Goal: Transaction & Acquisition: Purchase product/service

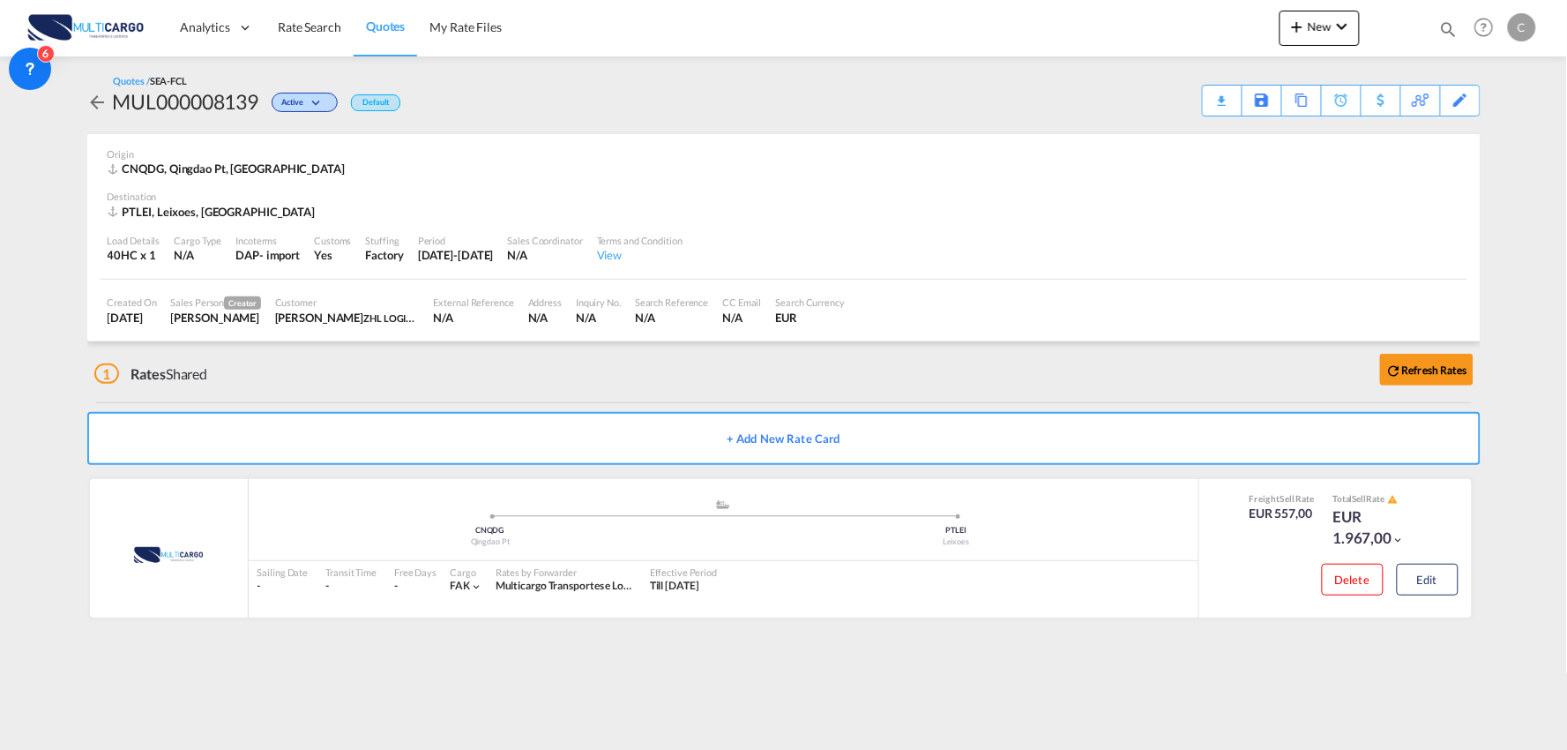
drag, startPoint x: 525, startPoint y: 388, endPoint x: 518, endPoint y: 381, distance: 10.0
click at [525, 388] on div "1 Rates Shared Refresh Rates" at bounding box center [787, 369] width 1386 height 56
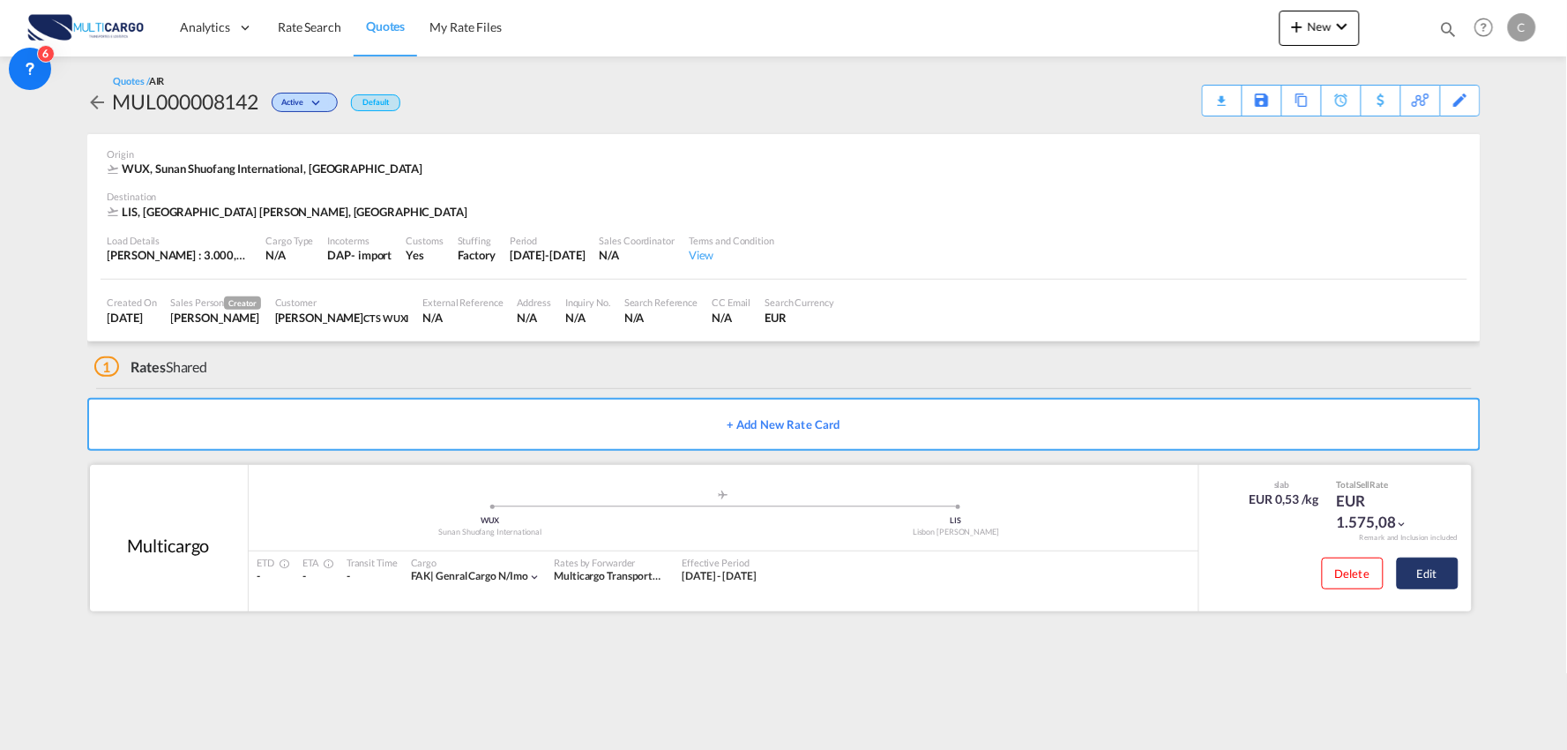
click at [1422, 578] on button "Edit" at bounding box center [1428, 573] width 62 height 32
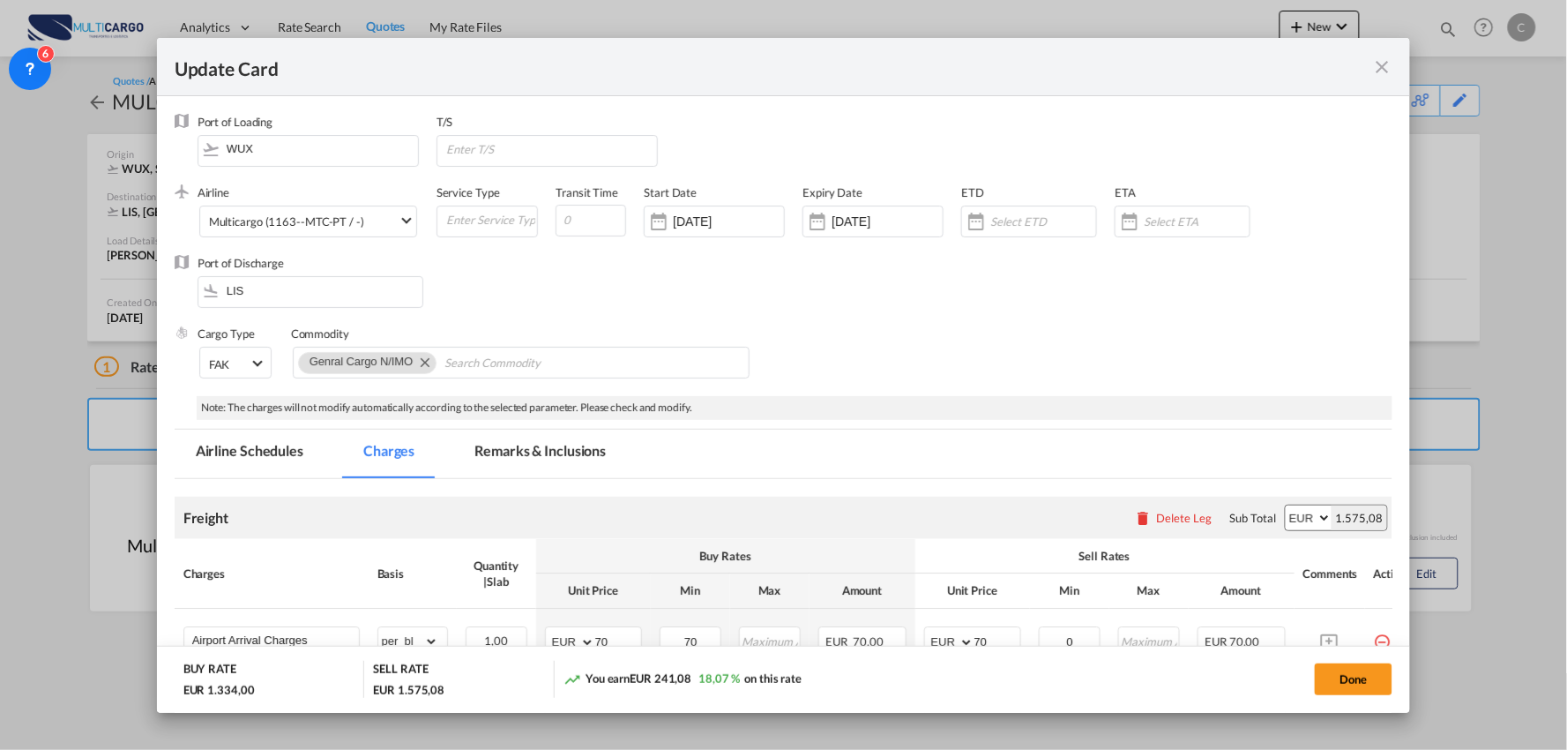
click at [1379, 77] on div "Update Card" at bounding box center [784, 67] width 1254 height 58
click at [1379, 67] on md-icon "icon-close fg-AAA8AD m-0 pointer" at bounding box center [1381, 66] width 21 height 21
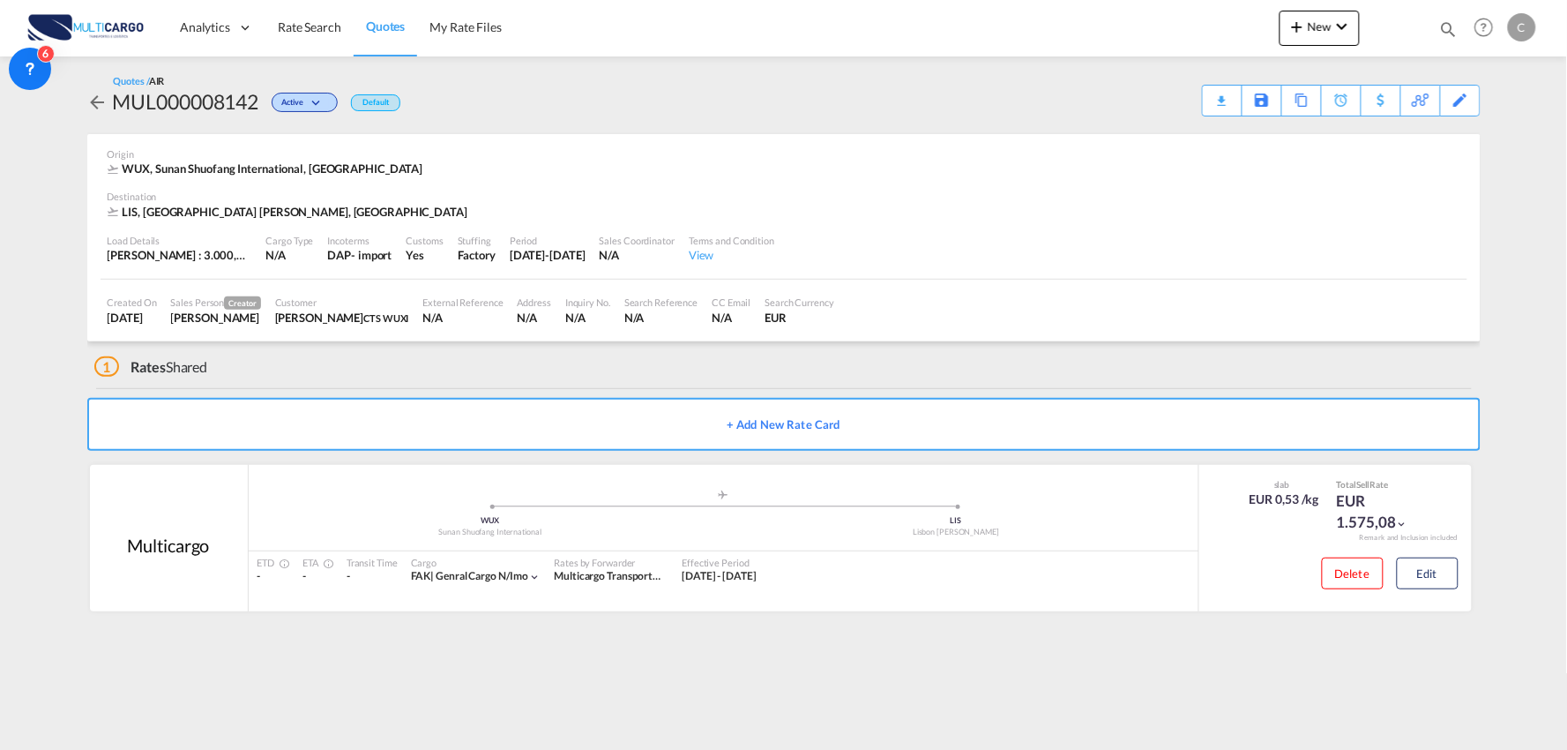
click at [1462, 100] on div "Update Card Port of Loading WUX T/S .a{fill:#aaa8ad;} Airline Multicargo (1163-…" at bounding box center [783, 375] width 1567 height 750
click at [1460, 101] on div "Edit" at bounding box center [1461, 101] width 20 height 30
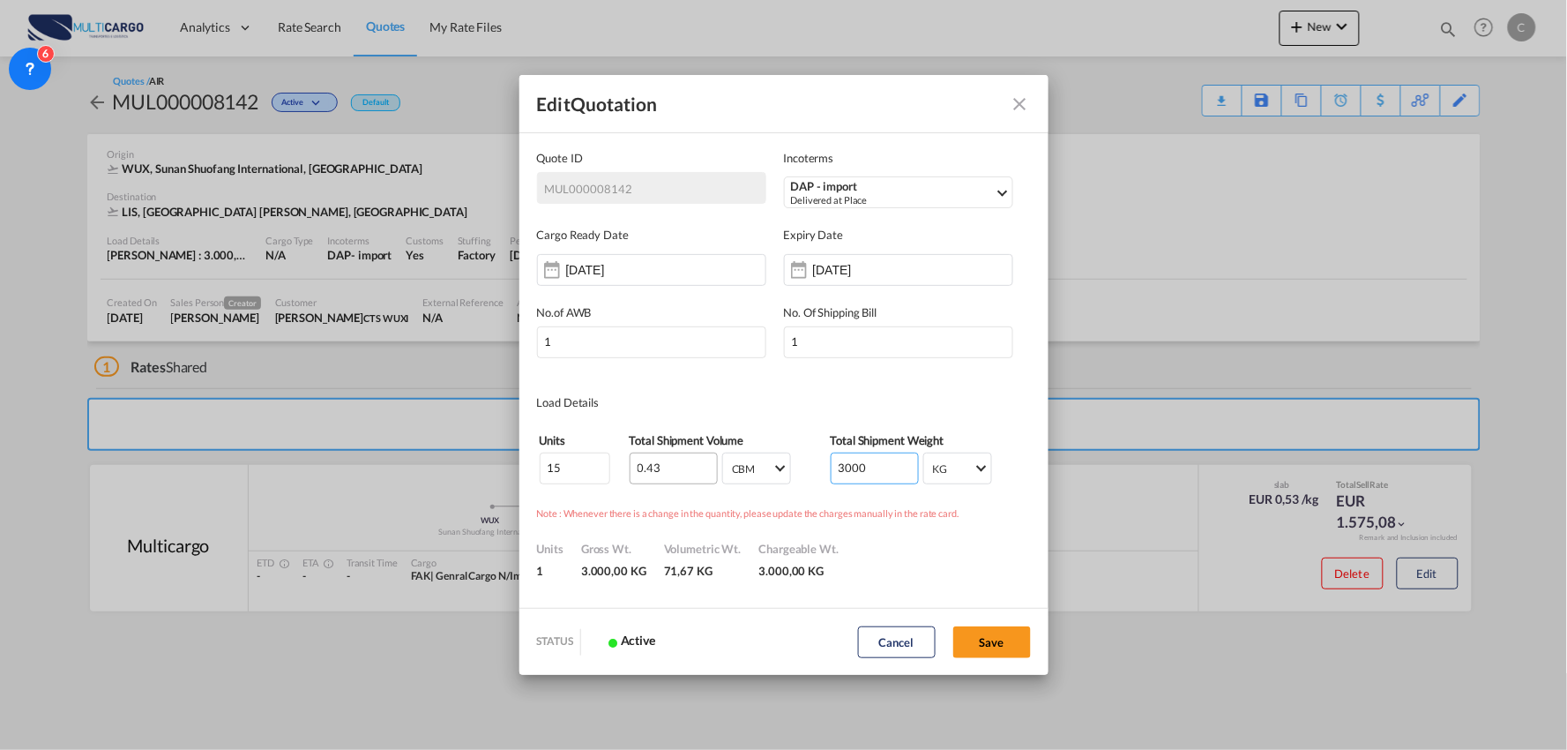
drag, startPoint x: 786, startPoint y: 472, endPoint x: 664, endPoint y: 481, distance: 122.0
click at [665, 481] on tr "15 0.43 CBM CBM CFT CBM CFT 3000 KG KG LB KG LB" at bounding box center [784, 469] width 490 height 34
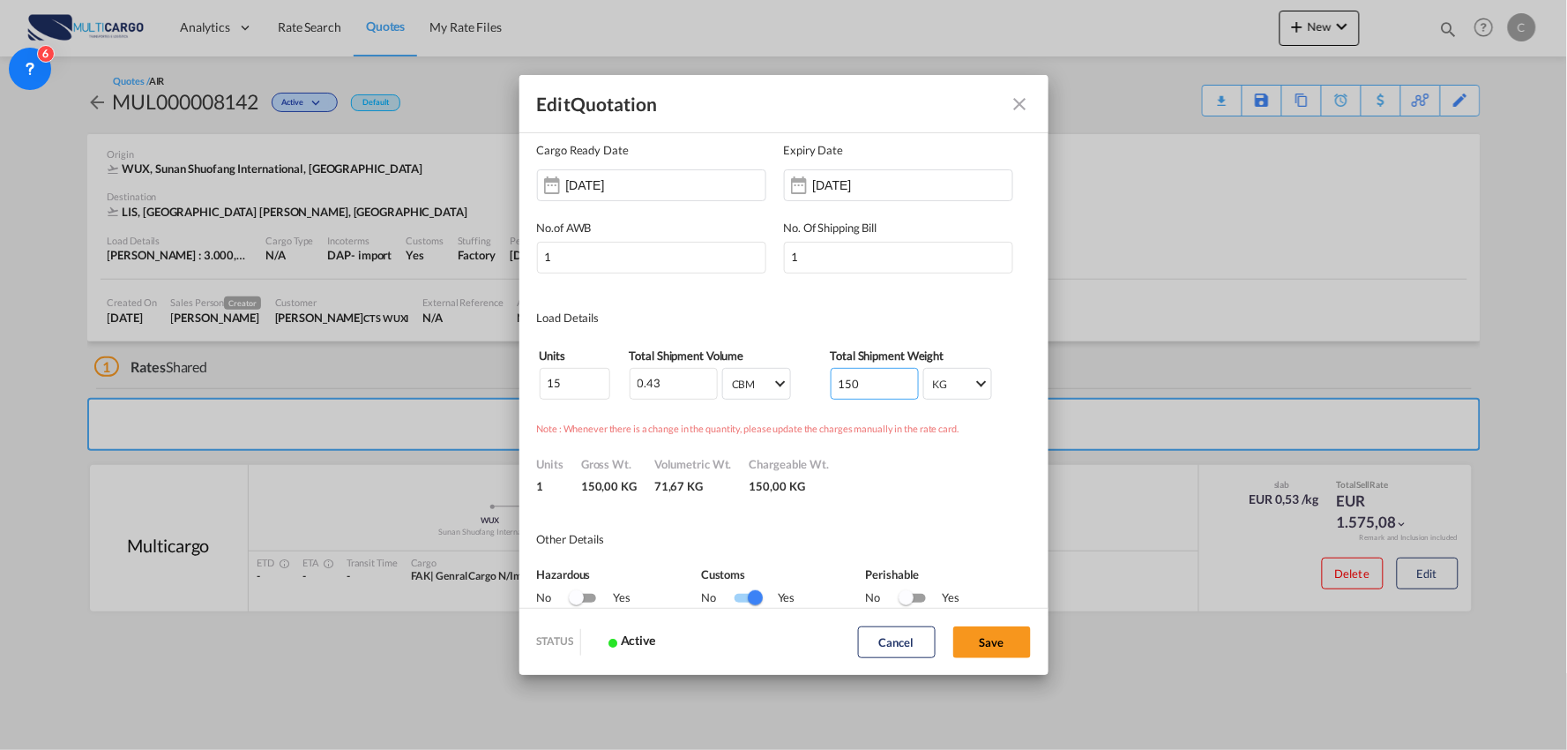
scroll to position [196, 0]
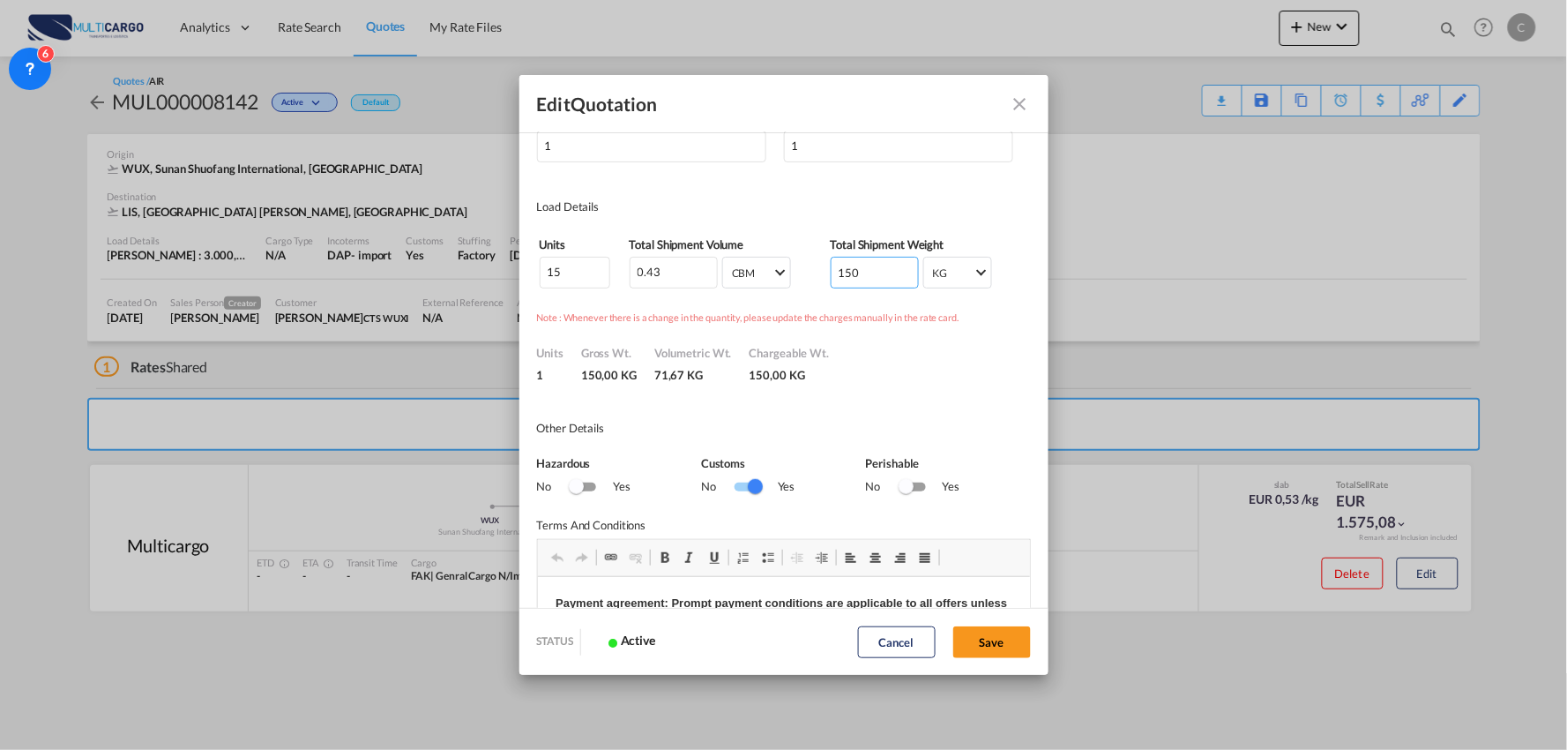
type input "150"
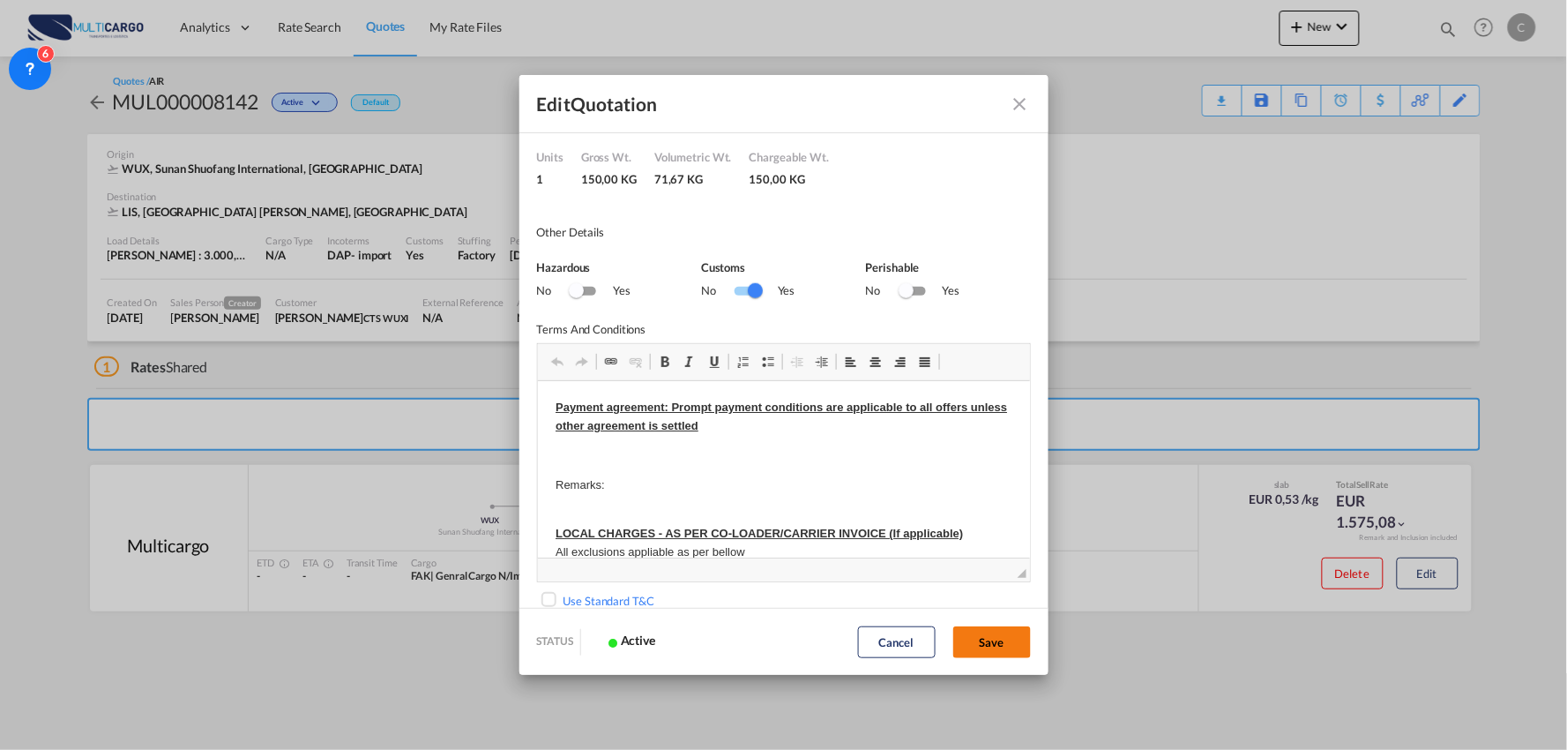
click at [1010, 645] on button "Save" at bounding box center [992, 642] width 78 height 32
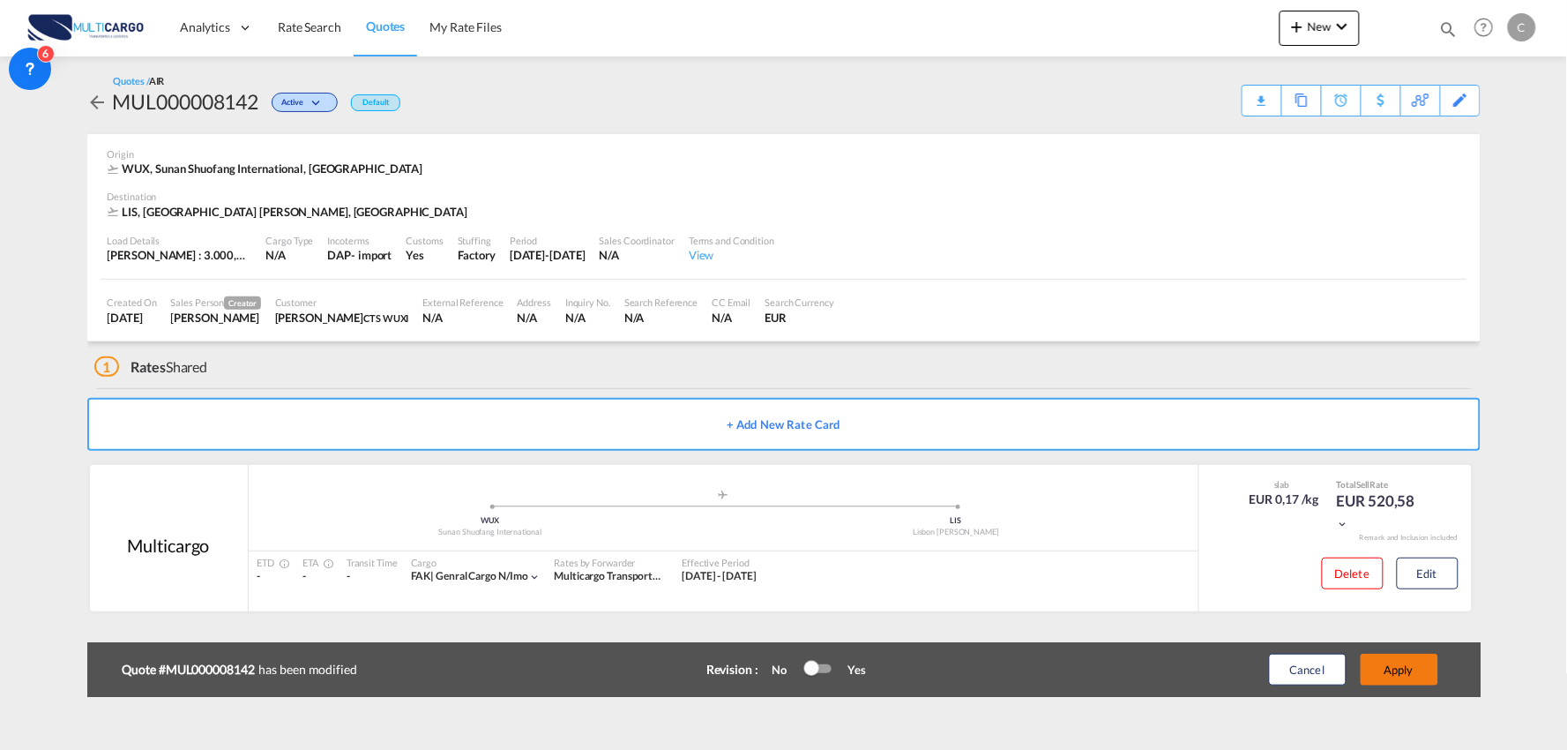
click at [1406, 663] on button "Apply" at bounding box center [1400, 669] width 78 height 32
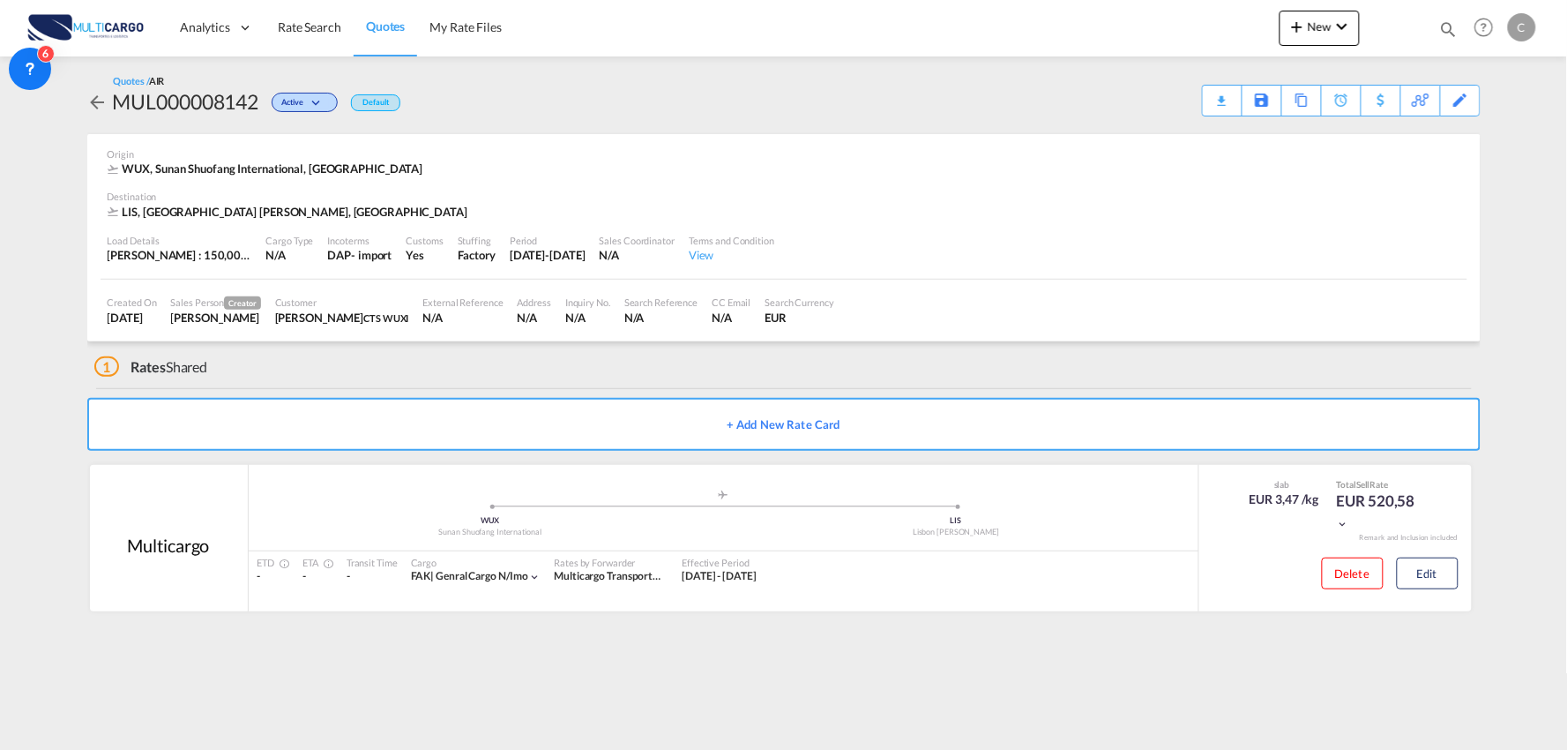
click at [1037, 683] on md-content "Analytics Reports Dashboard Rate Search Quotes My Rate Files New Rates Ratecard" at bounding box center [783, 375] width 1567 height 750
click at [1433, 569] on button "Edit" at bounding box center [1428, 573] width 62 height 32
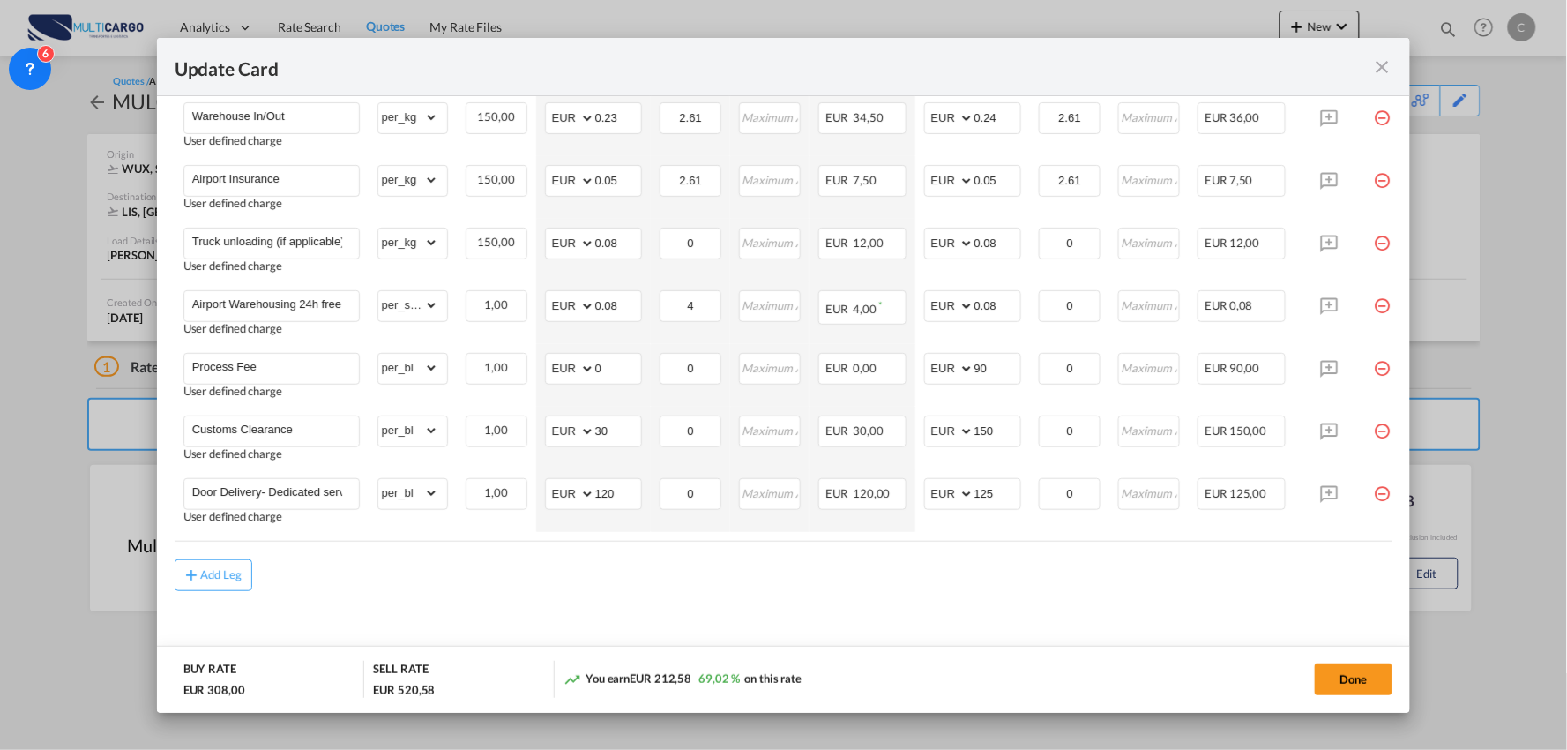
scroll to position [661, 0]
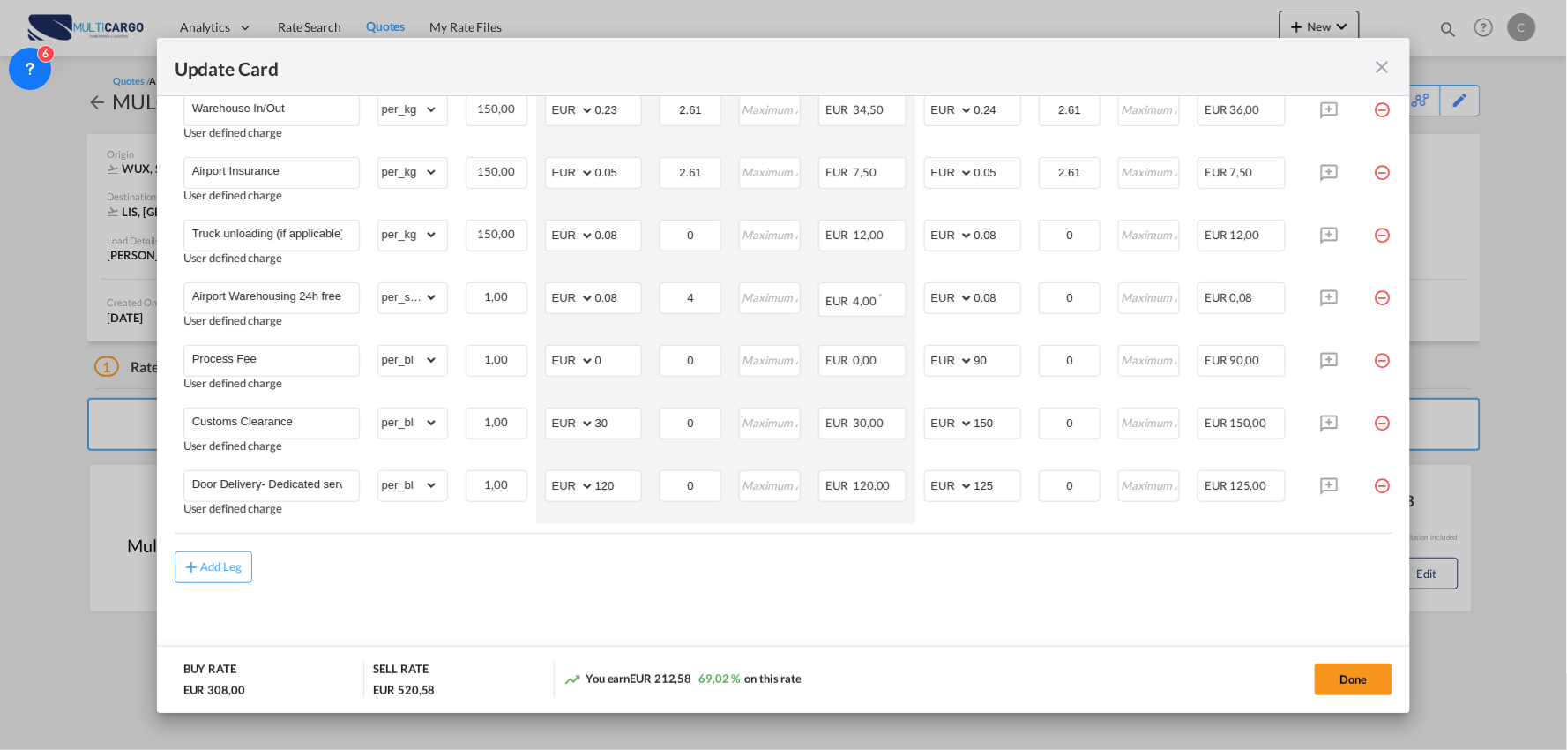
click at [984, 556] on div "Add Leg" at bounding box center [784, 567] width 1219 height 32
click at [845, 639] on md-content "Freight Please enter leg name Leg Name Already Exists Delete Leg Sub Total AED …" at bounding box center [784, 245] width 1219 height 846
click at [845, 638] on md-content "Freight Please enter leg name Leg Name Already Exists Delete Leg Sub Total AED …" at bounding box center [784, 245] width 1219 height 846
click at [605, 586] on md-content "Freight Please enter leg name Leg Name Already Exists Delete Leg Sub Total AED …" at bounding box center [784, 245] width 1219 height 846
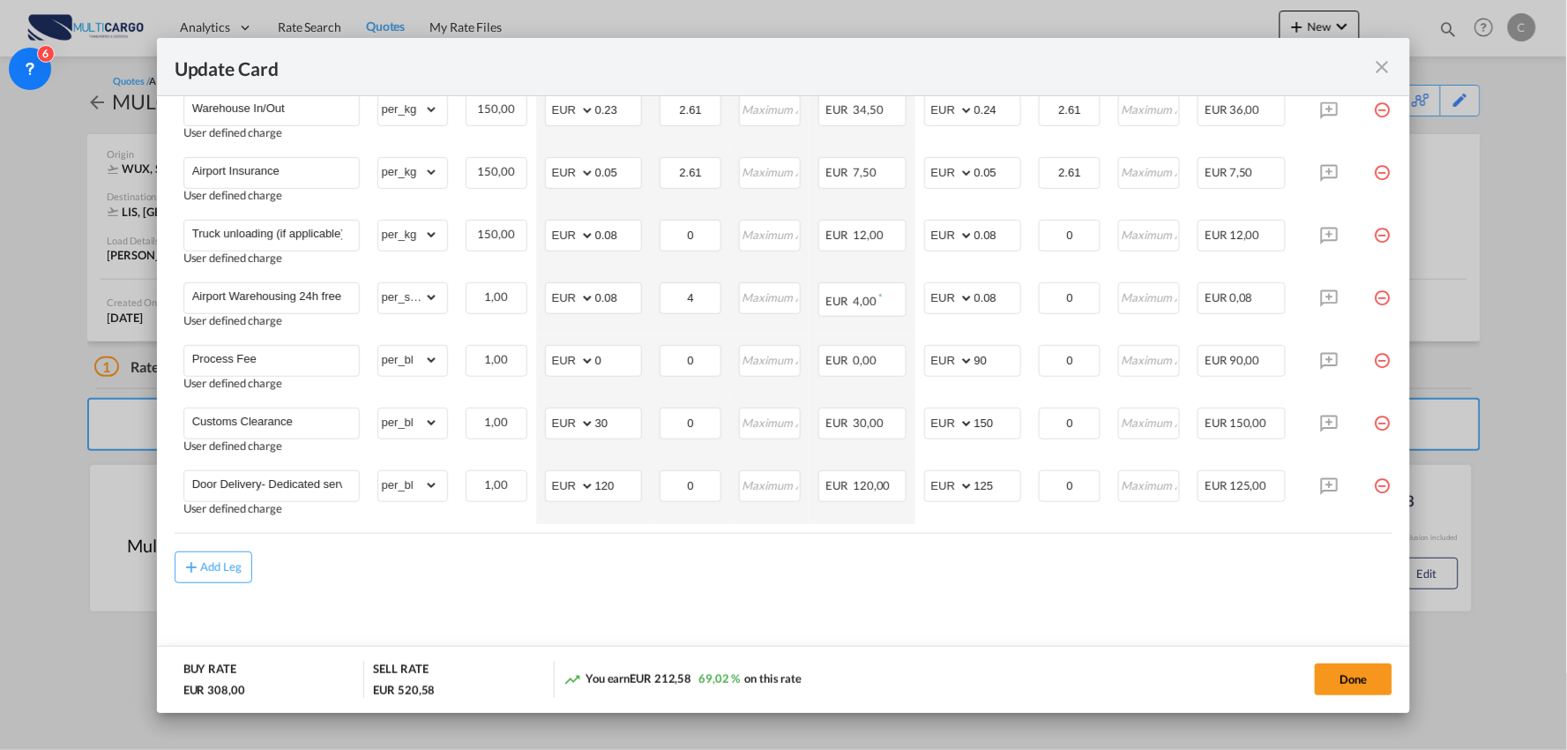
click at [956, 617] on md-content "Freight Please enter leg name Leg Name Already Exists Delete Leg Sub Total AED …" at bounding box center [784, 245] width 1219 height 846
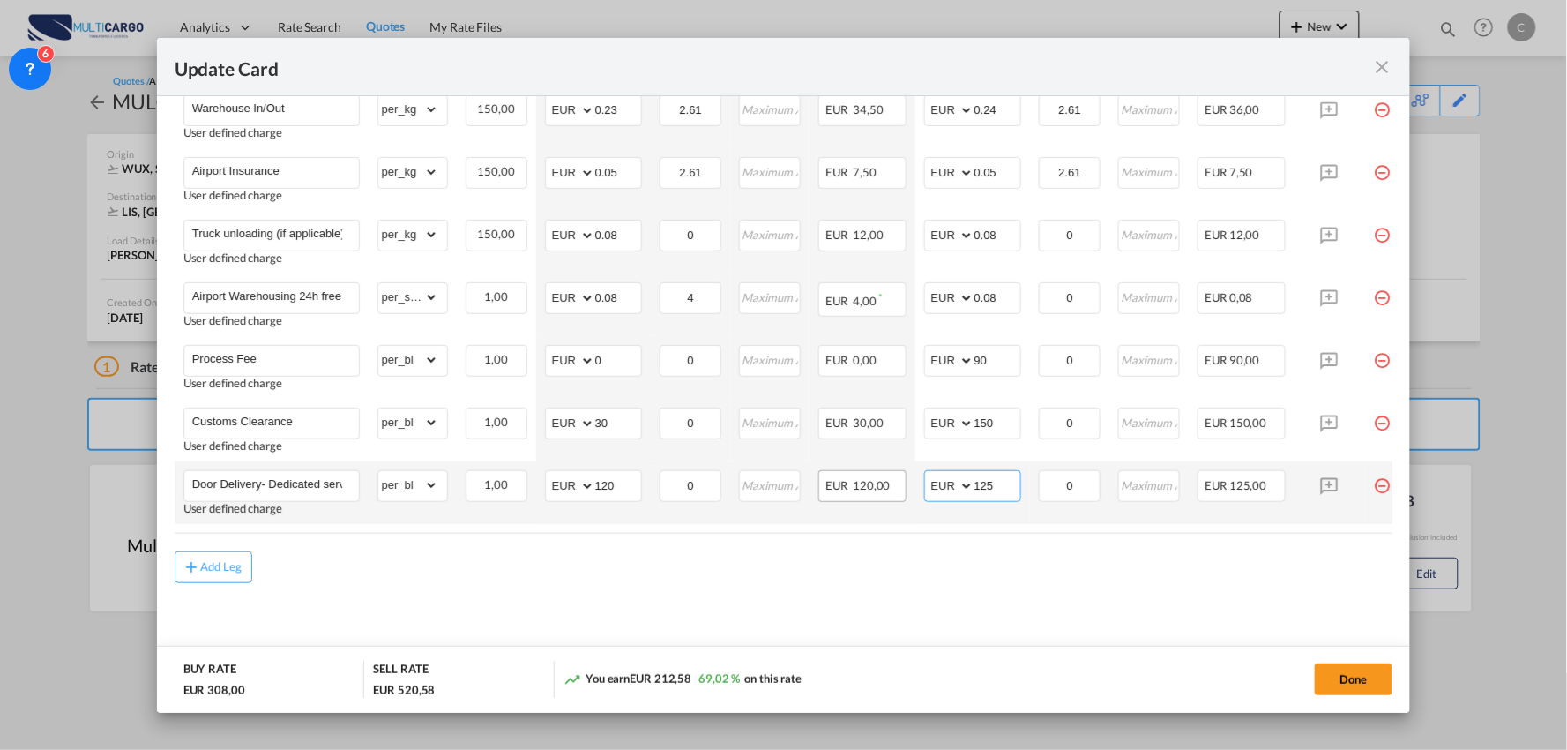
drag, startPoint x: 1007, startPoint y: 478, endPoint x: 905, endPoint y: 489, distance: 102.8
click at [915, 488] on td "AED AFN ALL AMD ANG AOA ARS AUD AWG AZN BAM BBD BDT BGN BHD BIF BMD BND BOB BRL…" at bounding box center [972, 492] width 115 height 63
type input "325"
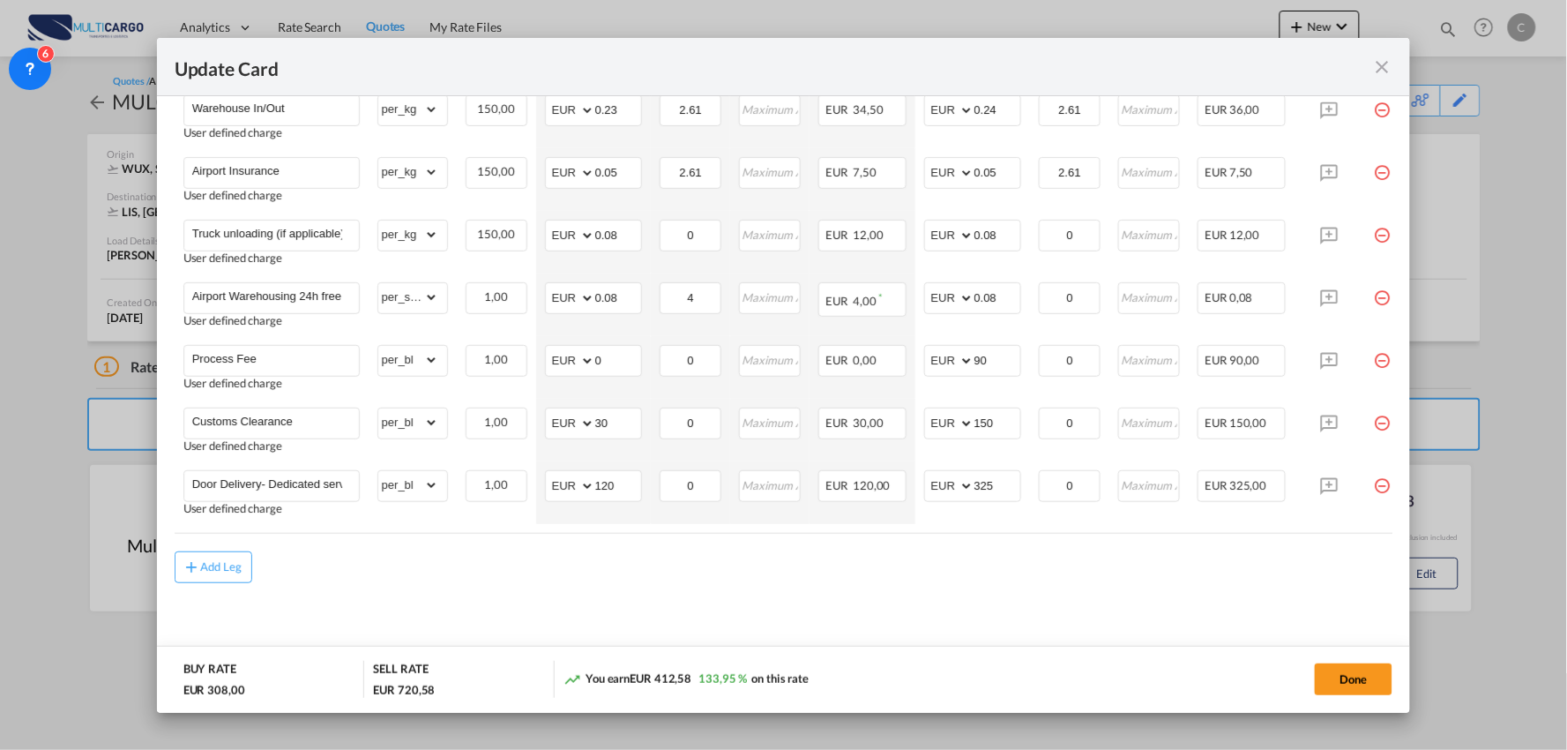
click at [952, 571] on div "Add Leg" at bounding box center [784, 567] width 1219 height 32
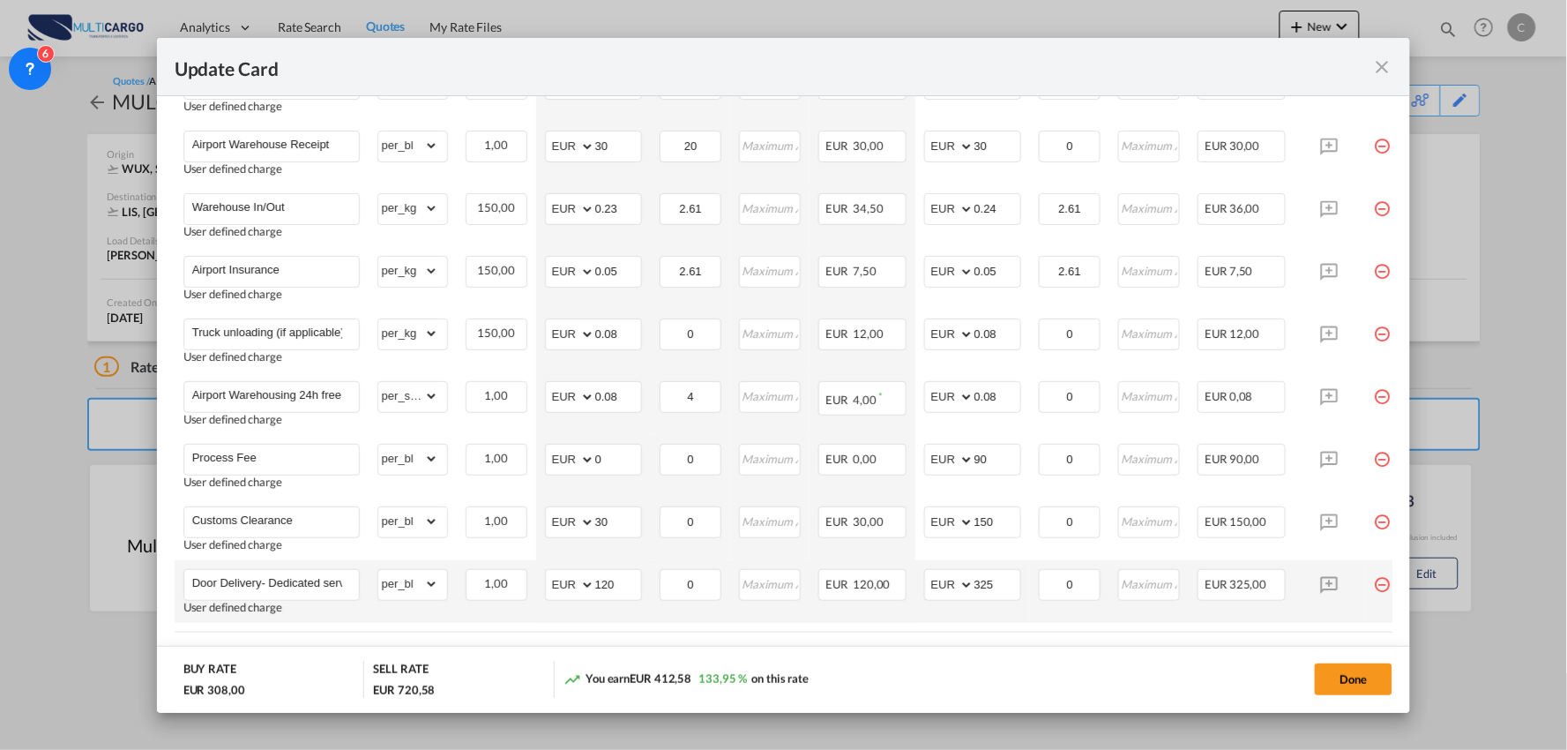
scroll to position [465, 0]
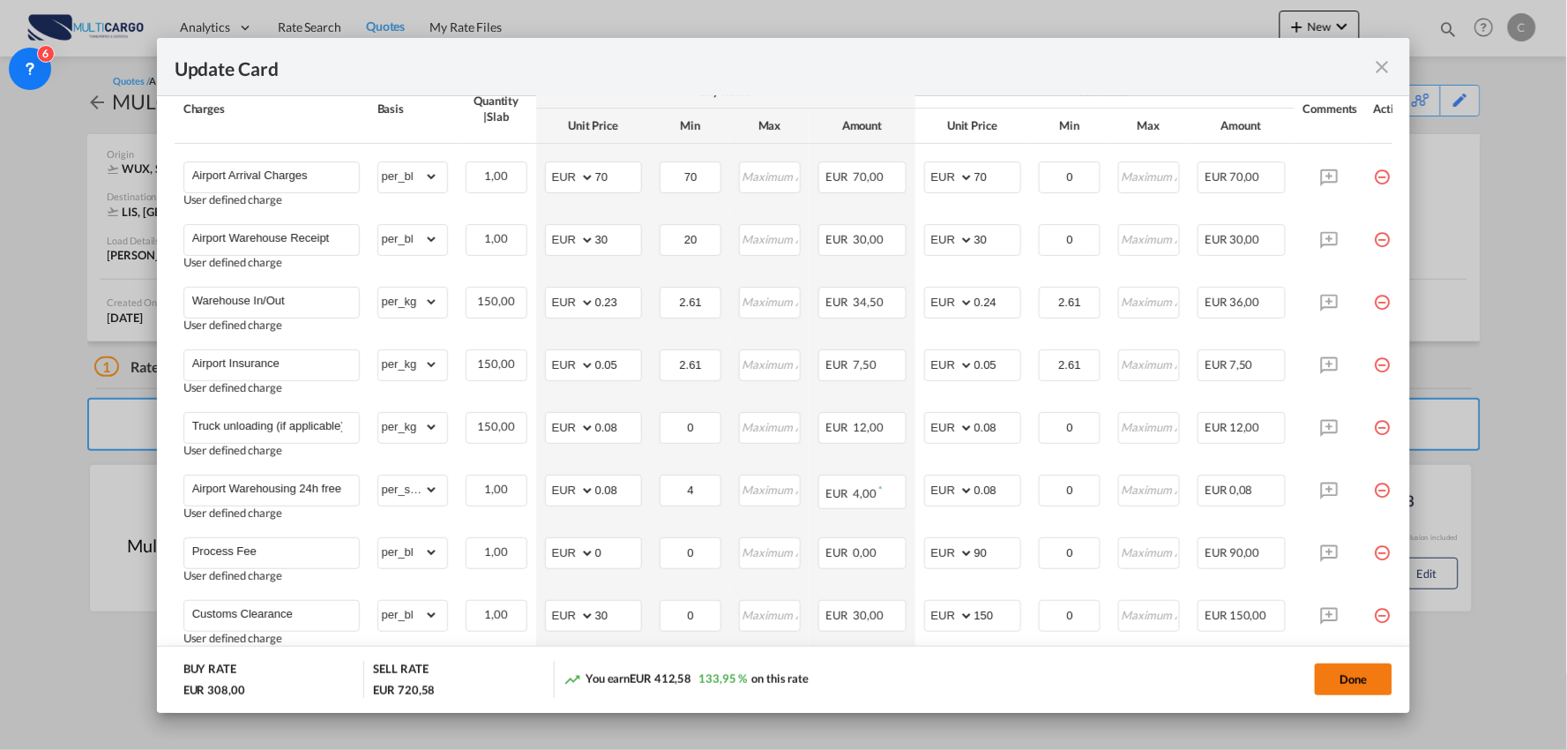
click at [1353, 675] on button "Done" at bounding box center [1354, 679] width 78 height 32
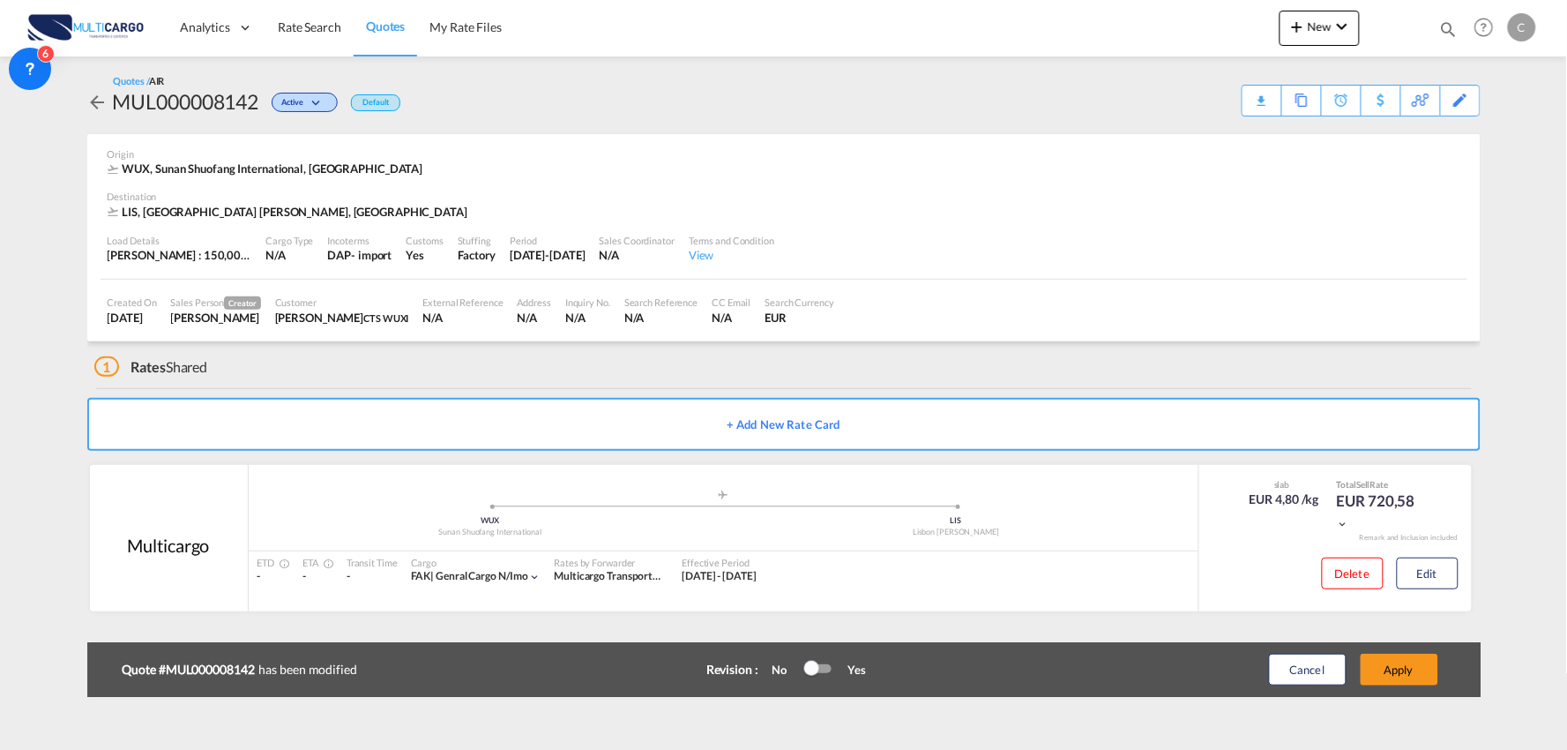
click at [1411, 675] on button "Apply" at bounding box center [1400, 669] width 78 height 32
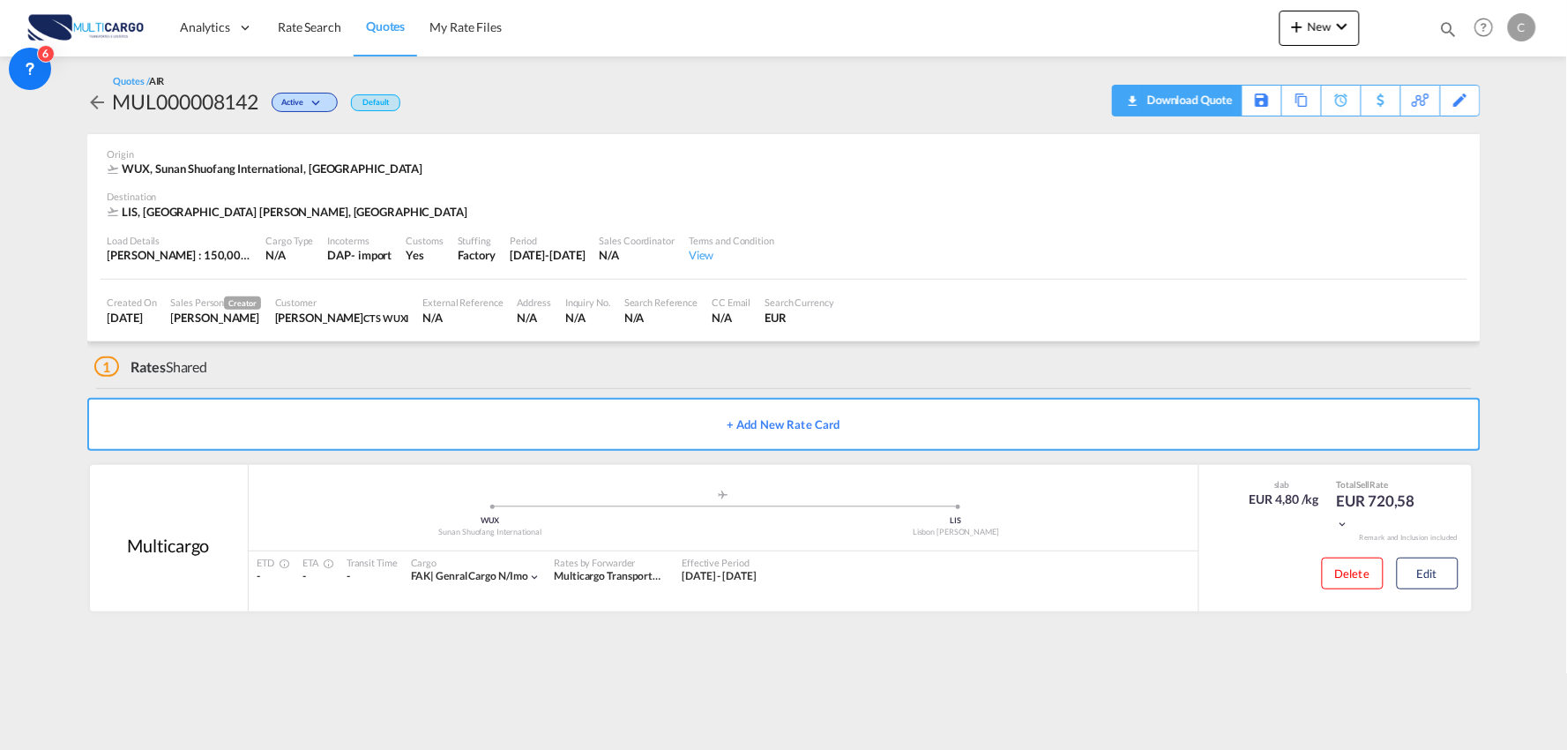
click at [1213, 86] on div "Download Quote" at bounding box center [1188, 100] width 90 height 28
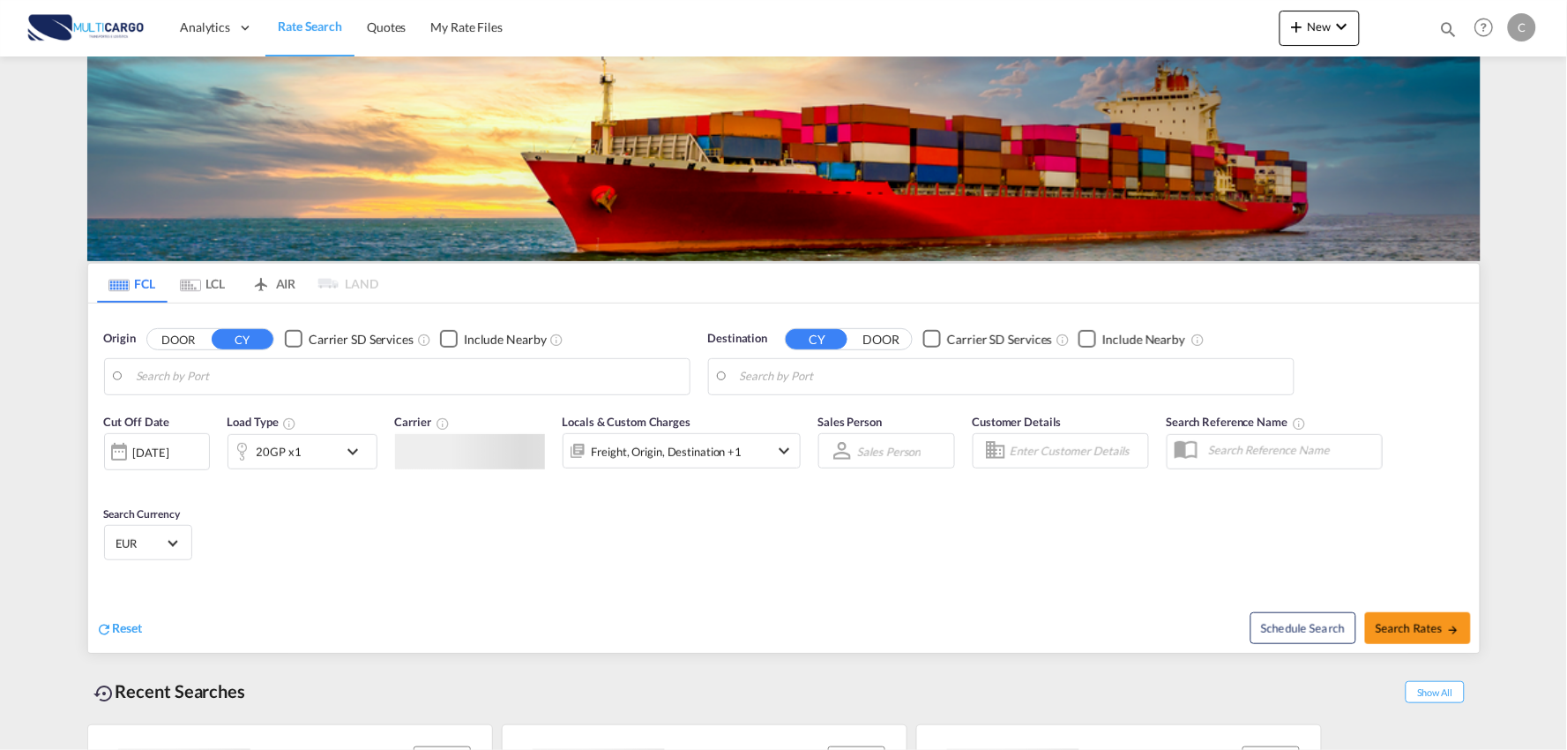
type input "Port of [GEOGRAPHIC_DATA], [GEOGRAPHIC_DATA], [GEOGRAPHIC_DATA]"
type input "Leixoes, Leixoes, PTLEI"
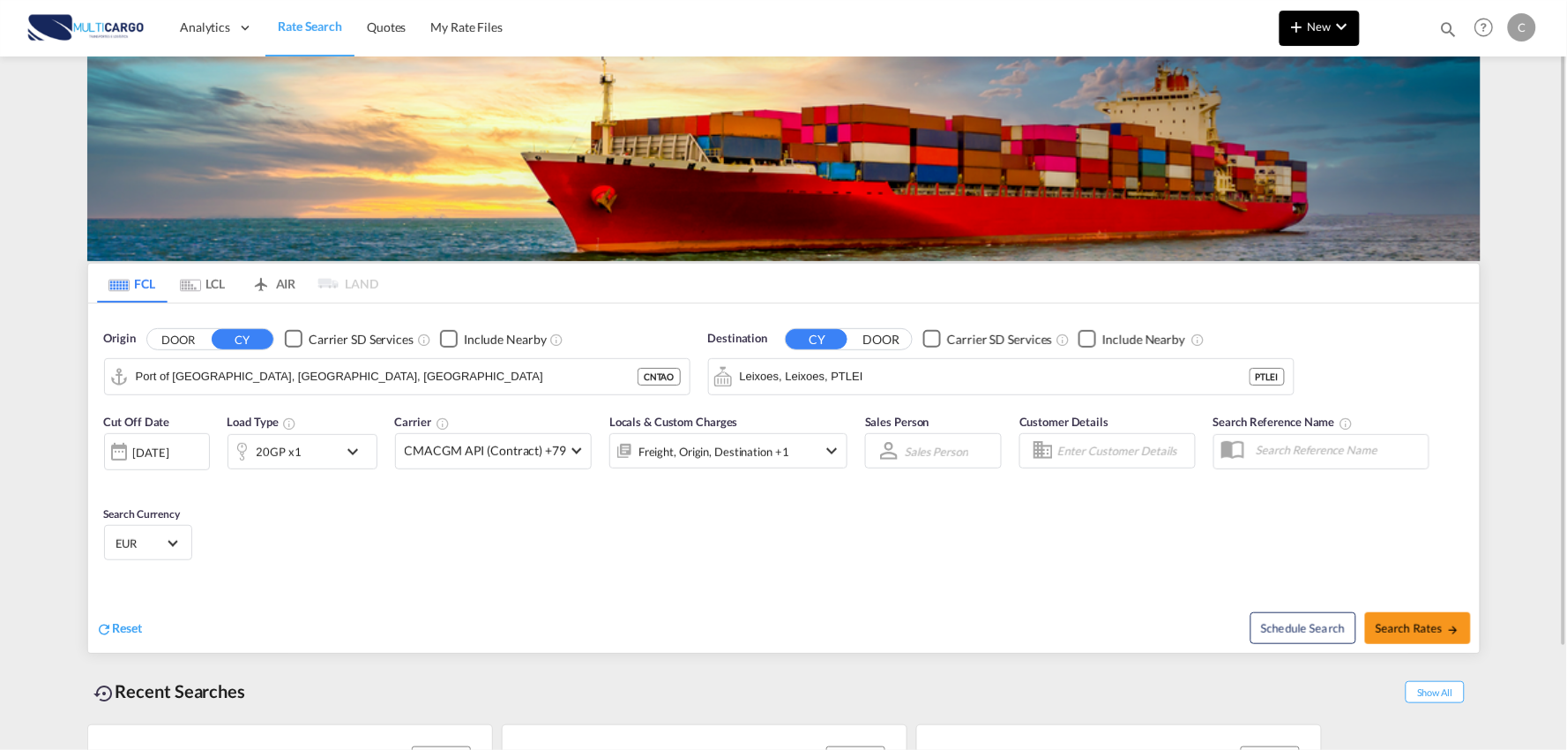
click at [1320, 39] on button "New" at bounding box center [1320, 28] width 80 height 35
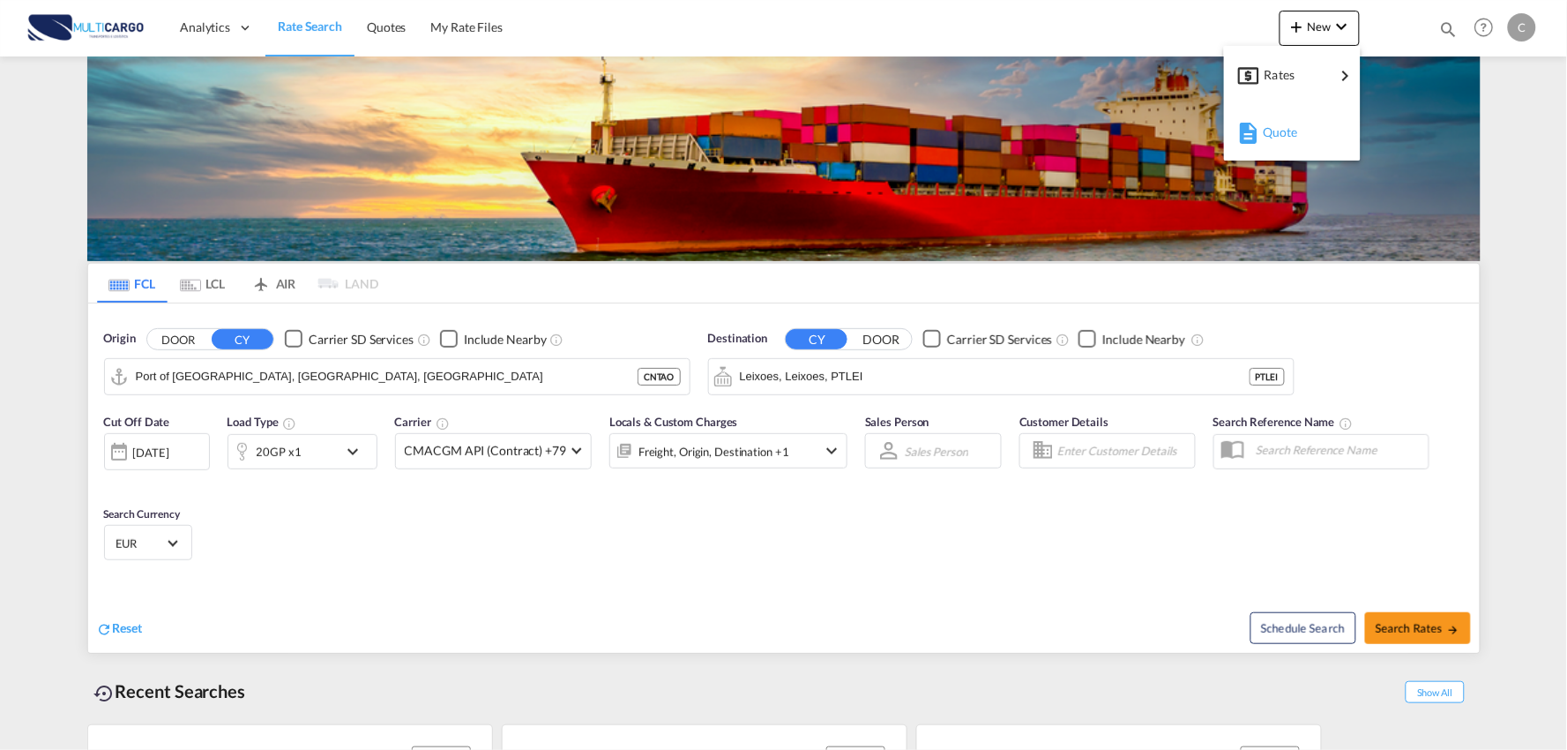
click at [1274, 141] on span "Quote" at bounding box center [1272, 132] width 19 height 35
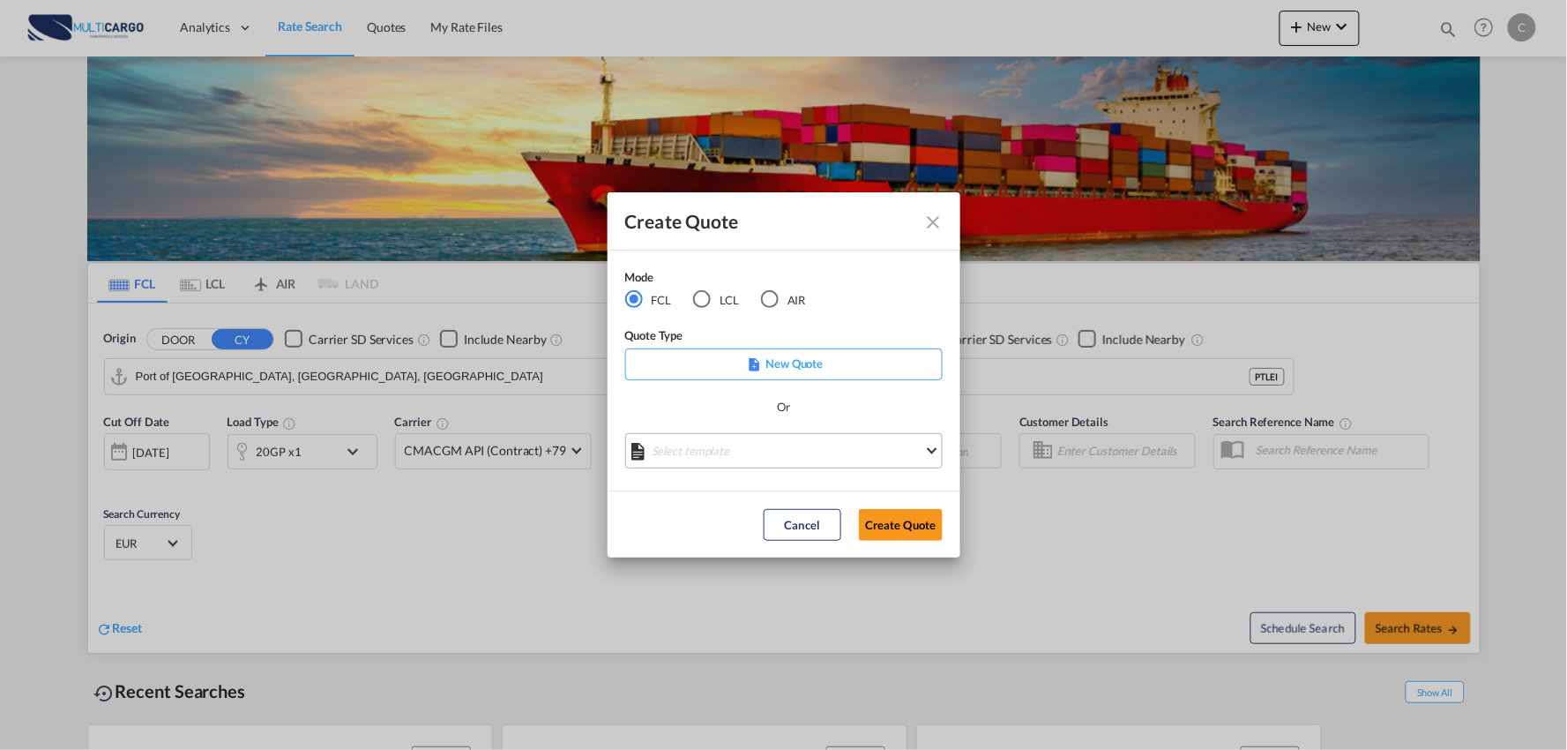
click at [735, 444] on md-select "Select template [DATE] IMP_EXW_FCL [PERSON_NAME] | [DATE] [DATE] IMP_DAP_FCL S/…" at bounding box center [783, 450] width 317 height 35
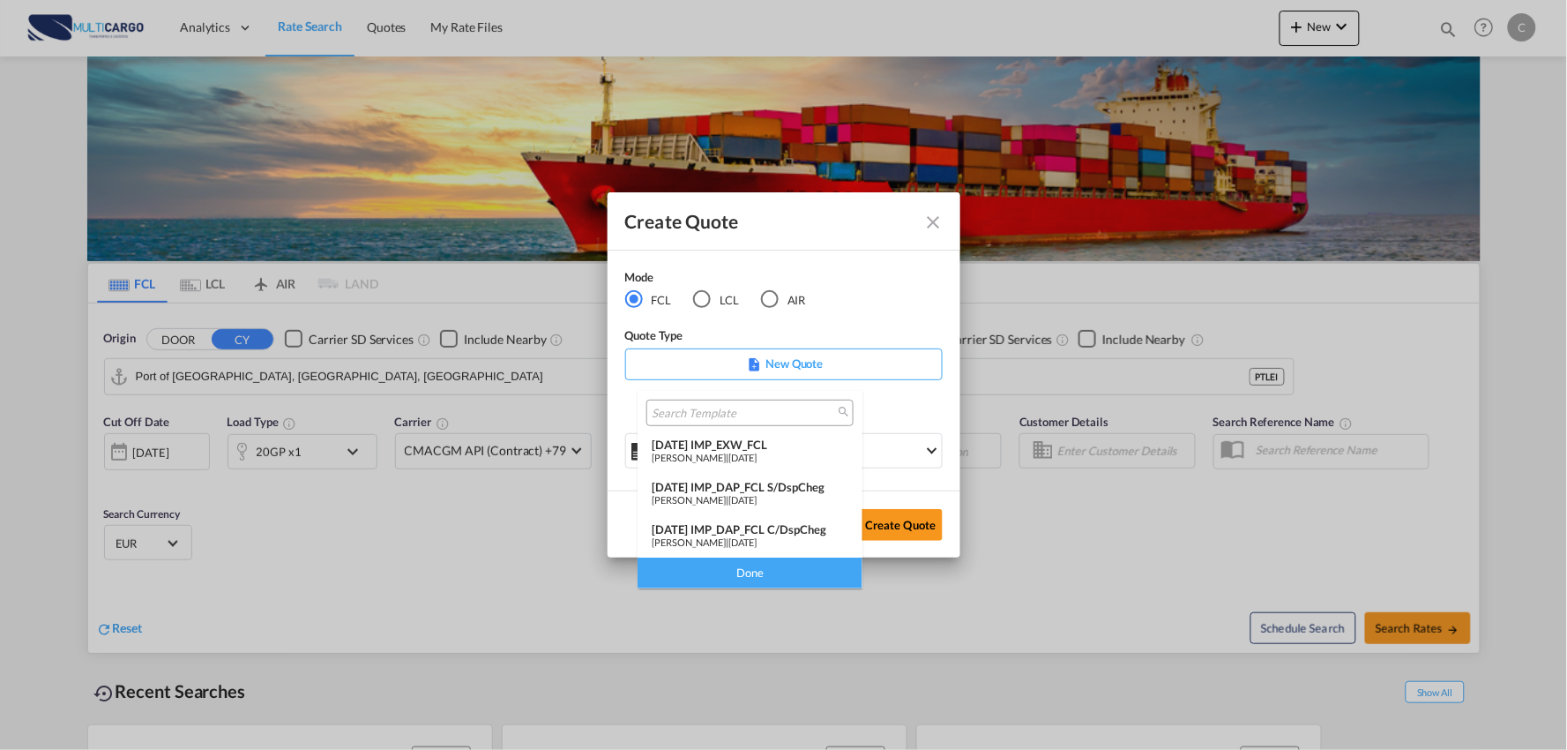
click at [810, 532] on div "[DATE] IMP_DAP_FCL C/DspCheg" at bounding box center [750, 529] width 197 height 14
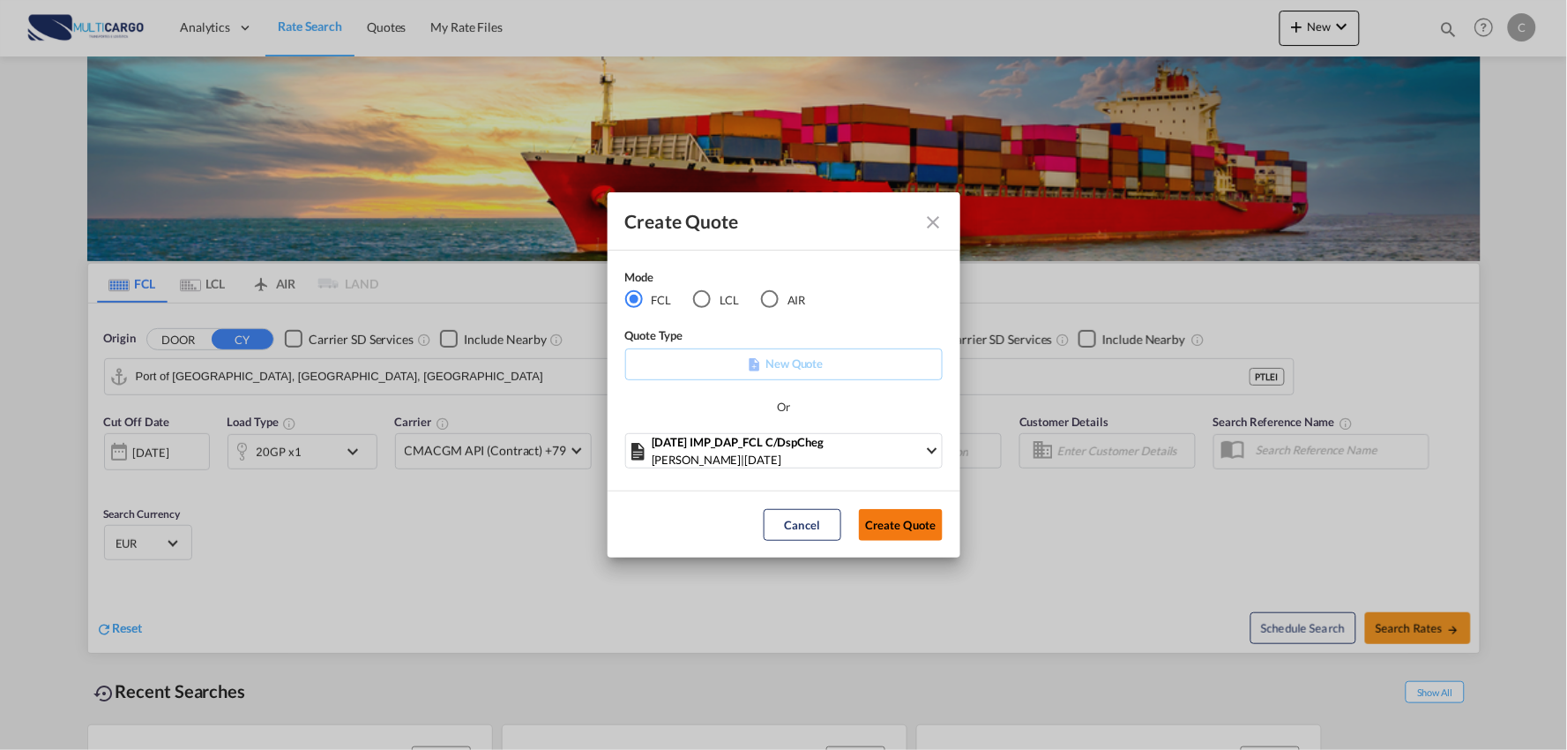
click at [884, 518] on button "Create Quote" at bounding box center [901, 525] width 84 height 32
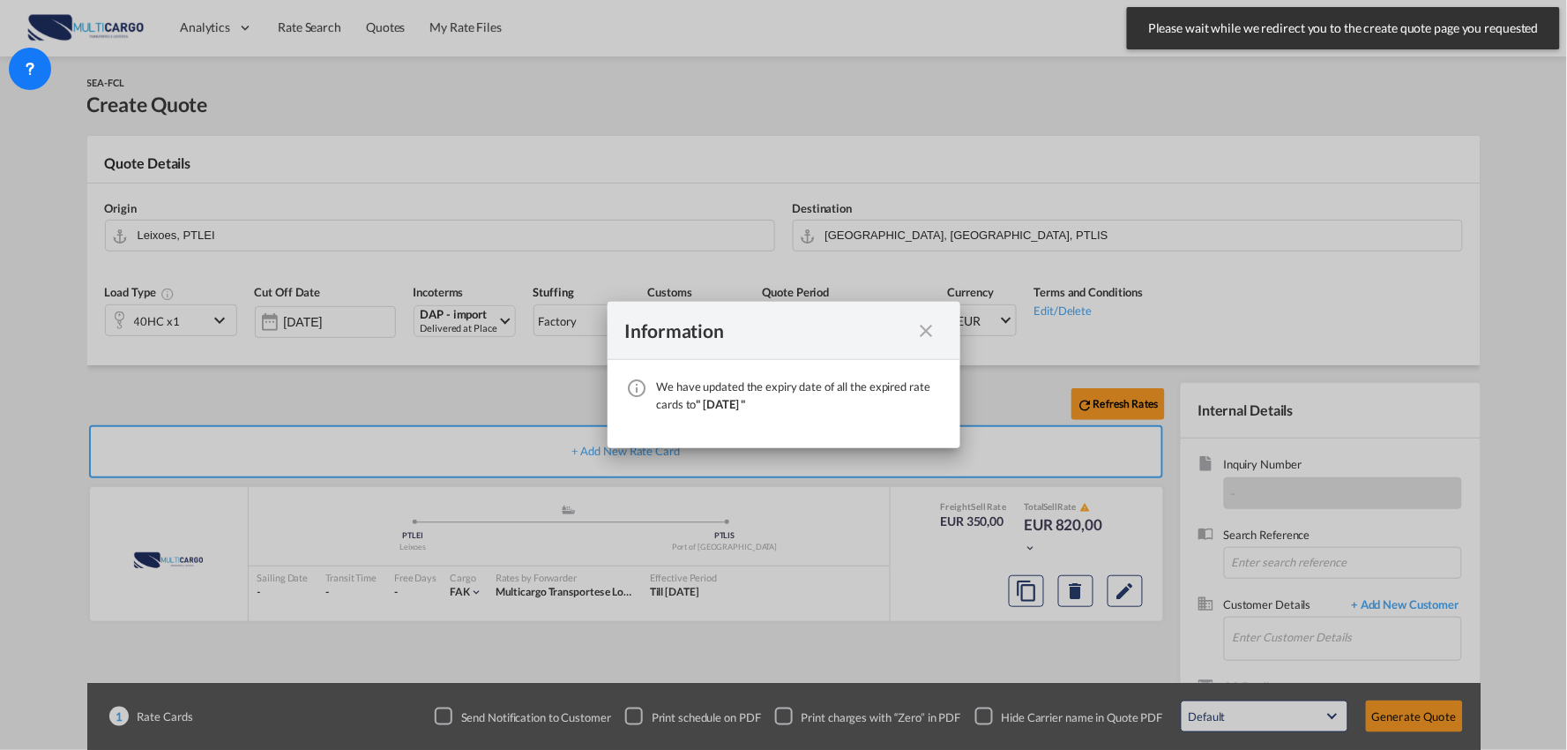
click at [911, 323] on div "We have ..." at bounding box center [927, 330] width 32 height 22
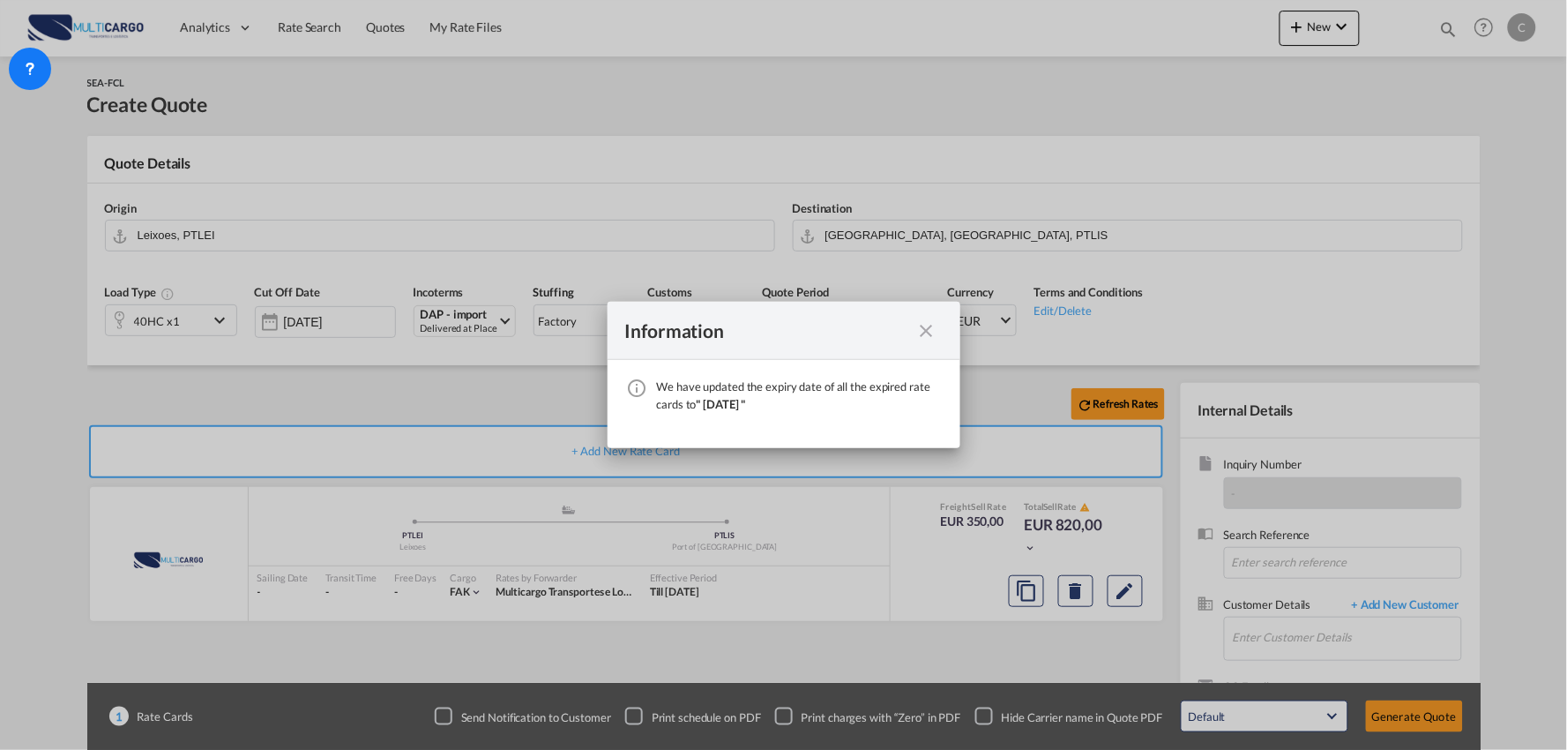
click at [929, 330] on md-icon "icon-close fg-AAA8AD cursor" at bounding box center [926, 330] width 21 height 21
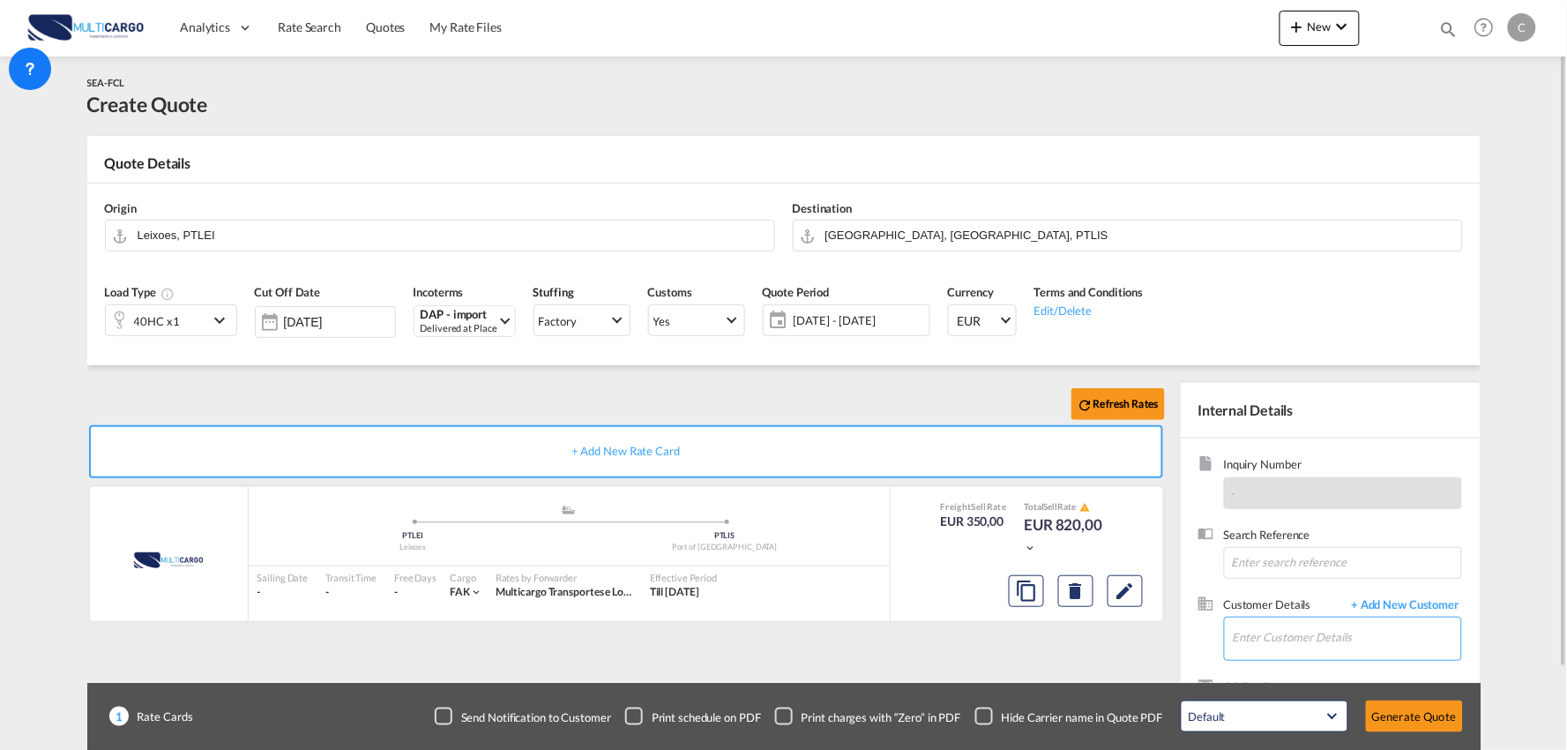
click at [1285, 635] on input "Enter Customer Details" at bounding box center [1347, 637] width 228 height 40
paste input "[PERSON_NAME][DOMAIN_NAME][EMAIL_ADDRESS][PERSON_NAME][DOMAIN_NAME]>"
click at [1394, 637] on input "[PERSON_NAME][DOMAIN_NAME][EMAIL_ADDRESS][PERSON_NAME][DOMAIN_NAME]>" at bounding box center [1347, 637] width 228 height 40
type input "[PERSON_NAME][DOMAIN_NAME][EMAIL_ADDRESS][PERSON_NAME][DOMAIN_NAME]"
drag, startPoint x: 1389, startPoint y: 638, endPoint x: 1106, endPoint y: 638, distance: 283.1
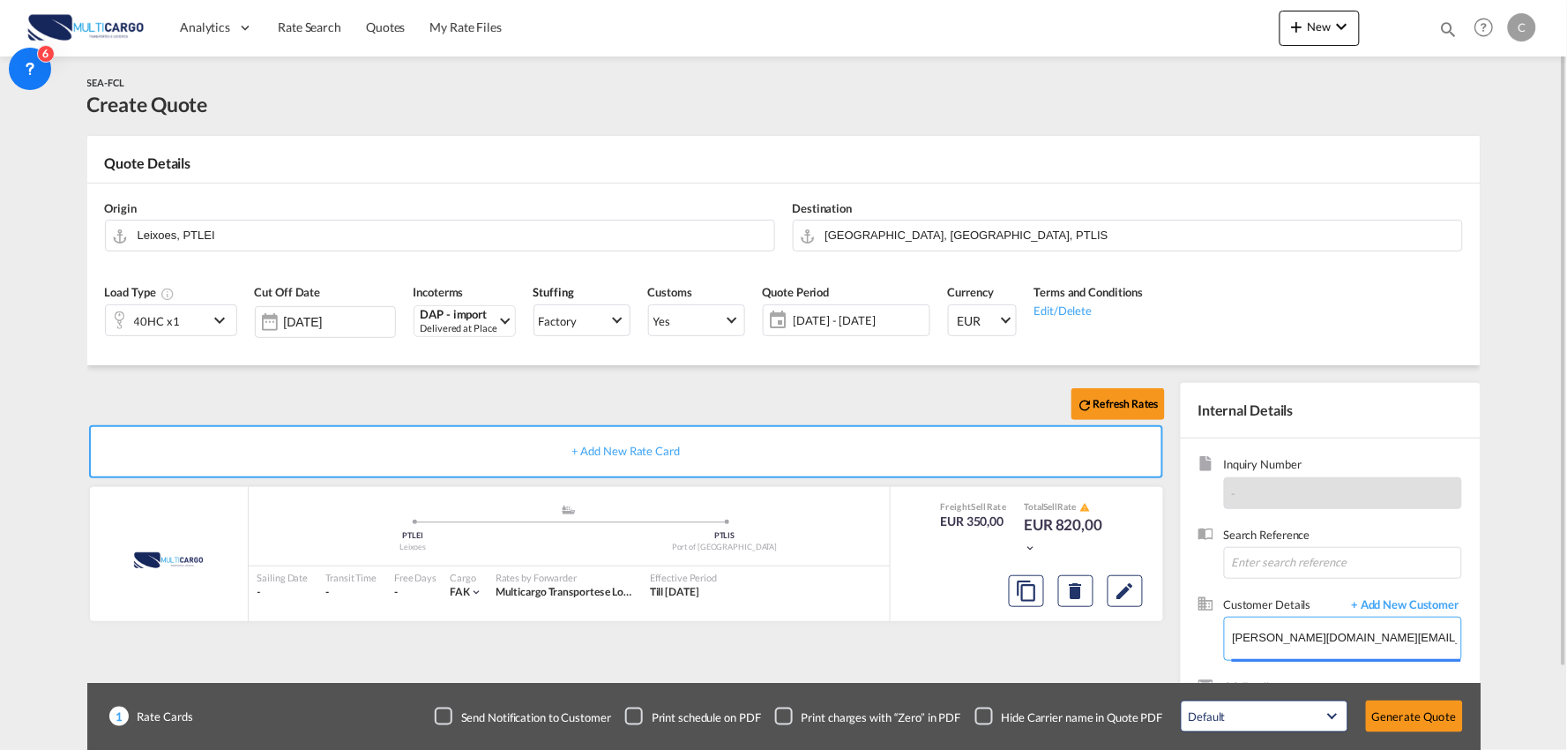
click at [1106, 638] on div "Refresh Rates + Add New Rate Card MultiCargo added by you .a{fill:#aaa8ad;} .a{…" at bounding box center [783, 562] width 1393 height 395
click at [1408, 603] on body "Analytics Reports Dashboard Rate Search Quotes My Rate Files Analytics" at bounding box center [783, 375] width 1567 height 750
click at [1399, 607] on span "+ Add New Customer" at bounding box center [1402, 606] width 119 height 20
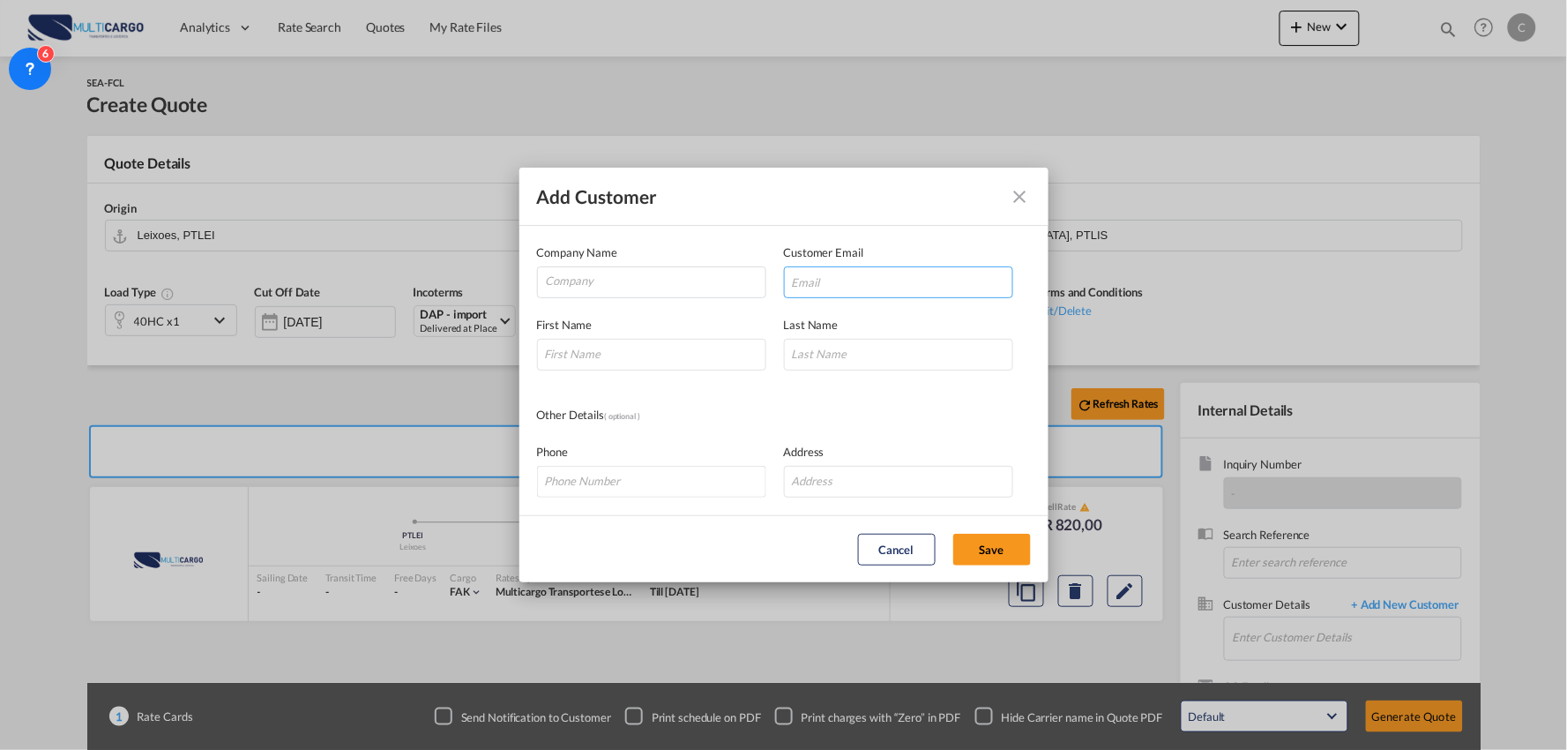
click at [866, 286] on input "Add Customer Company ..." at bounding box center [898, 282] width 229 height 32
type input "V"
paste input "[PERSON_NAME][DOMAIN_NAME][EMAIL_ADDRESS][PERSON_NAME][DOMAIN_NAME]>"
type input "[PERSON_NAME][DOMAIN_NAME][EMAIL_ADDRESS][PERSON_NAME][DOMAIN_NAME]"
click at [595, 354] on input "Add Customer Company ..." at bounding box center [651, 355] width 229 height 32
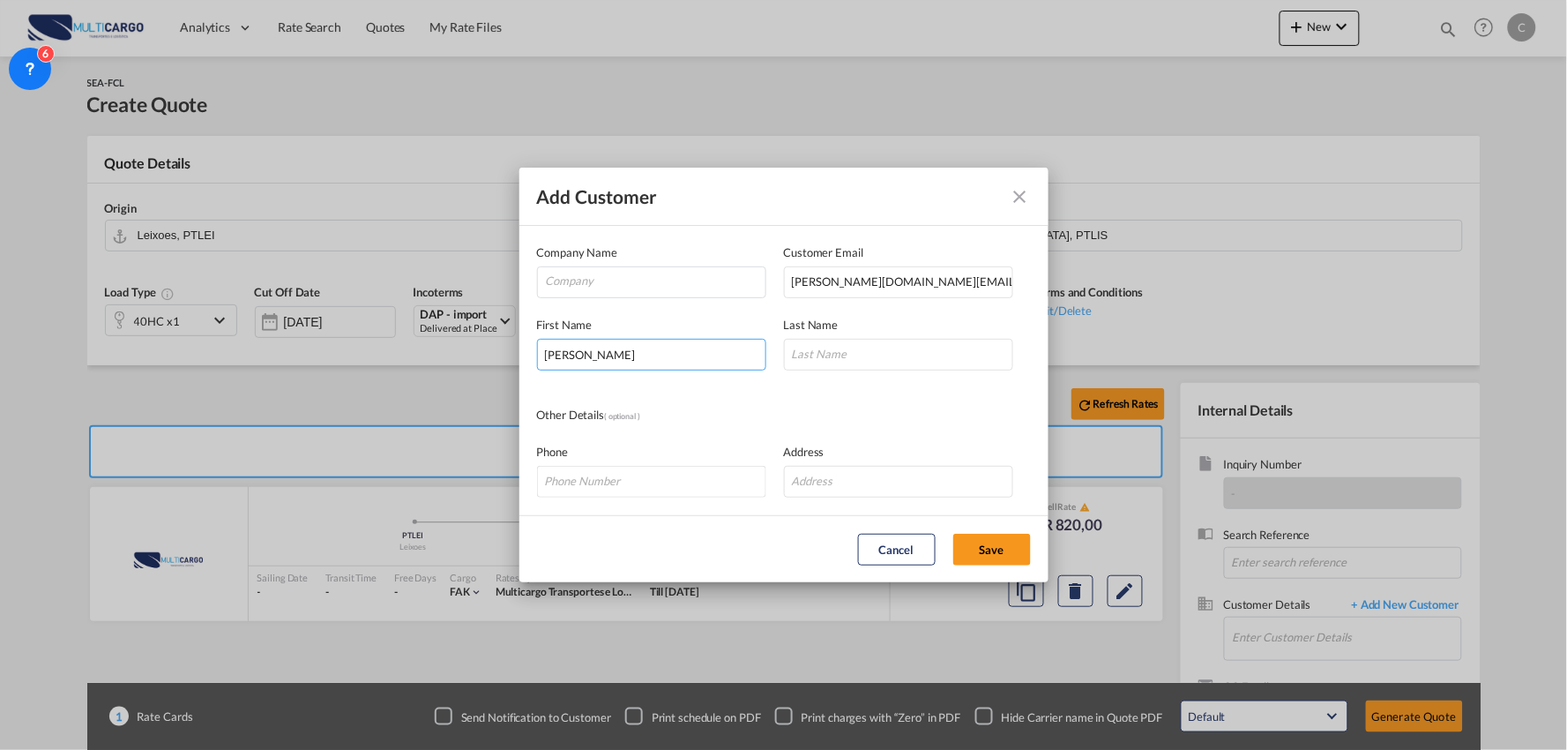
drag, startPoint x: 601, startPoint y: 349, endPoint x: 399, endPoint y: 322, distance: 203.8
click at [399, 326] on div "Add Customer Company Name Customer Email [PERSON_NAME][DOMAIN_NAME][EMAIL_ADDRE…" at bounding box center [783, 375] width 1567 height 750
type input "[PERSON_NAME]"
drag, startPoint x: 630, startPoint y: 269, endPoint x: 662, endPoint y: 296, distance: 42.6
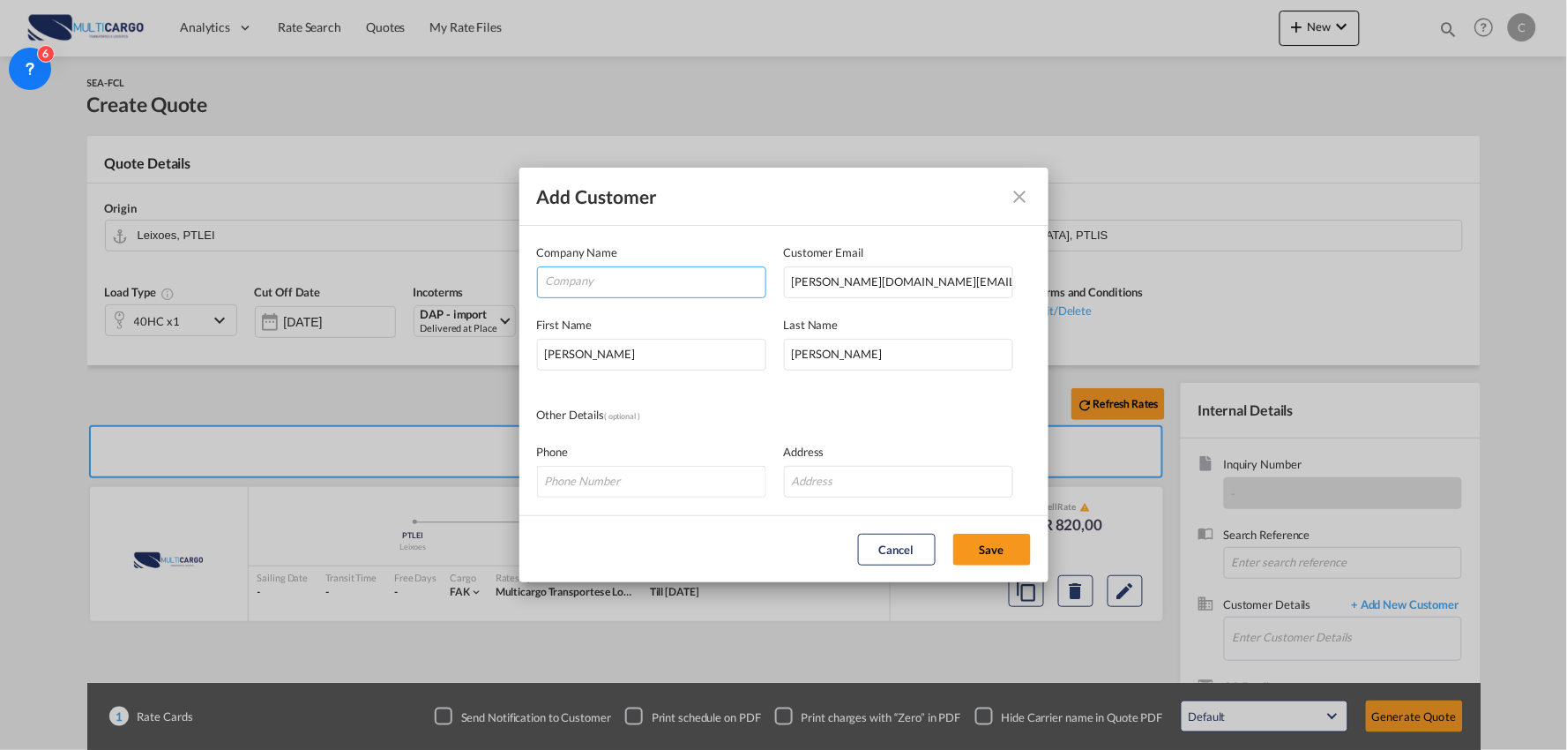
click at [630, 269] on input "Company" at bounding box center [656, 280] width 220 height 26
paste input "Everise Global Logistics CO., LTD"
type input "Everise Global Logistics CO., LTD"
click at [988, 545] on button "Save" at bounding box center [992, 550] width 78 height 32
type input "Everise Global Logistics CO., LTD, [PERSON_NAME], [PERSON_NAME][DOMAIN_NAME][EM…"
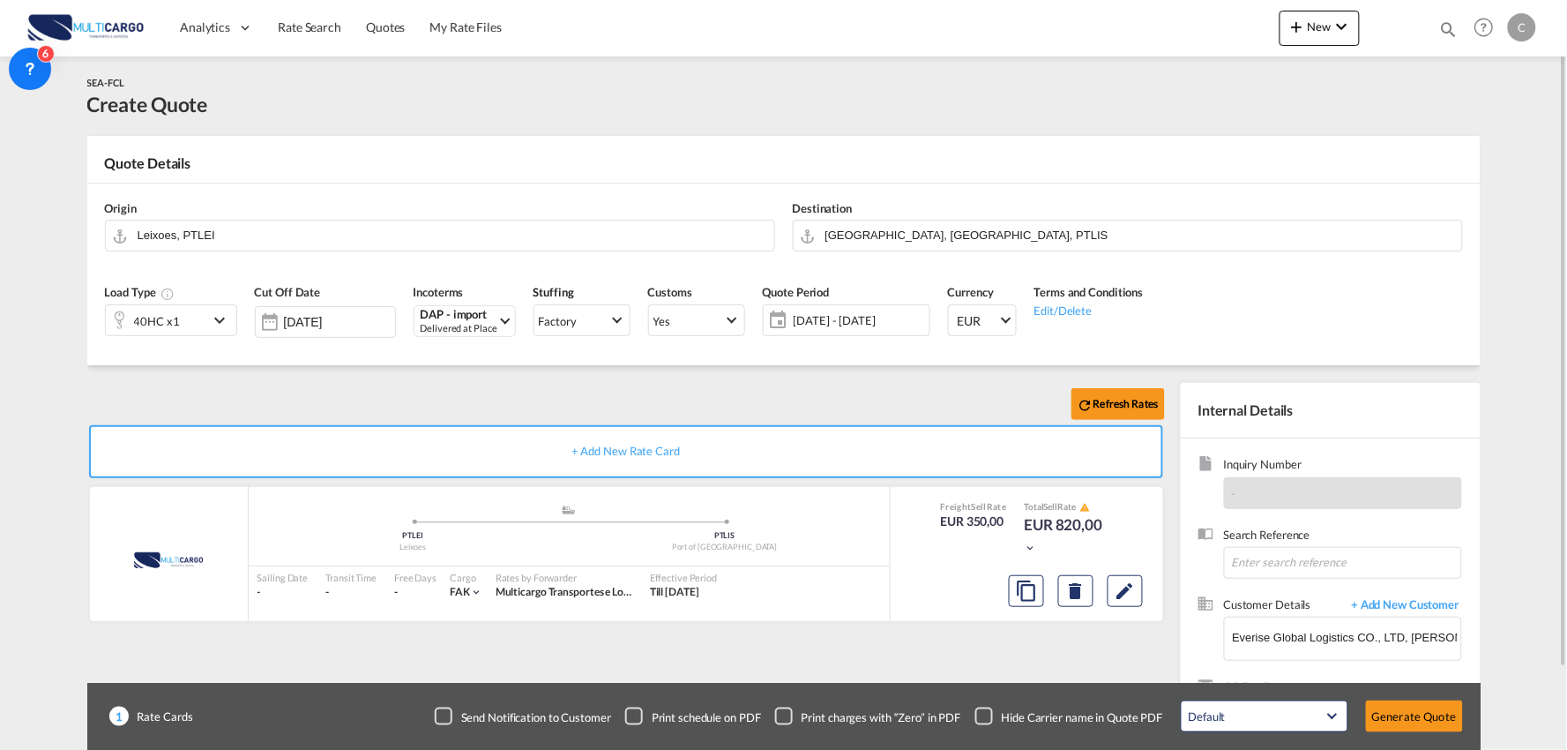
click at [284, 374] on div "Refresh Rates + Add New Rate Card MultiCargo added by you .a{fill:#aaa8ad;} .a{…" at bounding box center [783, 562] width 1393 height 395
click at [882, 219] on div "Destination Port of [GEOGRAPHIC_DATA], [GEOGRAPHIC_DATA], [GEOGRAPHIC_DATA]" at bounding box center [1128, 225] width 688 height 71
click at [877, 230] on input "[GEOGRAPHIC_DATA], [GEOGRAPHIC_DATA], PTLIS" at bounding box center [1139, 235] width 628 height 31
click at [889, 244] on input "[GEOGRAPHIC_DATA], [GEOGRAPHIC_DATA], PTLIS" at bounding box center [1139, 235] width 628 height 31
drag, startPoint x: 795, startPoint y: 229, endPoint x: 474, endPoint y: 205, distance: 321.9
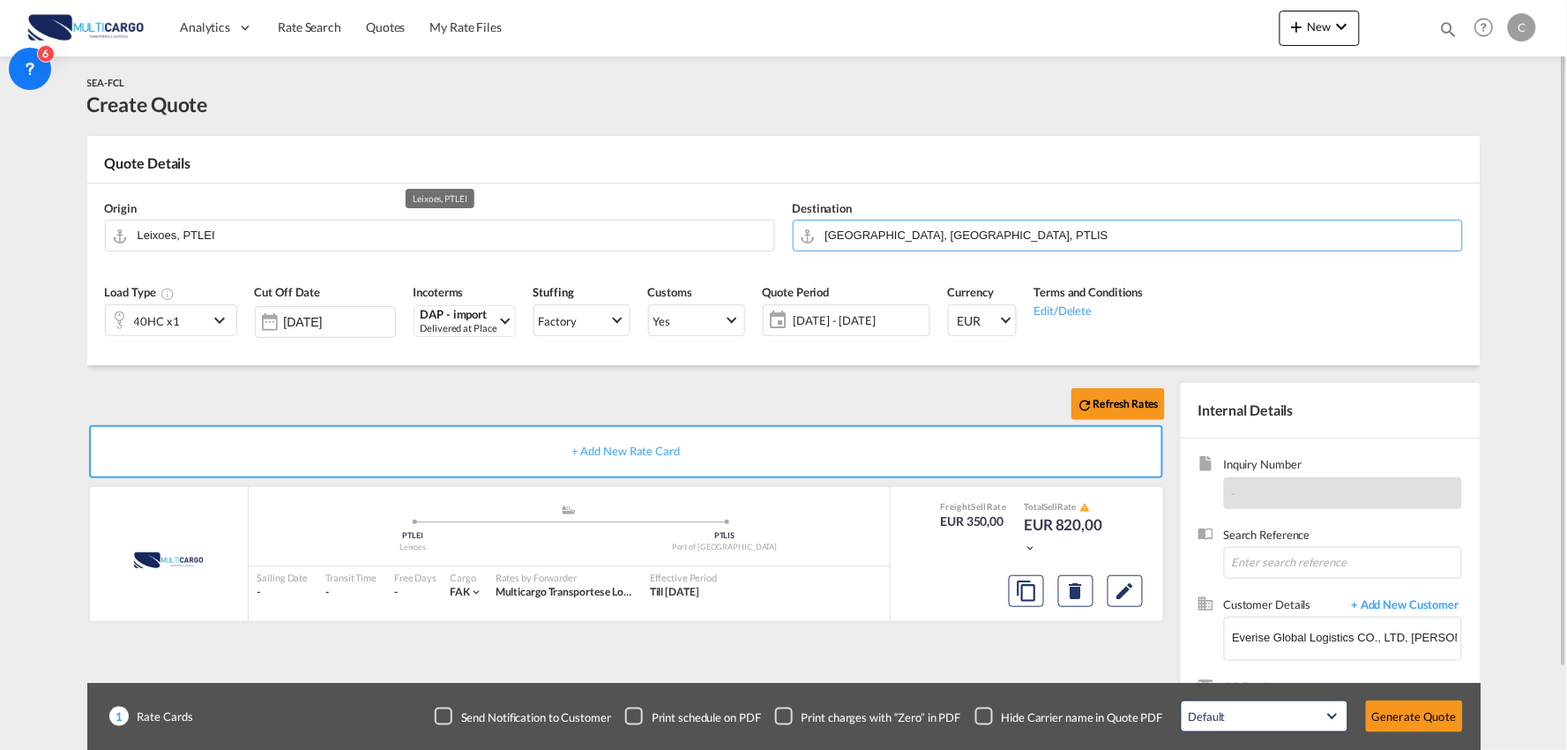
click at [469, 212] on div "Origin Leixoes, PTLEI Destination Port of [GEOGRAPHIC_DATA], [GEOGRAPHIC_DATA],…" at bounding box center [784, 225] width 1376 height 85
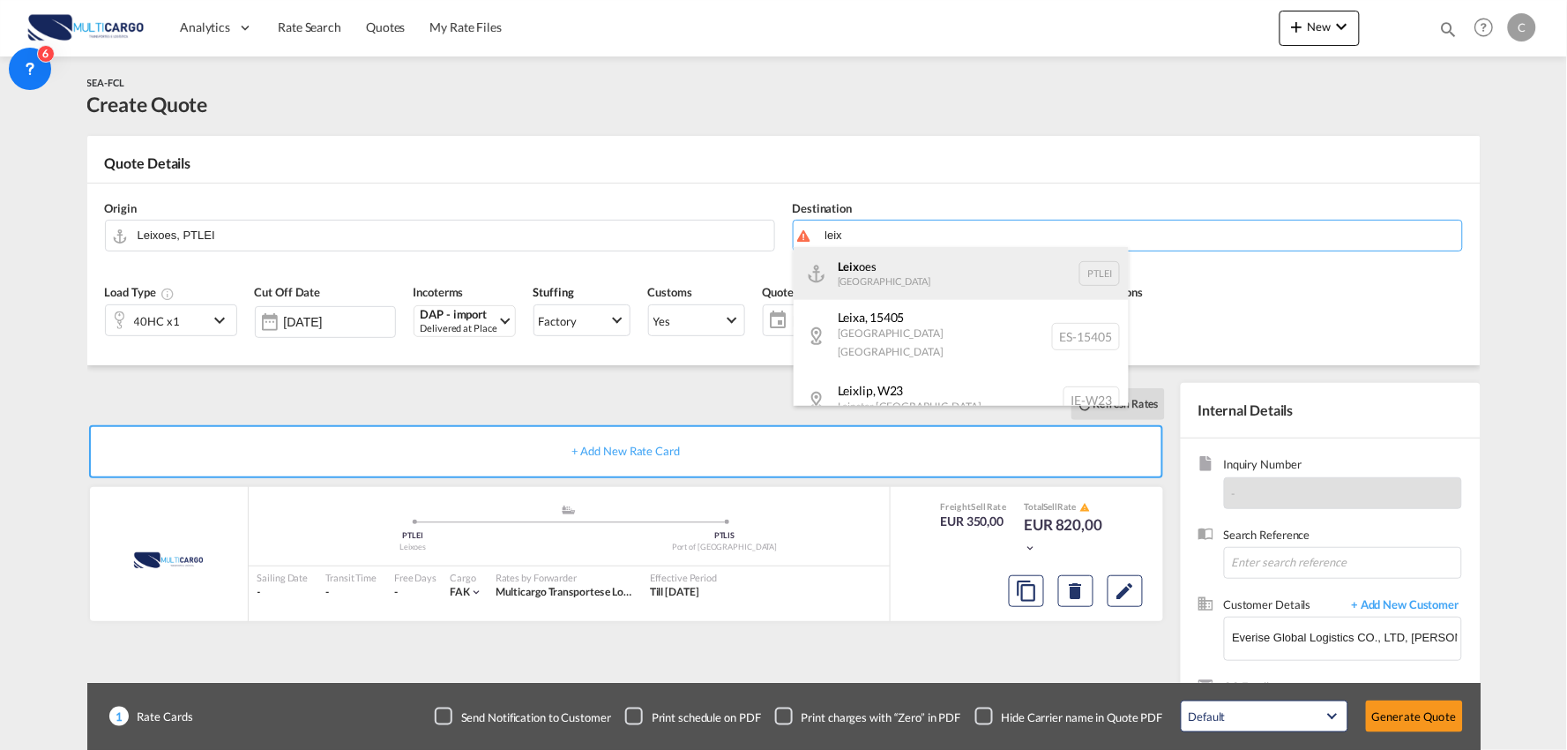
click at [862, 265] on div "Leix oes [GEOGRAPHIC_DATA] PTLEI" at bounding box center [961, 273] width 335 height 53
type input "Leixoes, PTLEI"
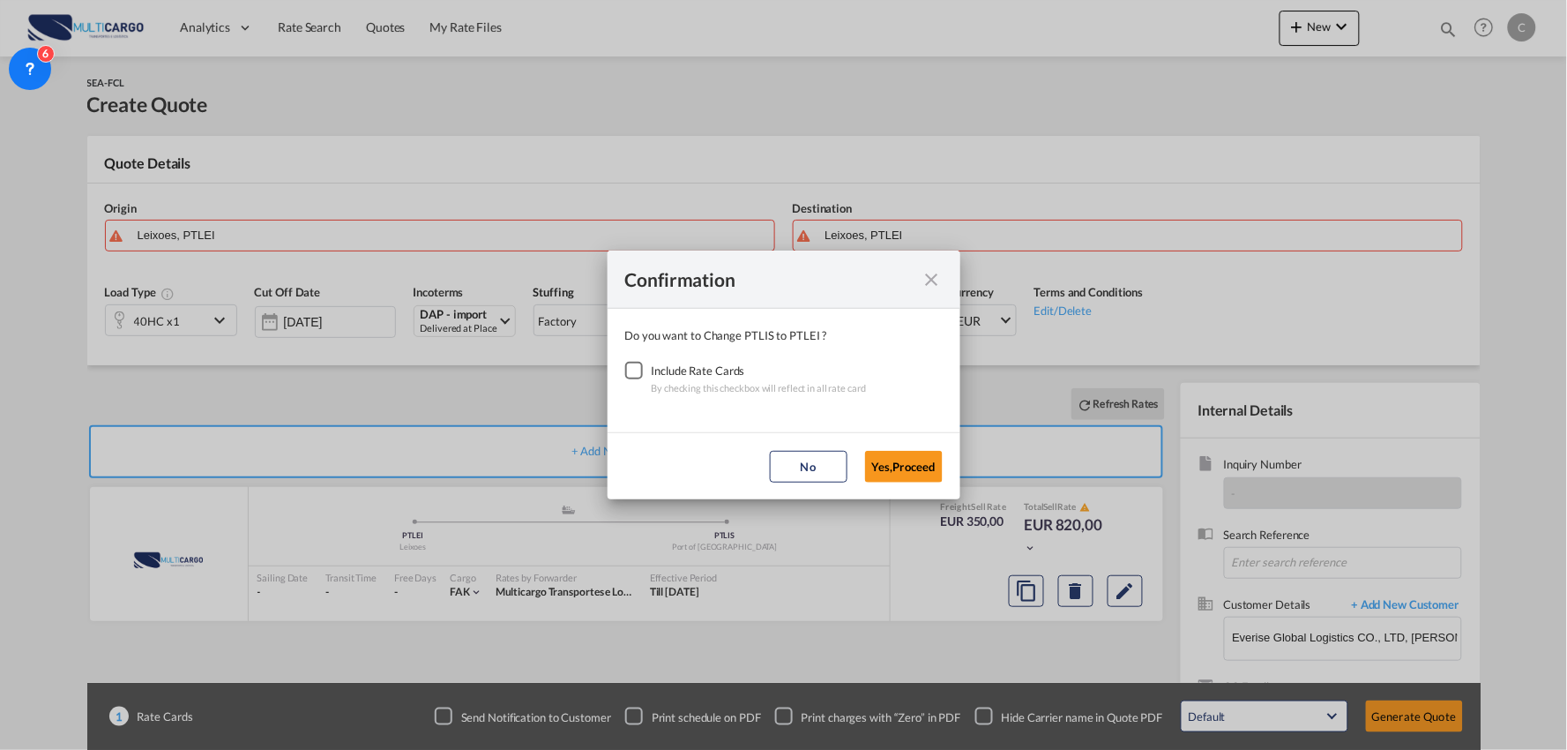
drag, startPoint x: 626, startPoint y: 372, endPoint x: 777, endPoint y: 386, distance: 151.5
click at [629, 373] on div "Checkbox No Ink" at bounding box center [634, 371] width 18 height 18
drag, startPoint x: 902, startPoint y: 464, endPoint x: 372, endPoint y: 326, distance: 547.6
click at [903, 465] on button "Yes,Proceed" at bounding box center [904, 467] width 78 height 32
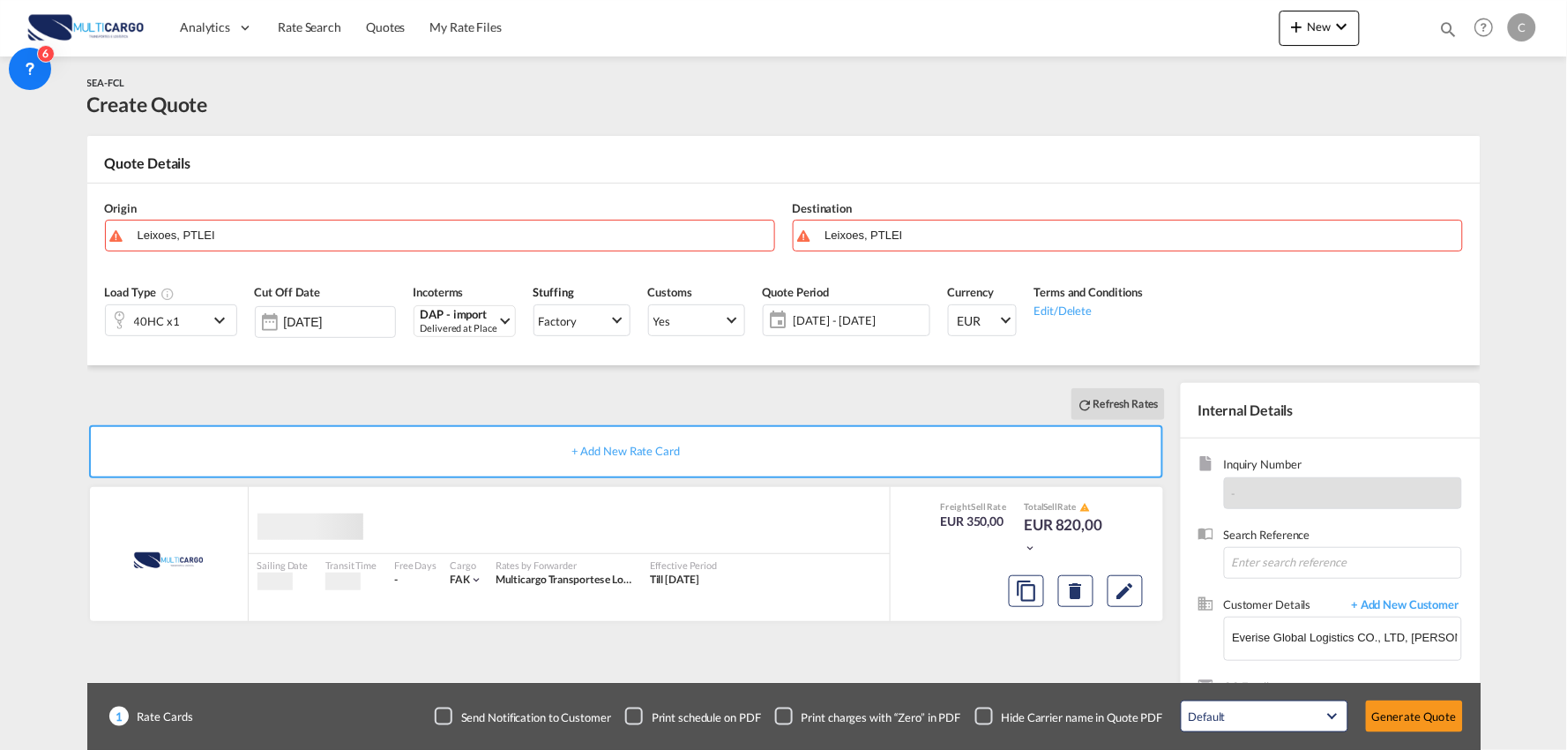
click at [160, 215] on div "Origin Leixoes, PTLEI" at bounding box center [440, 225] width 688 height 71
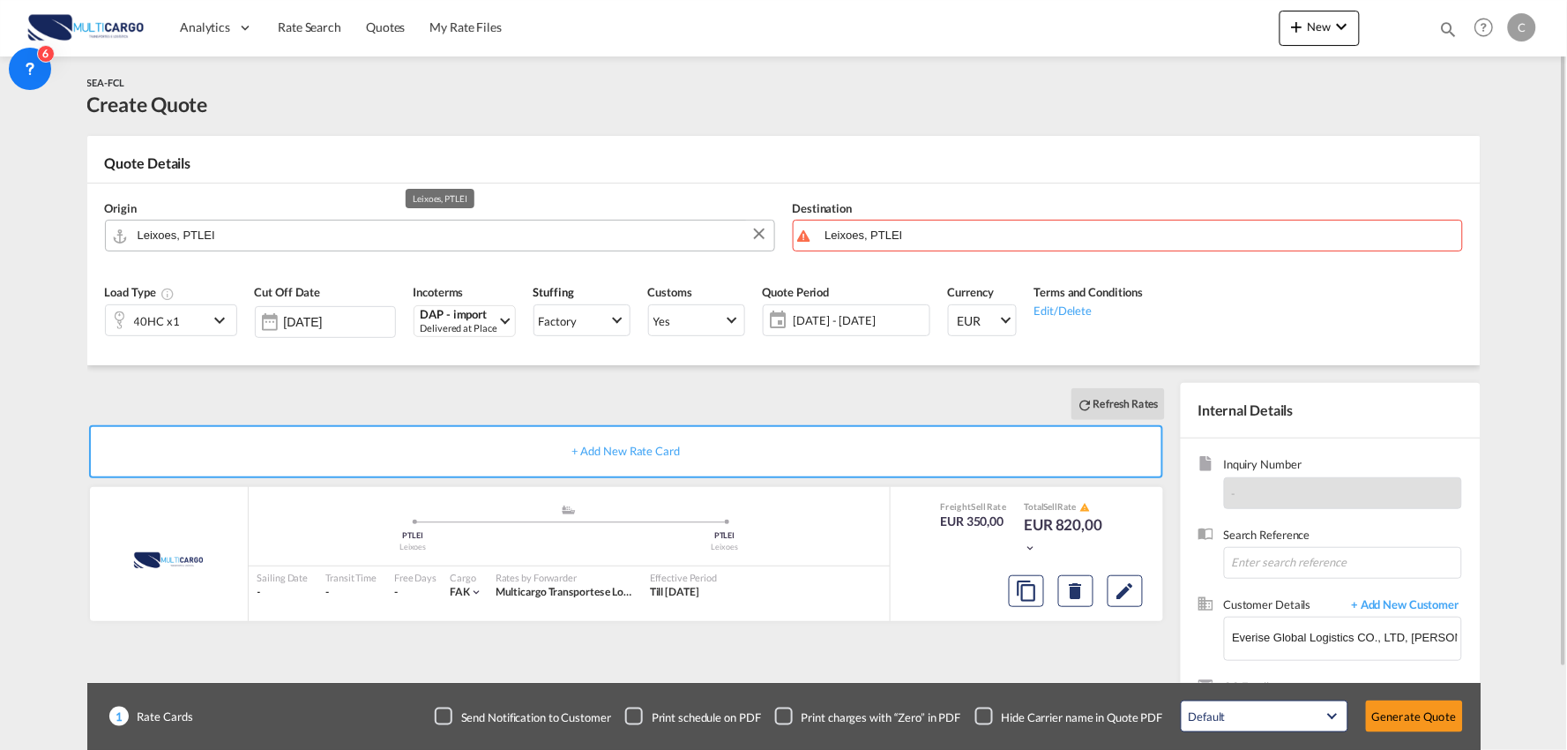
click at [198, 231] on input "Leixoes, PTLEI" at bounding box center [452, 235] width 628 height 31
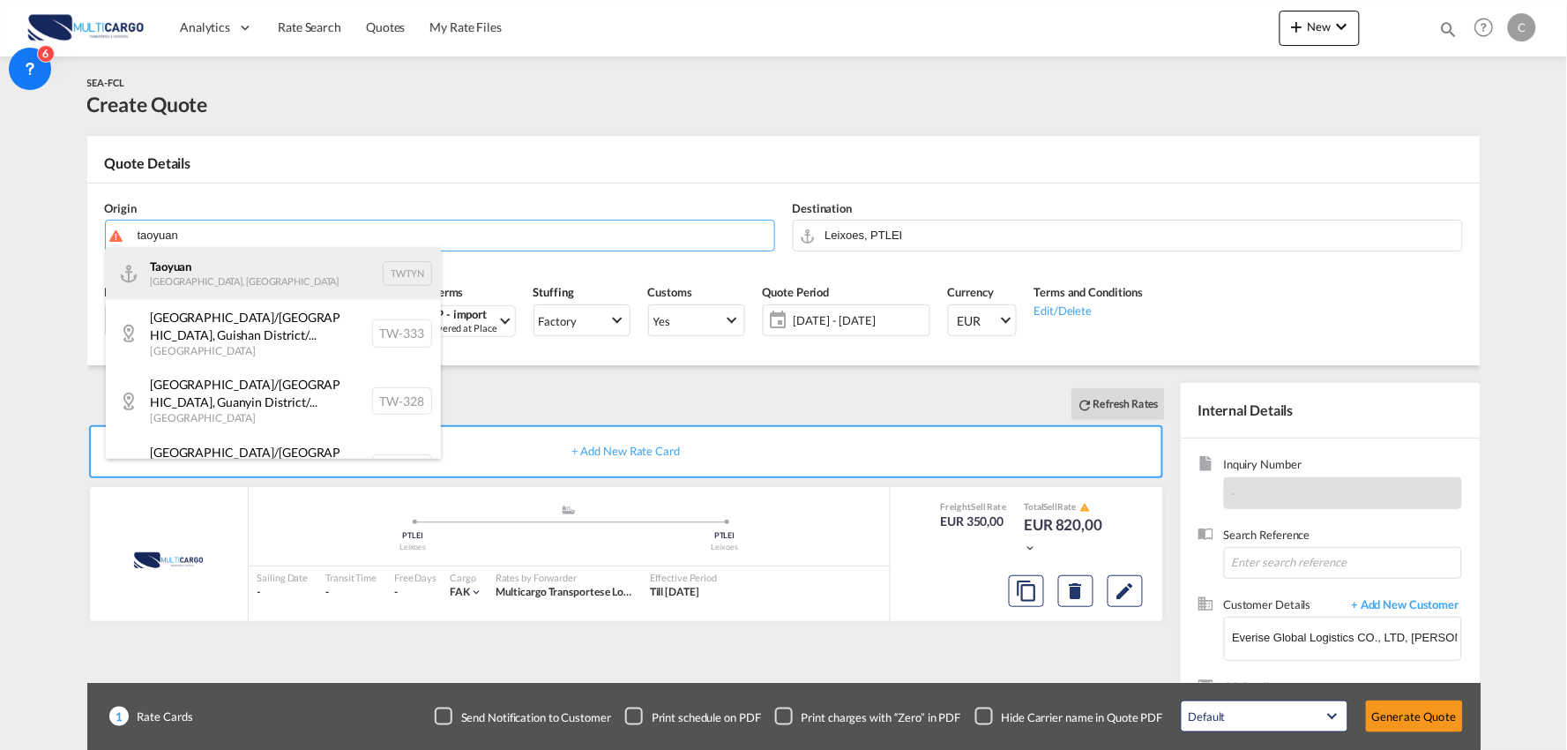
click at [213, 268] on div "Taoyuan [GEOGRAPHIC_DATA], Province of China TWTYN" at bounding box center [273, 273] width 335 height 53
type input "Taoyuan, TWTYN"
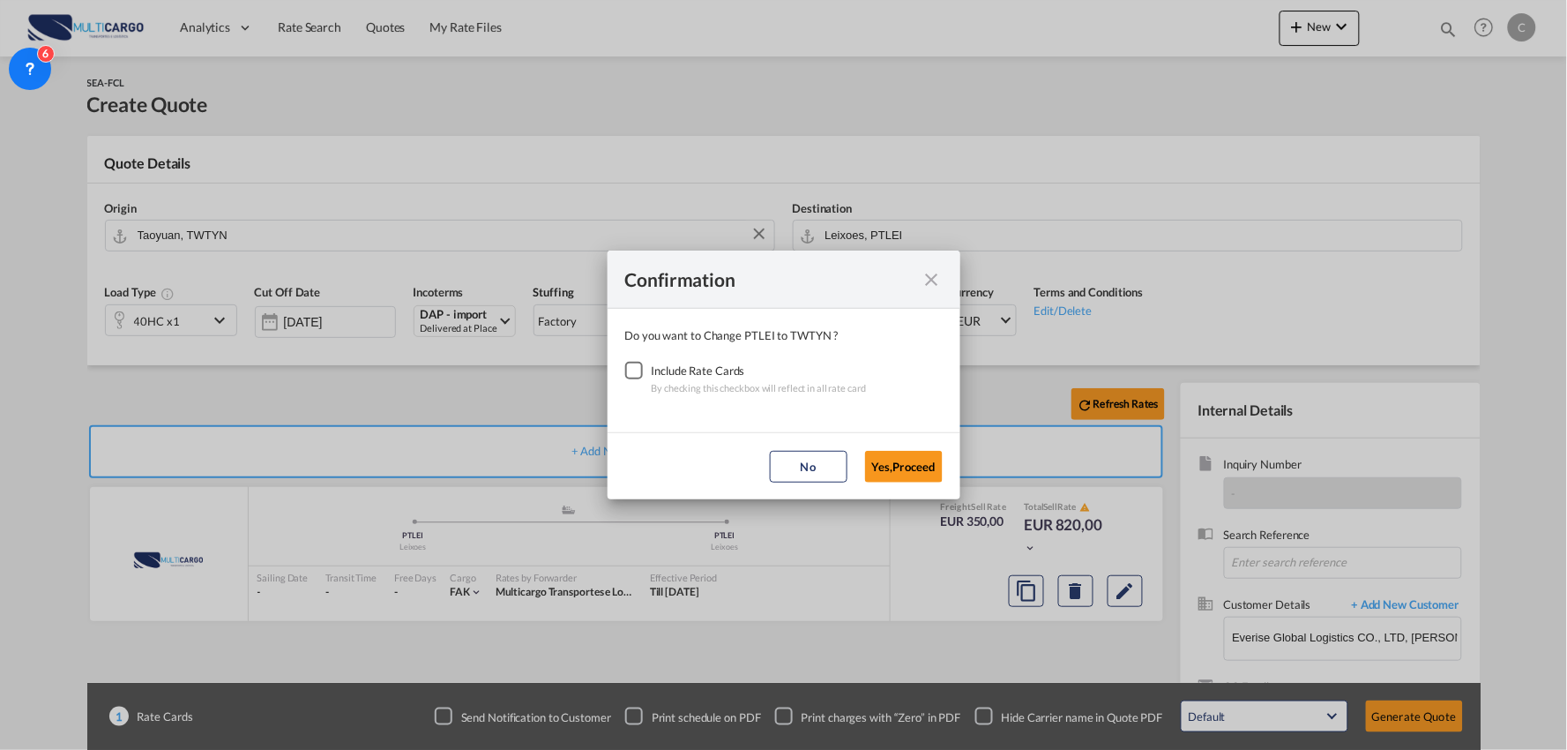
drag, startPoint x: 635, startPoint y: 373, endPoint x: 929, endPoint y: 488, distance: 315.2
click at [635, 374] on div "Checkbox No Ink" at bounding box center [634, 371] width 18 height 18
drag, startPoint x: 930, startPoint y: 464, endPoint x: 769, endPoint y: 467, distance: 161.4
click at [927, 464] on button "Yes,Proceed" at bounding box center [904, 467] width 78 height 32
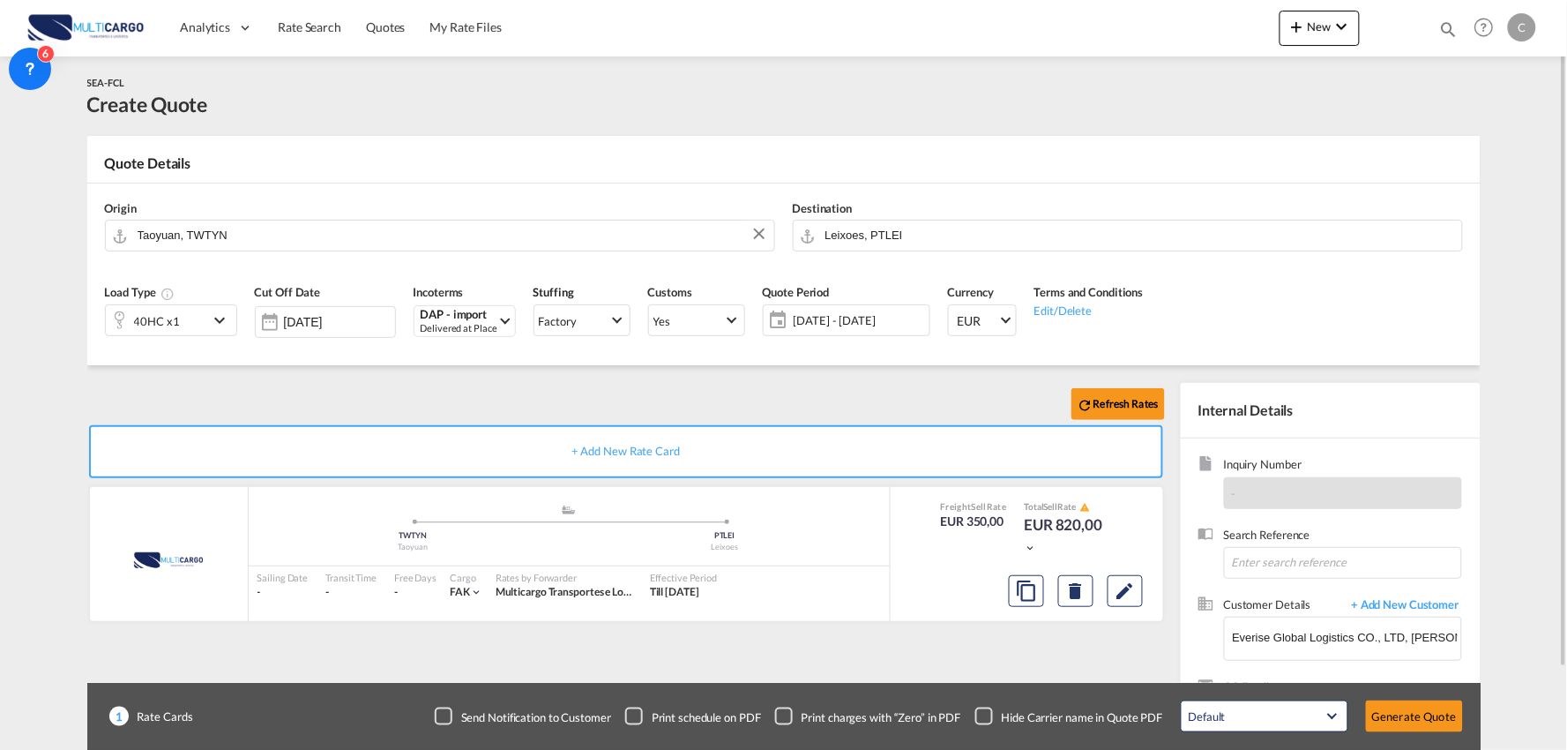
drag, startPoint x: 446, startPoint y: 413, endPoint x: 439, endPoint y: 423, distance: 12.7
click at [439, 418] on div "Refresh Rates" at bounding box center [629, 404] width 1085 height 42
click at [198, 309] on div "40HC x1" at bounding box center [157, 320] width 102 height 30
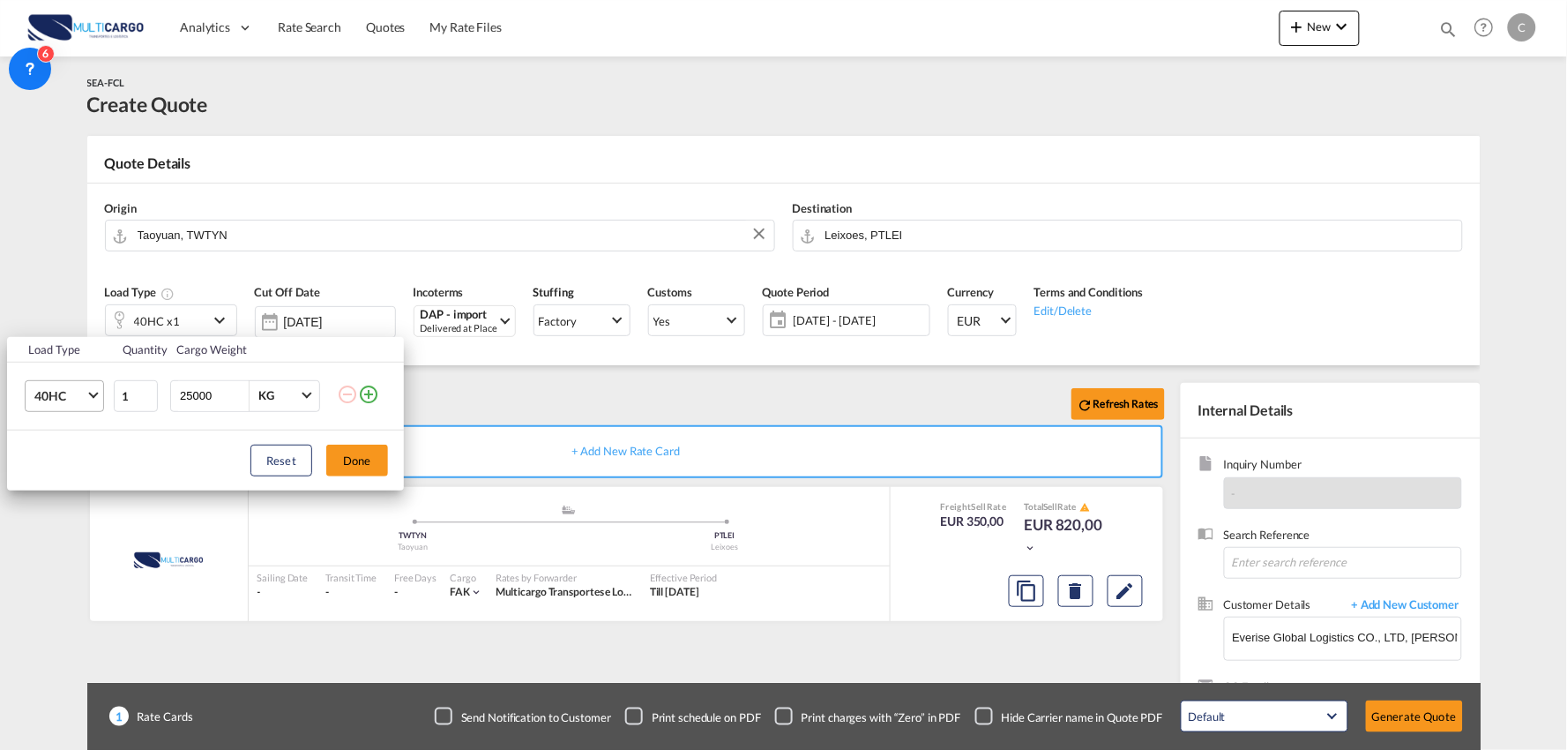
click at [54, 412] on td "40HC 20GP 40GP 40HC 45HC 20RE 40RE 40HR 20OT 40OT 20FR 40FR 40NR 20NR 45S 20TK …" at bounding box center [59, 396] width 105 height 68
click at [58, 400] on span "40HC" at bounding box center [59, 397] width 51 height 18
click at [68, 311] on md-option "20GP" at bounding box center [80, 311] width 120 height 42
click at [364, 460] on button "Done" at bounding box center [357, 460] width 62 height 32
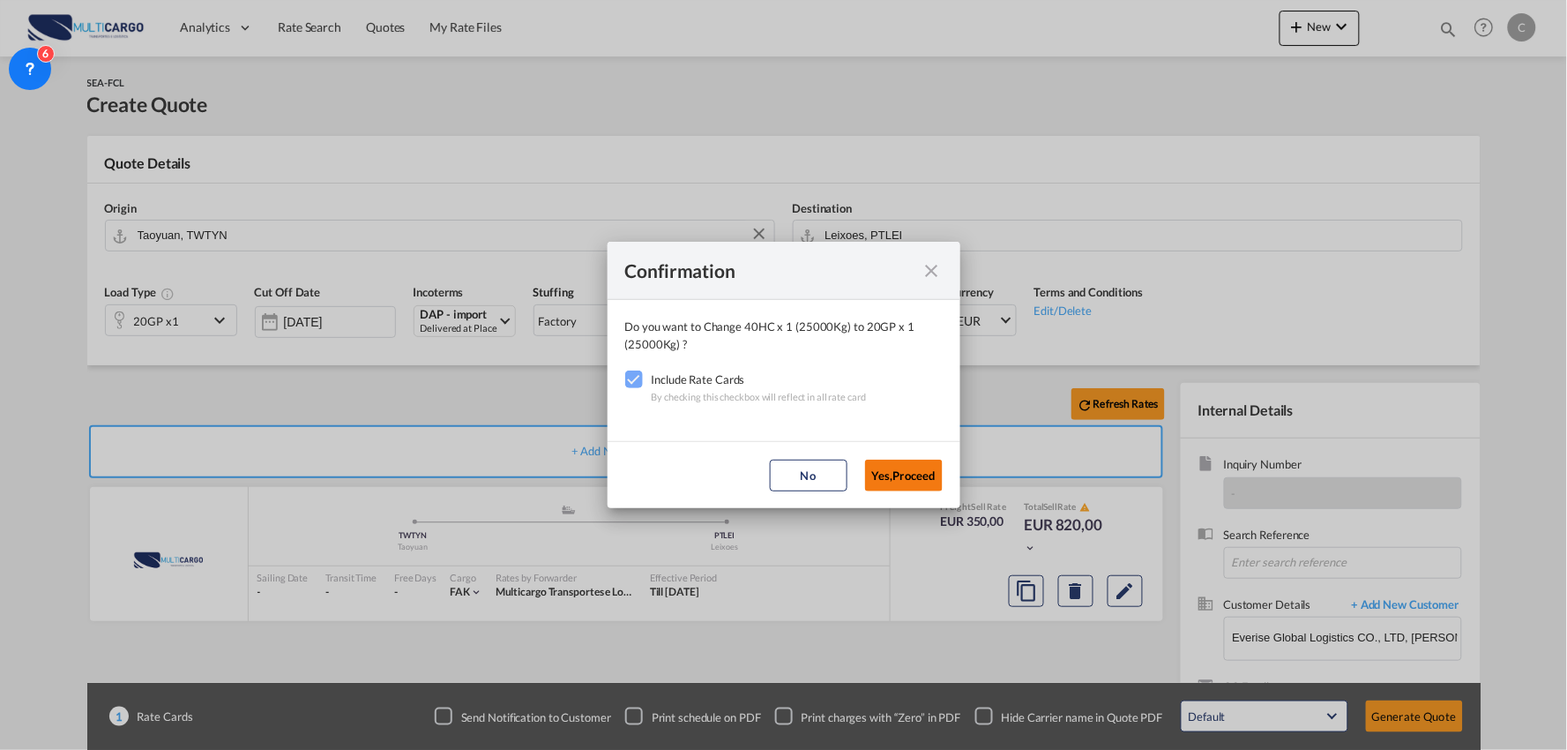
click at [898, 469] on button "Yes,Proceed" at bounding box center [904, 475] width 78 height 32
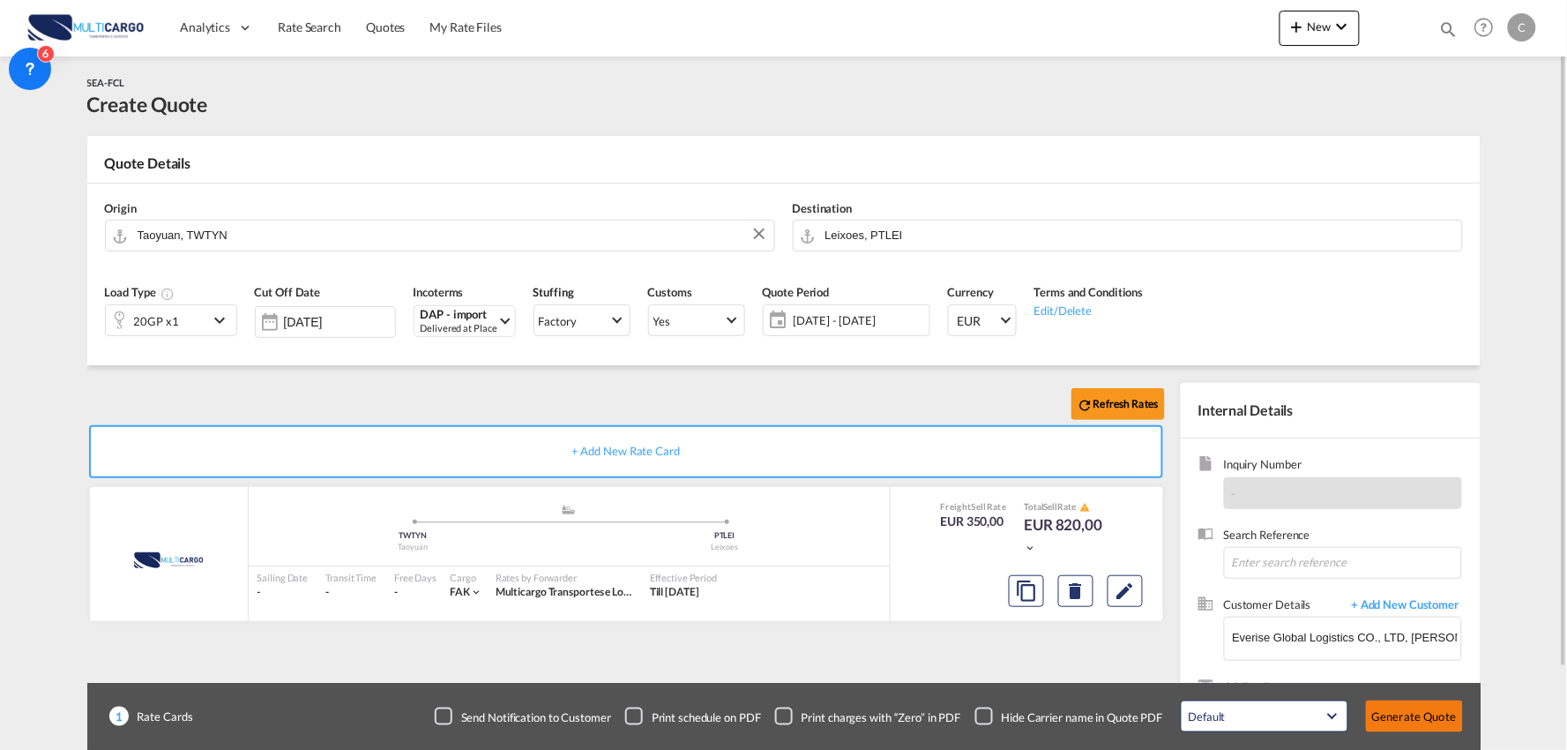
click at [1441, 723] on button "Generate Quote" at bounding box center [1414, 716] width 97 height 32
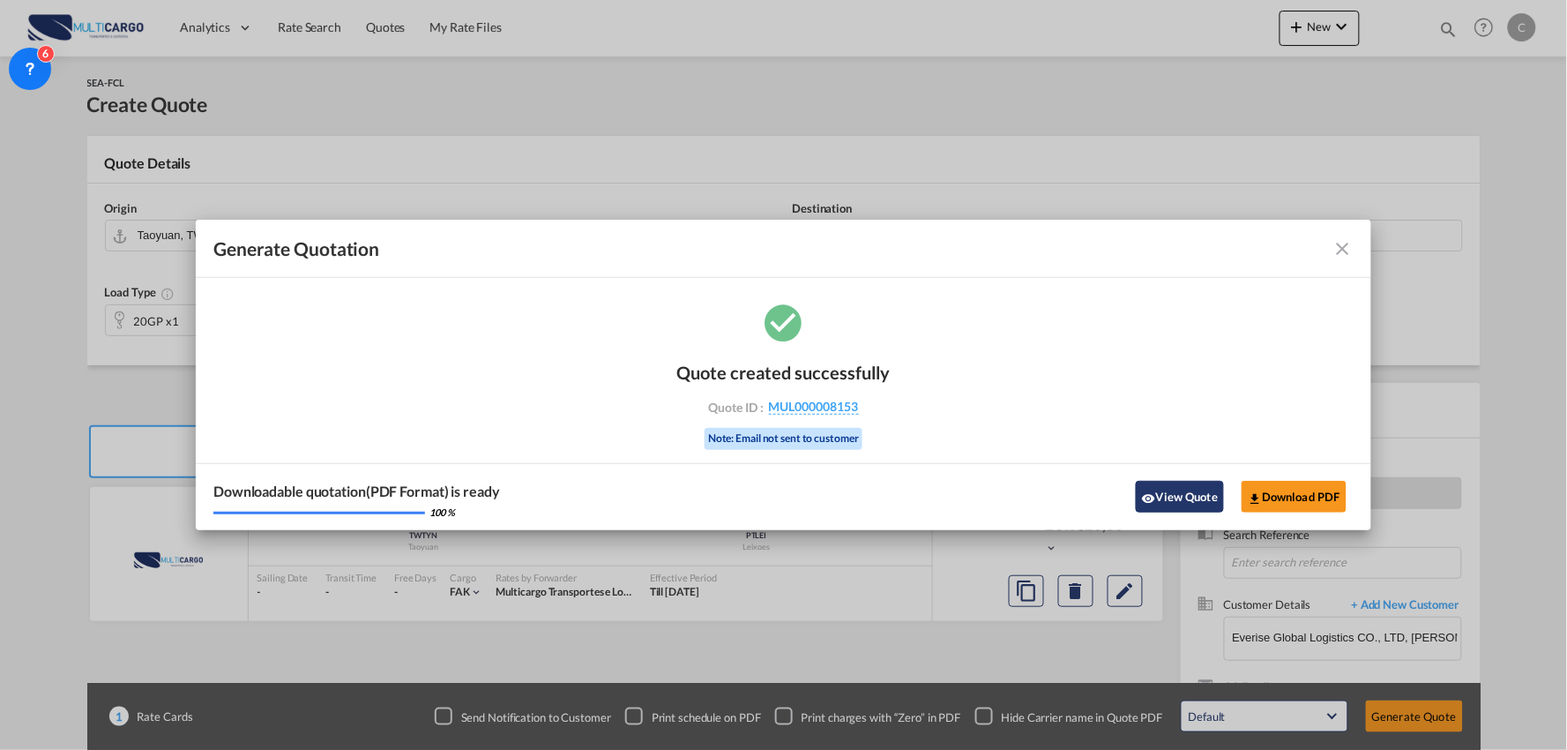
click at [1185, 506] on button "View Quote" at bounding box center [1180, 497] width 88 height 32
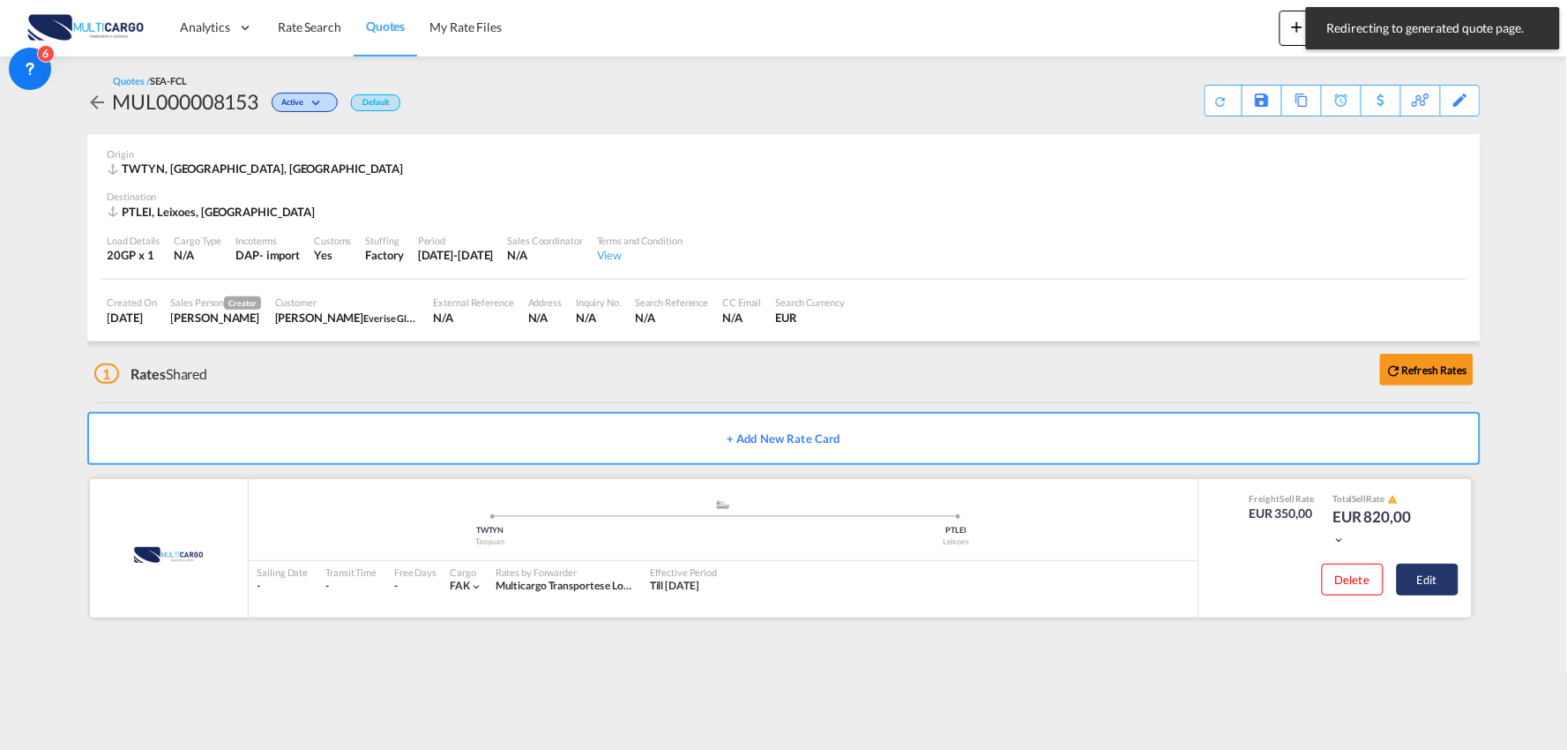
click at [1440, 576] on button "Edit" at bounding box center [1428, 579] width 62 height 32
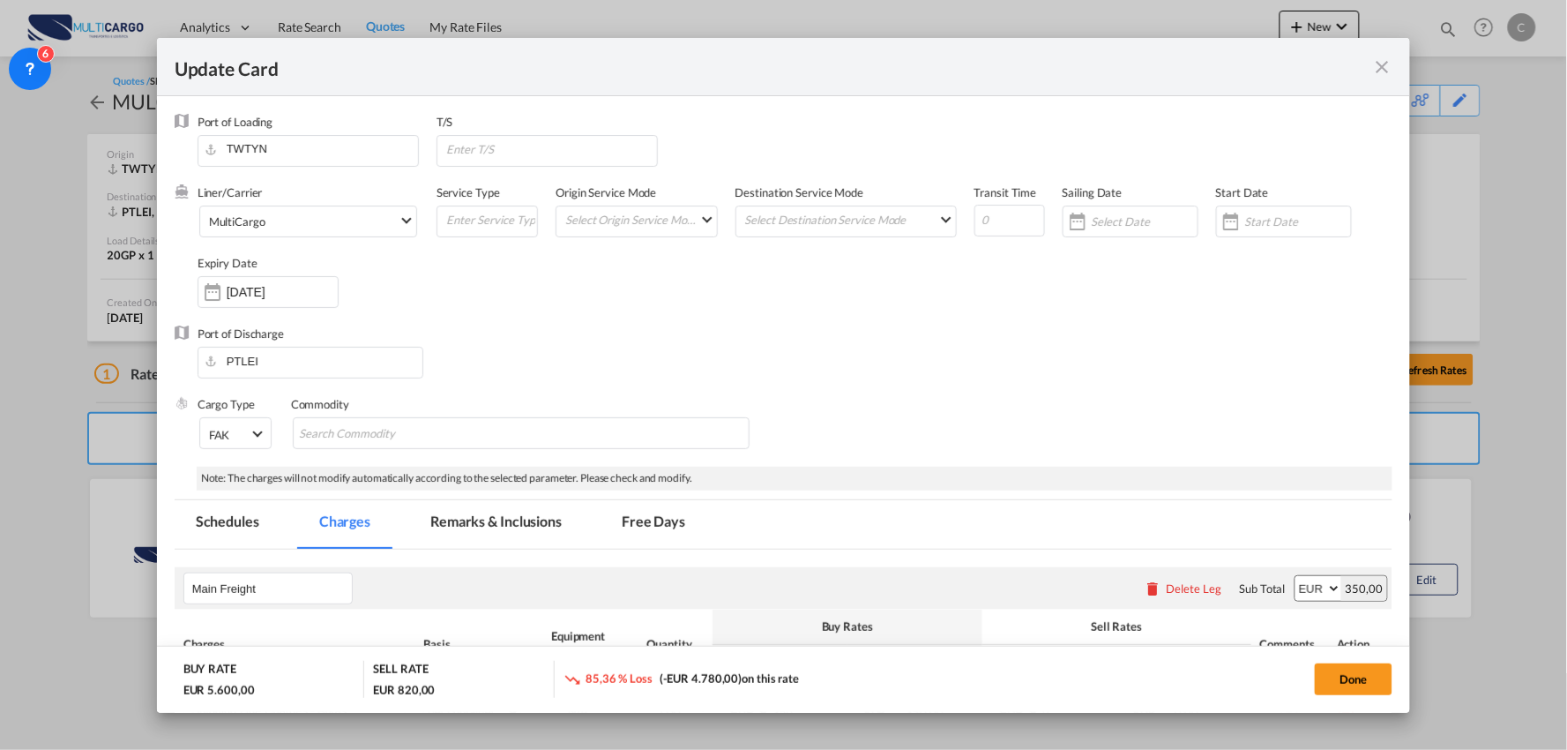
select select "per container"
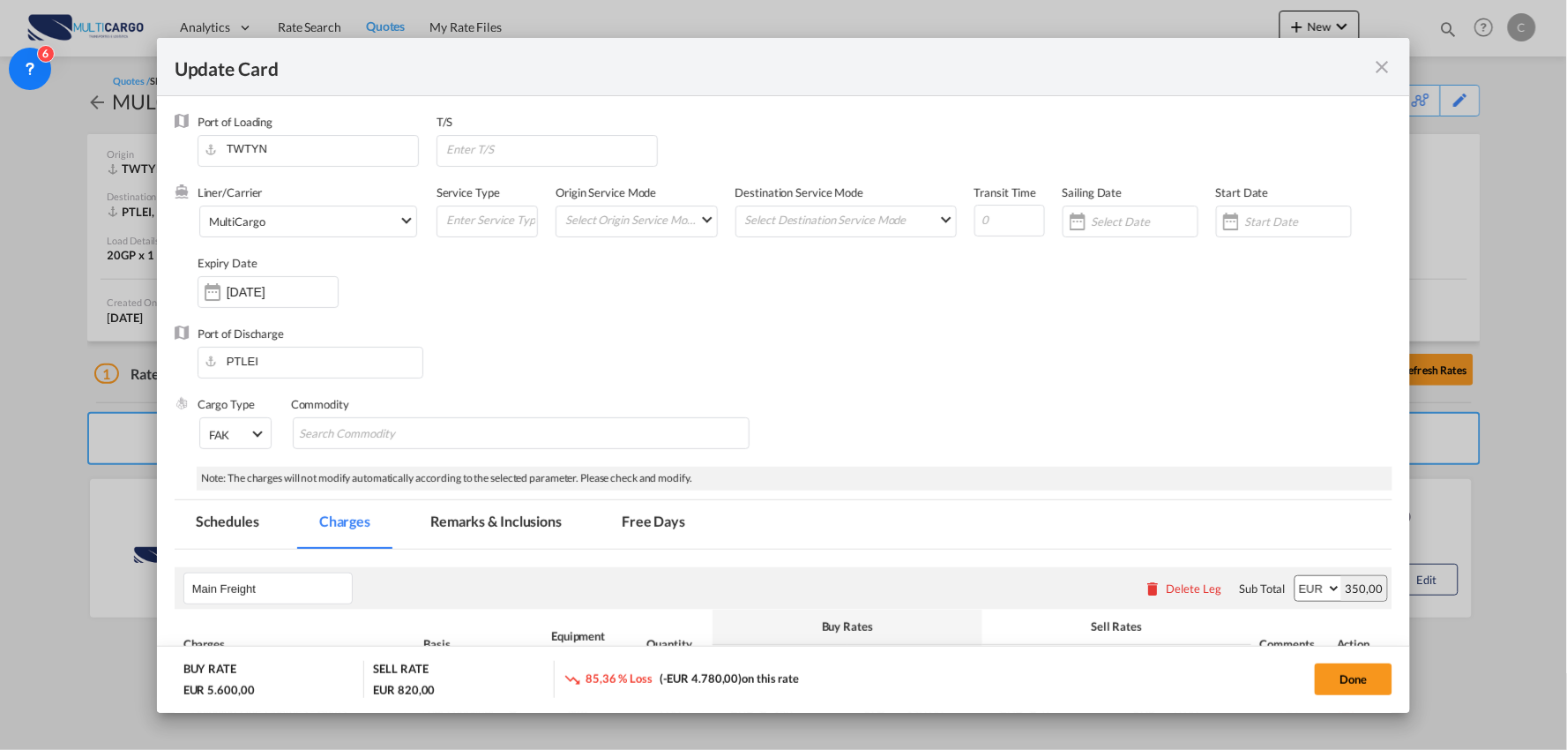
select select "per container"
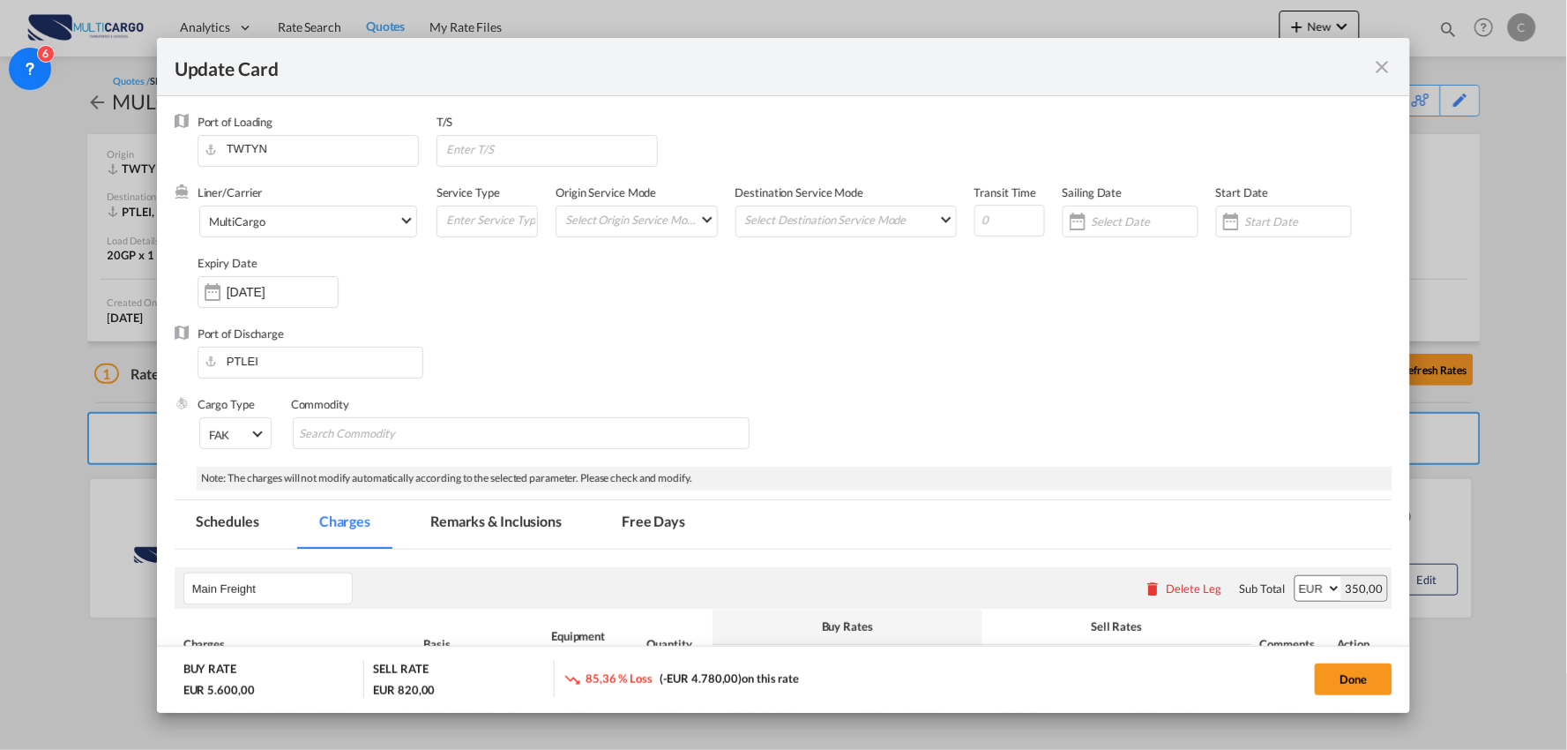
select select "per container"
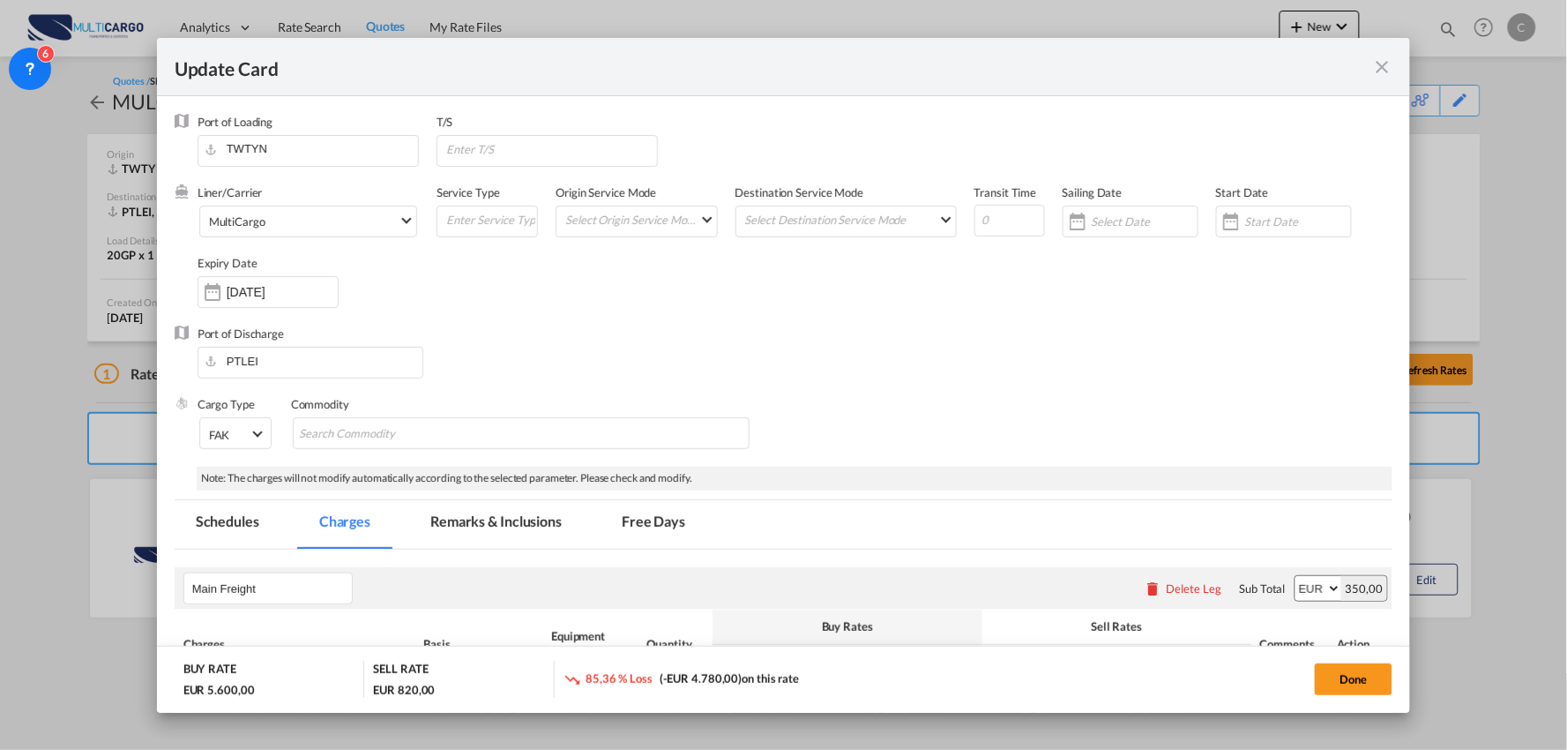
select select "per B/L"
select select "per container"
select select "per B/L"
select select "per container"
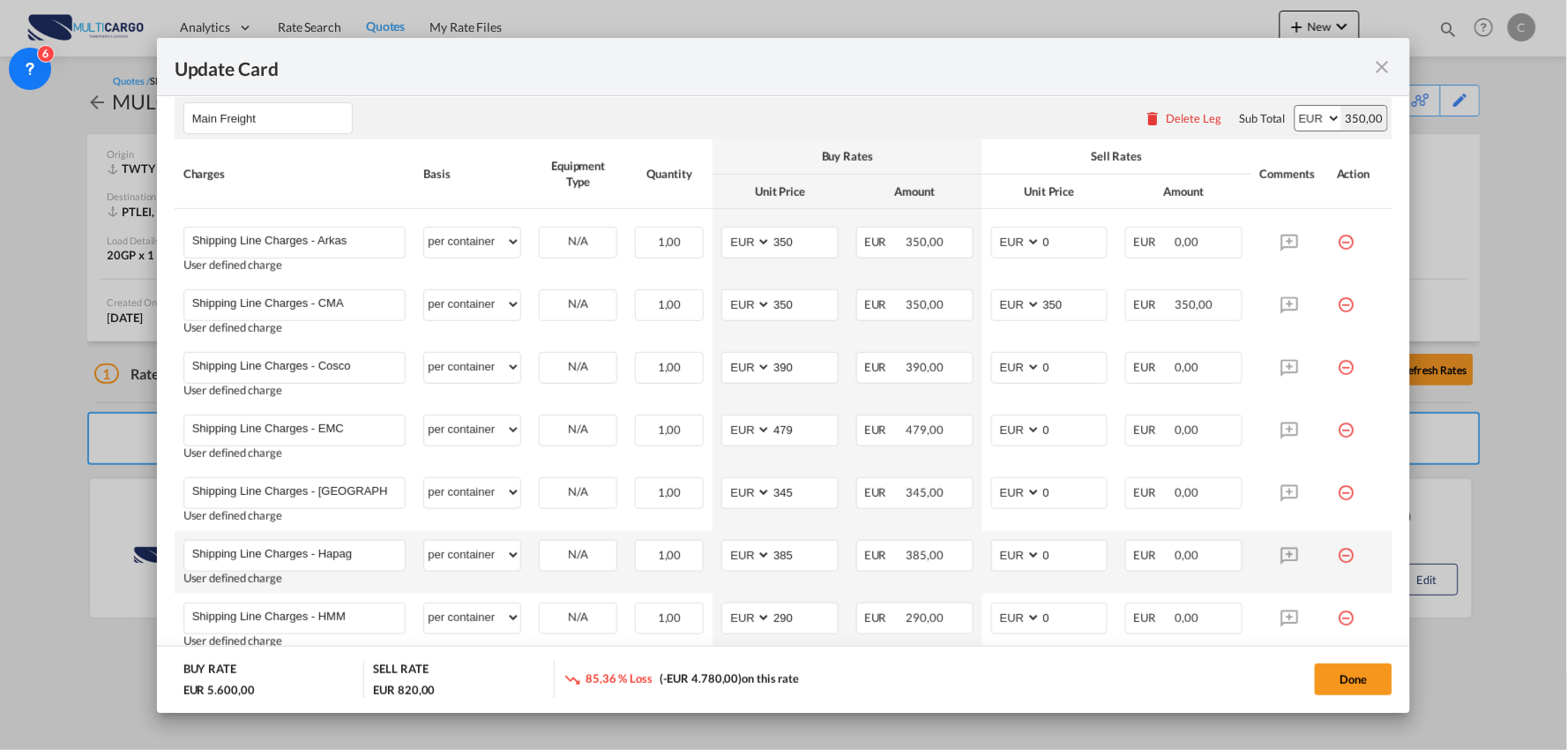
scroll to position [489, 0]
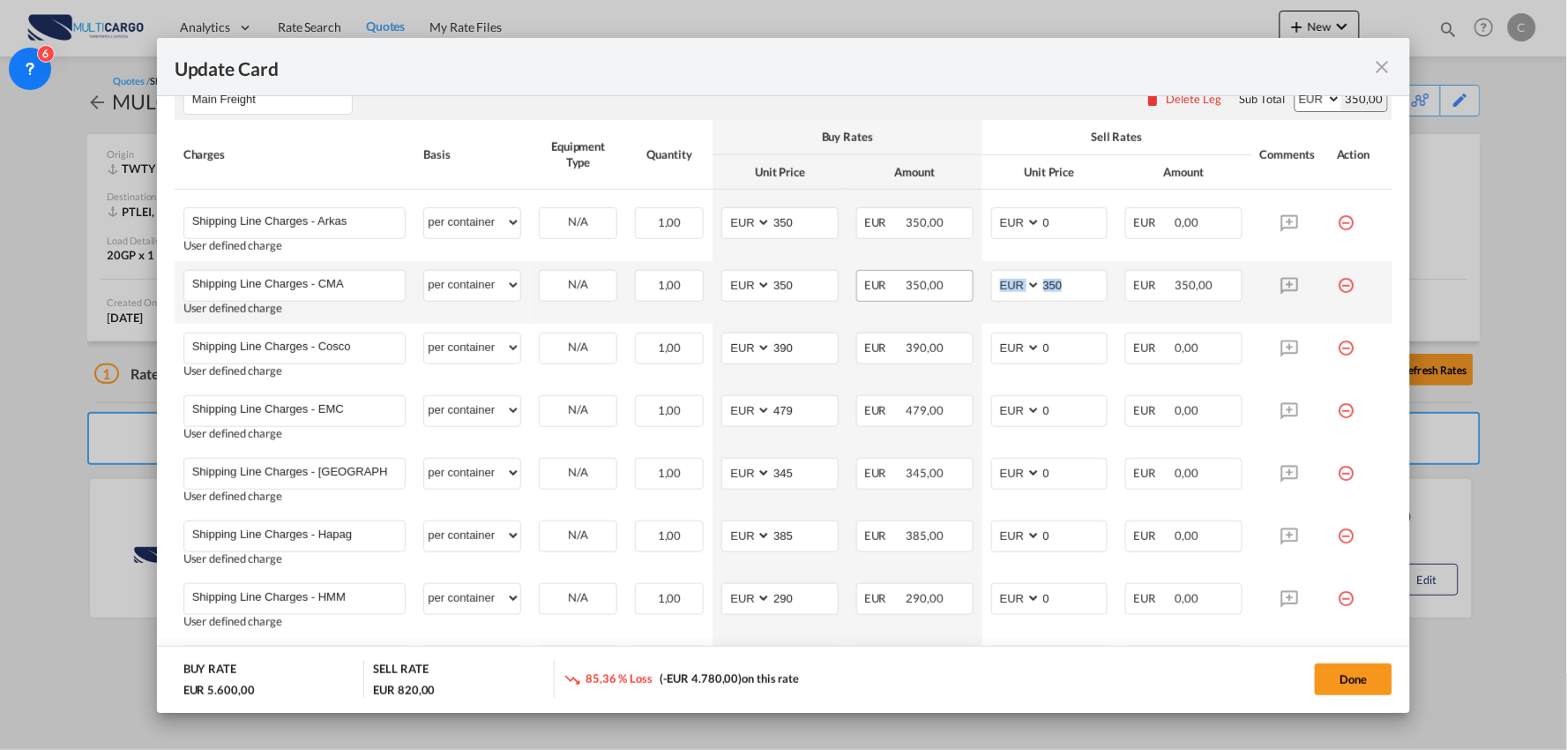
drag, startPoint x: 1023, startPoint y: 298, endPoint x: 924, endPoint y: 296, distance: 98.8
click at [924, 296] on tr "Shipping Line Charges - CMA Please Enter User Defined Charges Cannot Be Publish…" at bounding box center [784, 292] width 1219 height 63
click at [1074, 294] on input "350" at bounding box center [1074, 284] width 66 height 26
drag, startPoint x: 1074, startPoint y: 285, endPoint x: 940, endPoint y: 286, distance: 134.0
click at [940, 286] on tr "Shipping Line Charges - CMA Please Enter User Defined Charges Cannot Be Publish…" at bounding box center [784, 292] width 1219 height 63
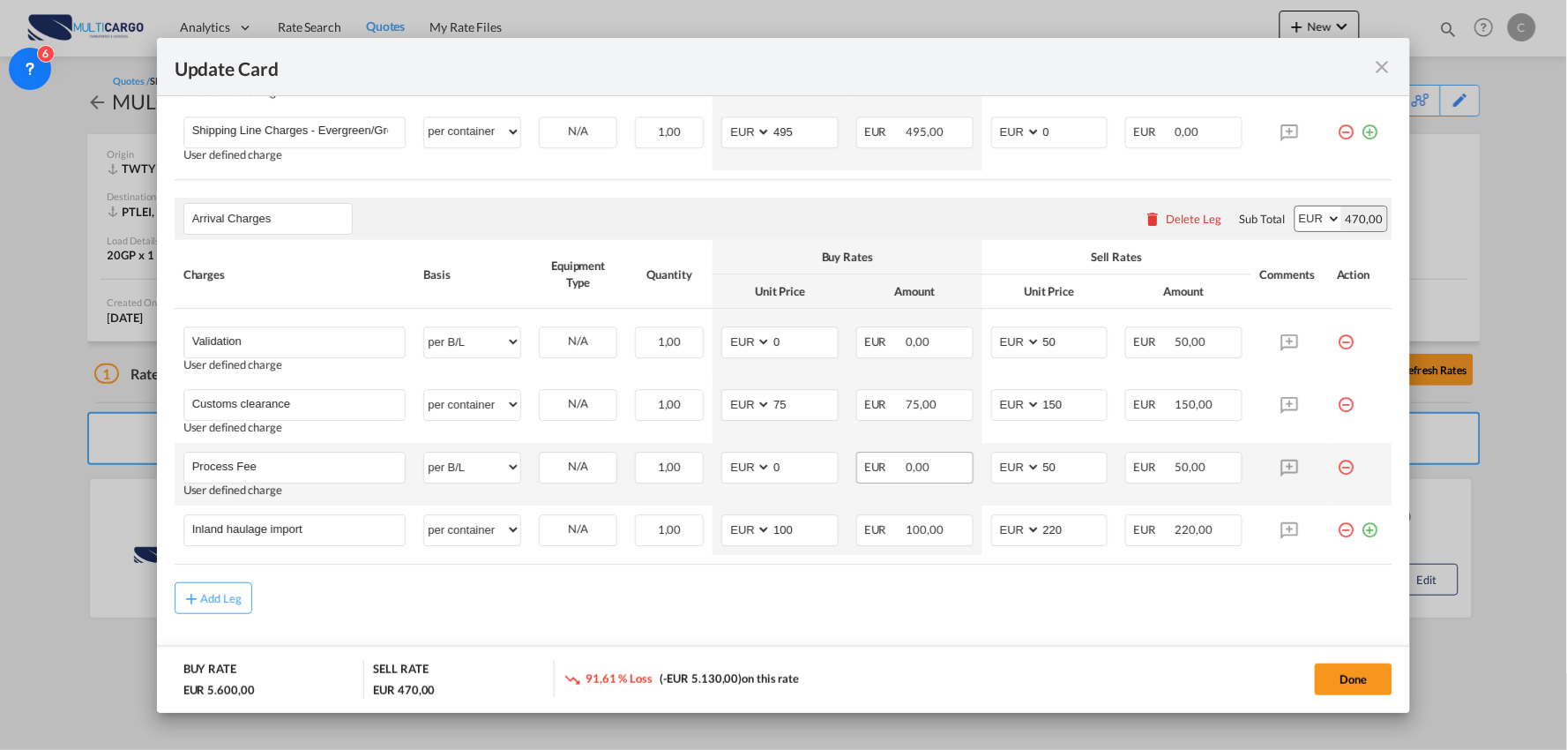
scroll to position [1487, 0]
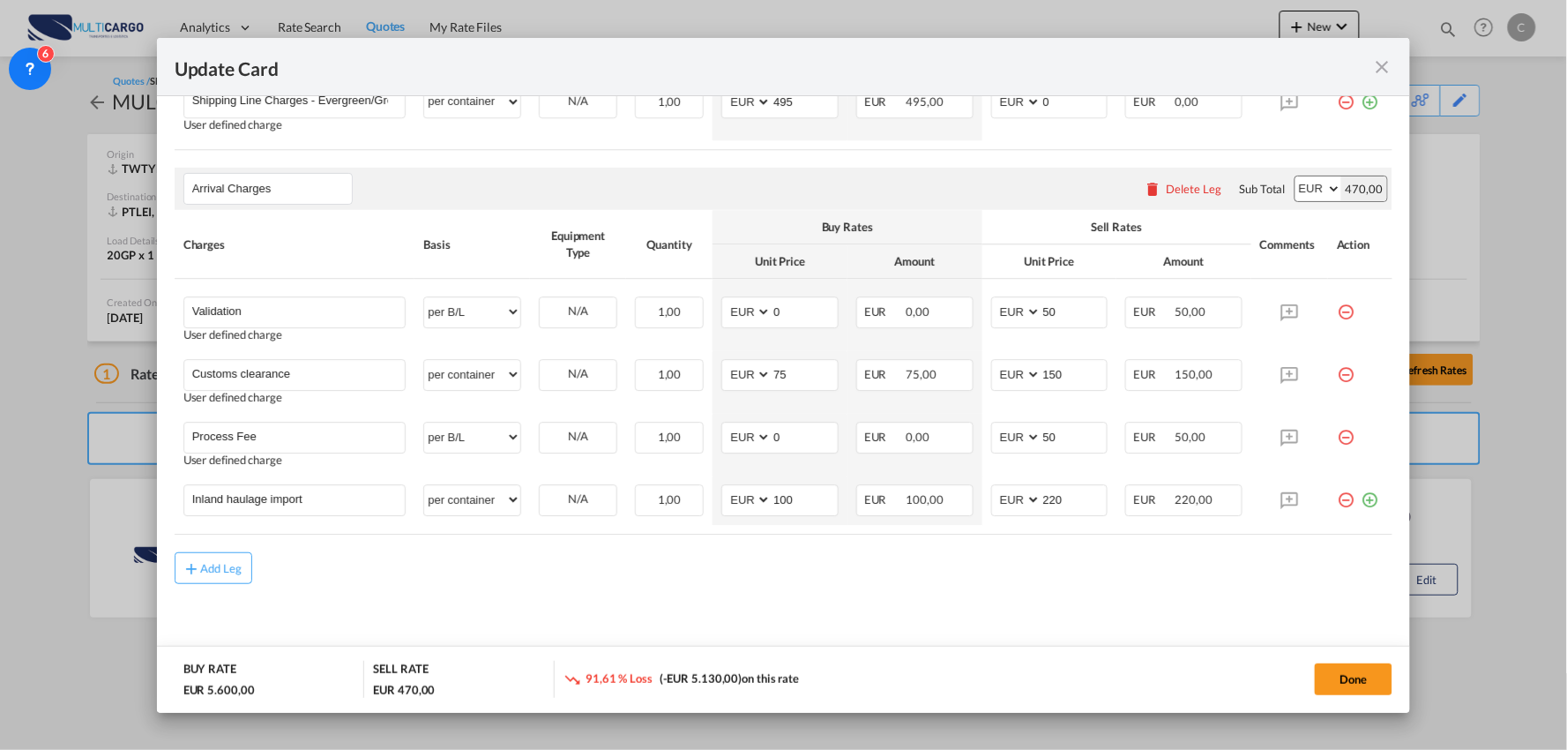
type input "0"
click at [865, 188] on div "Arrival Charges Please enter leg name Leg Name Already Exists Delete Leg Sub To…" at bounding box center [784, 189] width 1219 height 42
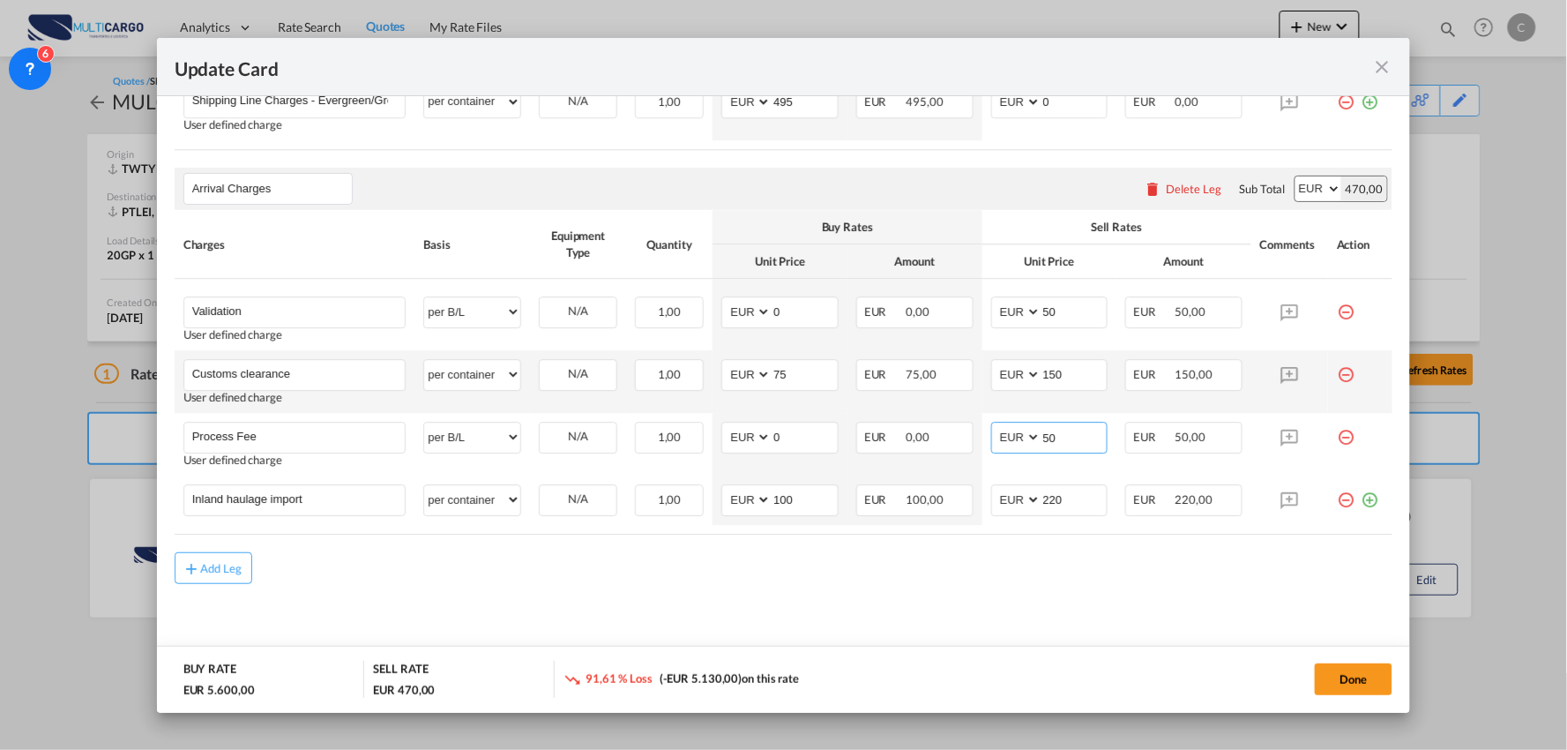
drag, startPoint x: 1052, startPoint y: 437, endPoint x: 1003, endPoint y: 399, distance: 62.3
click at [956, 442] on tr "Process Fee Please Enter User Defined Charges Cannot Be Published User defined …" at bounding box center [784, 444] width 1219 height 63
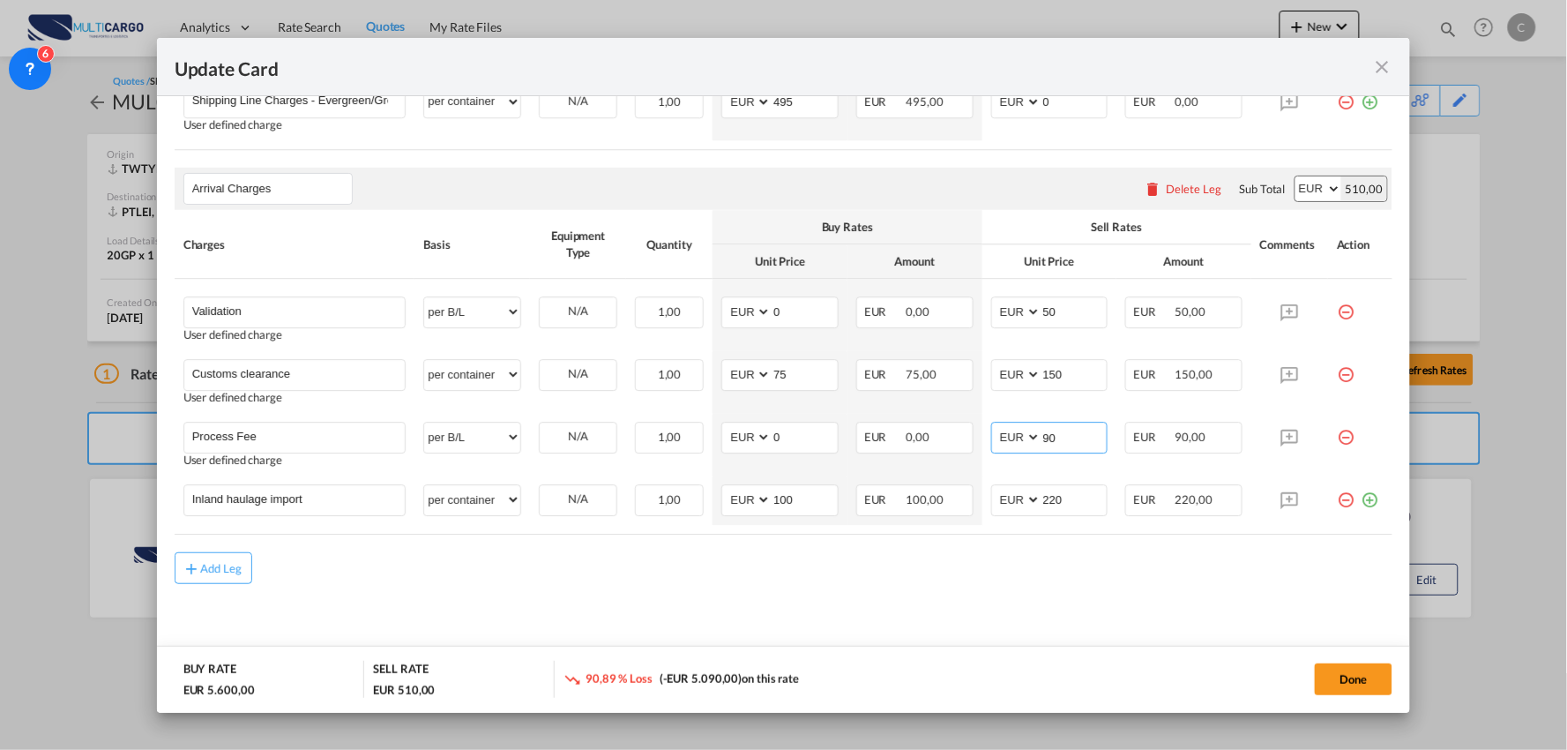
type input "90"
click at [379, 574] on div "Add Leg" at bounding box center [784, 568] width 1219 height 32
click at [351, 571] on div "Add Leg" at bounding box center [784, 568] width 1219 height 32
drag, startPoint x: 1071, startPoint y: 498, endPoint x: 923, endPoint y: 512, distance: 147.9
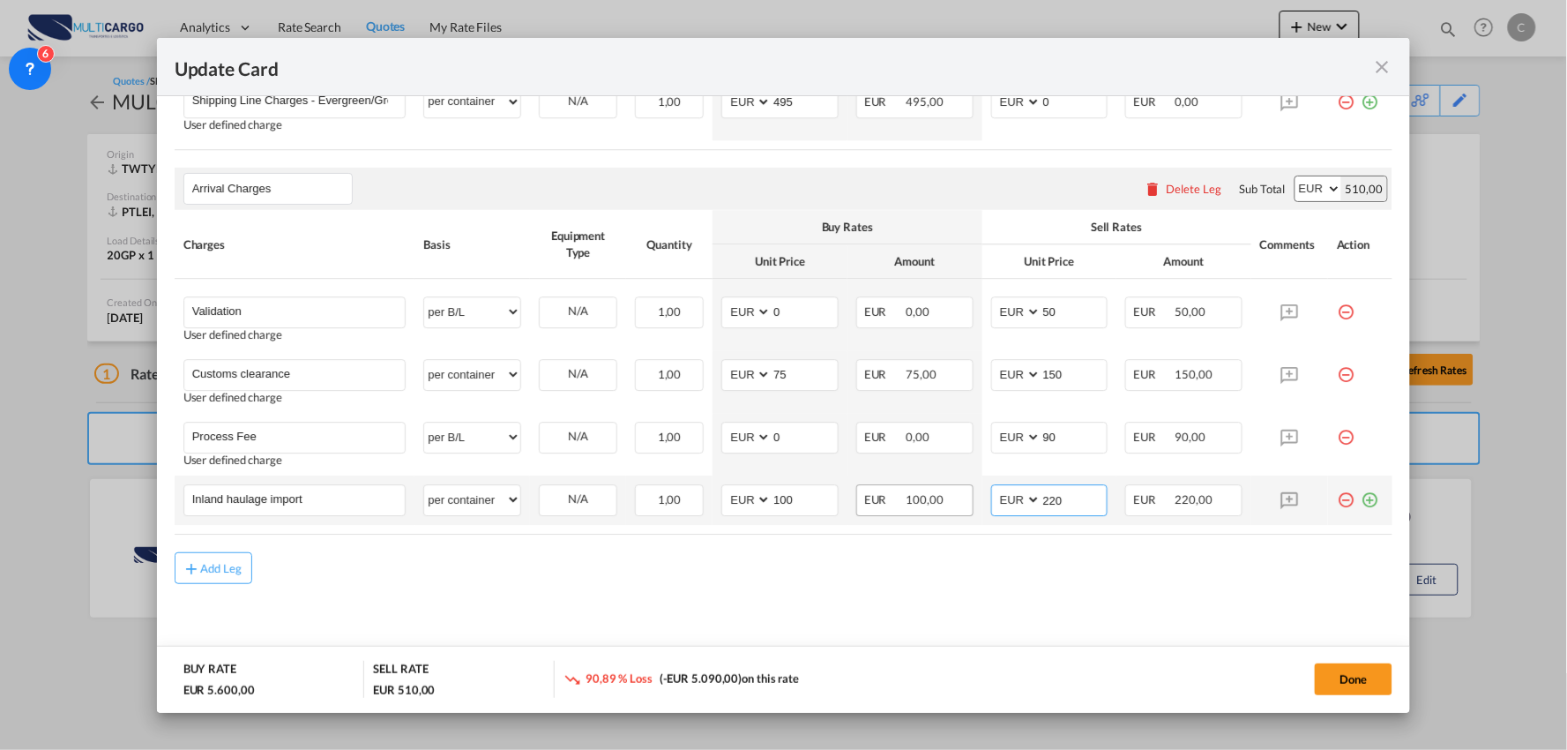
click at [928, 512] on tr "Inland haulage import Please Enter User Defined Charges Cannot Be Published per…" at bounding box center [784, 499] width 1219 height 49
type input "265"
click at [337, 489] on input "Inland haulage import" at bounding box center [298, 498] width 213 height 26
drag, startPoint x: 340, startPoint y: 500, endPoint x: 133, endPoint y: 477, distance: 207.6
click at [145, 481] on div "Update Card Port of [GEOGRAPHIC_DATA] TWTYN T/S Liner/Carrier MultiCargo 2HM LO…" at bounding box center [783, 375] width 1567 height 750
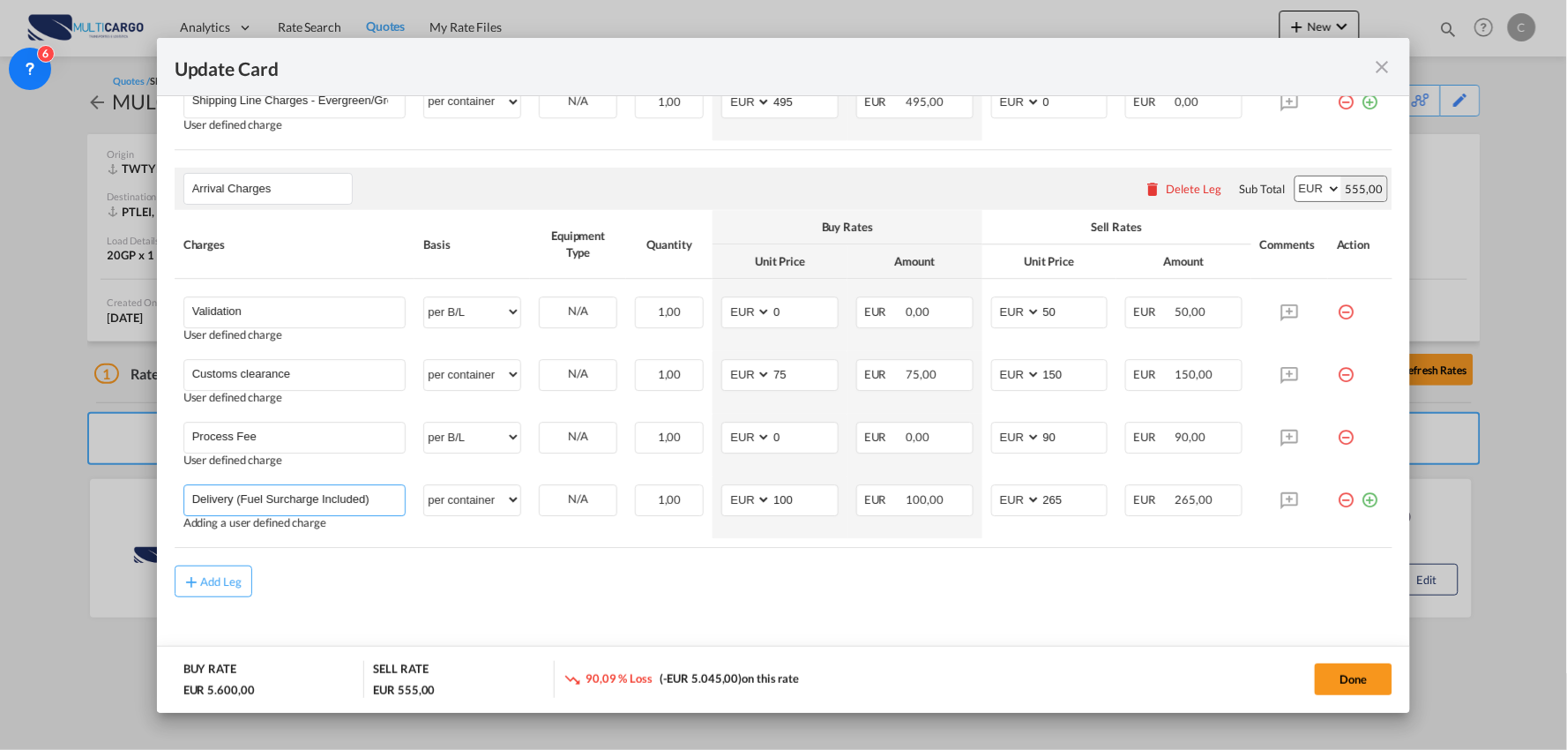
type input "Delivery (Fuel Surcharge Included)"
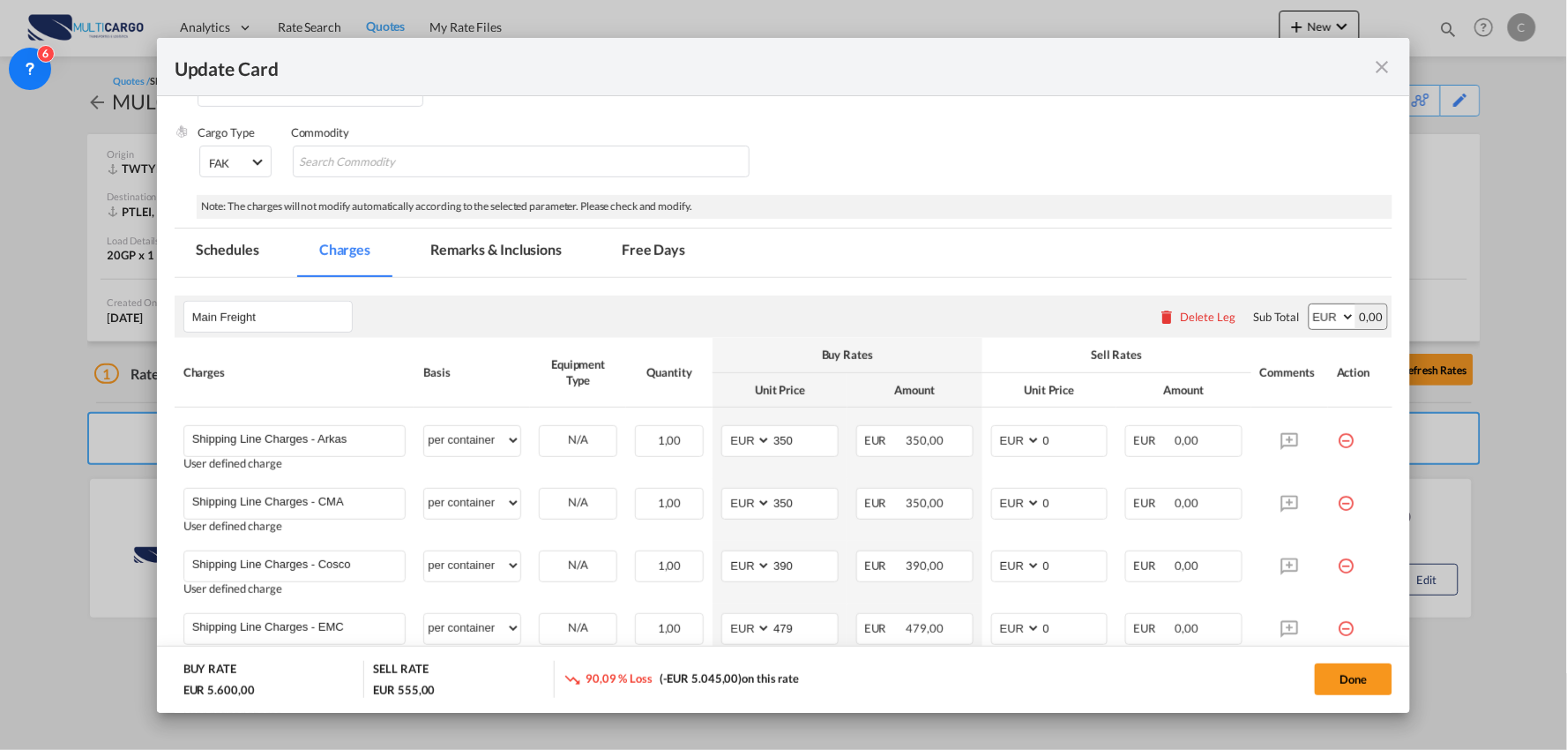
scroll to position [409, 0]
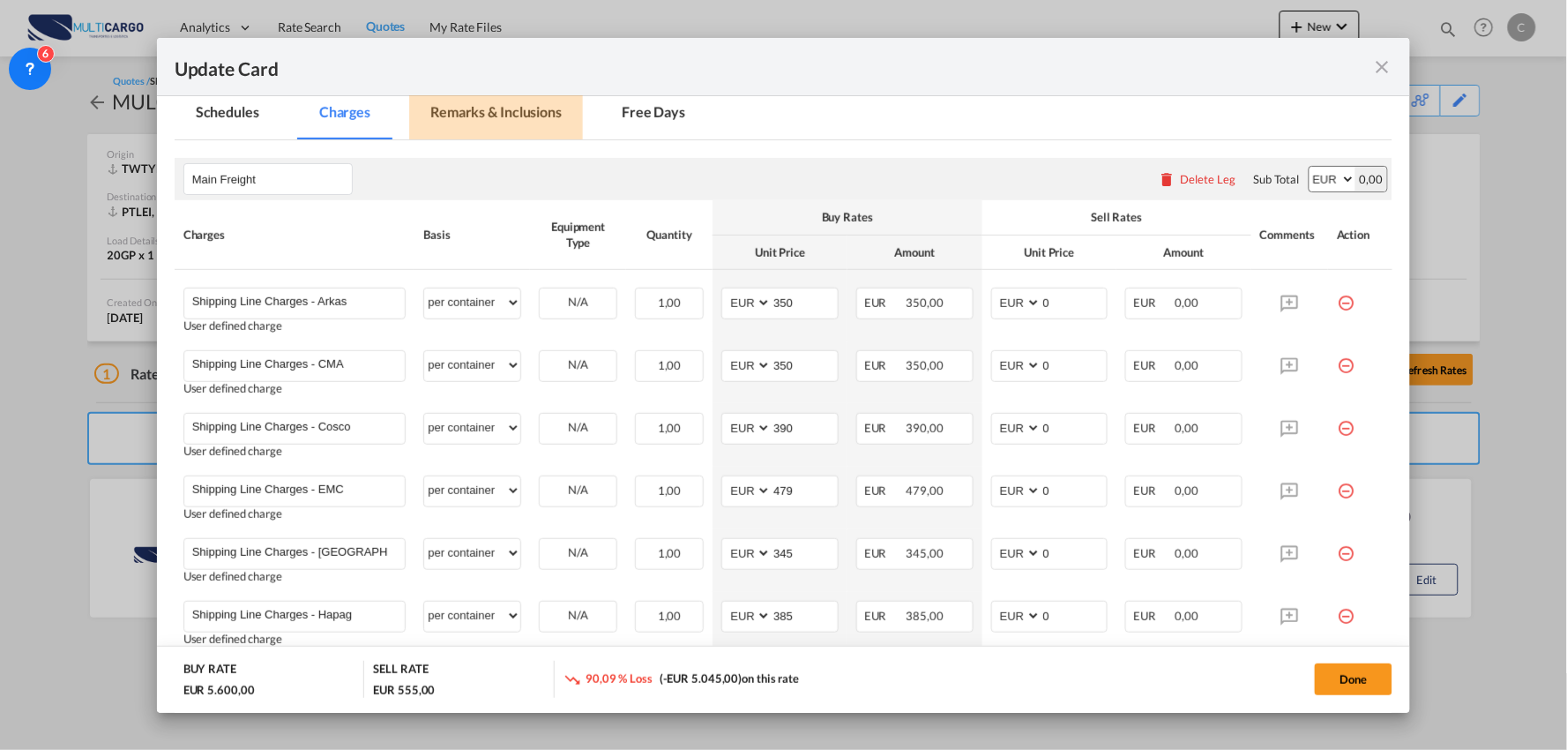
click at [511, 104] on md-tab-item "Remarks & Inclusions" at bounding box center [496, 115] width 174 height 49
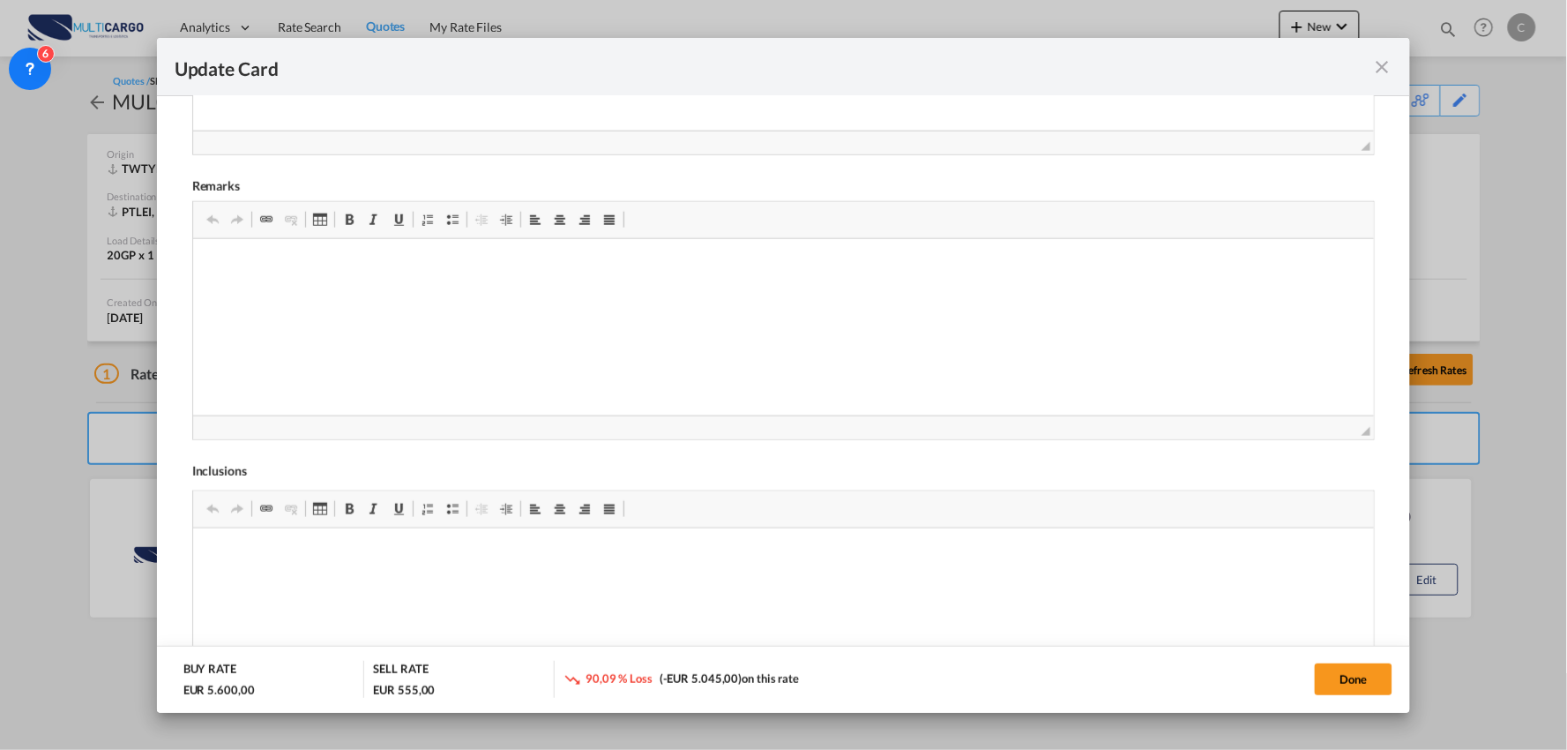
scroll to position [739, 0]
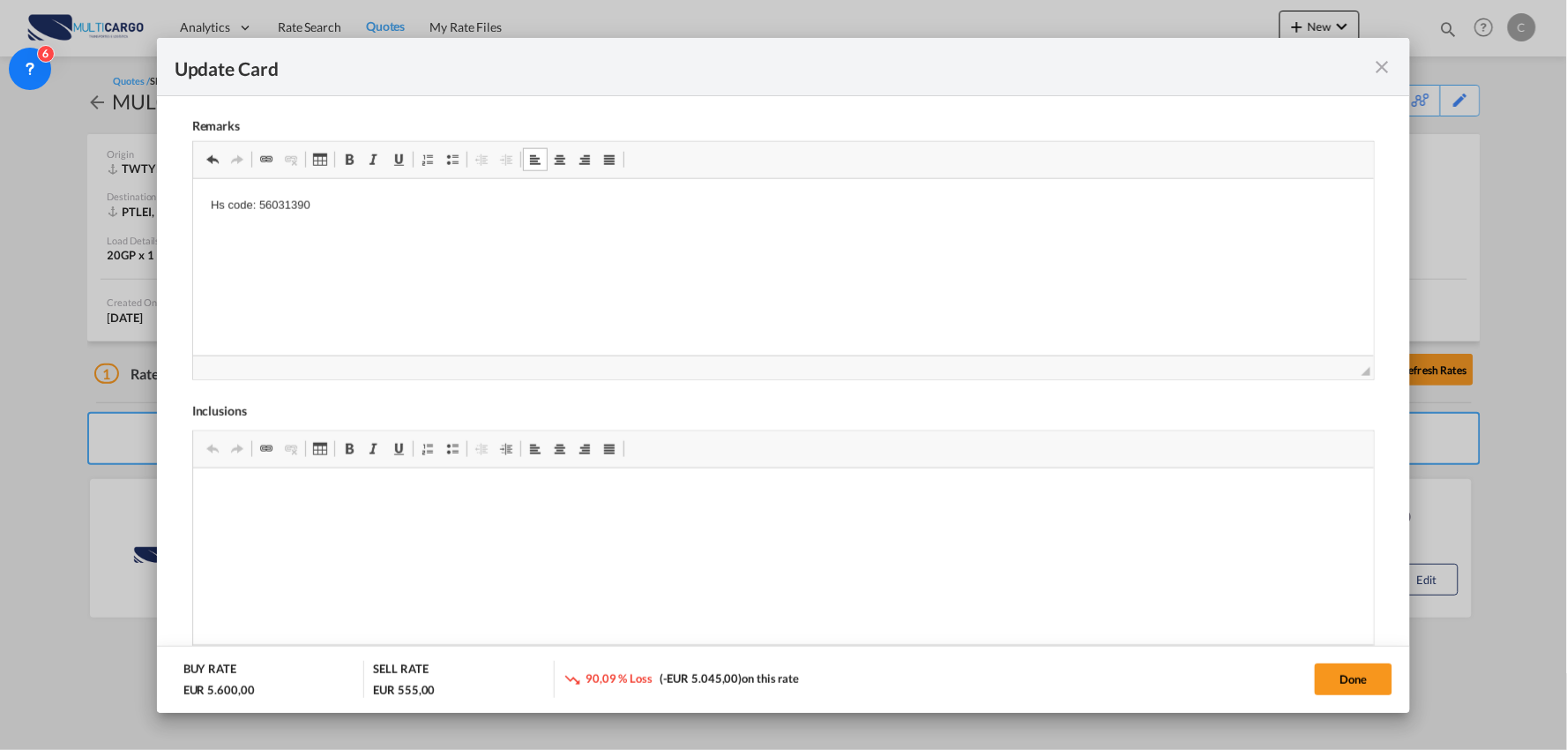
click at [283, 233] on html "Hs code: 56031390" at bounding box center [783, 206] width 1182 height 54
click at [384, 199] on p "Hs code: 56031390" at bounding box center [783, 206] width 1146 height 19
click at [451, 163] on span "Update CardPort of ..." at bounding box center [452, 160] width 14 height 14
click at [1389, 682] on button "Done" at bounding box center [1354, 679] width 78 height 32
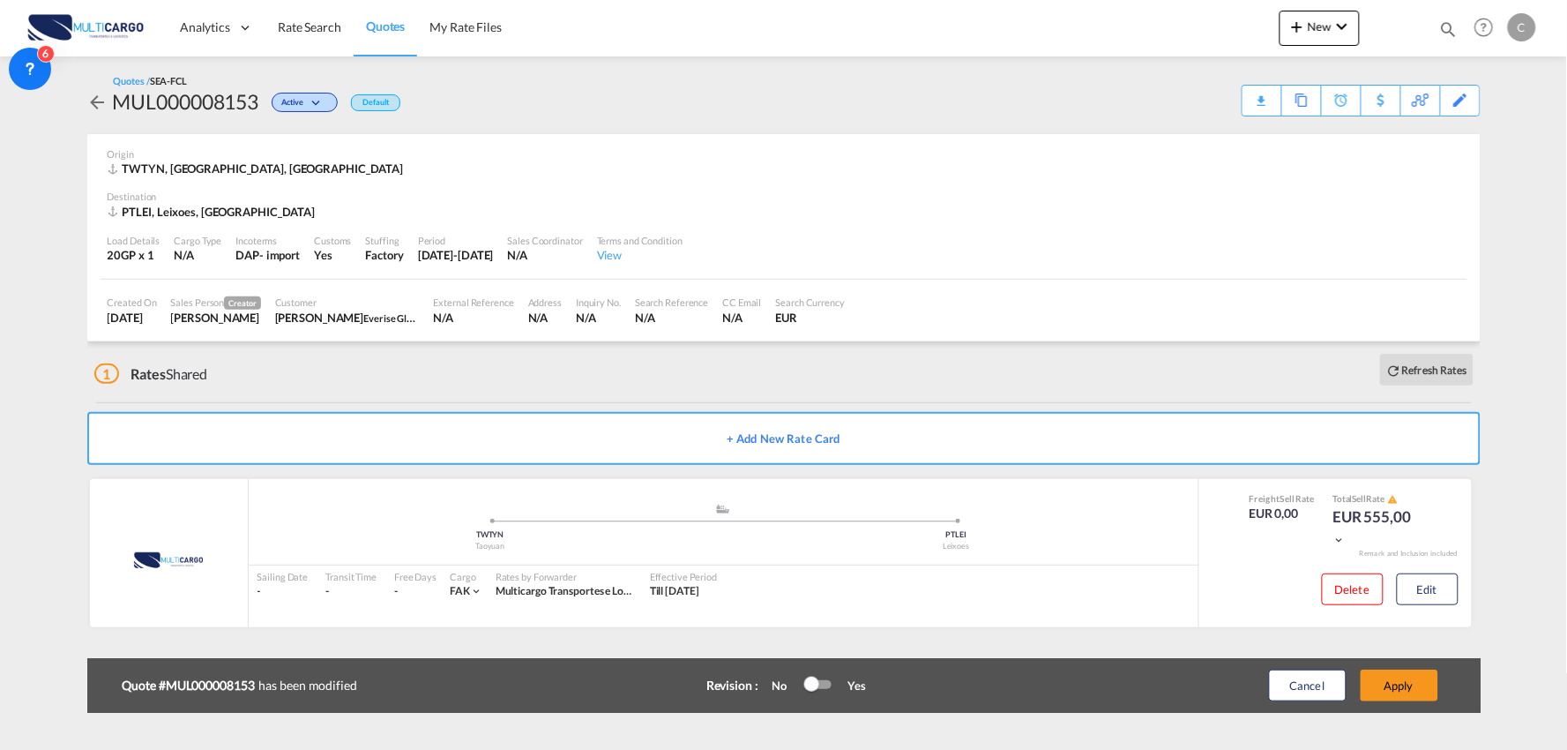
scroll to position [248, 0]
click at [1406, 685] on button "Apply" at bounding box center [1400, 685] width 78 height 32
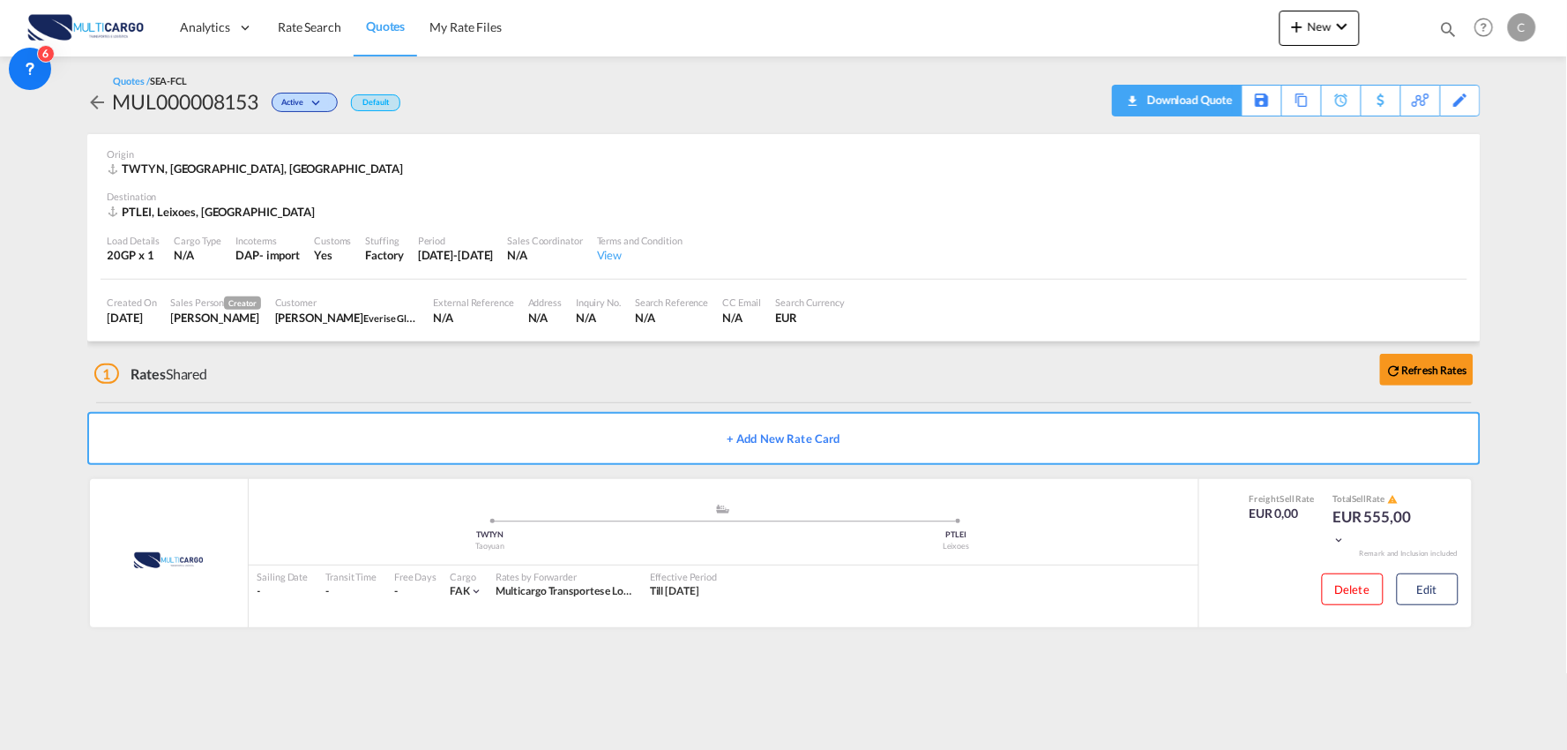
click at [1209, 90] on div "Download Quote" at bounding box center [1188, 100] width 90 height 28
click at [1334, 22] on md-icon "icon-chevron-down" at bounding box center [1342, 26] width 21 height 21
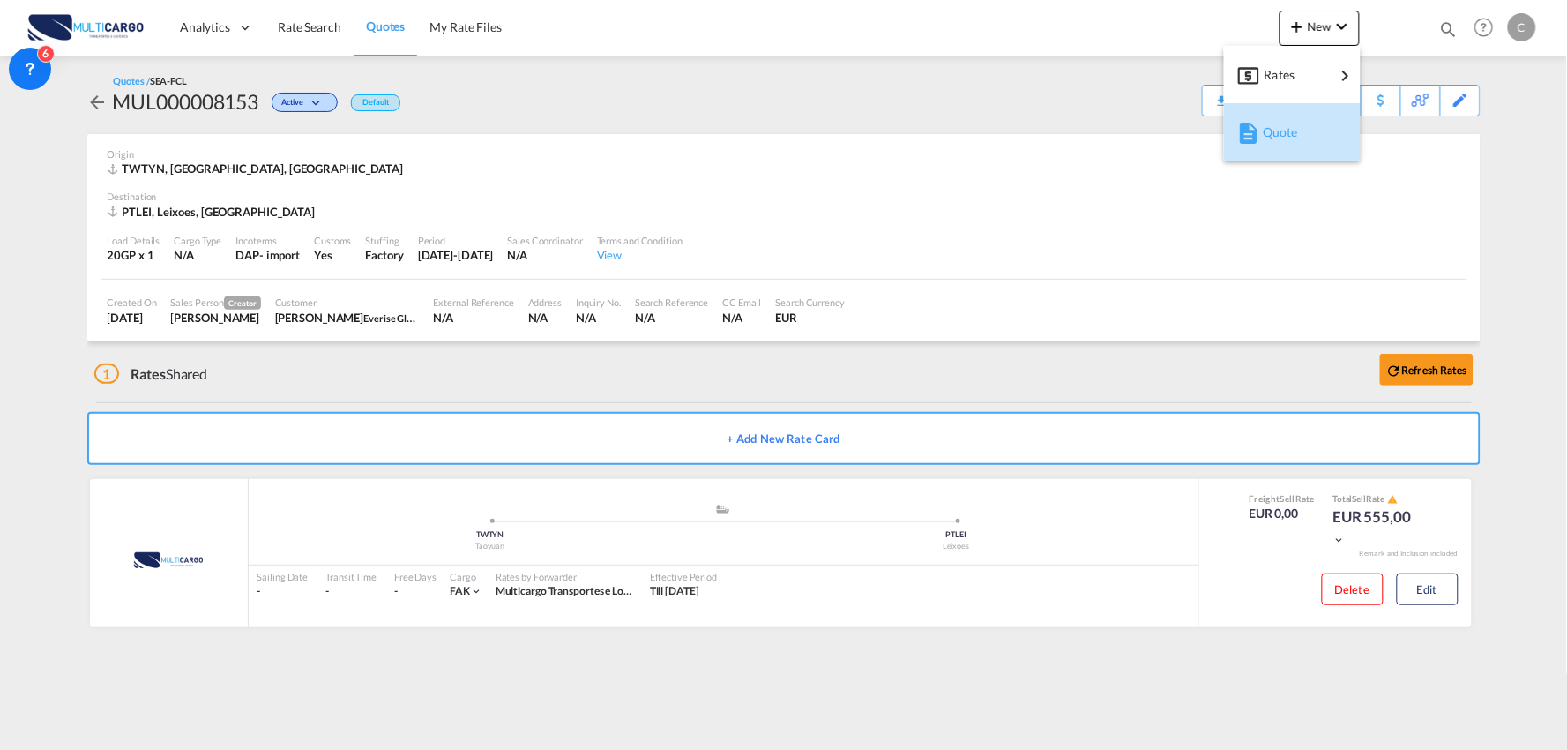
click at [1261, 132] on div "Quote" at bounding box center [1292, 132] width 108 height 44
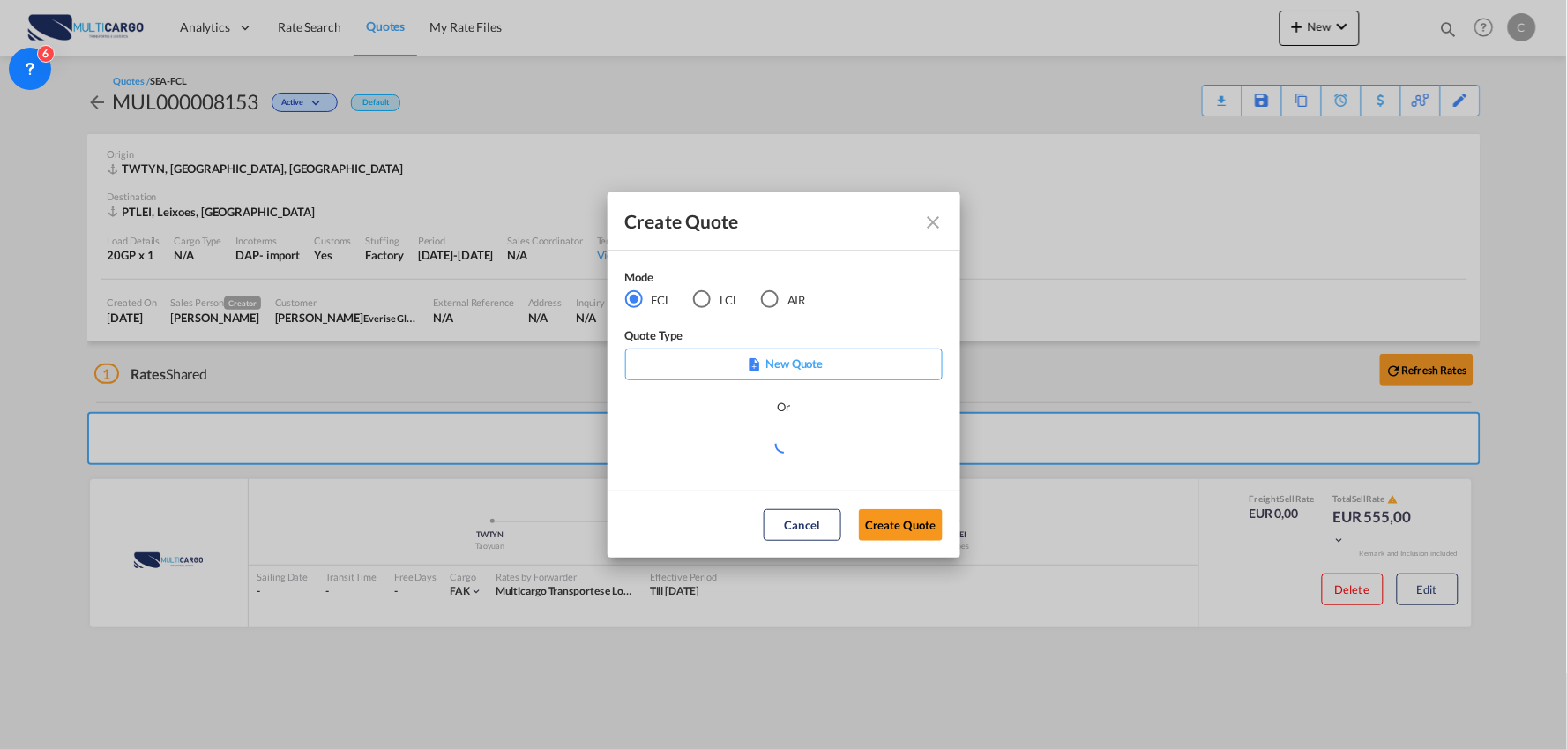
drag, startPoint x: 772, startPoint y: 302, endPoint x: 824, endPoint y: 351, distance: 71.1
click at [773, 303] on div "AIR" at bounding box center [770, 299] width 18 height 18
click at [822, 450] on div "Create QuoteModeFCL LCLAIR ..." at bounding box center [783, 444] width 317 height 22
click at [847, 447] on md-select "Select template [DATE] IMP_DAP_AIR_>500 [PERSON_NAME] | [DATE] [DATE]_IMP_DAP_A…" at bounding box center [783, 450] width 317 height 35
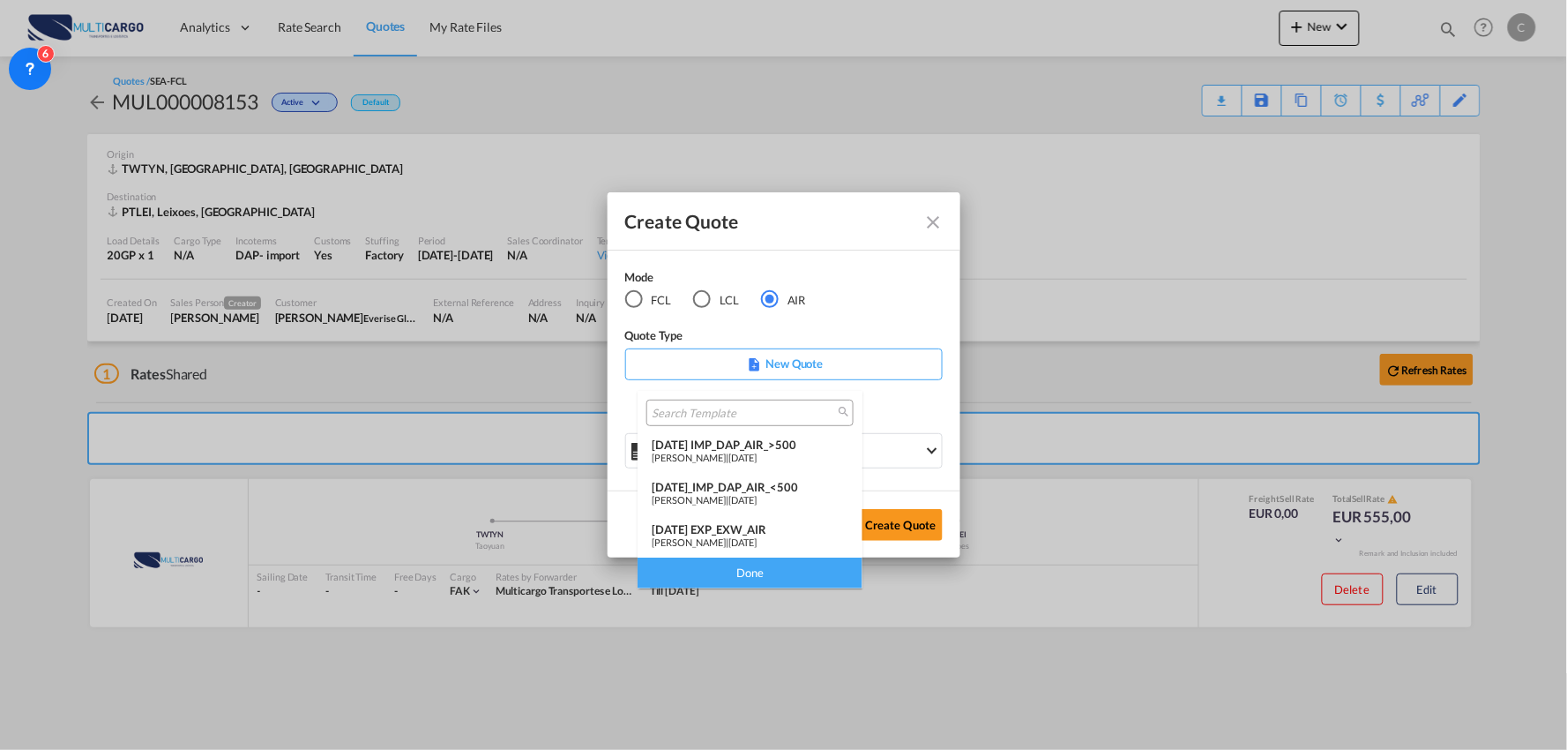
click at [780, 437] on div "[DATE] IMP_DAP_AIR_>500" at bounding box center [750, 444] width 197 height 14
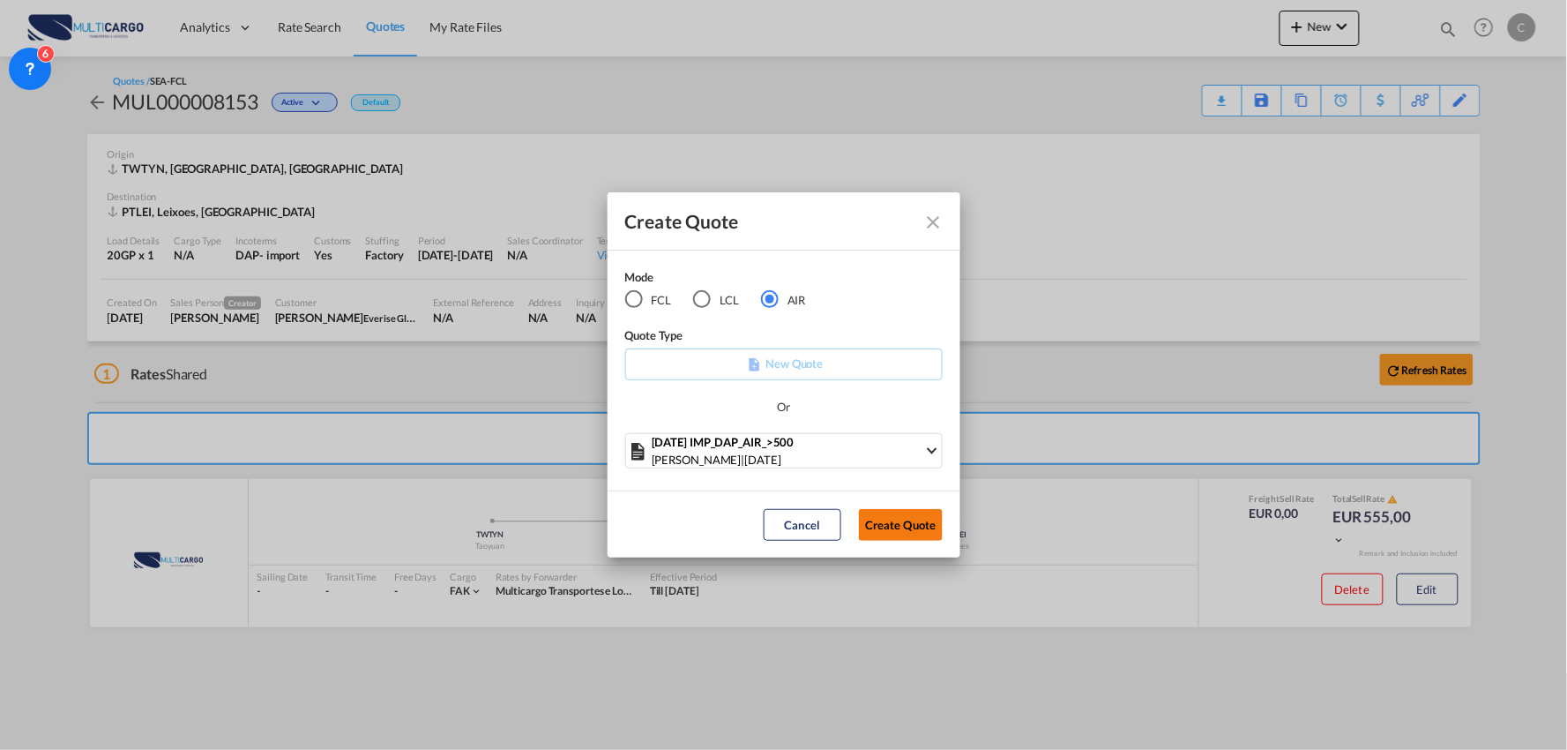
click at [892, 509] on button "Create Quote" at bounding box center [901, 525] width 84 height 32
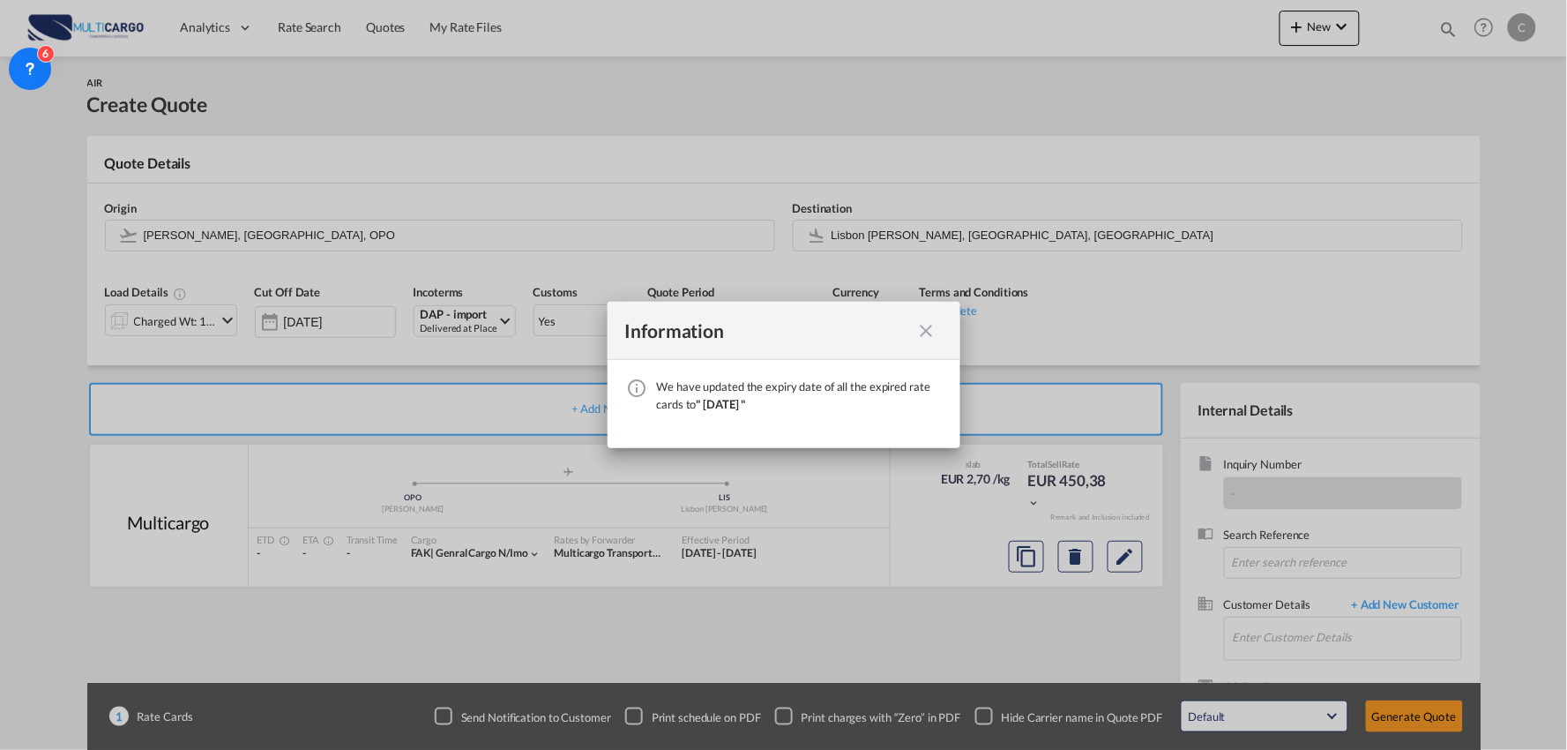
drag, startPoint x: 932, startPoint y: 332, endPoint x: 1176, endPoint y: 459, distance: 274.9
click at [932, 332] on md-icon "icon-close fg-AAA8AD cursor" at bounding box center [926, 330] width 21 height 21
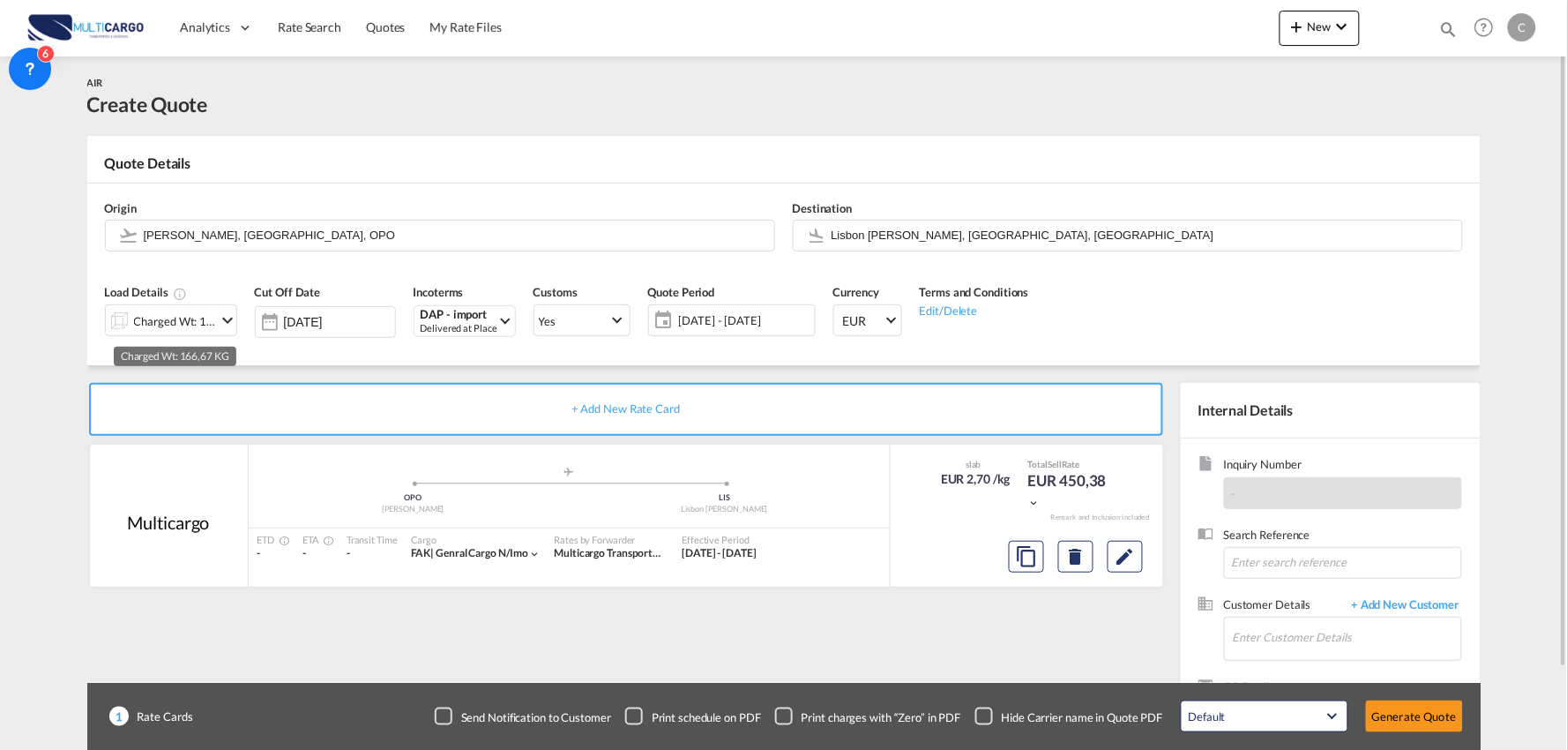
click at [144, 316] on div "Charged Wt: 166,67 KG" at bounding box center [175, 321] width 83 height 25
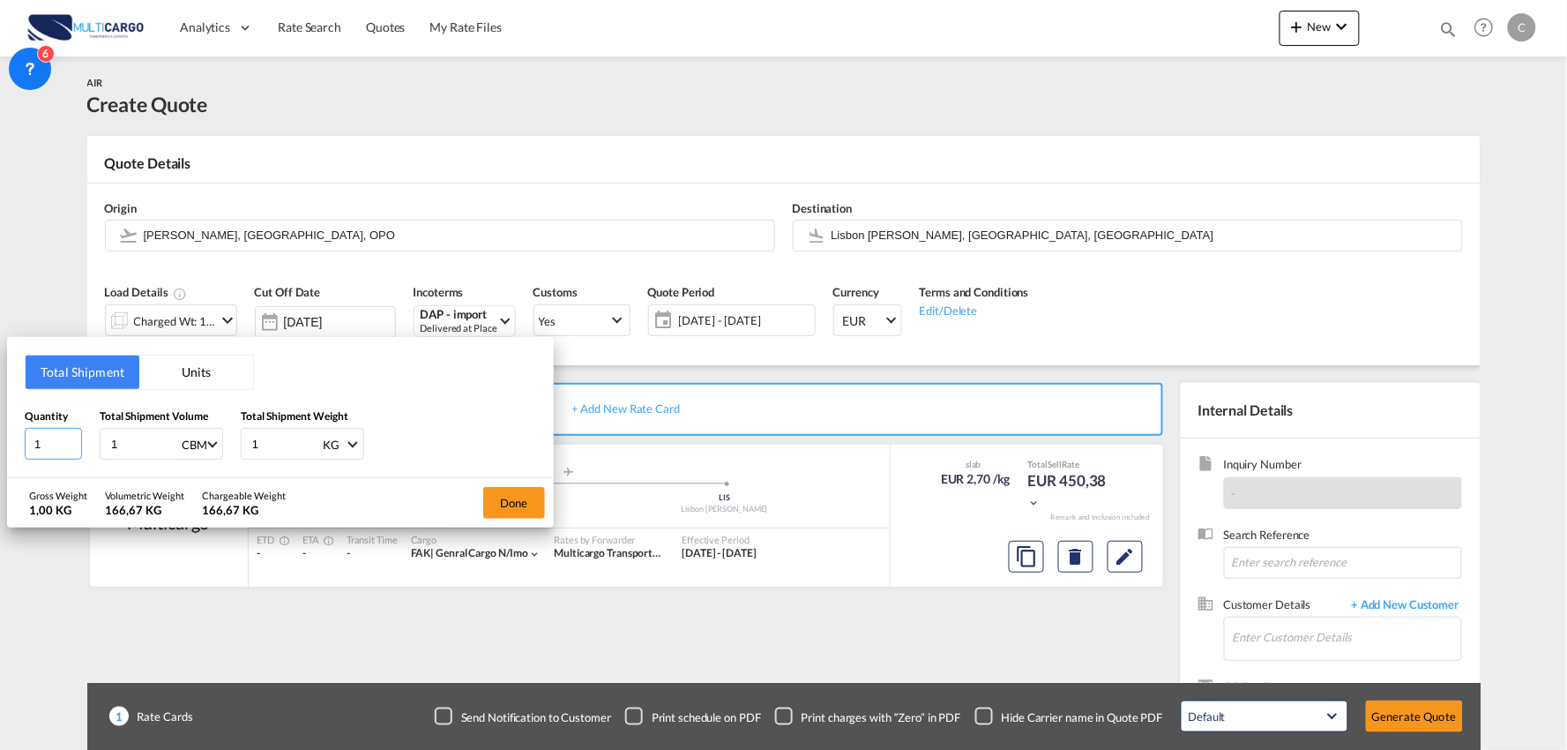
drag, startPoint x: 14, startPoint y: 452, endPoint x: -17, endPoint y: 452, distance: 30.9
click at [0, 452] on html "Analytics Reports Dashboard Rate Search Quotes My Rate Files" at bounding box center [783, 375] width 1567 height 750
type input "3"
type input "138"
drag, startPoint x: 116, startPoint y: 444, endPoint x: 49, endPoint y: 444, distance: 67.0
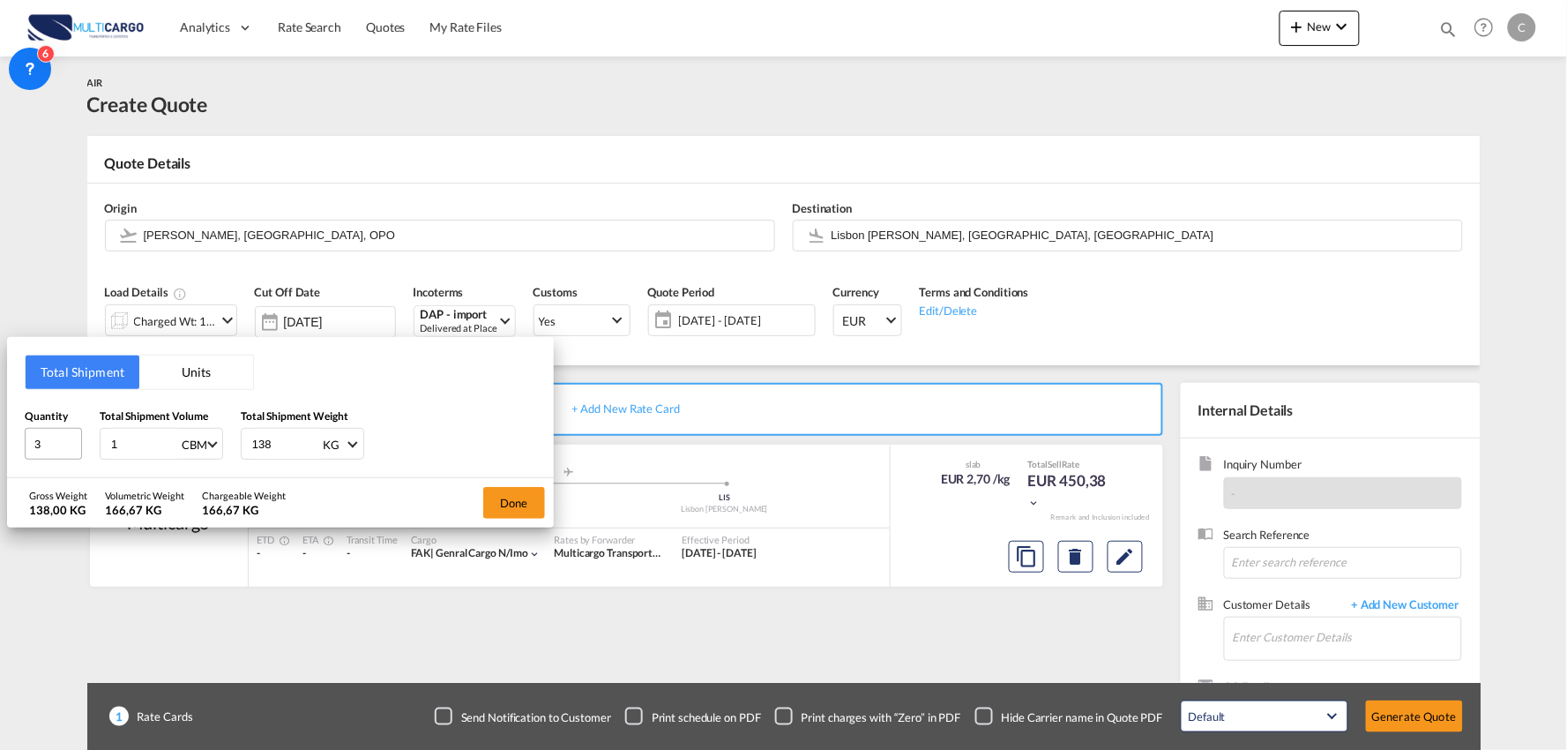
click at [49, 444] on div "Quantity 3 Total Shipment Volume 1 CBM CBM CFT KG LB Total Shipment Weight 138 …" at bounding box center [280, 433] width 511 height 53
type input "0.77"
click at [526, 508] on button "Done" at bounding box center [514, 503] width 62 height 32
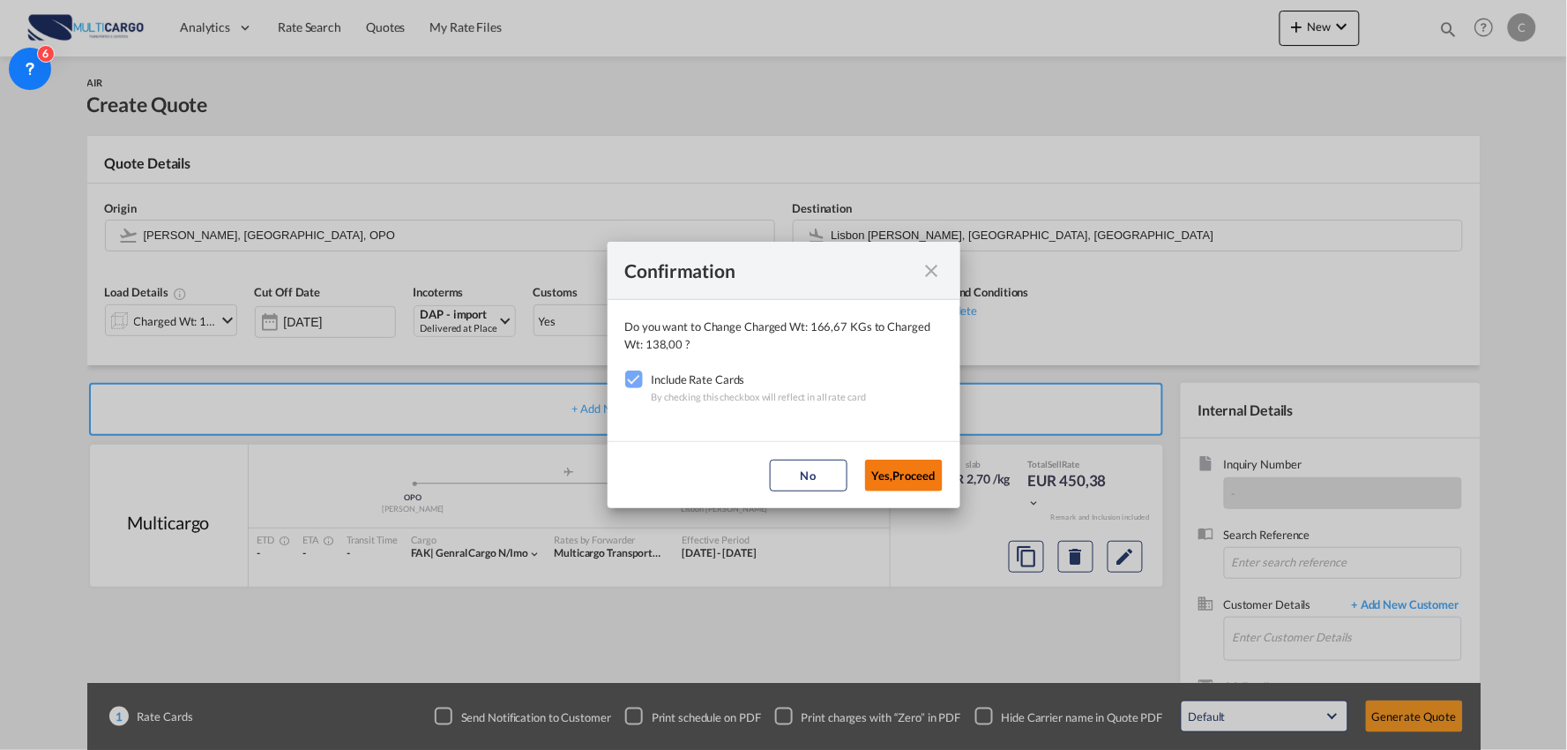
click at [911, 471] on button "Yes,Proceed" at bounding box center [904, 475] width 78 height 32
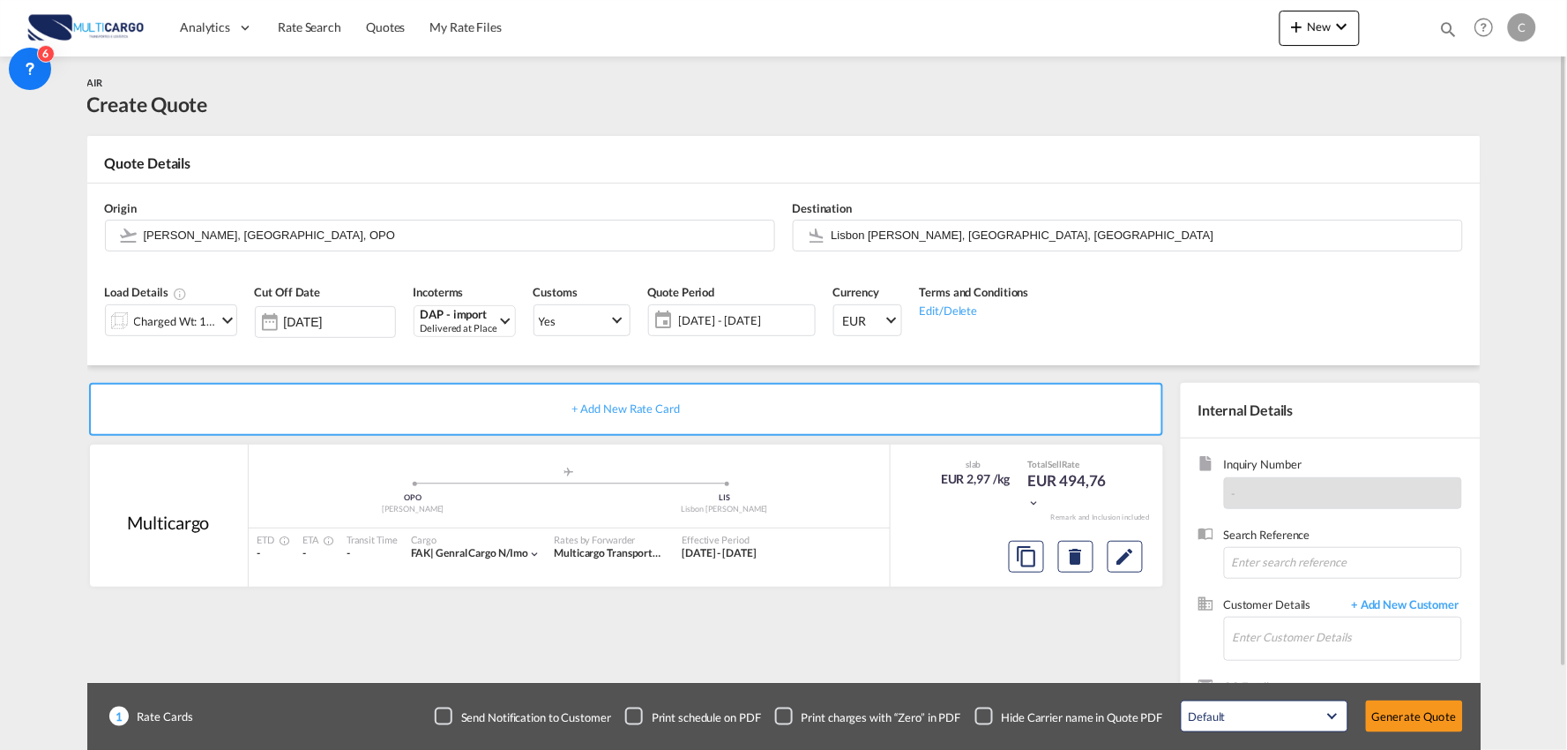
click at [984, 712] on div "Checkbox No Ink" at bounding box center [984, 716] width 18 height 18
click at [1425, 607] on span "+ Add New Customer" at bounding box center [1402, 606] width 119 height 20
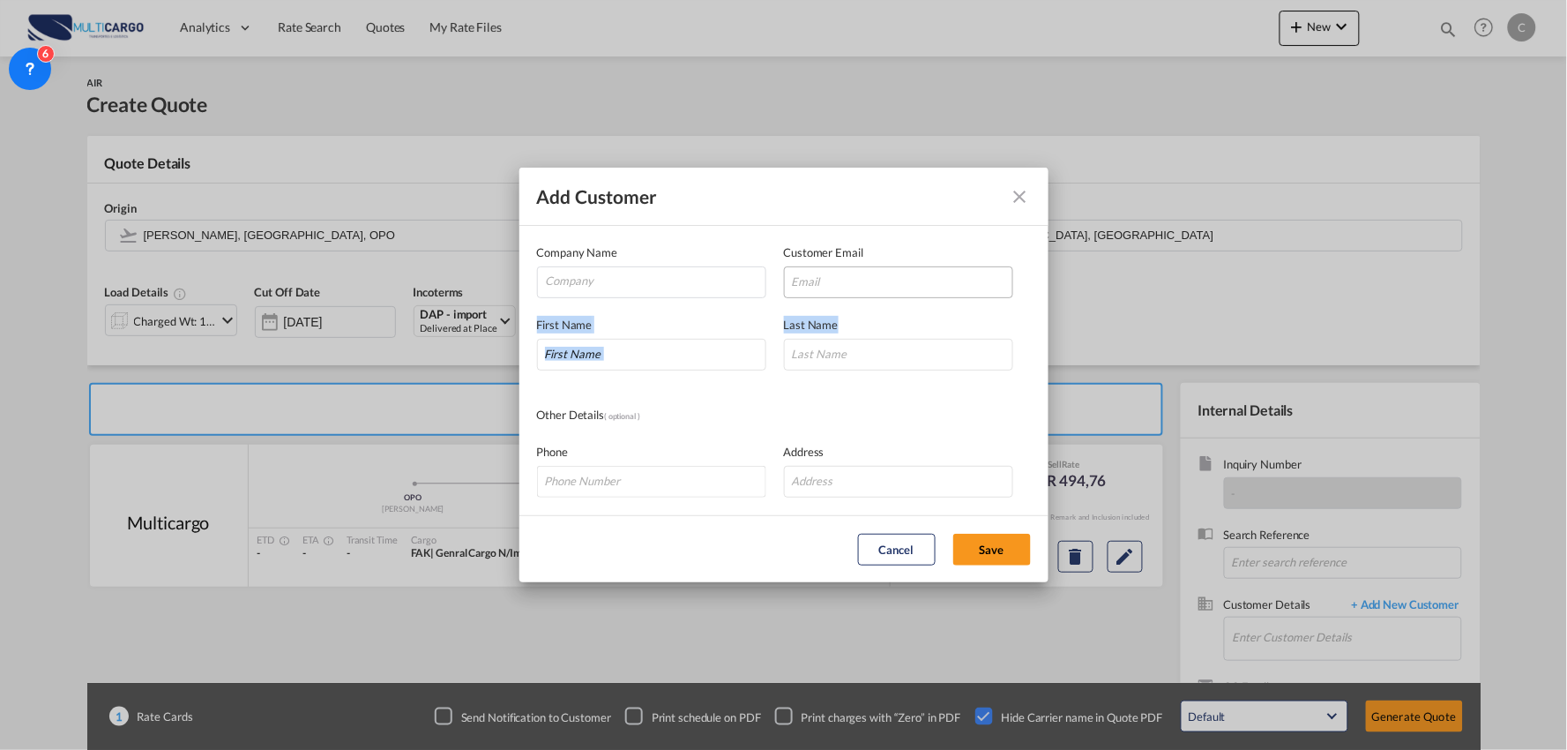
drag, startPoint x: 445, startPoint y: 328, endPoint x: 909, endPoint y: 289, distance: 465.5
click at [909, 295] on div "Add Customer Company Name Customer Email First Name Last Name Other Details ( o…" at bounding box center [783, 375] width 1567 height 750
click at [942, 286] on input "[EMAIL_ADDRESS][DOMAIN_NAME]'" at bounding box center [898, 282] width 229 height 32
click at [796, 278] on input "[EMAIL_ADDRESS][DOMAIN_NAME]" at bounding box center [898, 282] width 229 height 32
type input "[EMAIL_ADDRESS][DOMAIN_NAME]"
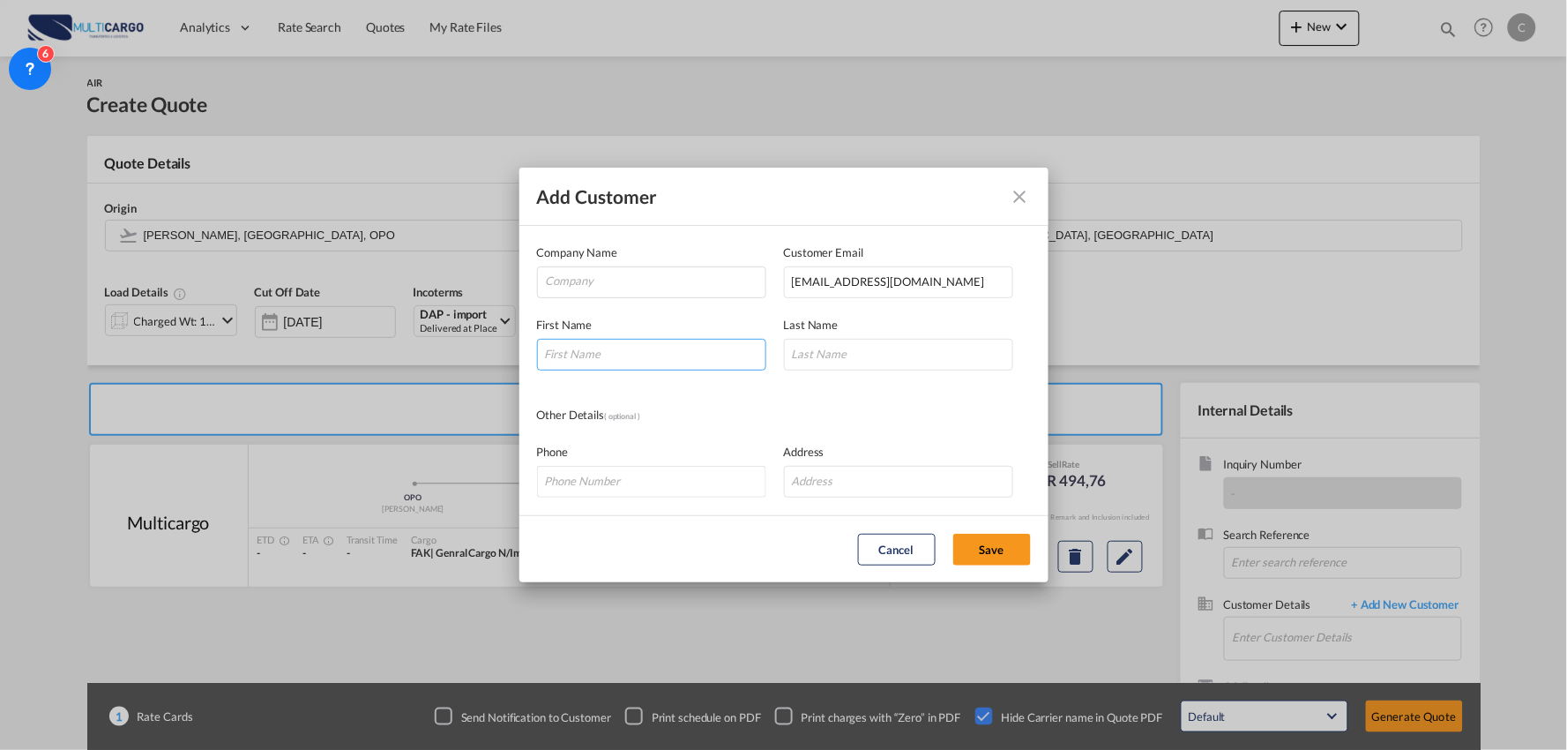
click at [608, 355] on input "Add Customer Company ..." at bounding box center [651, 355] width 229 height 32
type input "[PERSON_NAME]"
drag, startPoint x: 626, startPoint y: 283, endPoint x: 631, endPoint y: 292, distance: 10.3
click at [626, 283] on input "Company" at bounding box center [656, 280] width 220 height 26
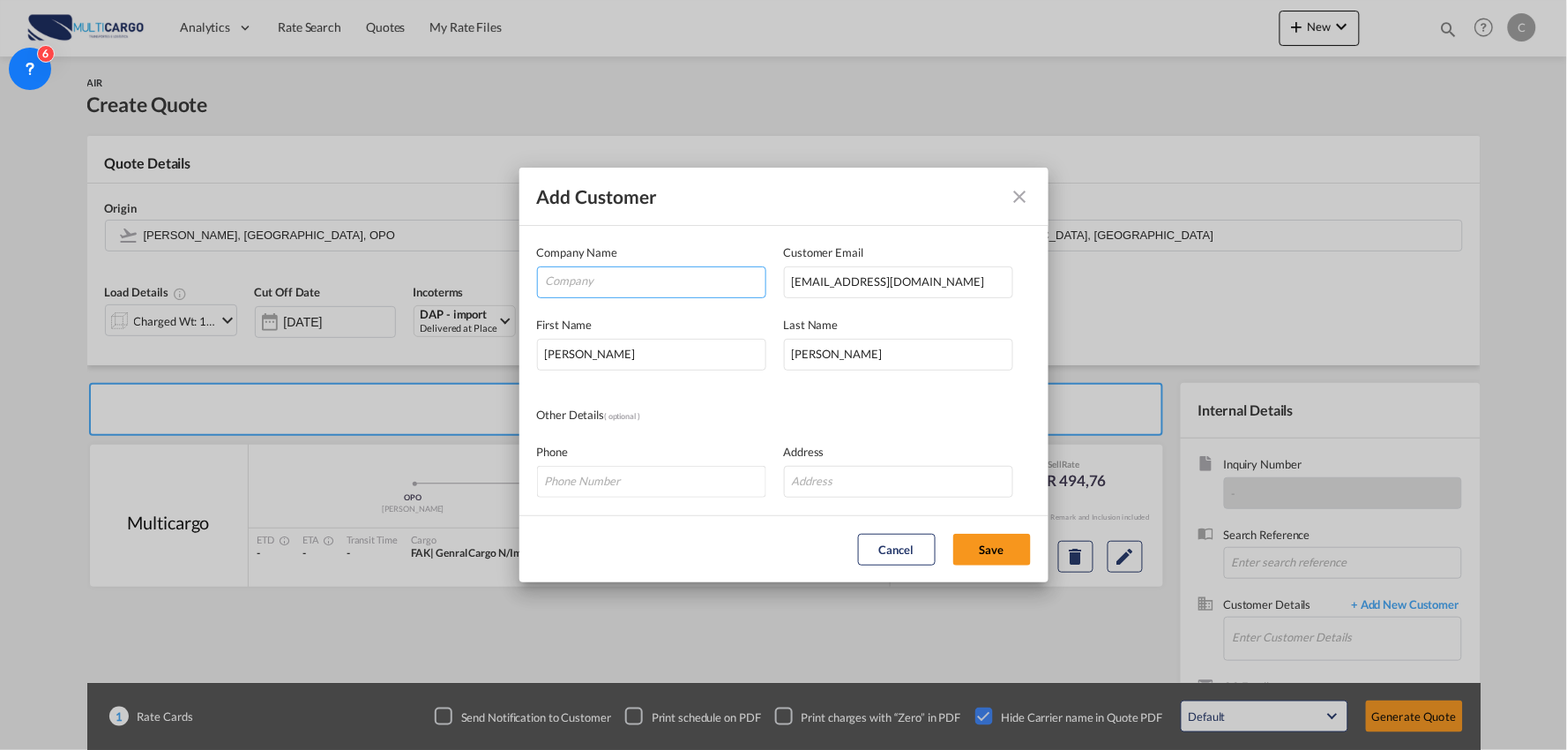
paste input "Euphony International Logistics Co., Ltd"
type input "Euphony International Logistics Co., Ltd"
click at [989, 558] on button "Save" at bounding box center [992, 550] width 78 height 32
type input "Euphony International Logistics Co., Ltd, [PERSON_NAME], [EMAIL_ADDRESS][DOMAIN…"
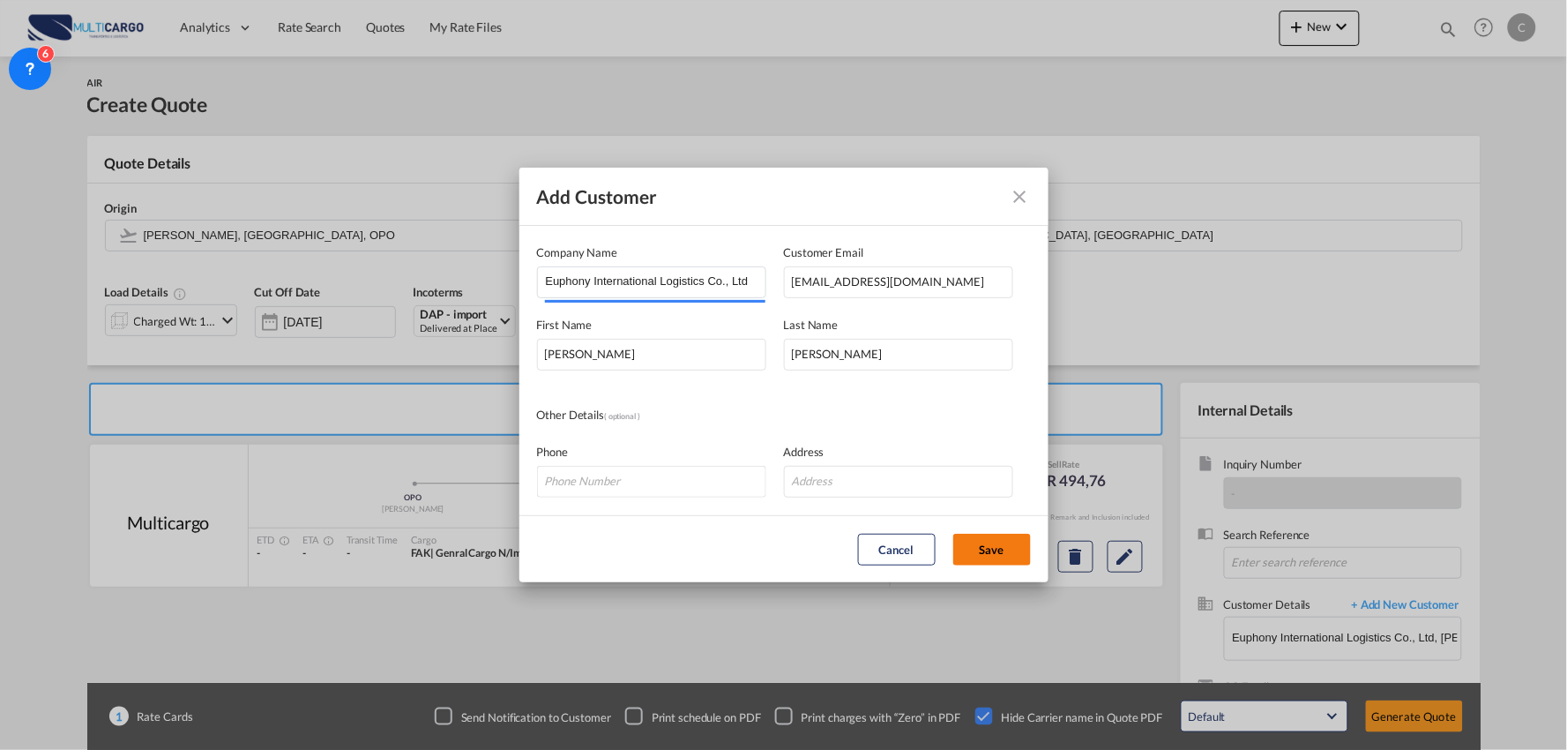
scroll to position [0, 0]
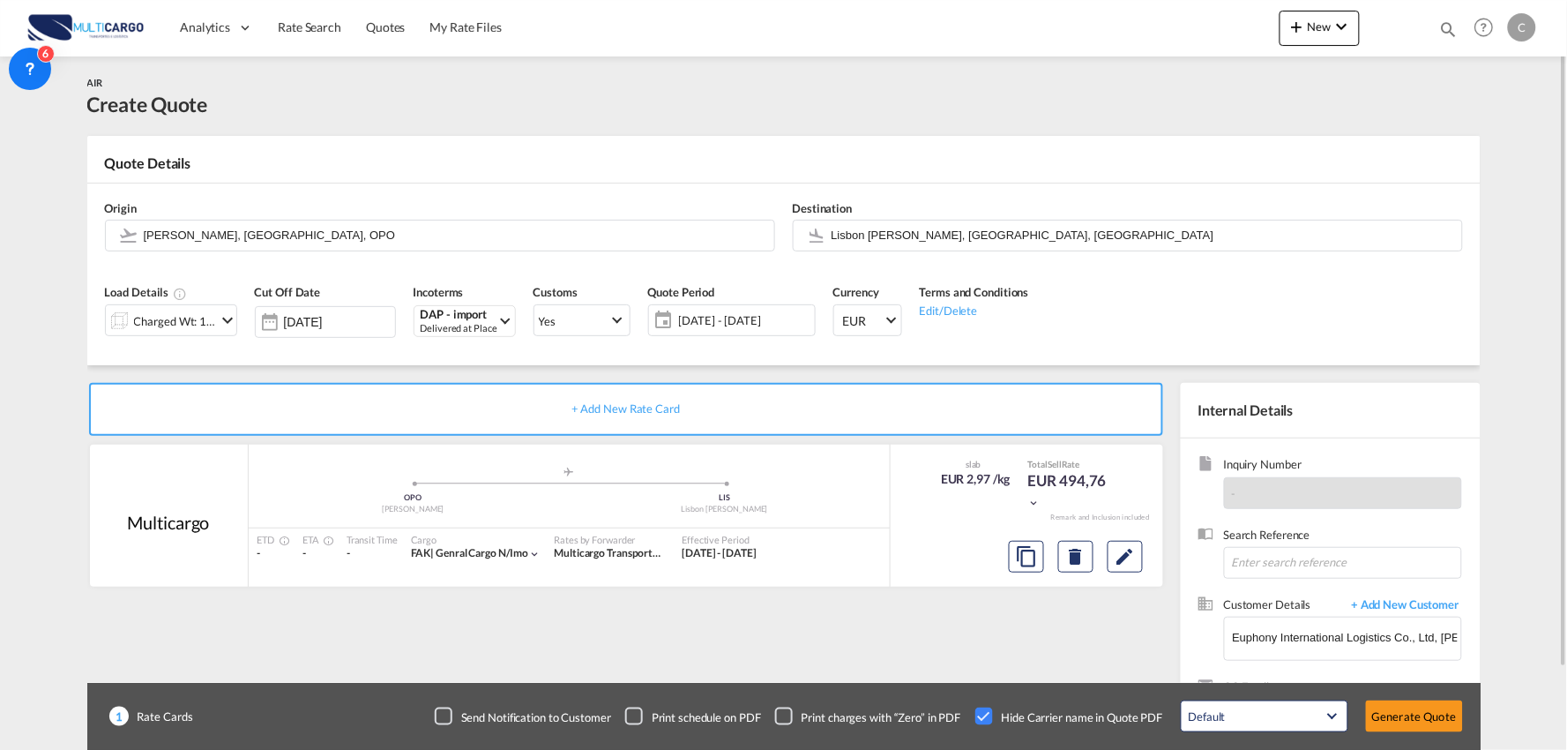
click at [965, 638] on div "+ Add New Rate Card Multicargo added by you .a{fill:#aaa8ad;} .a{fill:#aaa8ad;}…" at bounding box center [629, 567] width 1085 height 369
click at [888, 219] on div "Destination [GEOGRAPHIC_DATA] [PERSON_NAME], [GEOGRAPHIC_DATA], [GEOGRAPHIC_DAT…" at bounding box center [1128, 225] width 688 height 71
click at [886, 224] on input "Lisbon [PERSON_NAME], [GEOGRAPHIC_DATA], [GEOGRAPHIC_DATA]" at bounding box center [1143, 235] width 622 height 31
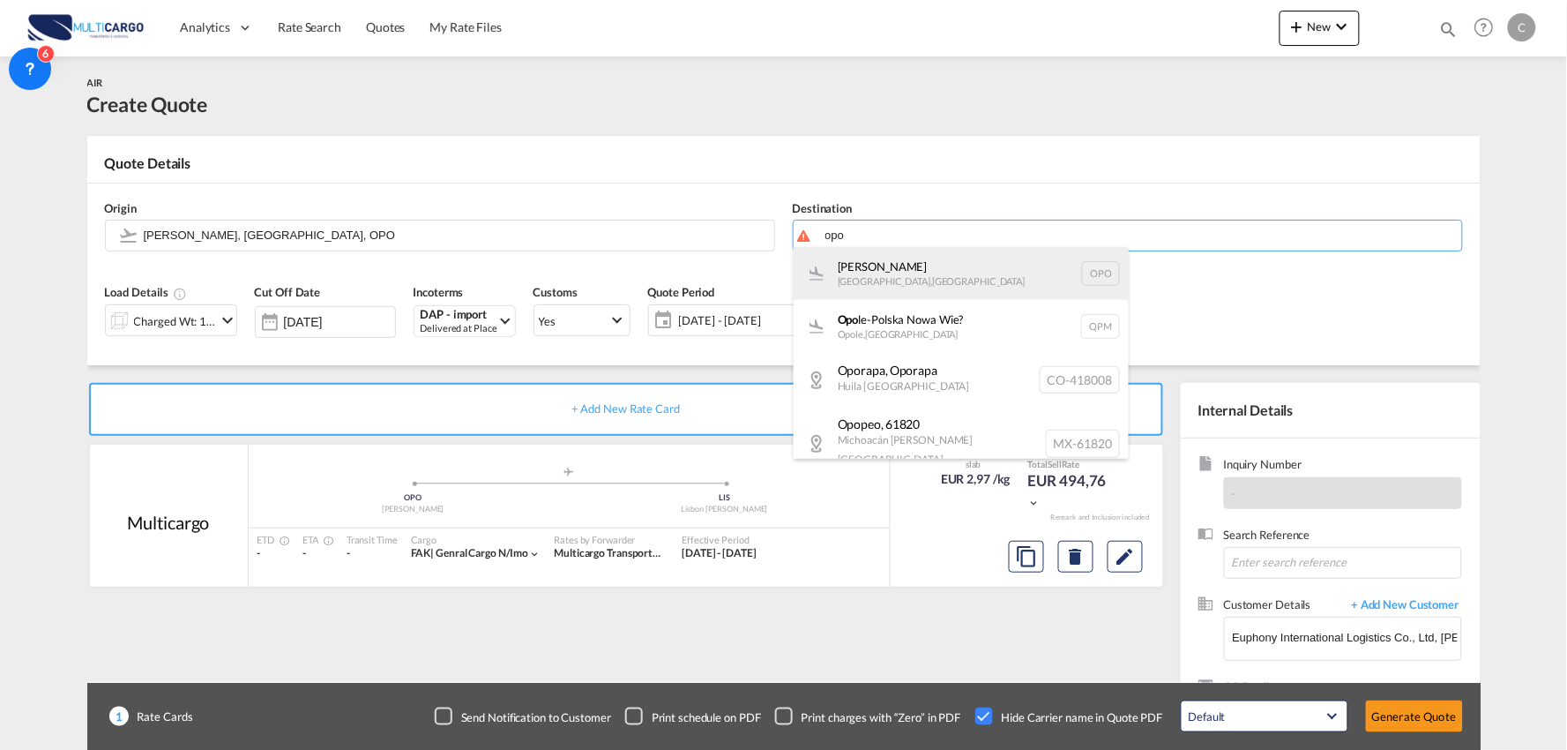
click at [875, 272] on div "[PERSON_NAME][GEOGRAPHIC_DATA] , [GEOGRAPHIC_DATA] OPO" at bounding box center [961, 273] width 335 height 53
type input "[PERSON_NAME], [GEOGRAPHIC_DATA], OPO"
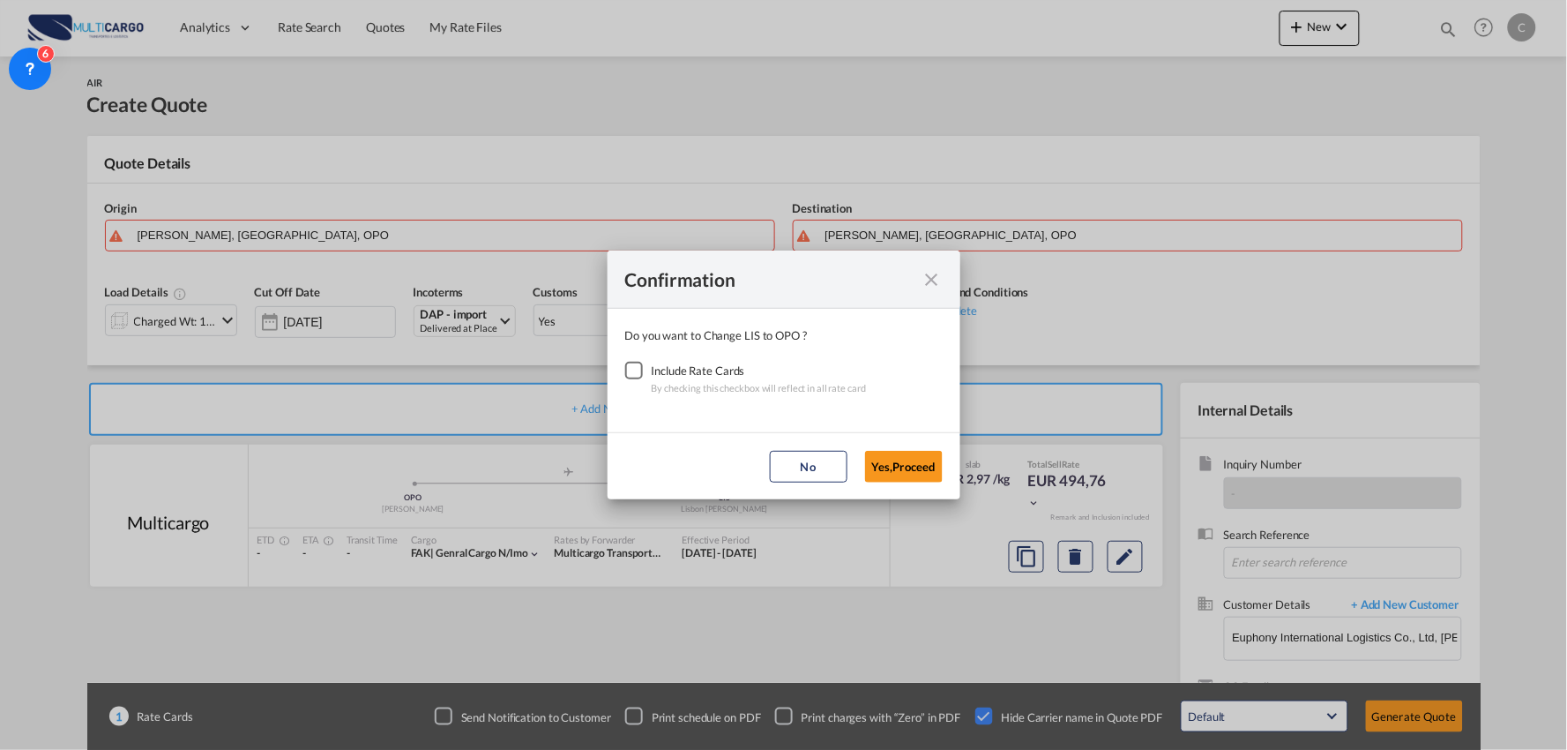
click at [630, 367] on div "Checkbox No Ink" at bounding box center [634, 371] width 18 height 18
click at [883, 459] on button "Yes,Proceed" at bounding box center [904, 467] width 78 height 32
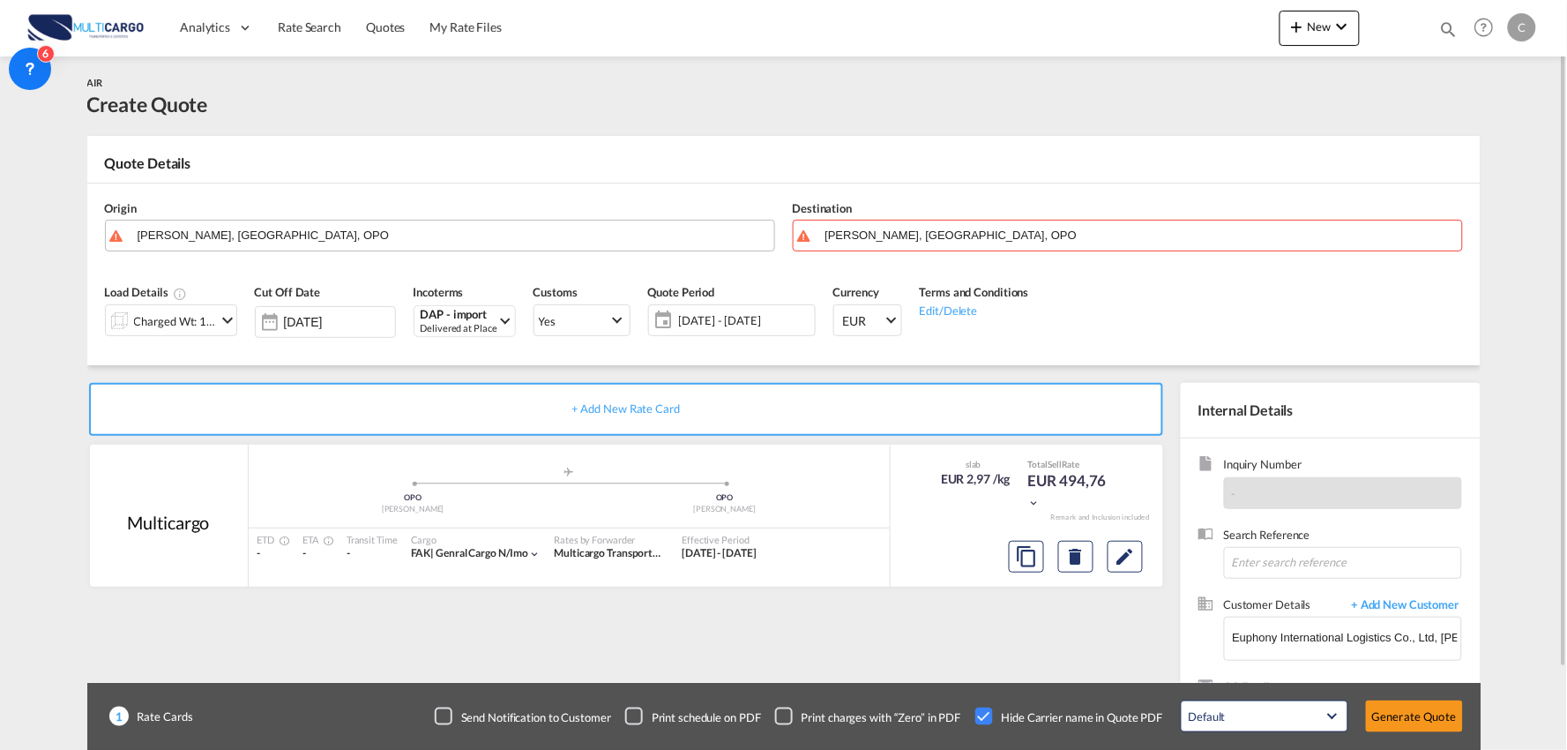
click at [208, 231] on input "[PERSON_NAME], [GEOGRAPHIC_DATA], OPO" at bounding box center [452, 235] width 628 height 31
click at [298, 247] on md-autocomplete "[PERSON_NAME], [GEOGRAPHIC_DATA], OPO" at bounding box center [451, 236] width 629 height 32
click at [354, 219] on div "Origin [PERSON_NAME], [GEOGRAPHIC_DATA], OPO" at bounding box center [440, 225] width 688 height 71
click at [363, 231] on input "[PERSON_NAME], [GEOGRAPHIC_DATA], OPO" at bounding box center [455, 235] width 622 height 31
click at [324, 239] on input "[PERSON_NAME], [GEOGRAPHIC_DATA], OPO" at bounding box center [455, 235] width 622 height 31
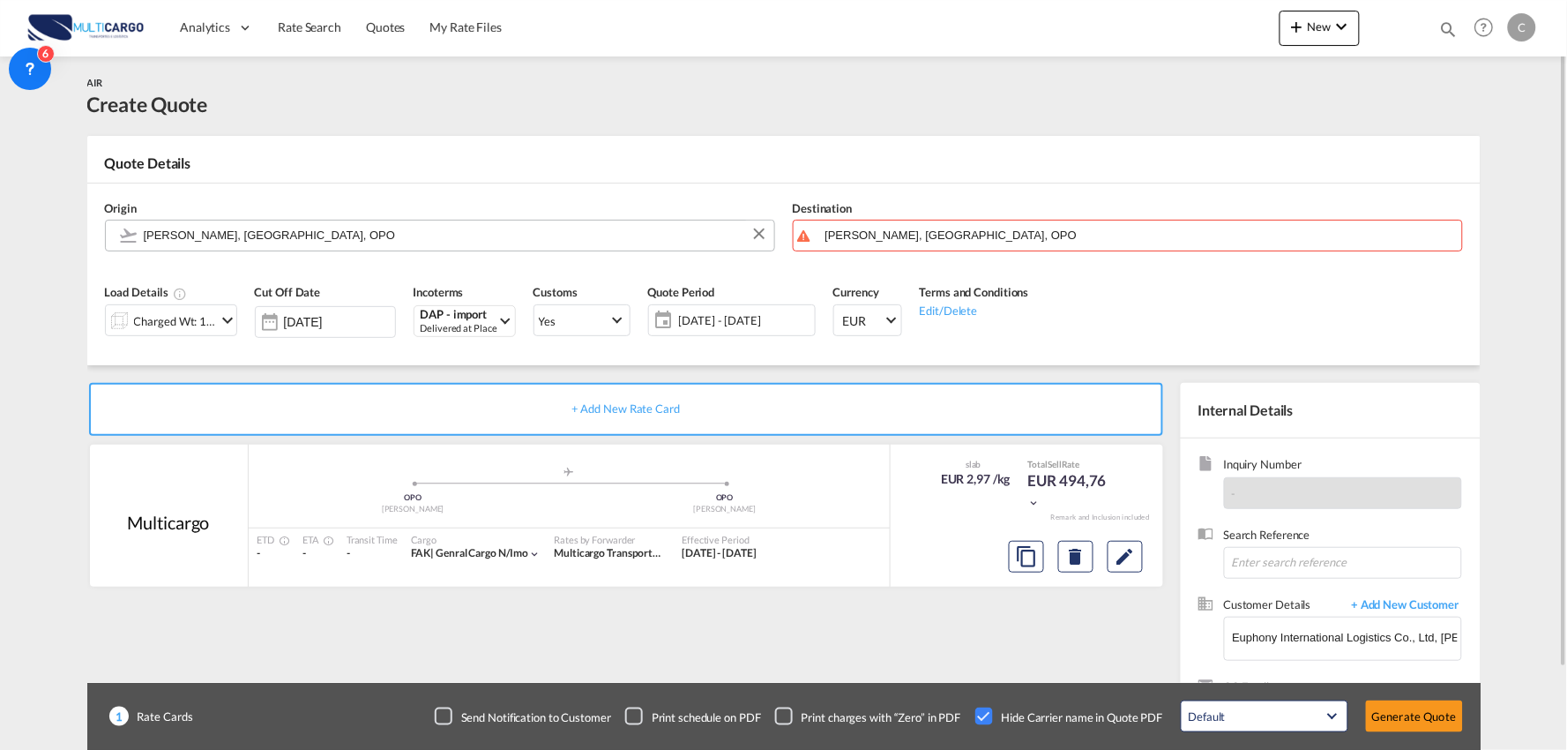
click at [276, 228] on input "[PERSON_NAME], [GEOGRAPHIC_DATA], OPO" at bounding box center [455, 235] width 622 height 31
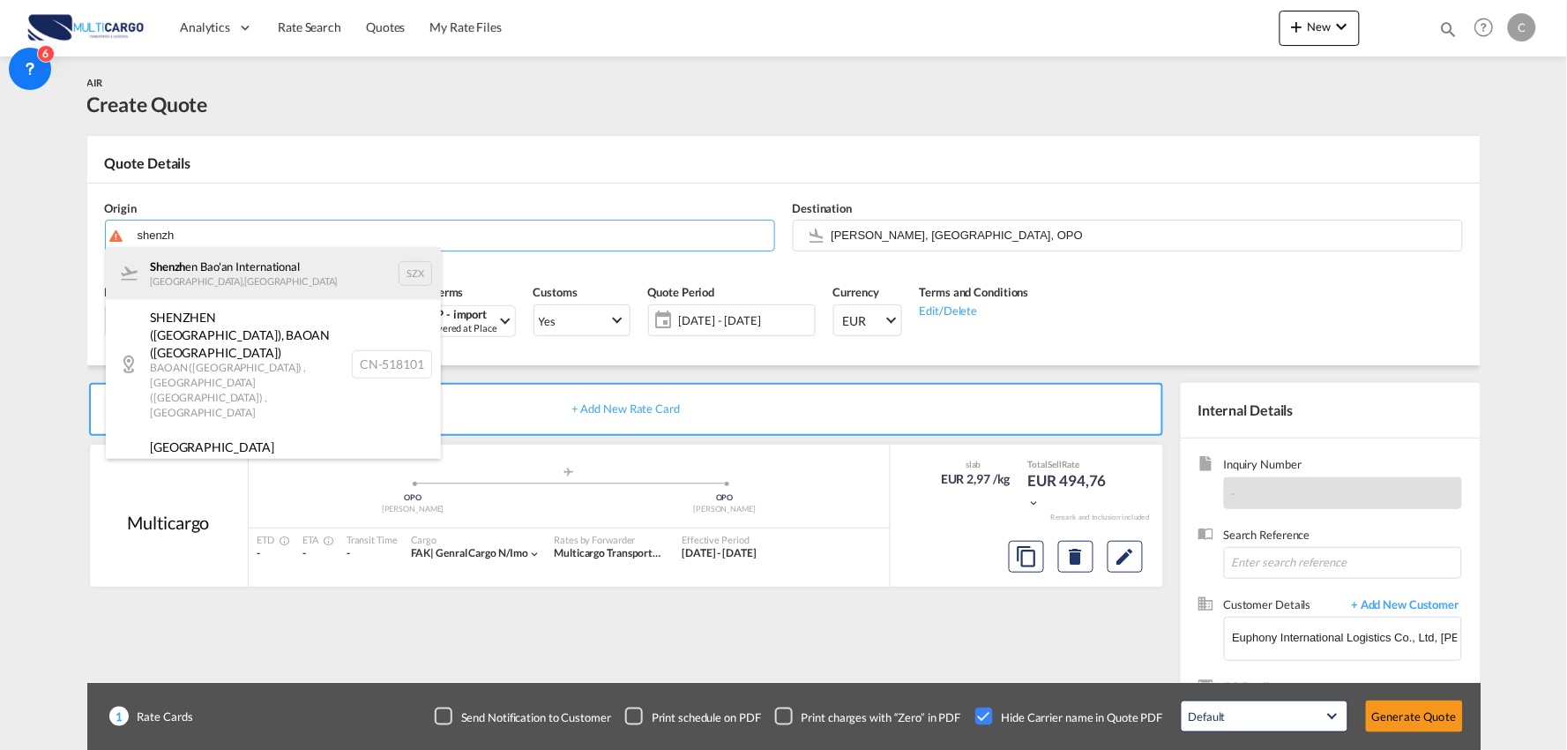
click at [213, 267] on div "Shenzh en Bao'an International [GEOGRAPHIC_DATA] , [GEOGRAPHIC_DATA] SZX" at bounding box center [273, 273] width 335 height 53
type input "Shenzhen Bao'an International, [GEOGRAPHIC_DATA], SZX"
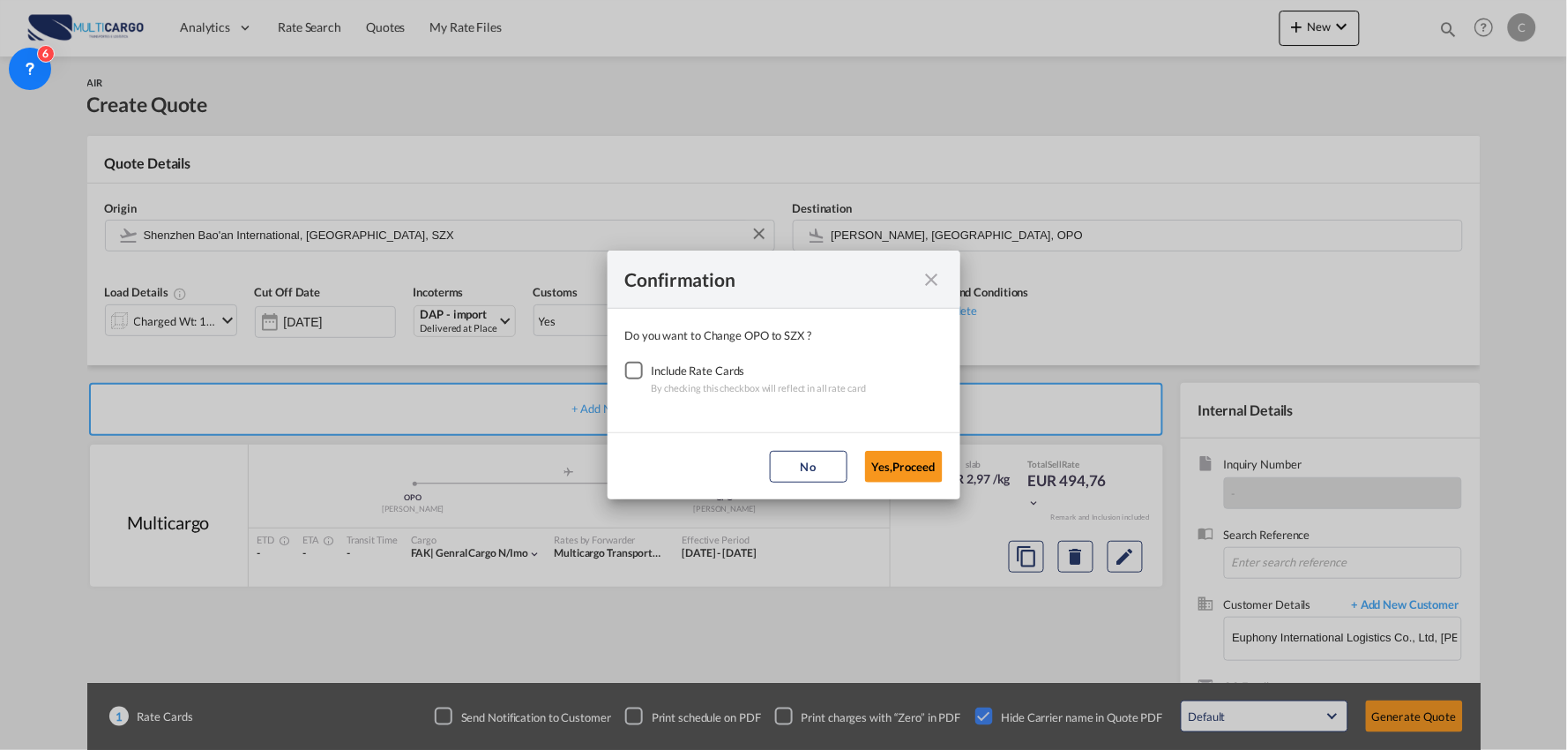
click at [631, 373] on div "Checkbox No Ink" at bounding box center [634, 371] width 18 height 18
click at [906, 457] on button "Yes,Proceed" at bounding box center [904, 467] width 78 height 32
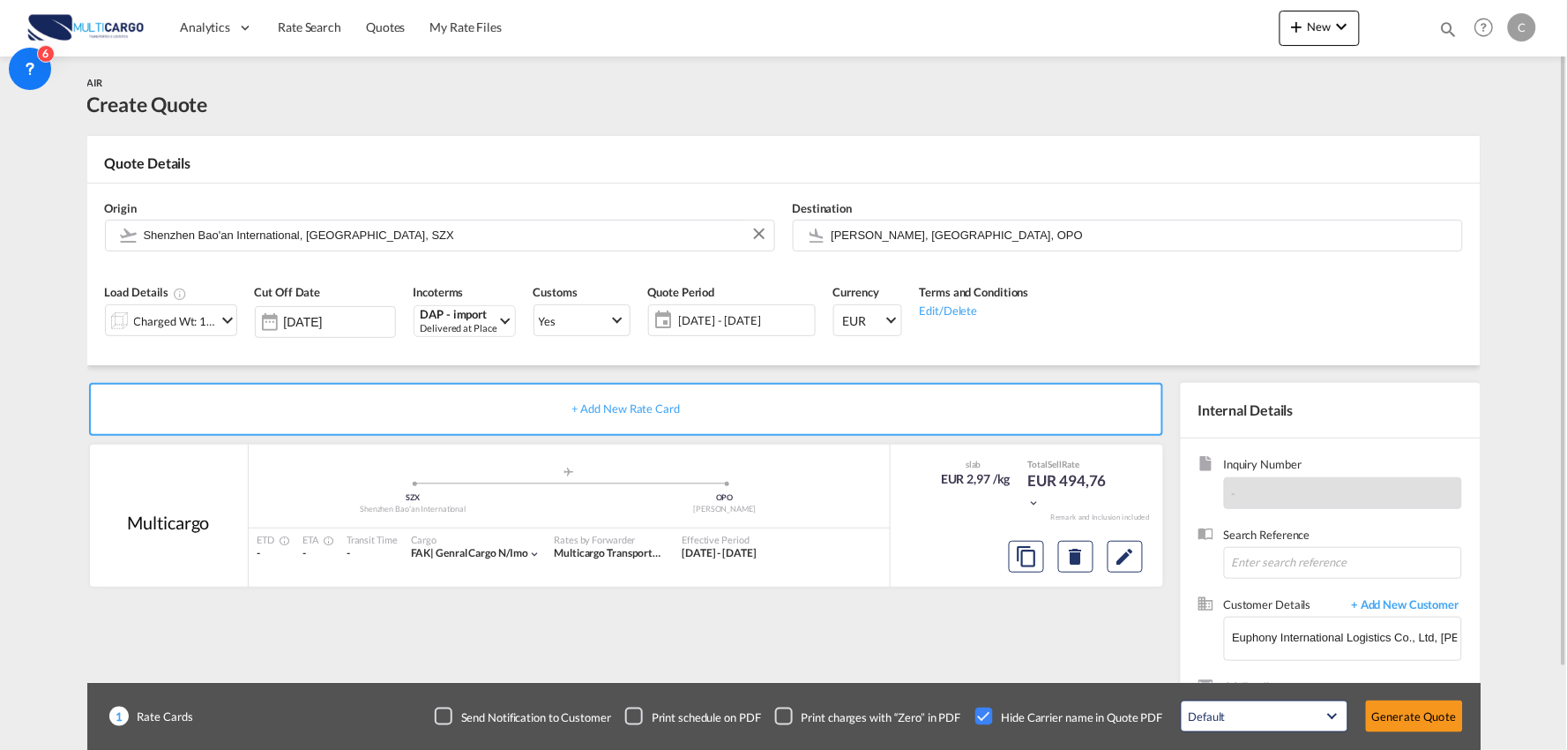
click at [196, 316] on div "Charged Wt: 138,00 KG" at bounding box center [175, 321] width 83 height 25
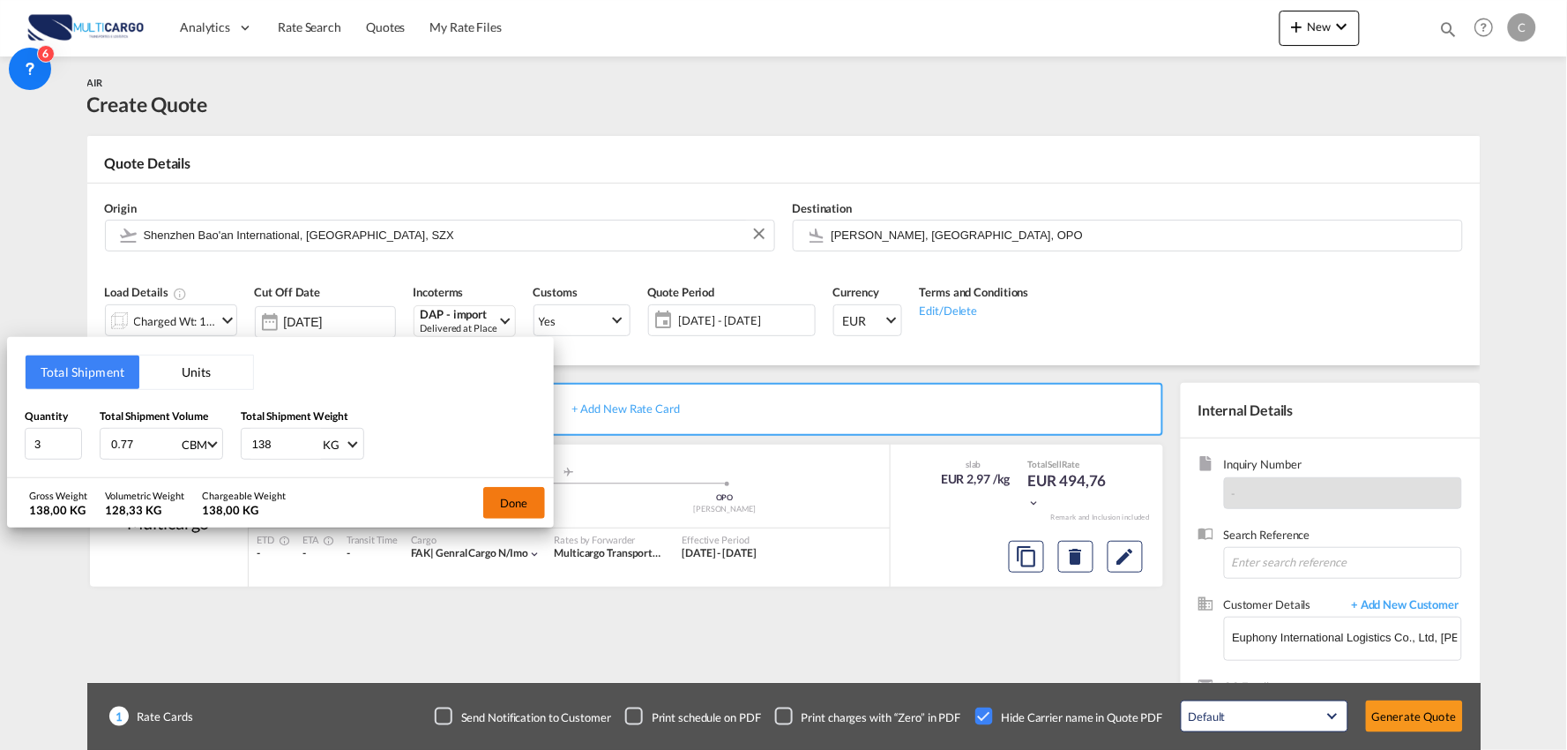
click at [530, 511] on button "Done" at bounding box center [514, 503] width 62 height 32
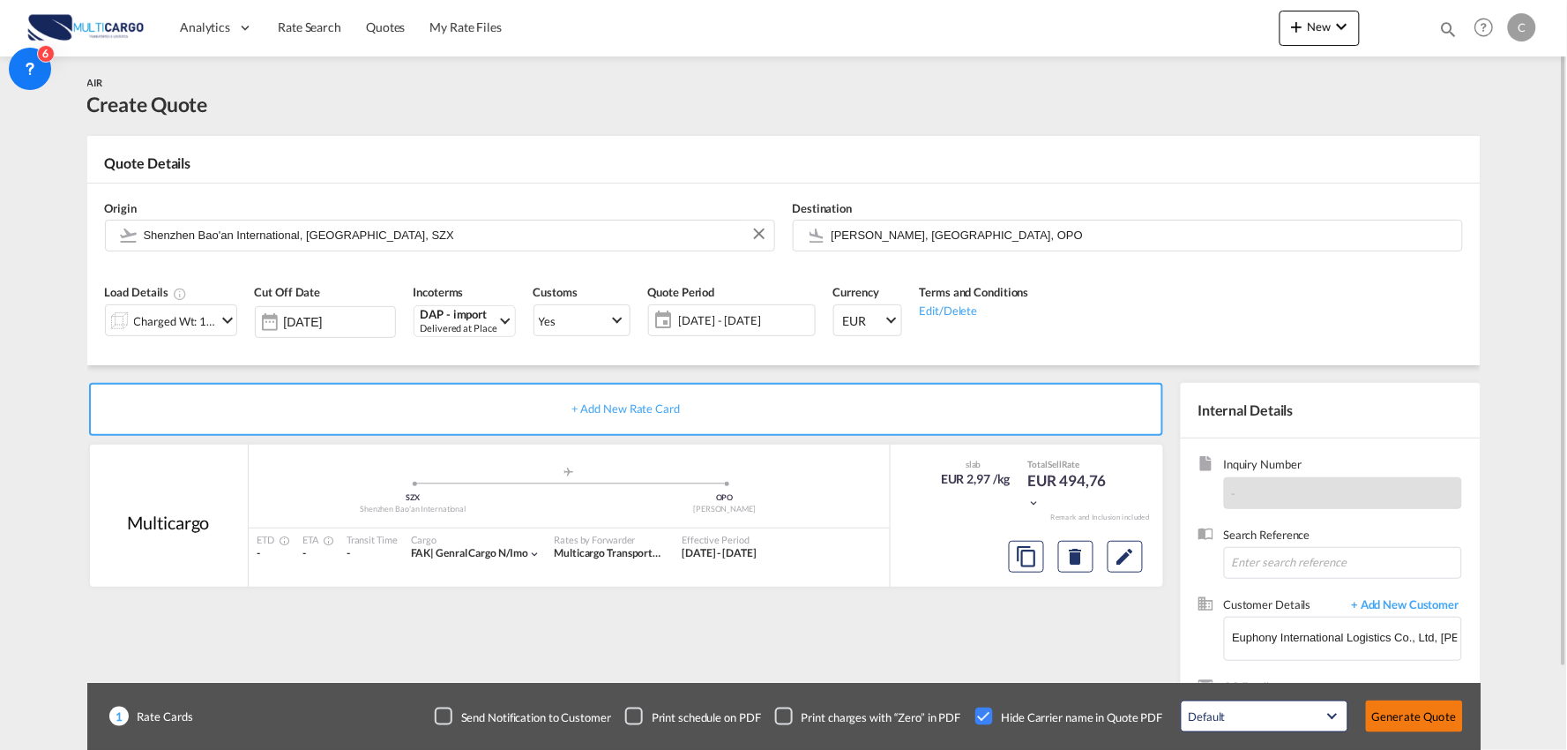
click at [1411, 721] on button "Generate Quote" at bounding box center [1414, 716] width 97 height 32
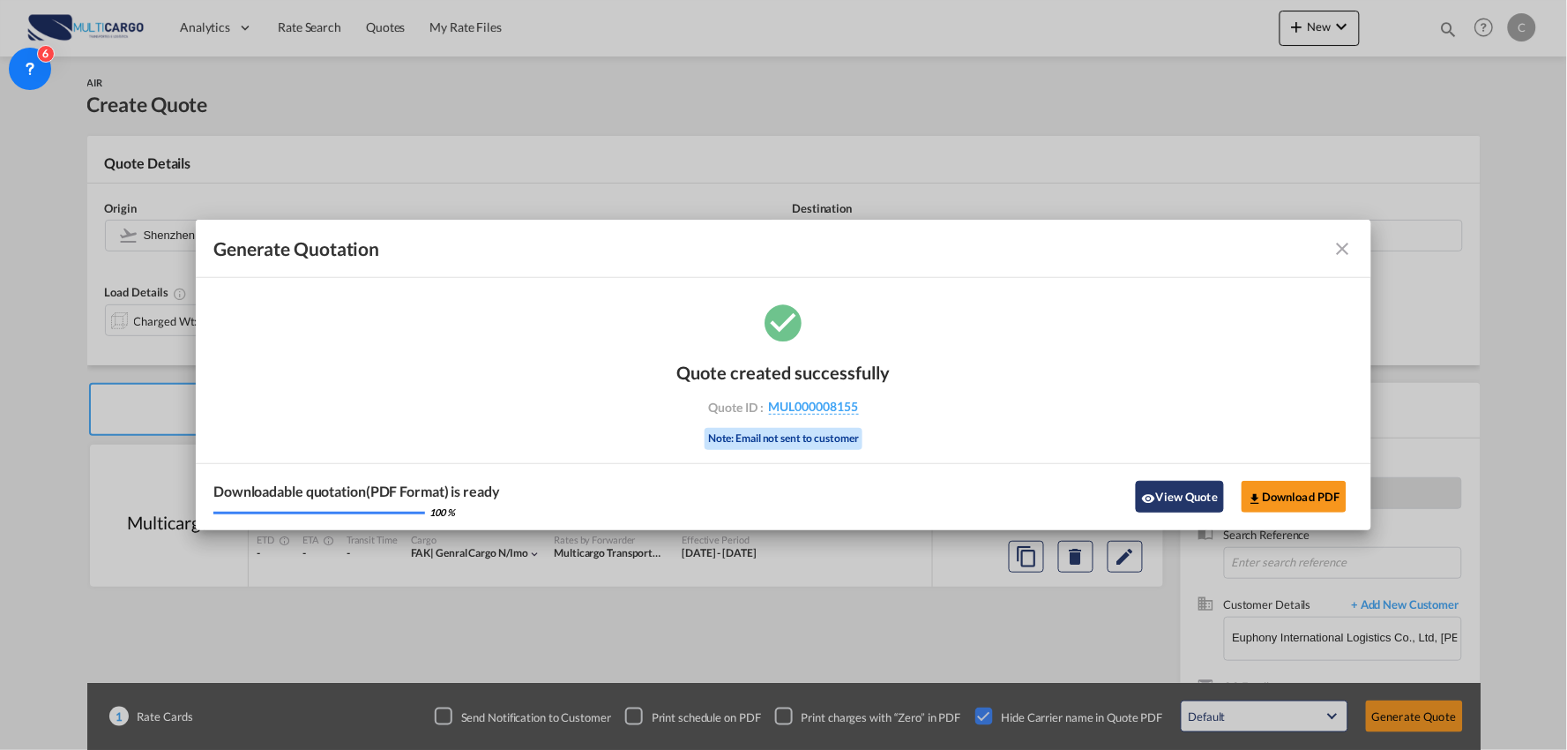
click at [1205, 504] on button "View Quote" at bounding box center [1180, 497] width 88 height 32
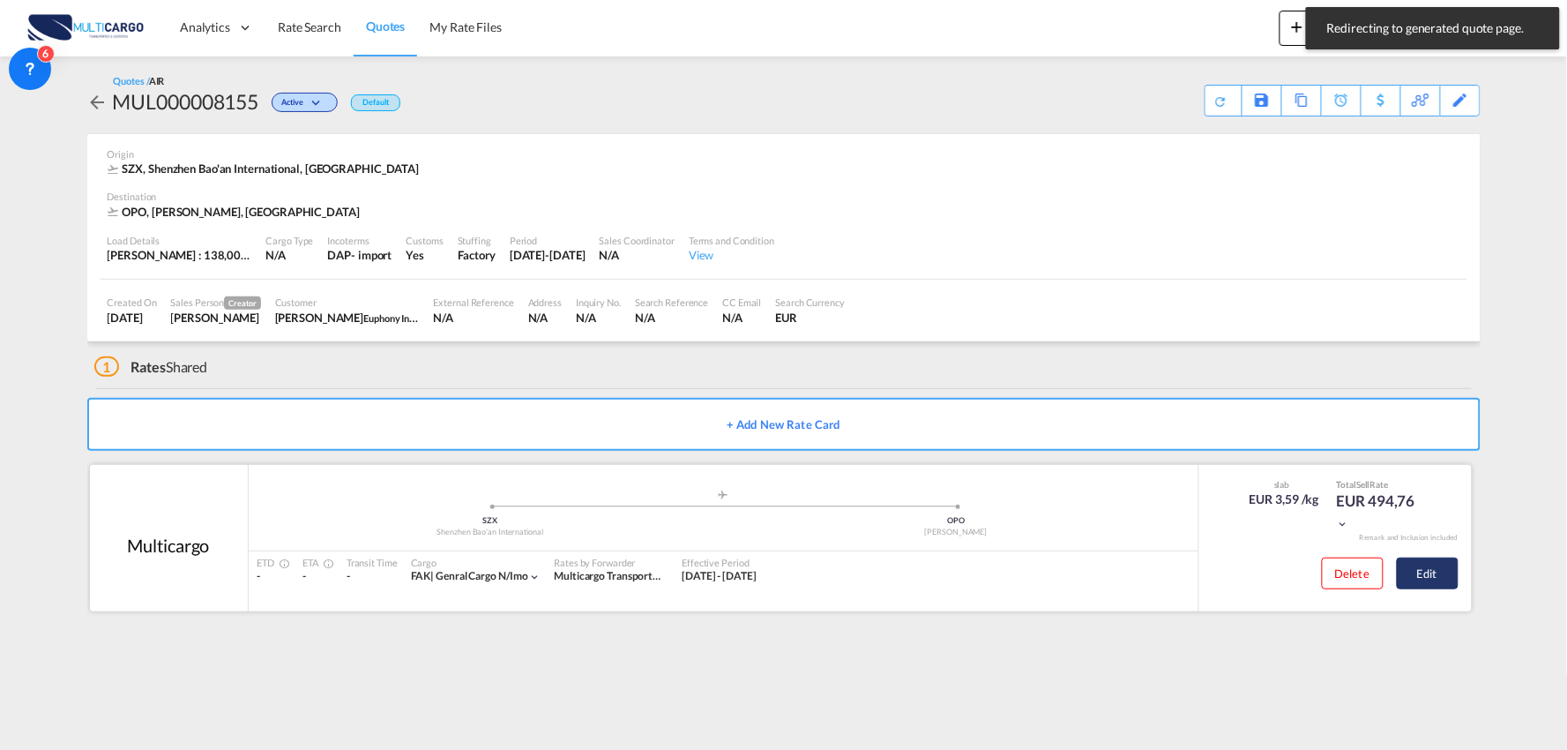
click at [1430, 564] on button "Edit" at bounding box center [1428, 573] width 62 height 32
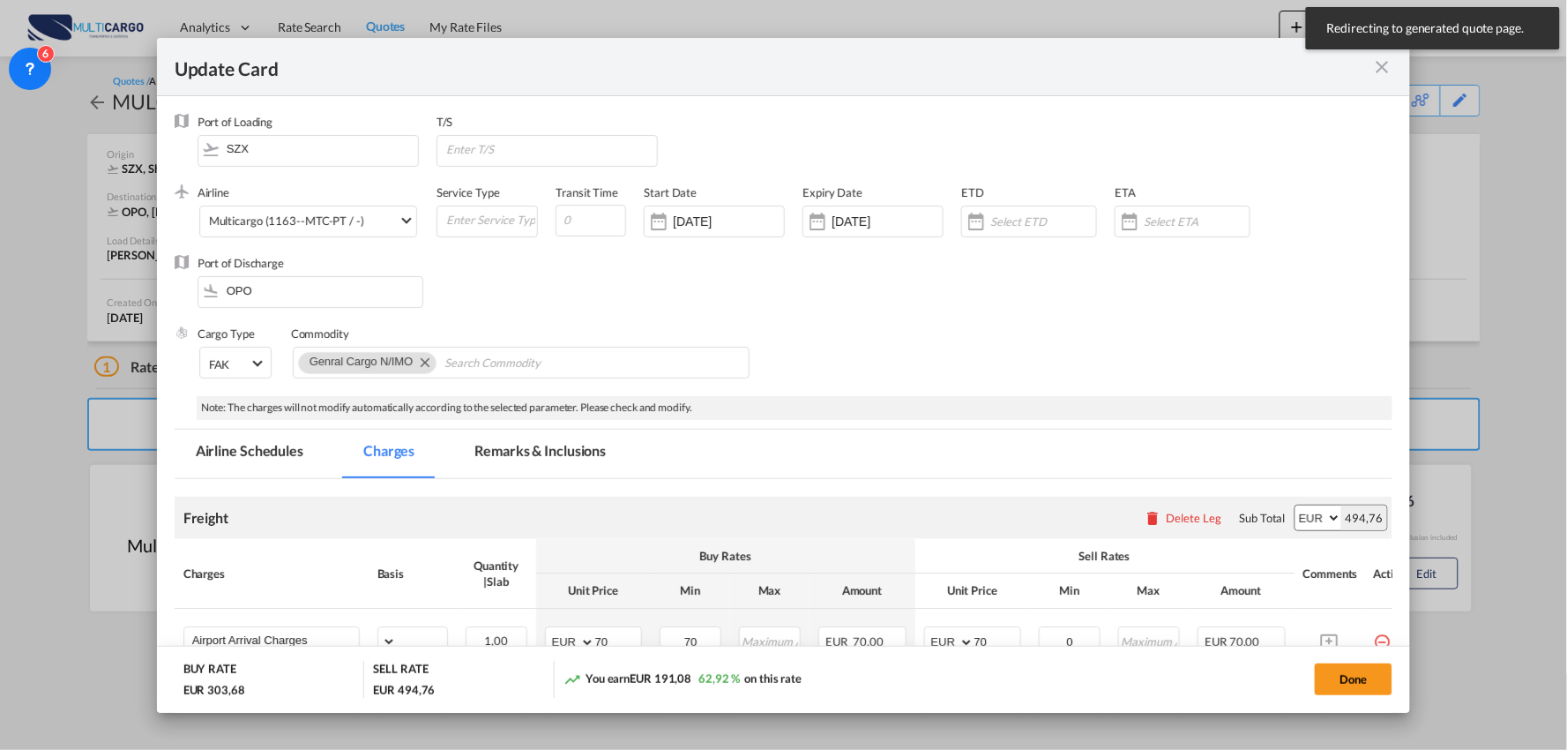
select select "per_bl"
select select "per_kg"
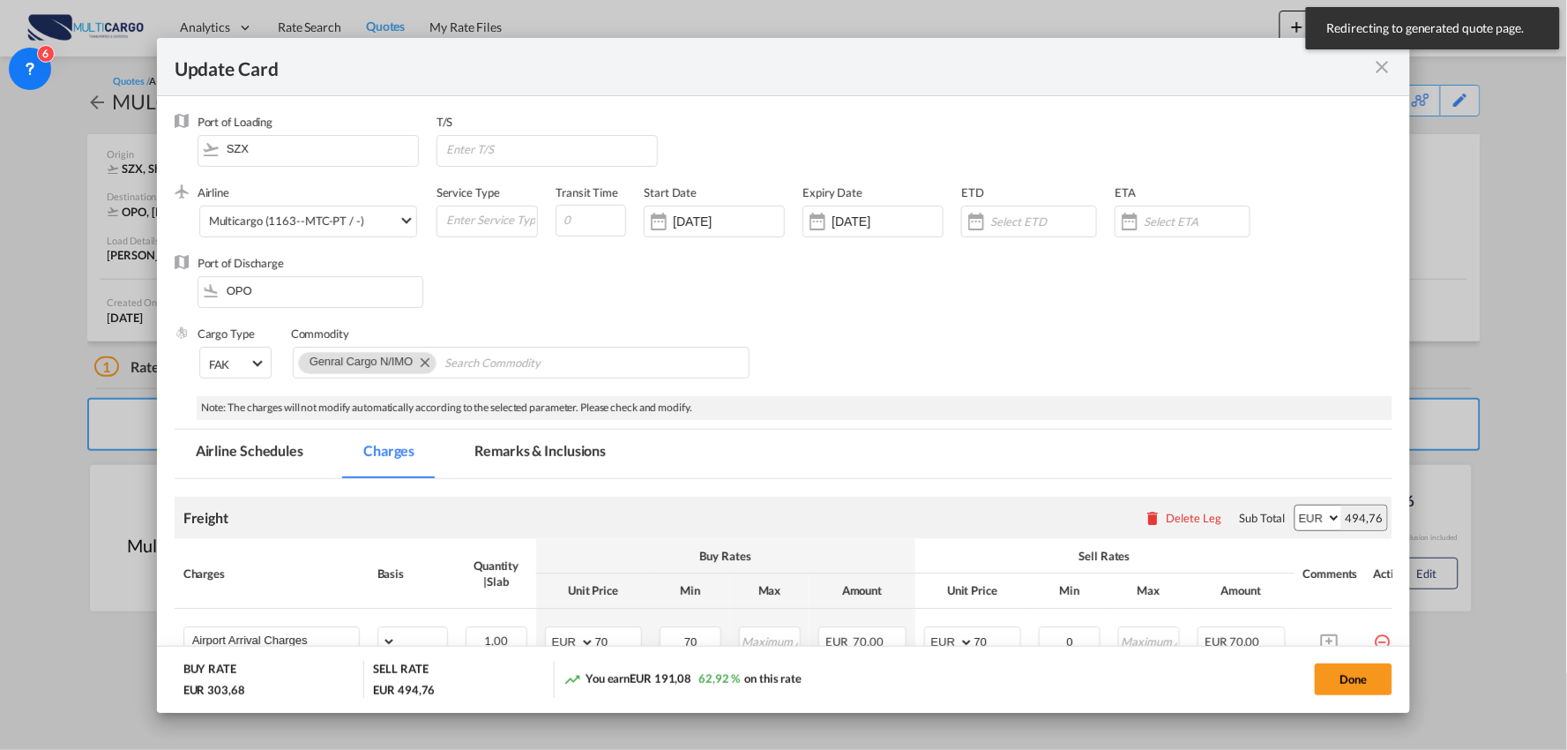
select select "per_shipment"
select select "per_bl"
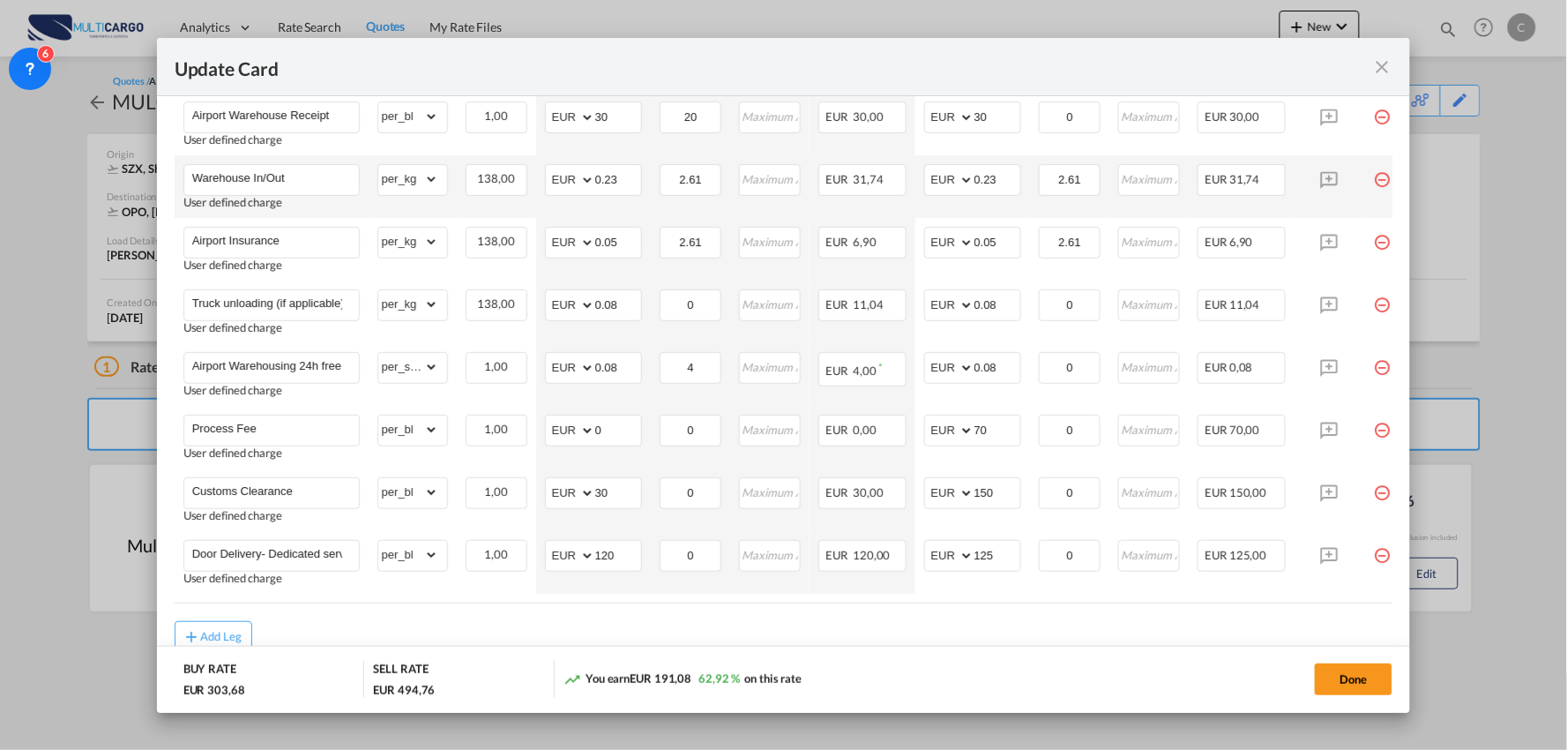
scroll to position [489, 0]
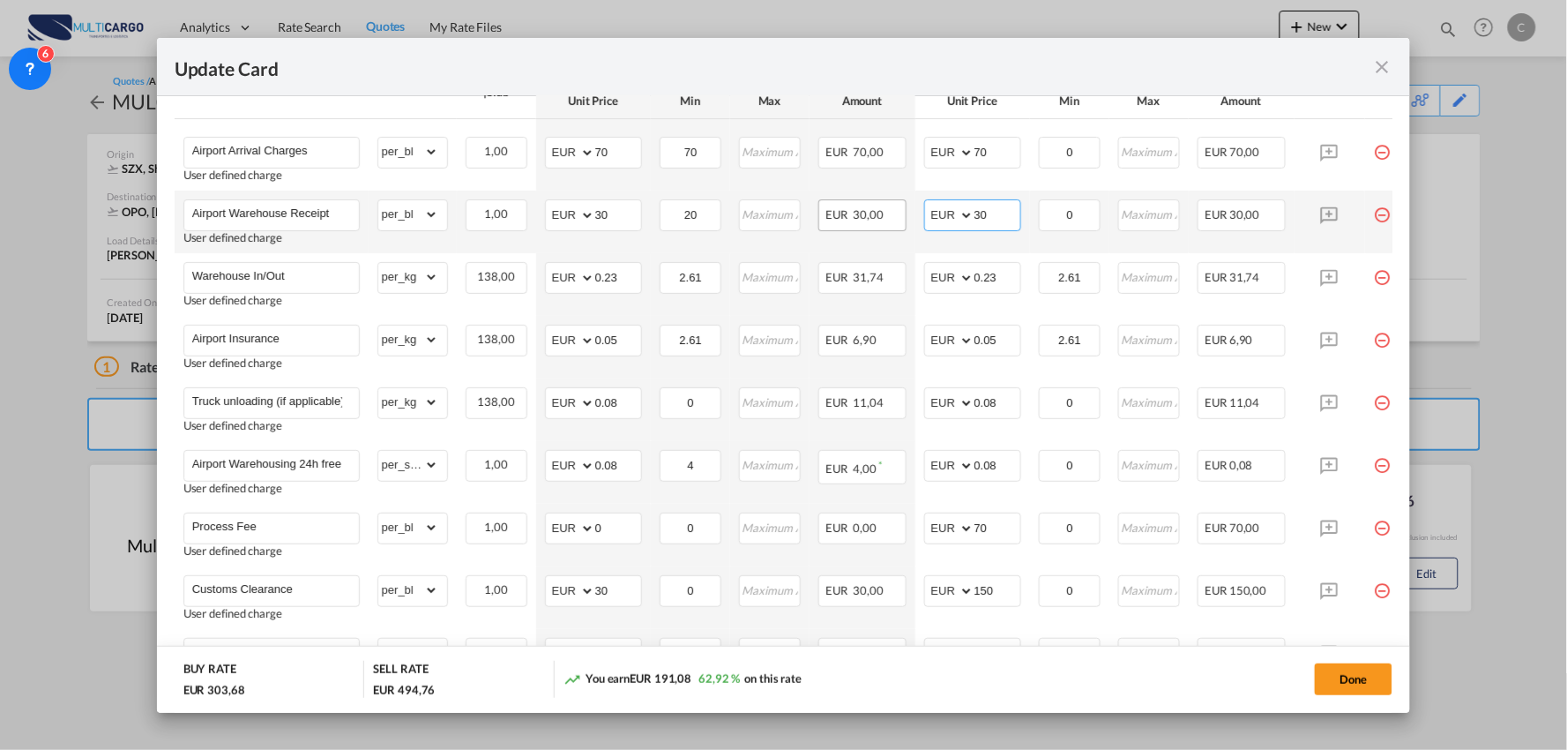
drag, startPoint x: 998, startPoint y: 206, endPoint x: 878, endPoint y: 228, distance: 121.8
click at [886, 225] on tr "Airport Warehouse Receipt User defined charge Please Enter Already Exists gross…" at bounding box center [800, 221] width 1250 height 63
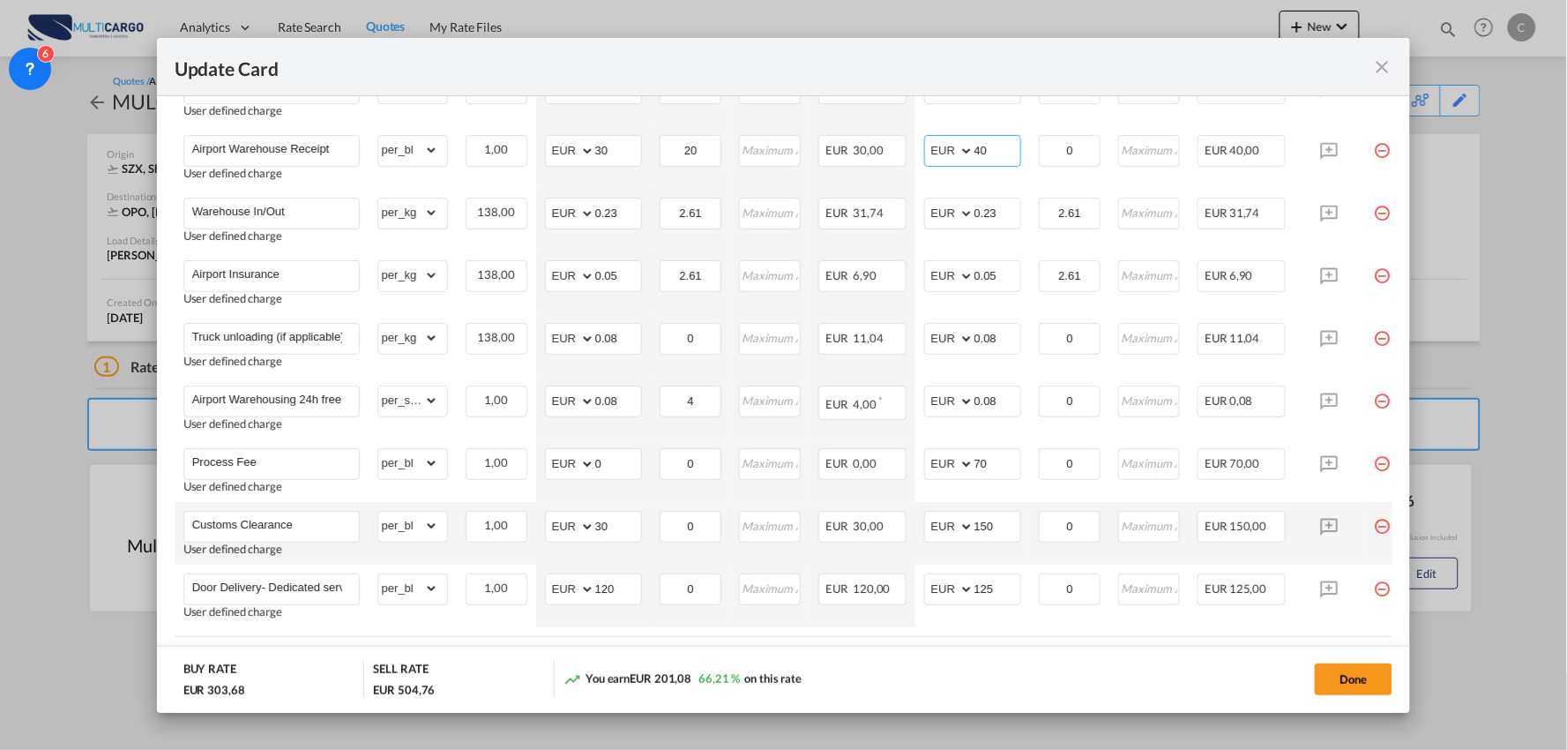
scroll to position [587, 0]
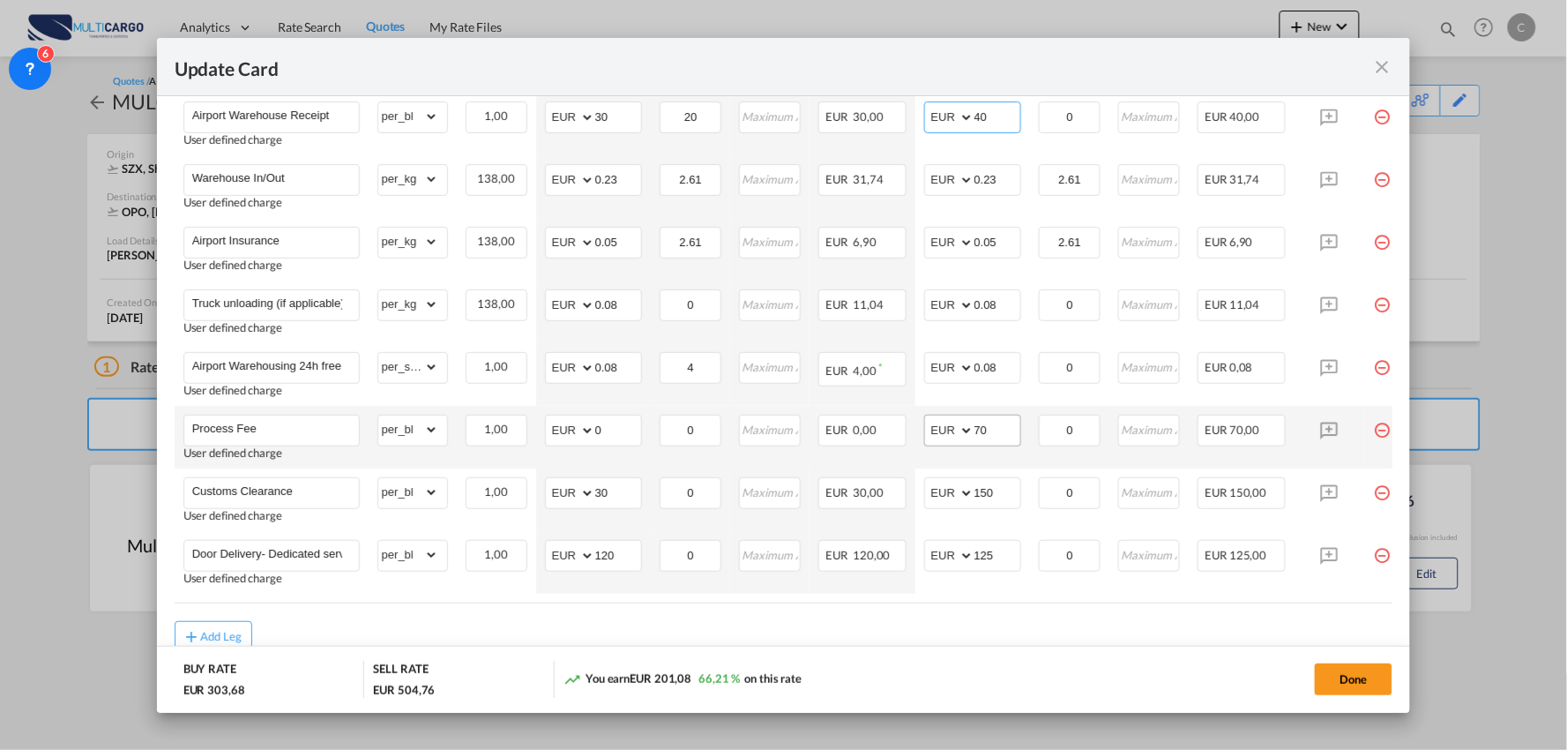
type input "40"
drag, startPoint x: 996, startPoint y: 429, endPoint x: 913, endPoint y: 435, distance: 84.0
click at [913, 435] on tr "Process Fee User defined charge Please Enter Already Exists gross_weight volume…" at bounding box center [800, 437] width 1250 height 63
type input "90"
click at [1004, 648] on md-dialog-actions "BUY RATE EUR 303,68 SELL RATE EUR 524,76 You earn EUR 221,08 72,80 % on this ra…" at bounding box center [784, 679] width 1254 height 67
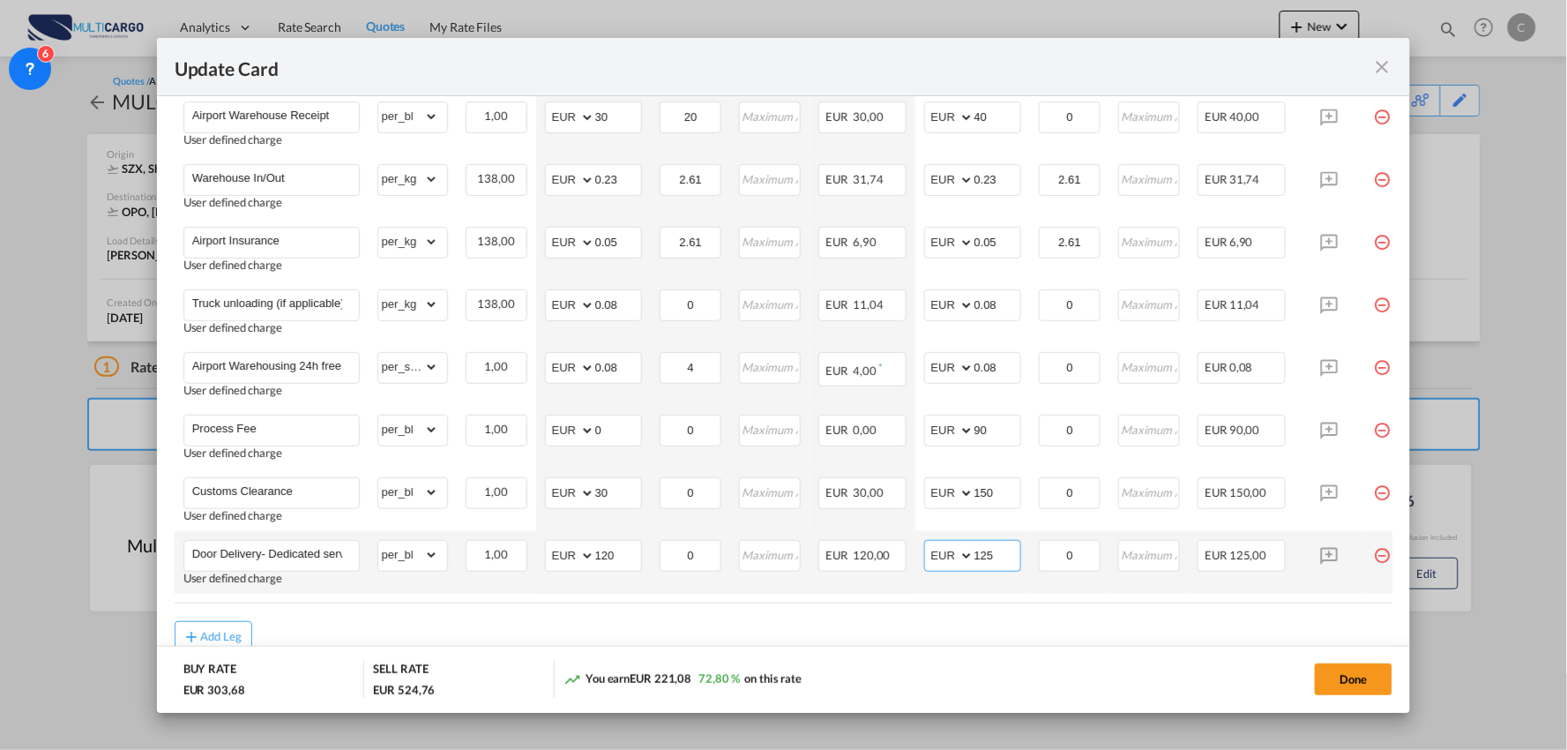
drag, startPoint x: 994, startPoint y: 556, endPoint x: 939, endPoint y: 558, distance: 54.7
click at [941, 557] on md-input-container "AED AFN ALL AMD ANG AOA ARS AUD AWG AZN BAM BBD BDT BGN BHD BIF BMD BND [PERSON…" at bounding box center [972, 556] width 97 height 32
drag, startPoint x: 999, startPoint y: 552, endPoint x: 915, endPoint y: 553, distance: 83.8
click at [915, 553] on td "AED AFN ALL AMD ANG AOA ARS AUD AWG AZN BAM BBD BDT BGN BHD BIF BMD BND [PERSON…" at bounding box center [972, 562] width 115 height 63
type input "110"
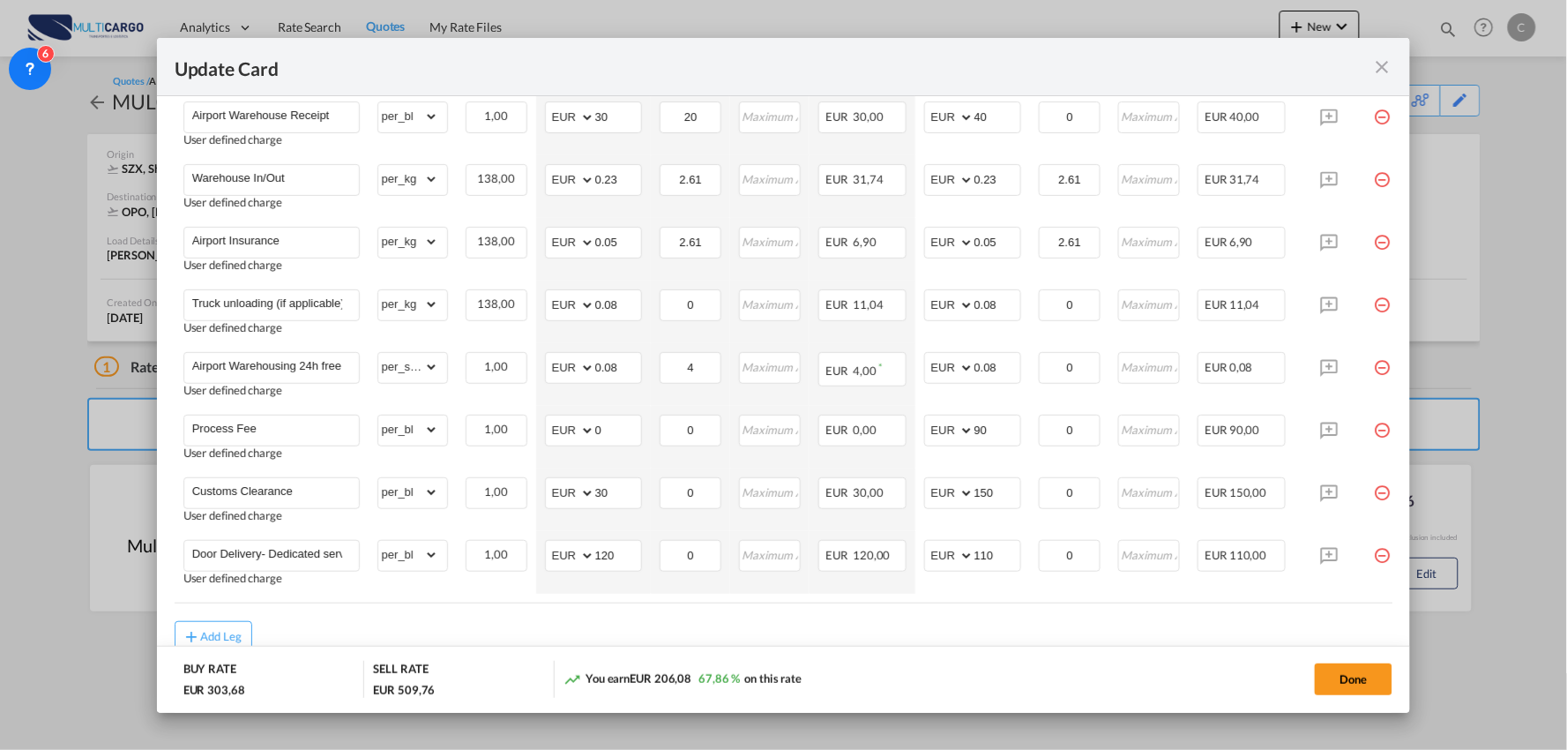
drag, startPoint x: 1025, startPoint y: 653, endPoint x: 689, endPoint y: 609, distance: 338.9
click at [1025, 654] on md-dialog-actions "BUY RATE EUR 303,68 SELL RATE EUR 509,76 You earn EUR 206,08 67,86 % on this ra…" at bounding box center [784, 679] width 1254 height 67
click at [1010, 181] on input "0.23" at bounding box center [997, 178] width 46 height 26
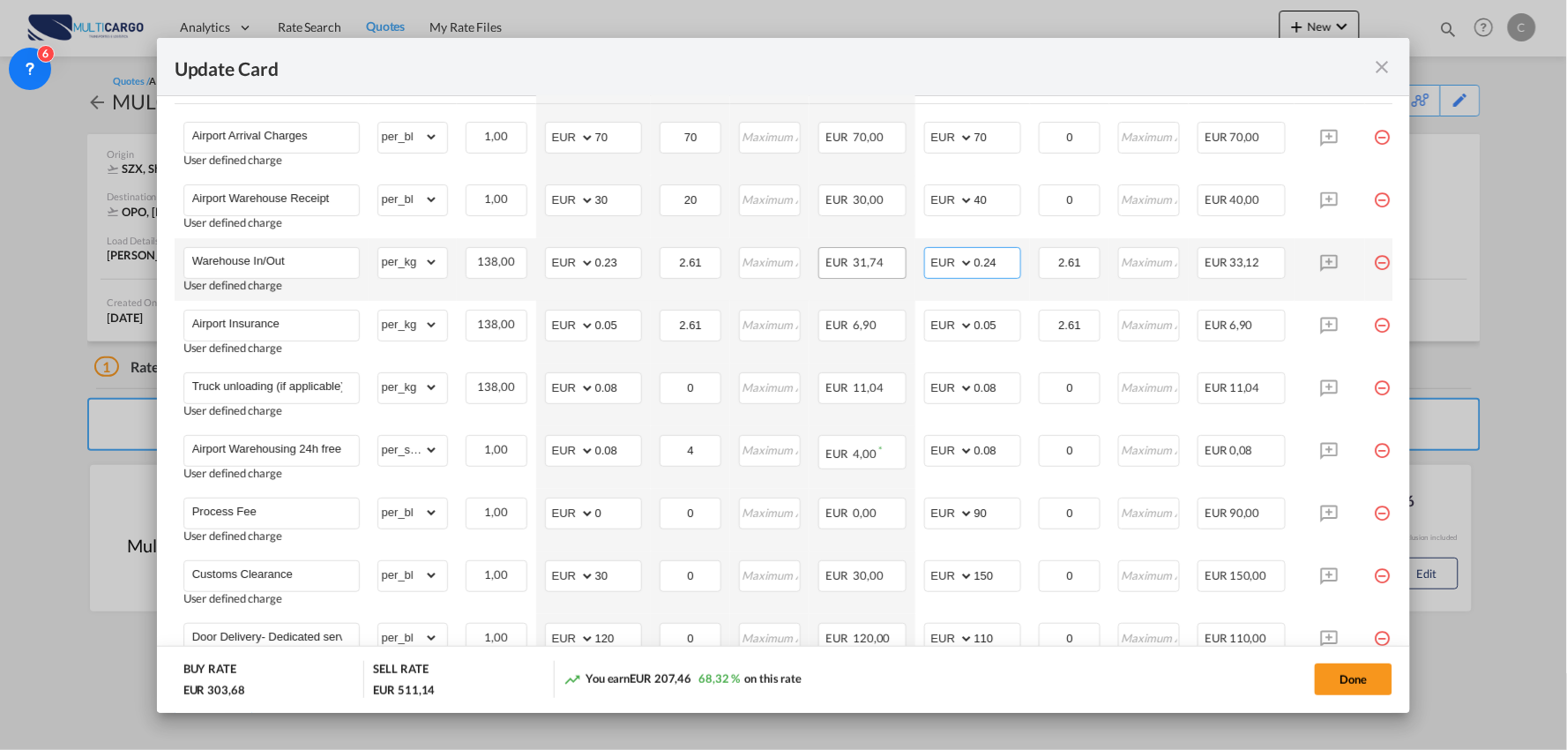
scroll to position [392, 0]
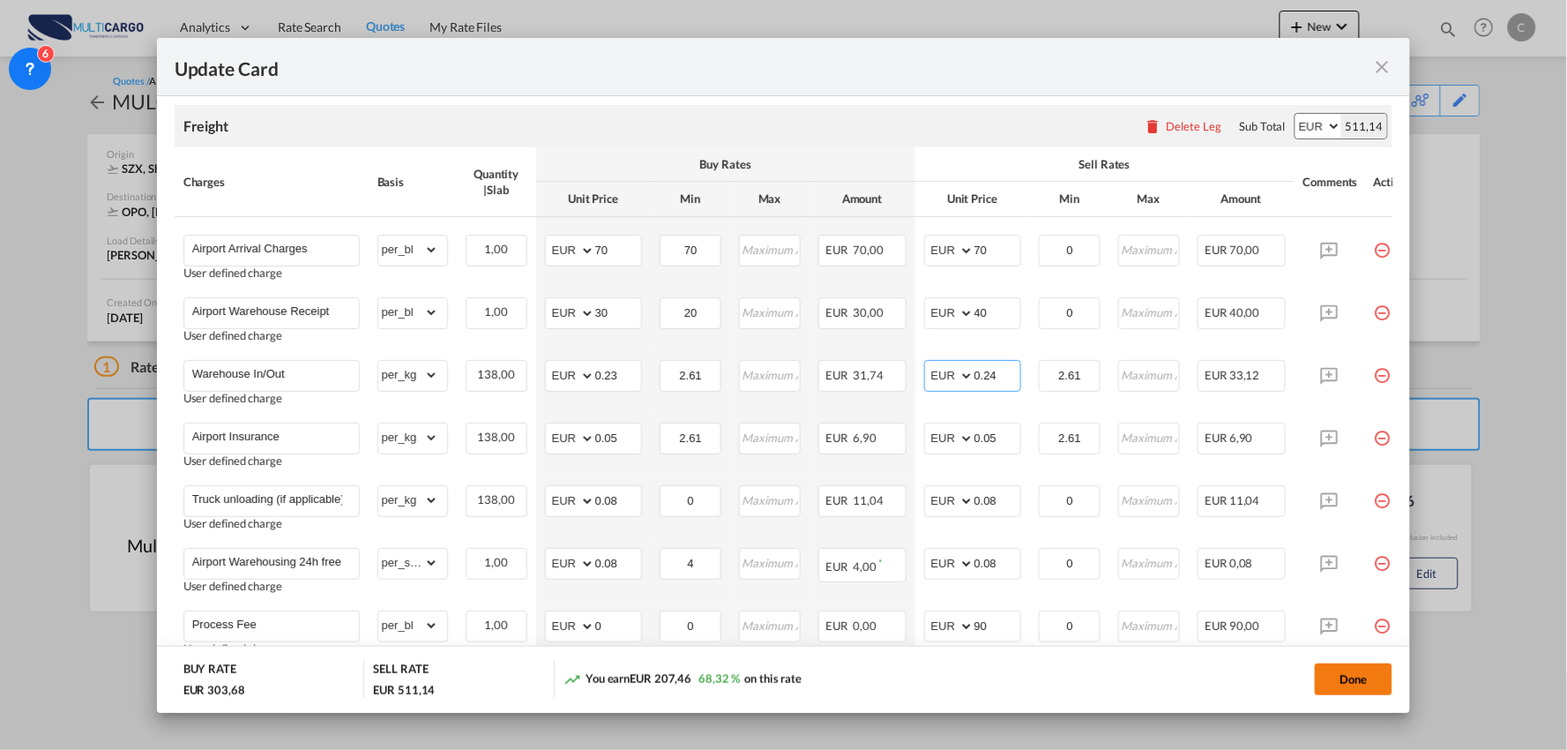
type input "0.24"
click at [1349, 668] on button "Done" at bounding box center [1354, 679] width 78 height 32
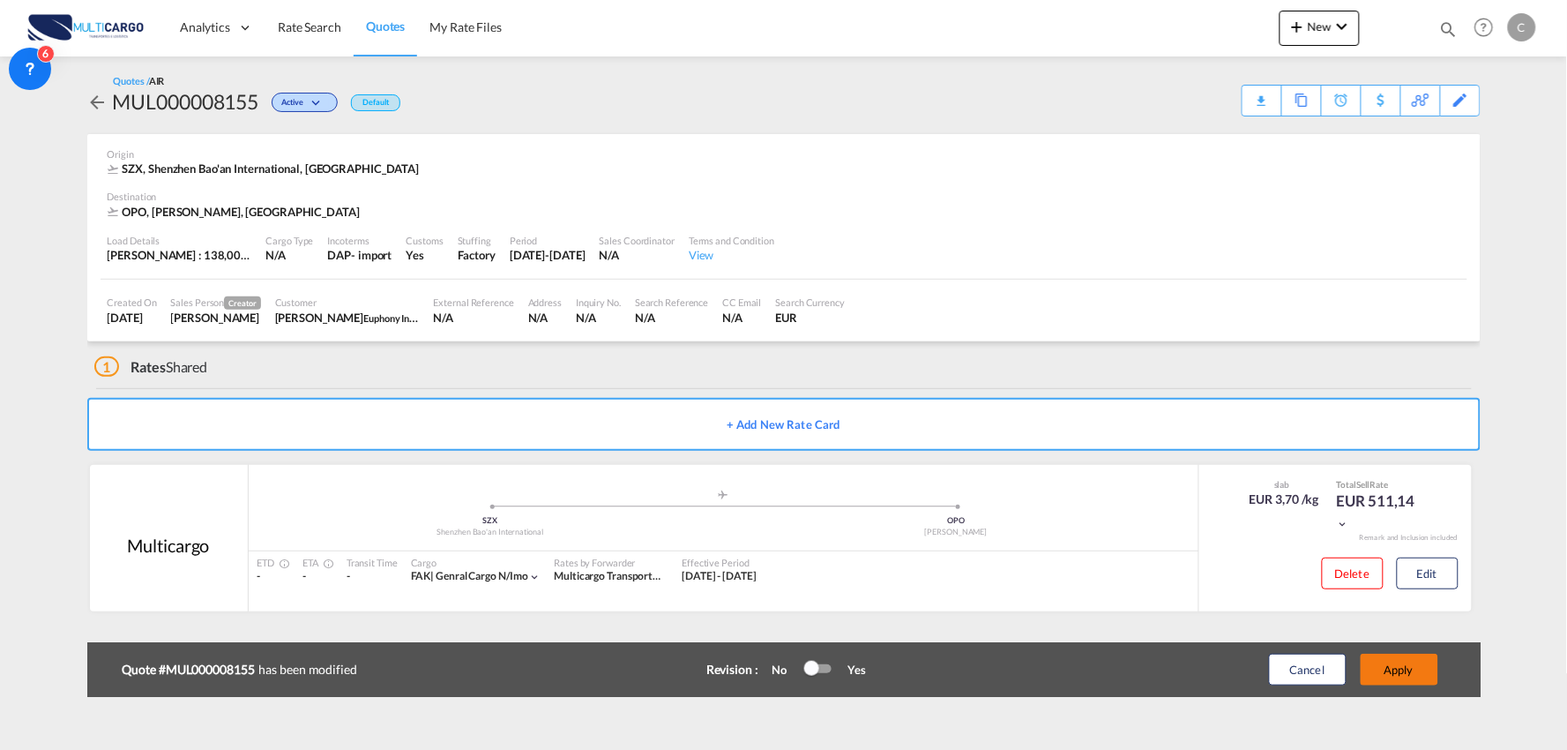
click at [1409, 677] on button "Apply" at bounding box center [1400, 669] width 78 height 32
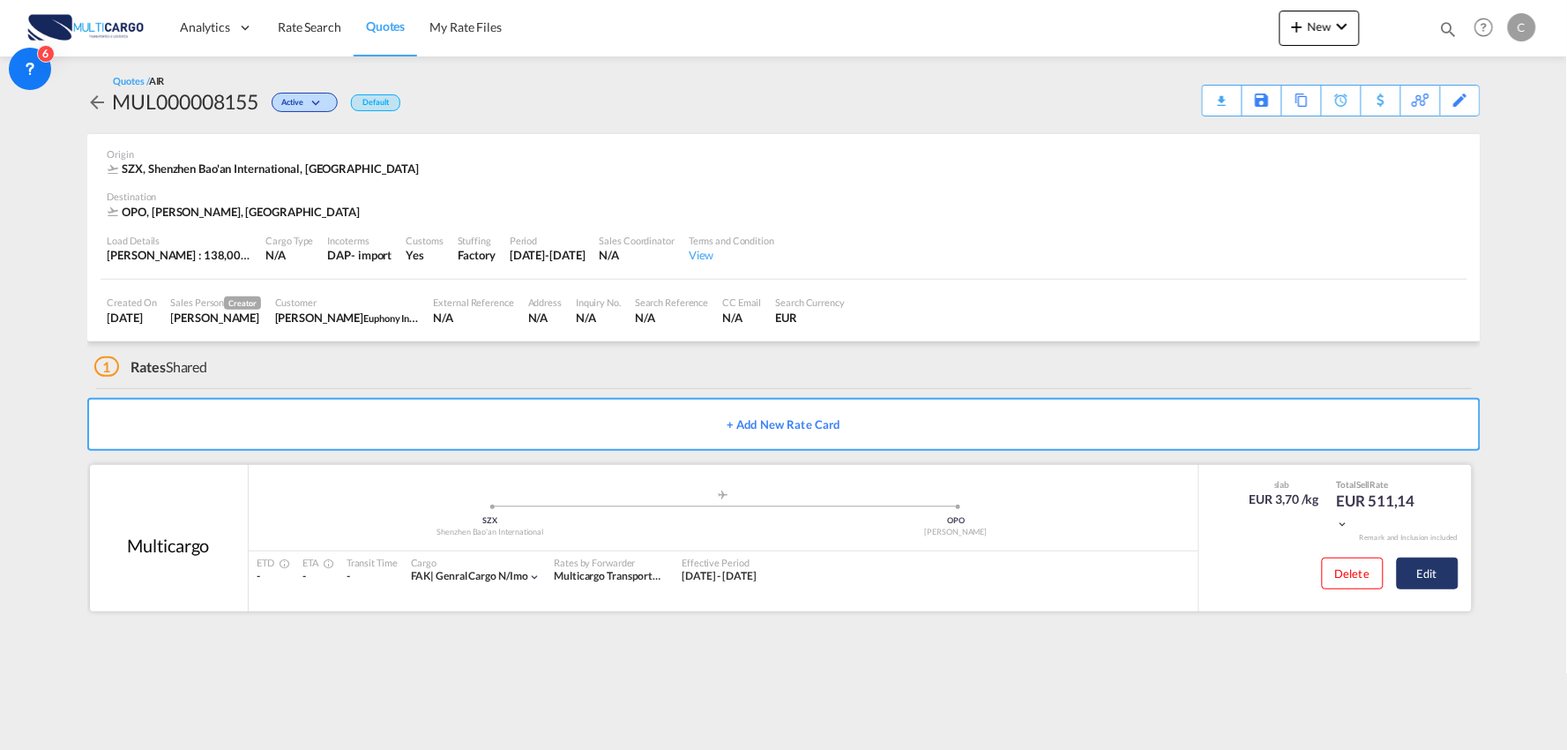
click at [1441, 574] on button "Edit" at bounding box center [1428, 573] width 62 height 32
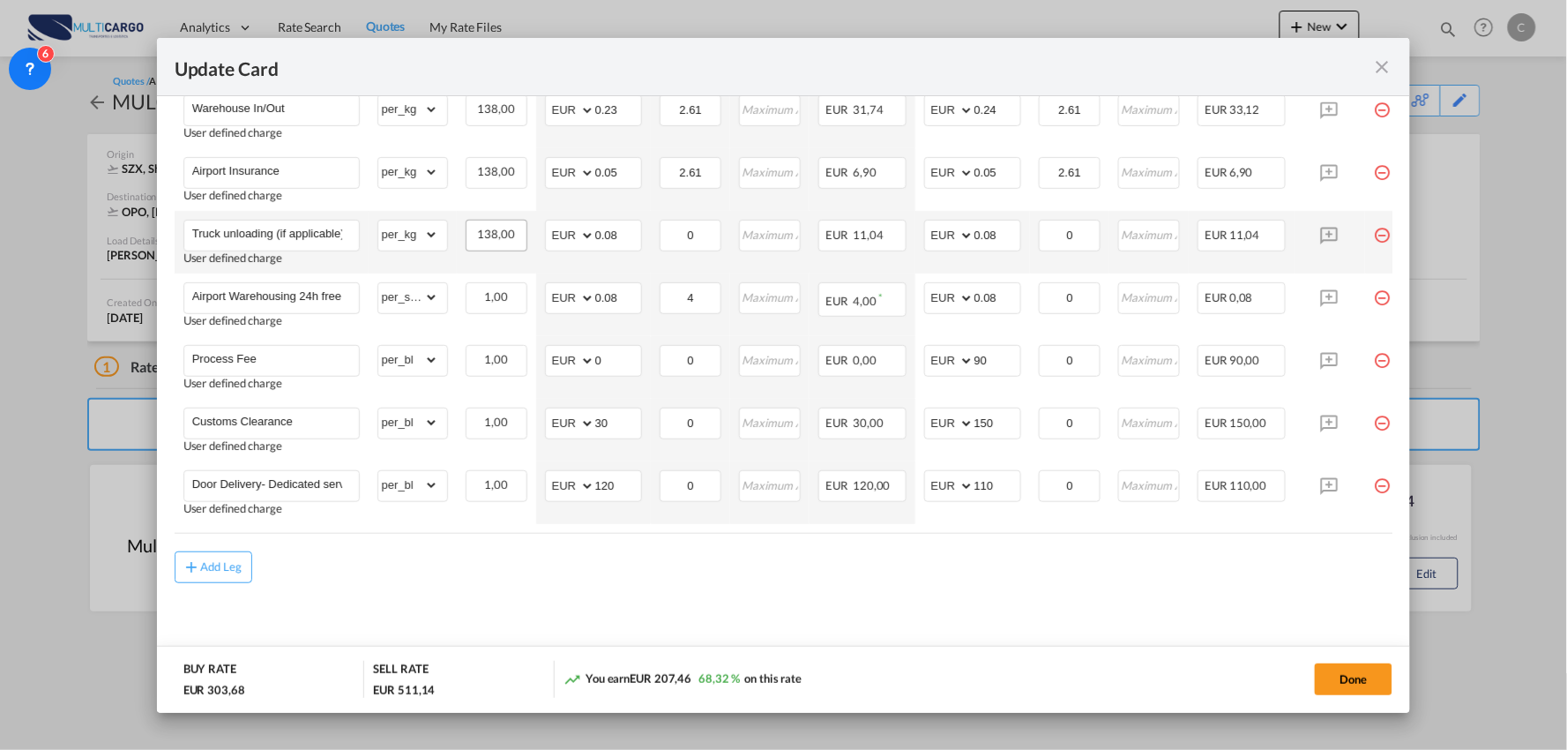
scroll to position [661, 0]
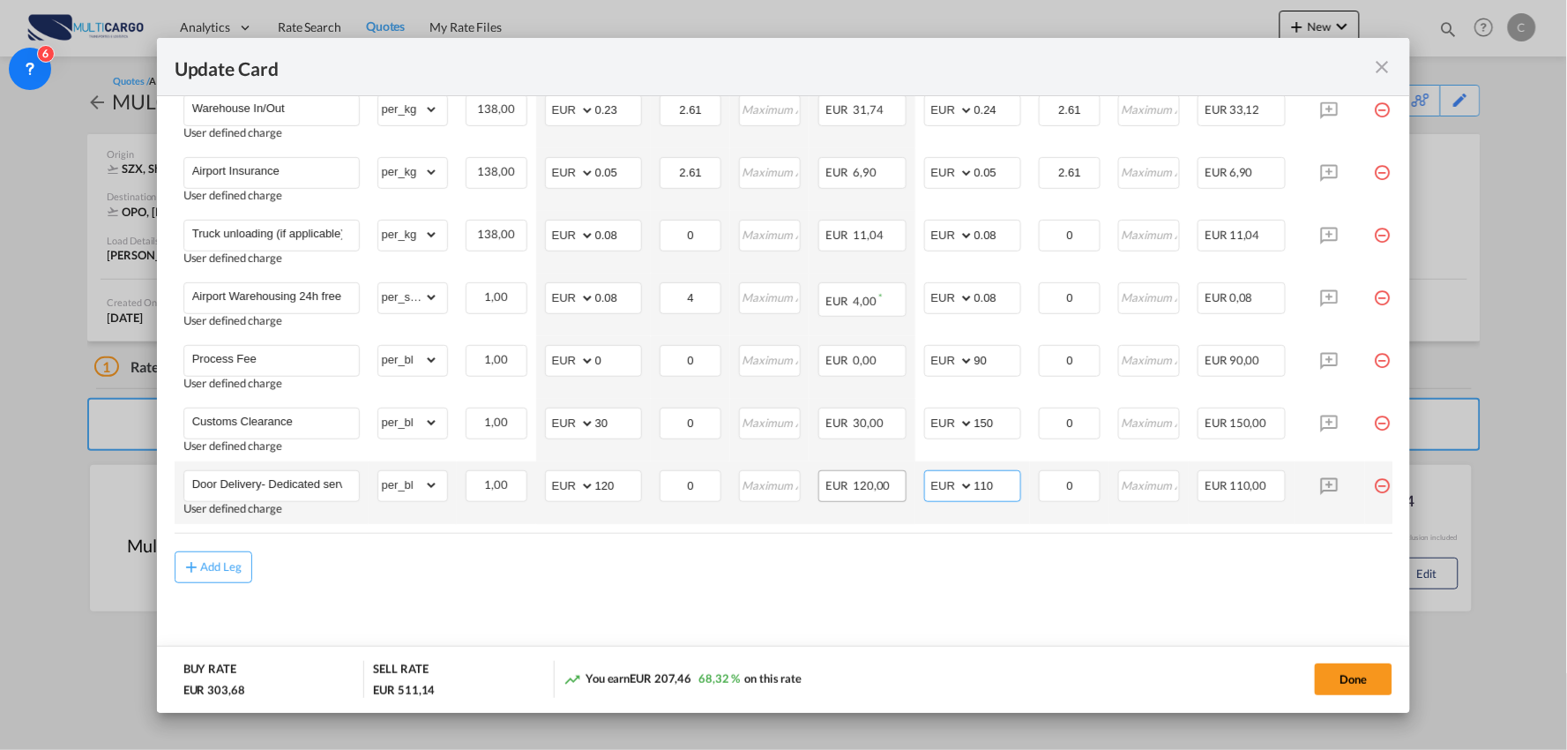
drag, startPoint x: 1003, startPoint y: 486, endPoint x: 889, endPoint y: 489, distance: 113.8
click at [905, 489] on tr "Door Delivery- Dedicated service User defined charge Please Enter Already Exist…" at bounding box center [800, 492] width 1250 height 63
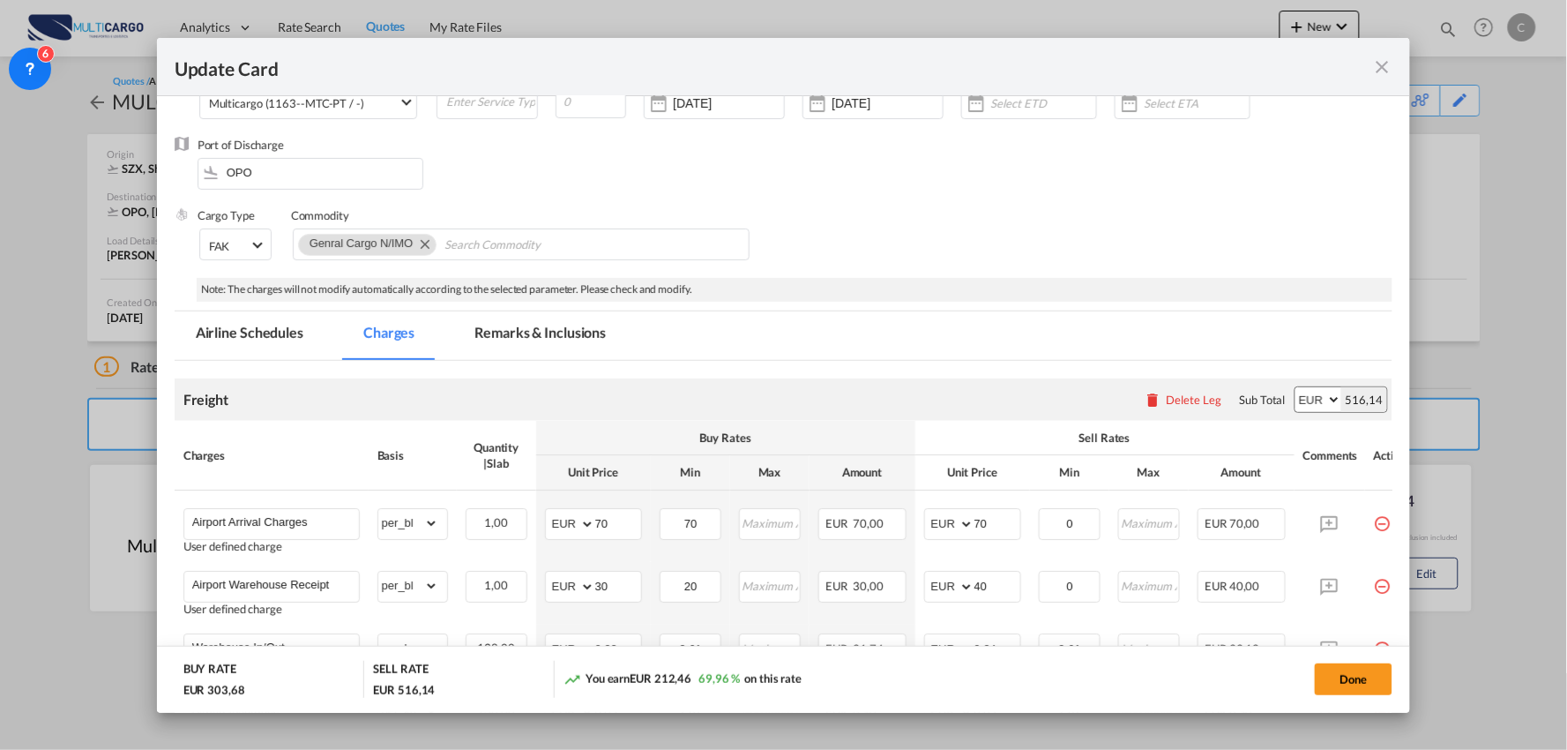
scroll to position [73, 0]
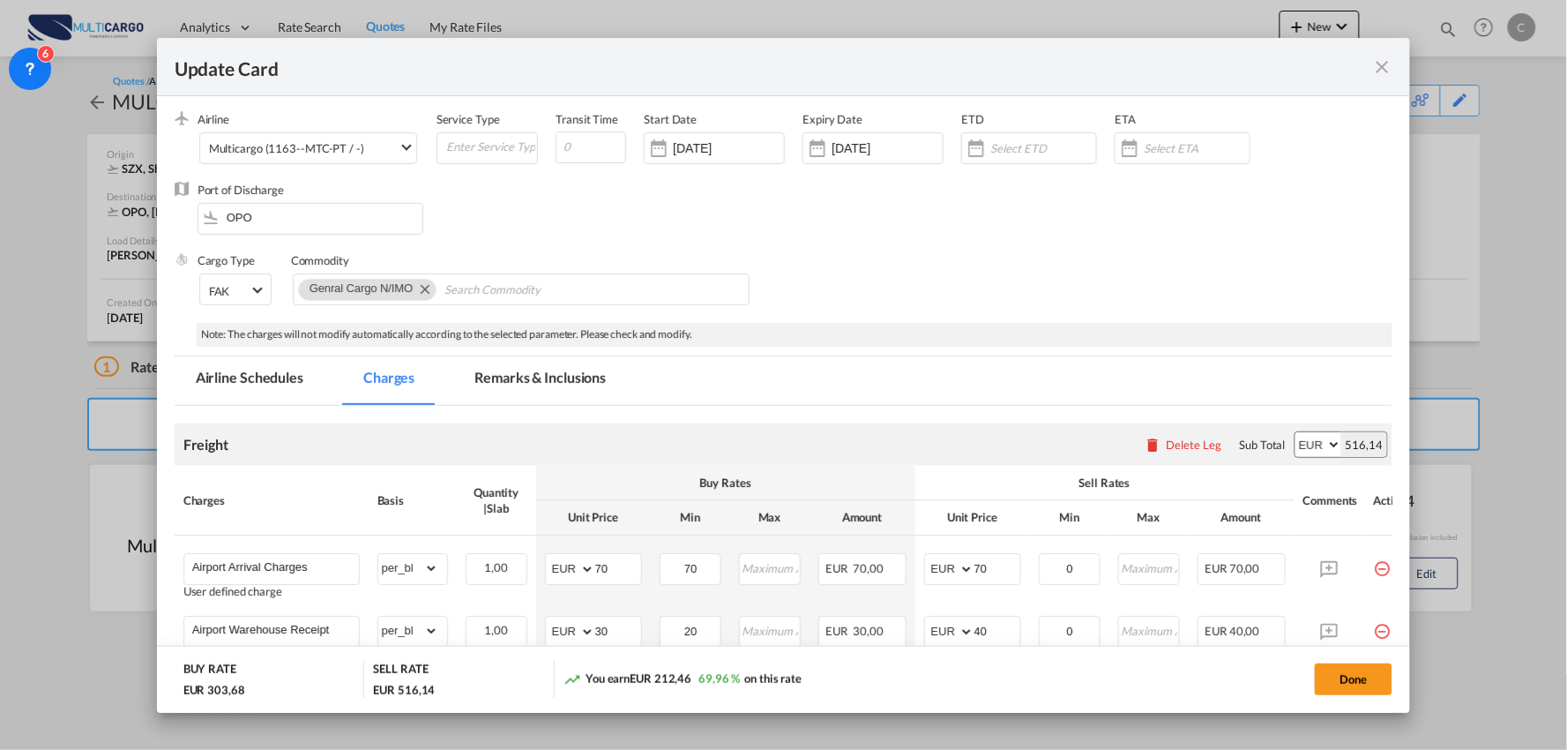
type input "115"
click at [492, 368] on md-tab-item "Remarks & Inclusions" at bounding box center [540, 380] width 174 height 49
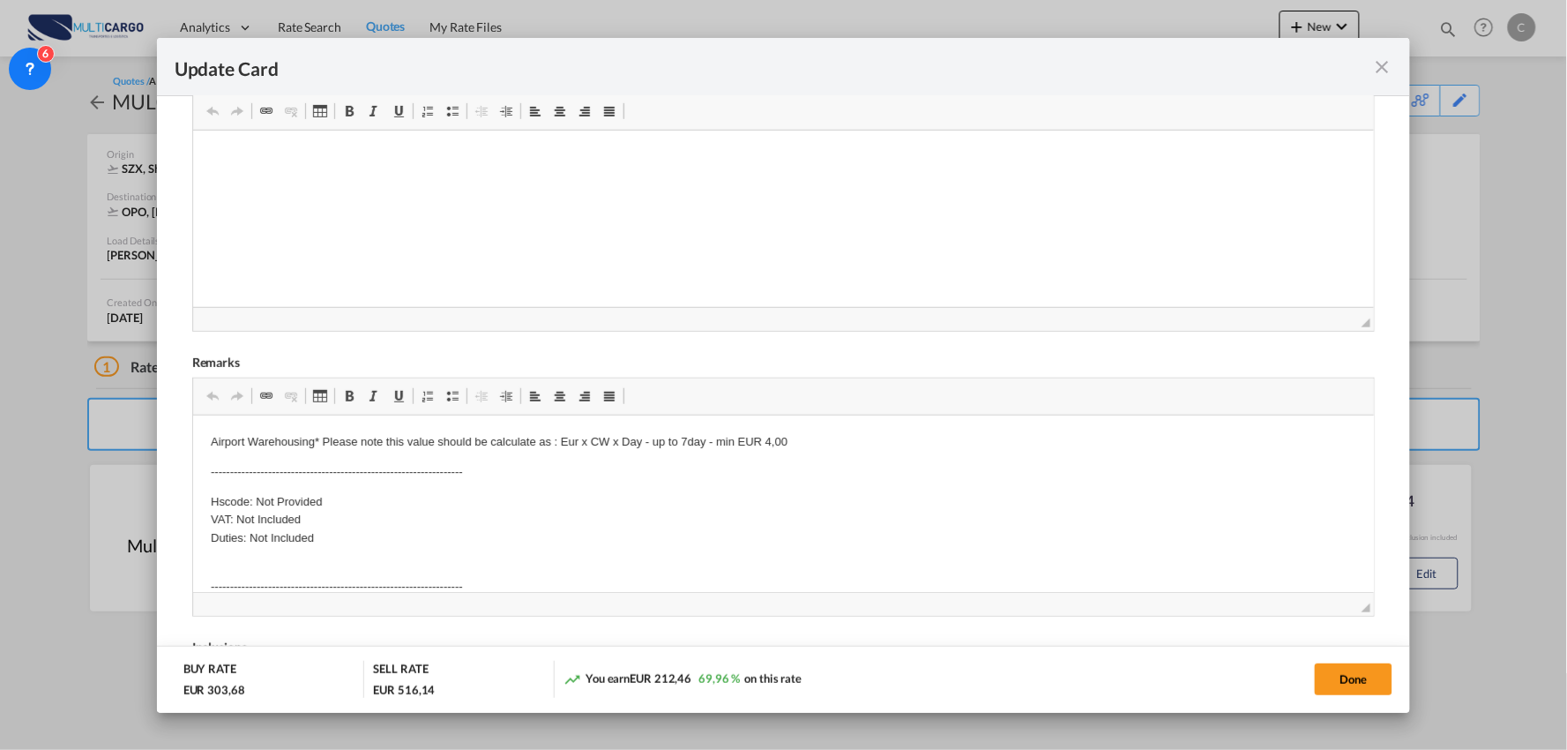
scroll to position [470, 0]
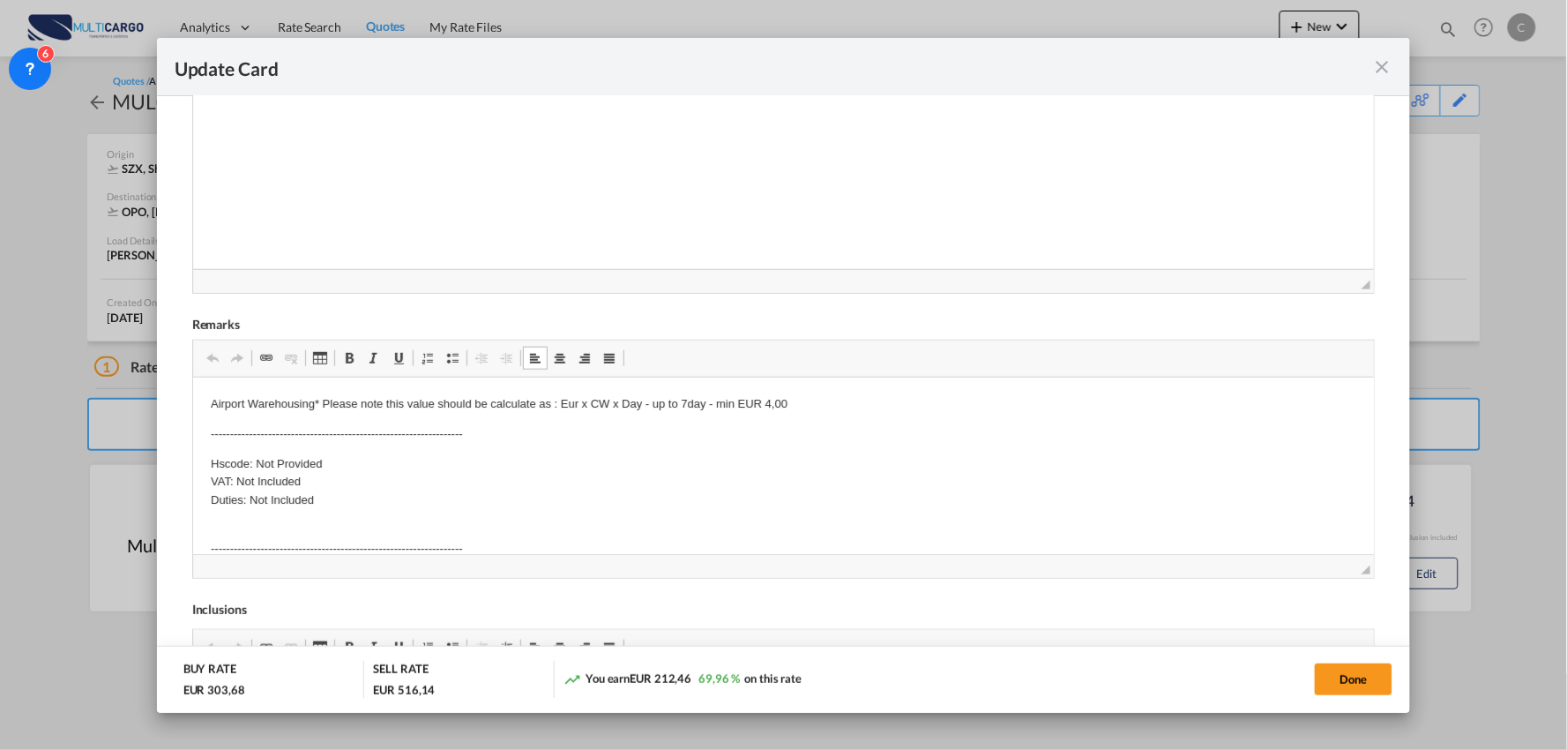
click at [326, 458] on p "Hscode: Not Provided VAT: Not Included Duties: Not Included" at bounding box center [783, 481] width 1146 height 55
click at [290, 461] on p "Hscode: VAT: Not Included Duties: Not Included" at bounding box center [783, 481] width 1146 height 55
drag, startPoint x: 309, startPoint y: 468, endPoint x: 261, endPoint y: 475, distance: 48.1
click at [261, 475] on p "Hscode: 902750 VAT: Not Included Duties: Not Included" at bounding box center [783, 481] width 1146 height 55
click at [325, 482] on p "Hscode: 902750 VAT: Not Included Duties: Not Included" at bounding box center [783, 481] width 1146 height 55
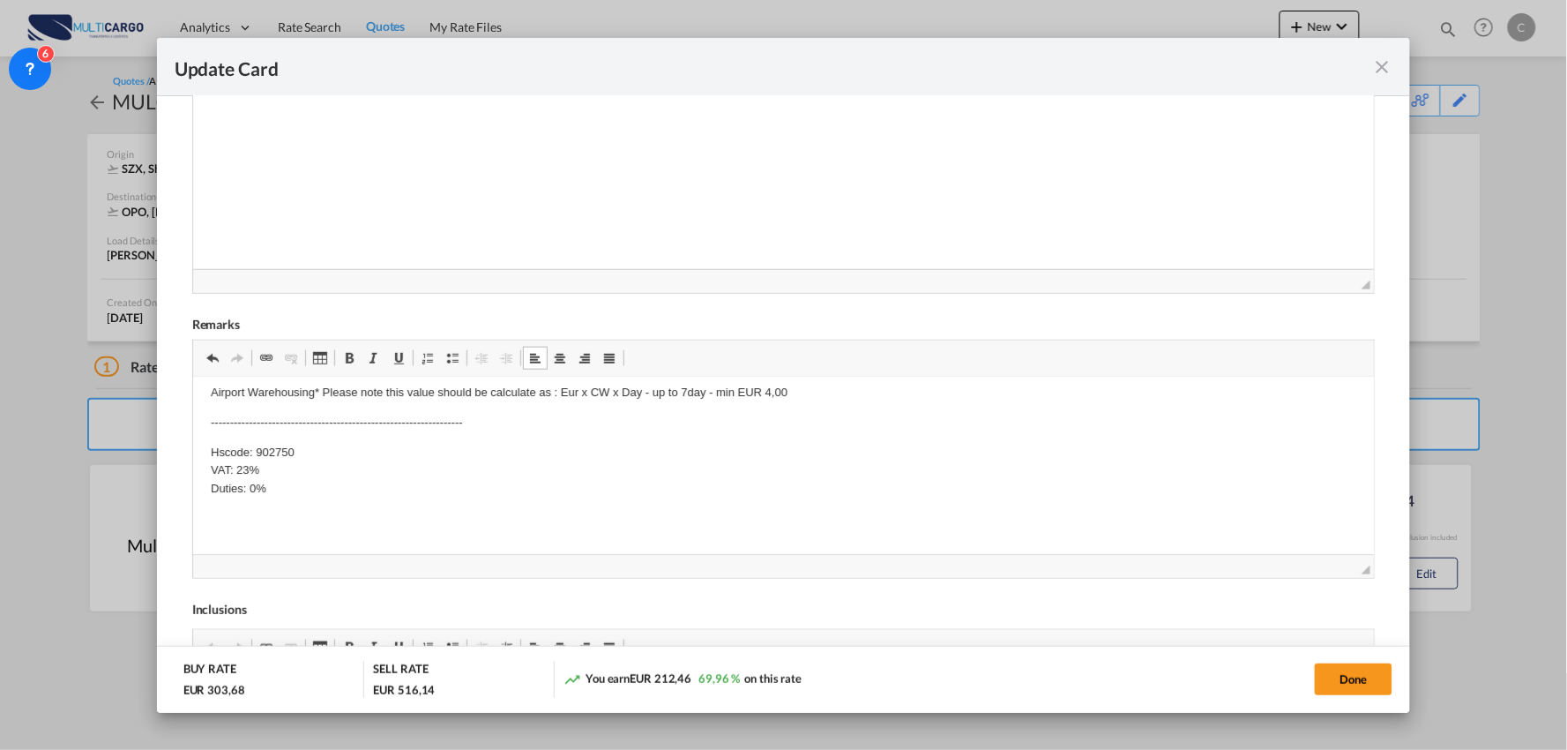
scroll to position [12, 0]
click at [414, 515] on p "All documents must be previously check before we proceed" at bounding box center [783, 517] width 1146 height 19
click at [550, 511] on p "All documents must be previously checked before we proceed" at bounding box center [783, 517] width 1146 height 19
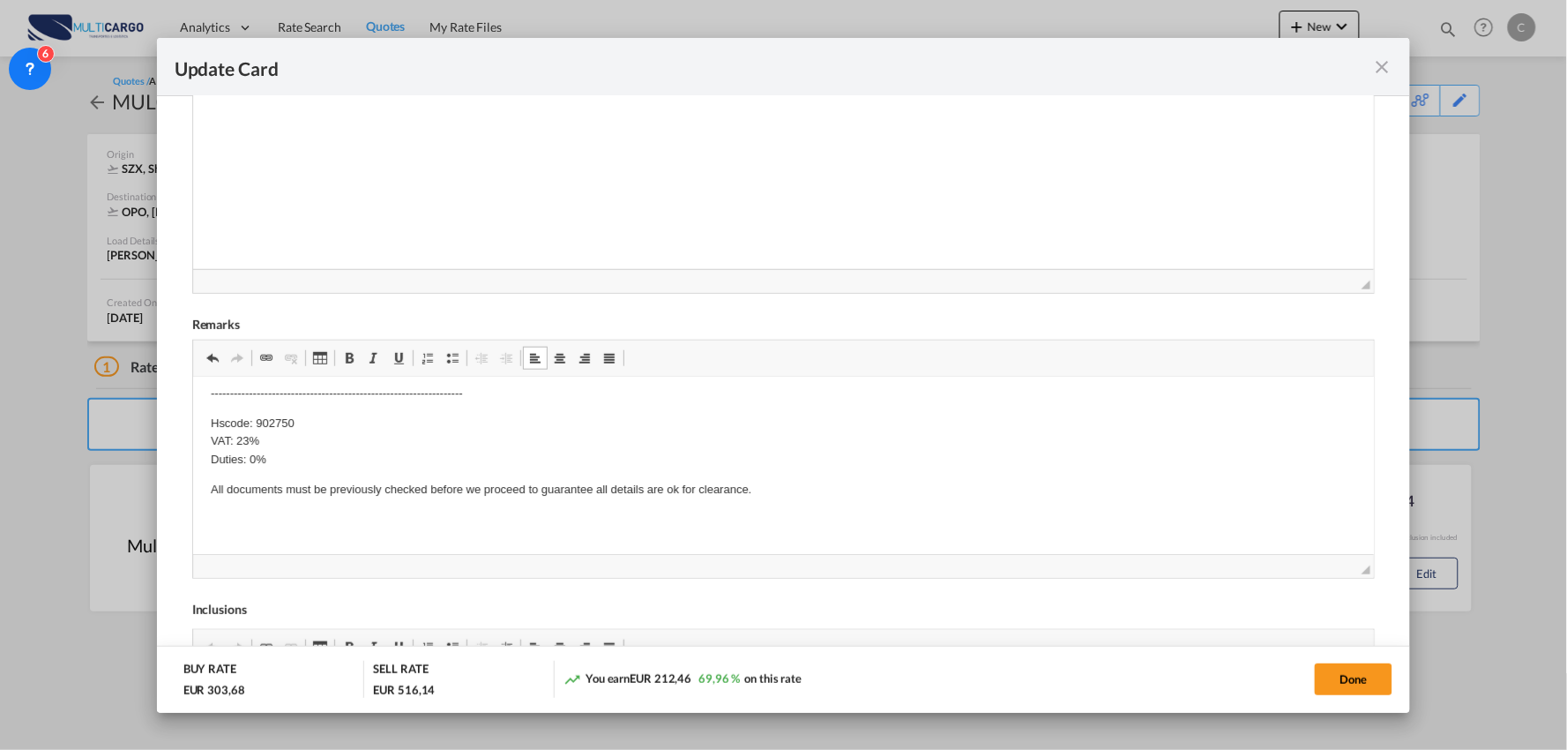
drag, startPoint x: 1314, startPoint y: 659, endPoint x: 1332, endPoint y: 660, distance: 17.7
click at [1315, 659] on md-dialog-actions "BUY RATE EUR 303,68 SELL RATE EUR 516,14 You earn EUR 212,46 69,96 % on this ra…" at bounding box center [784, 679] width 1254 height 67
drag, startPoint x: 1339, startPoint y: 670, endPoint x: 1359, endPoint y: 686, distance: 25.8
click at [1340, 671] on button "Done" at bounding box center [1354, 679] width 78 height 32
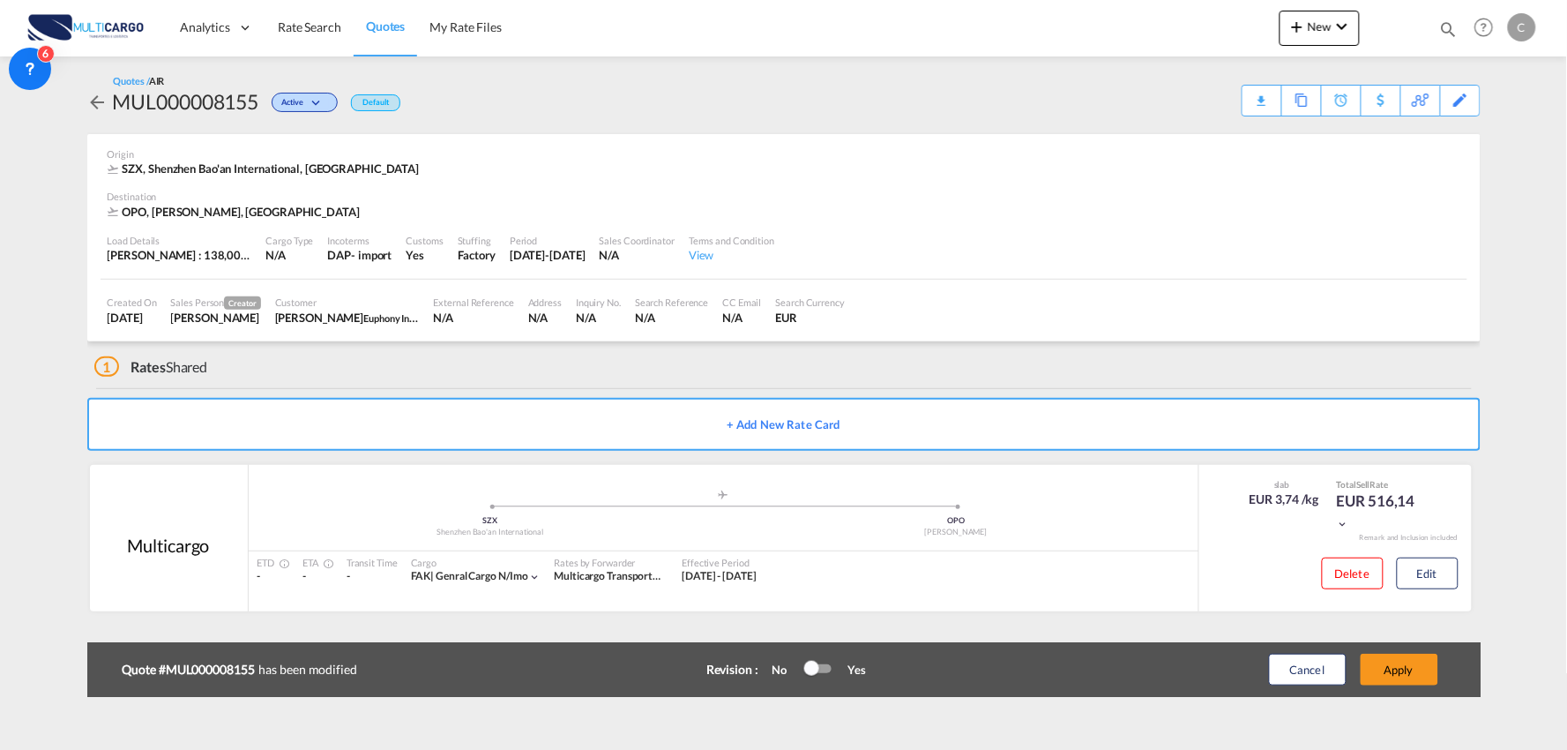
scroll to position [177, 0]
click at [1414, 662] on button "Apply" at bounding box center [1400, 669] width 78 height 32
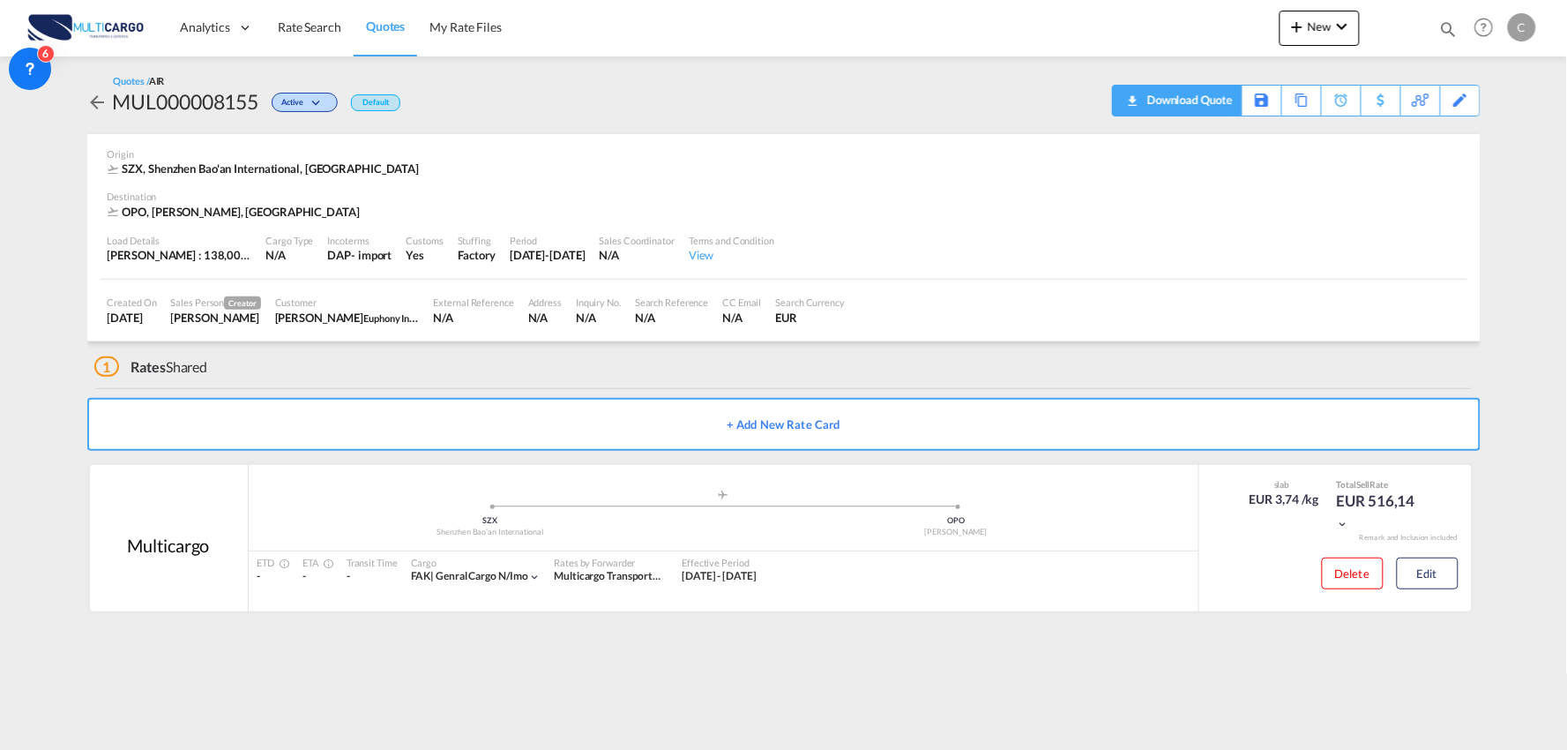
click at [1217, 95] on div "Download Quote" at bounding box center [1188, 100] width 90 height 28
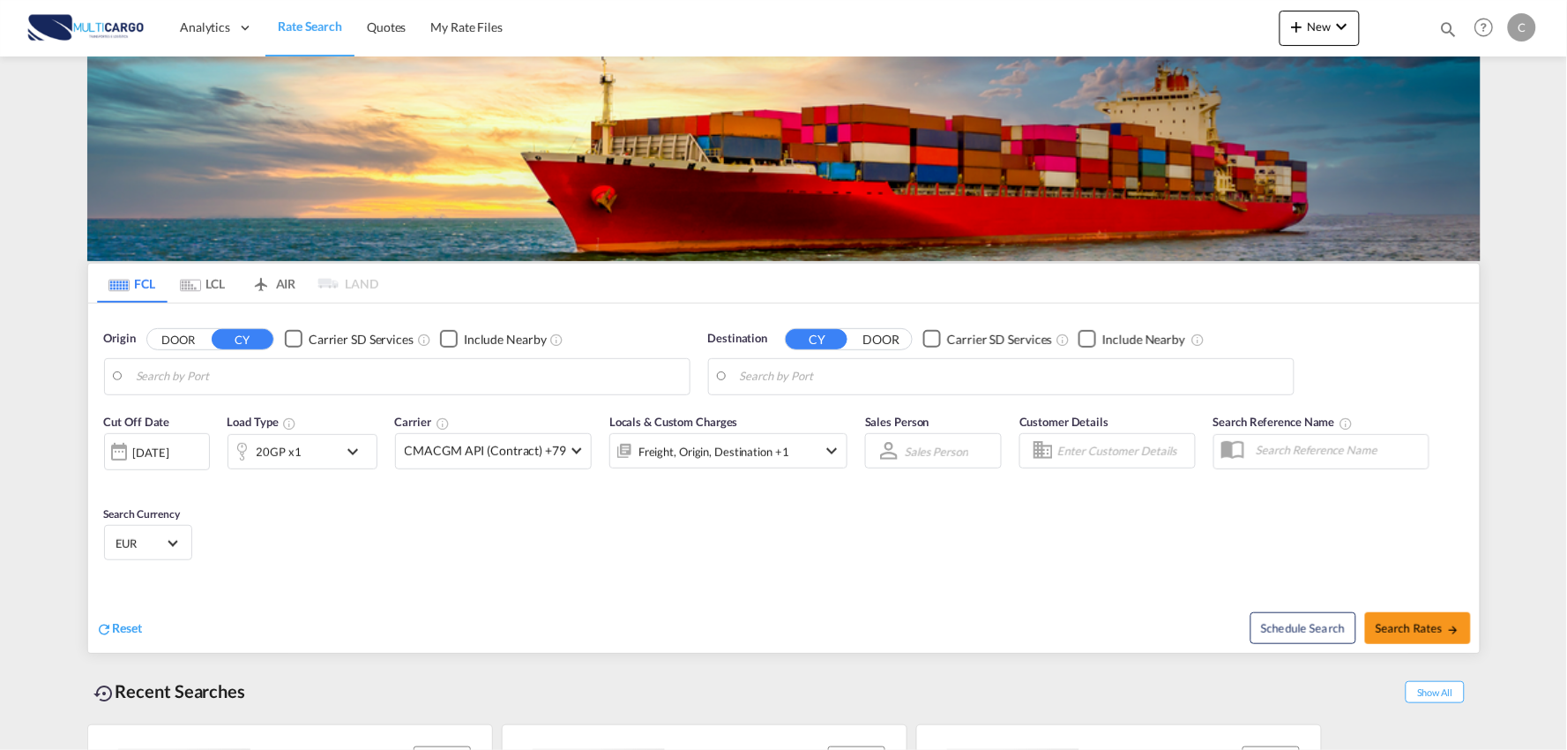
type input "Port of [GEOGRAPHIC_DATA], [GEOGRAPHIC_DATA], [GEOGRAPHIC_DATA]"
type input "Leixoes, Leixoes, PTLEI"
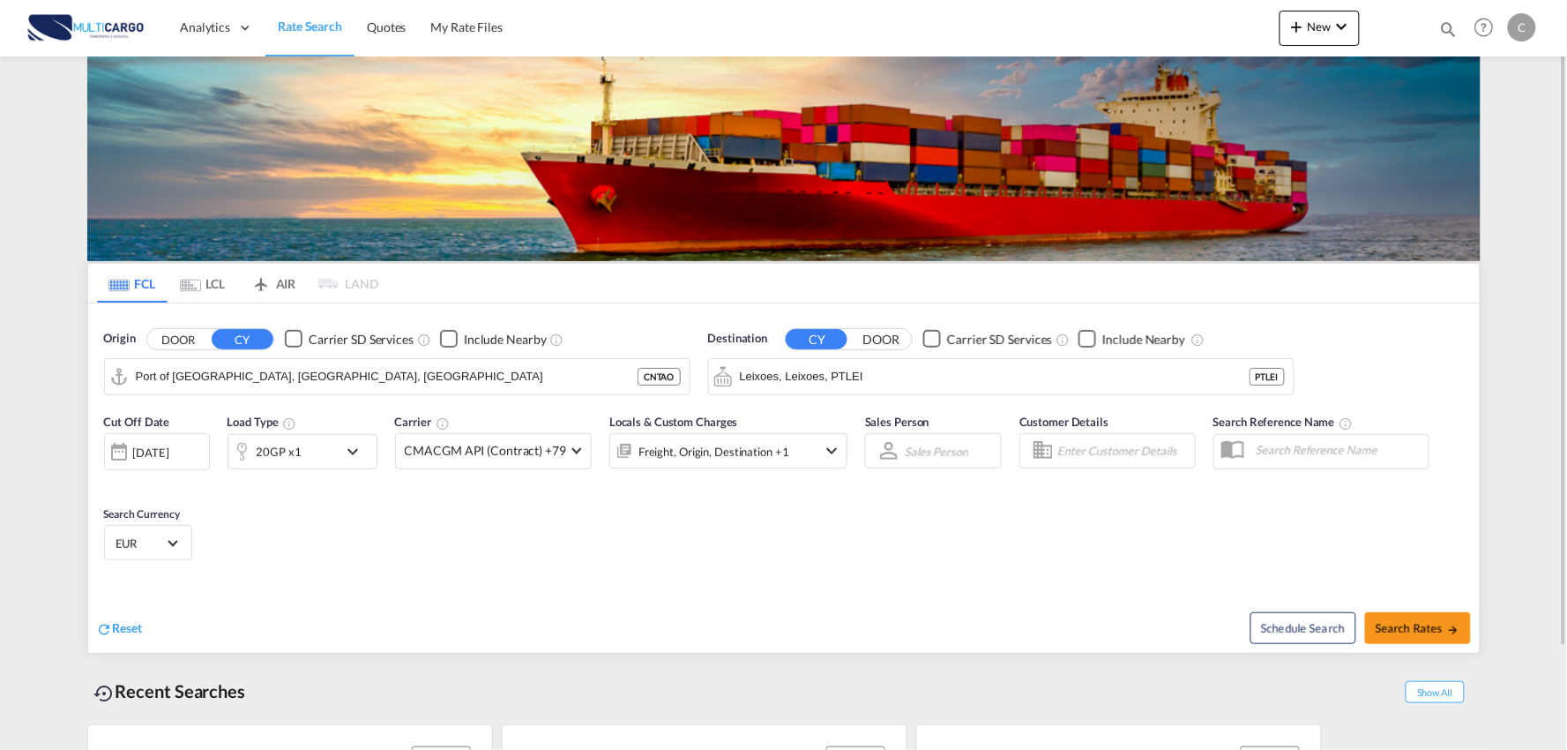
click at [624, 547] on div "Cut Off Date [DATE] [DATE] Load Type 20GP x1 Carrier CMACGM API (Contract) +79 …" at bounding box center [784, 490] width 1392 height 172
click at [1315, 41] on button "New" at bounding box center [1320, 28] width 80 height 35
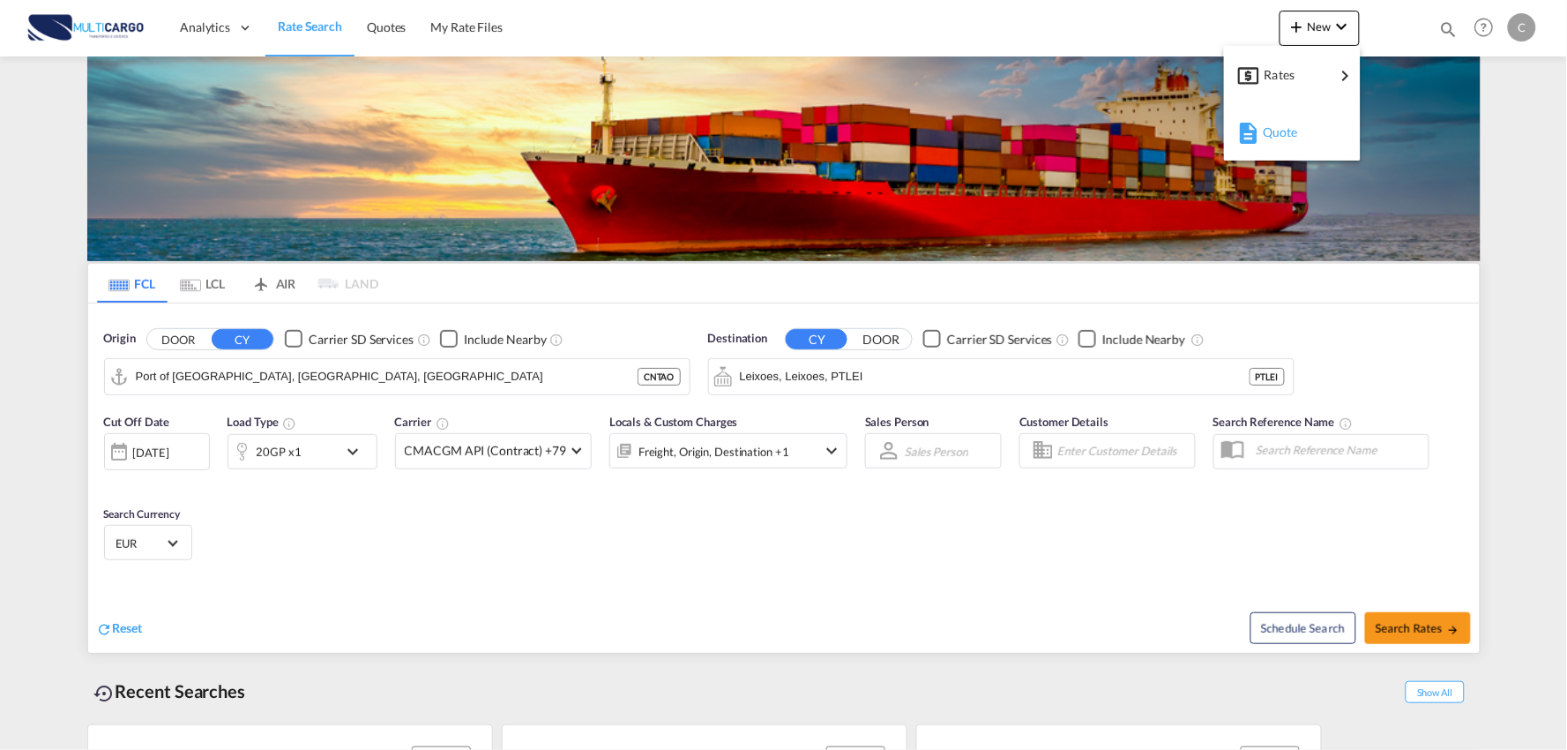
click at [1301, 122] on div "Quote" at bounding box center [1295, 132] width 65 height 44
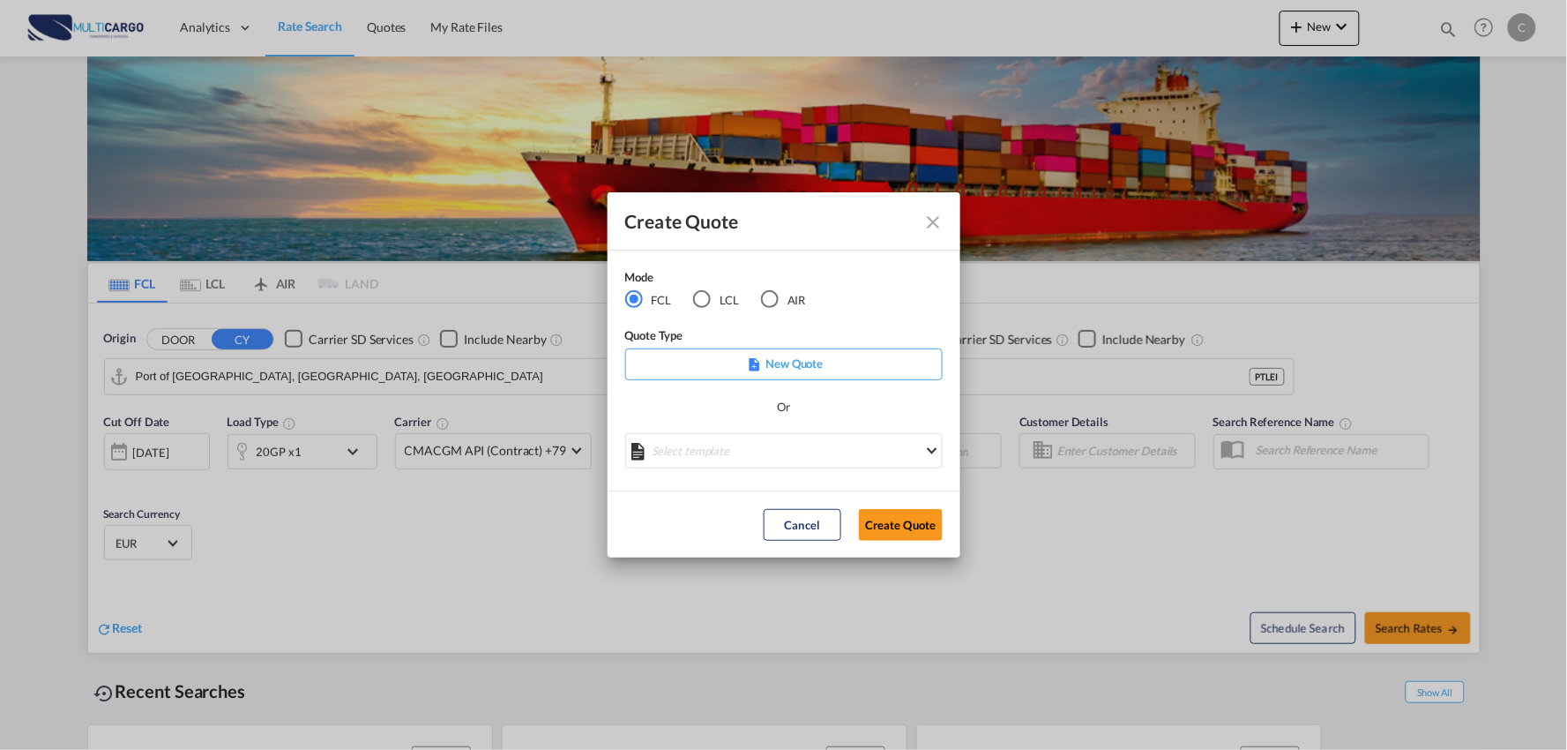
click at [777, 296] on div "AIR" at bounding box center [770, 299] width 18 height 18
click at [785, 448] on md-select "Select template [DATE] IMP_DAP_AIR_>500 [PERSON_NAME] | [DATE] [DATE]_IMP_DAP_A…" at bounding box center [783, 450] width 317 height 35
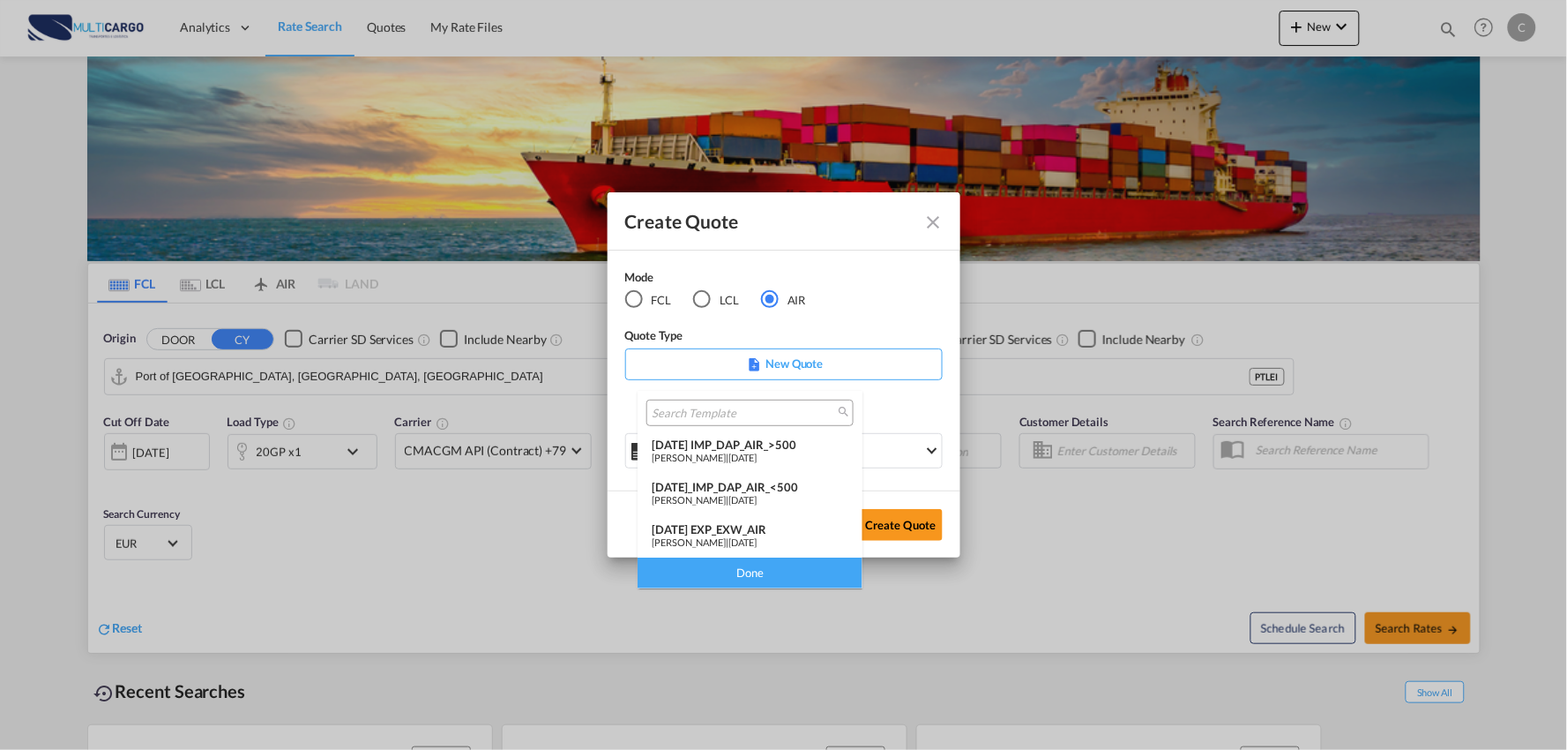
click at [751, 420] on input "search" at bounding box center [743, 414] width 183 height 16
click at [771, 438] on div "[DATE] IMP_DAP_AIR_>500" at bounding box center [750, 444] width 197 height 14
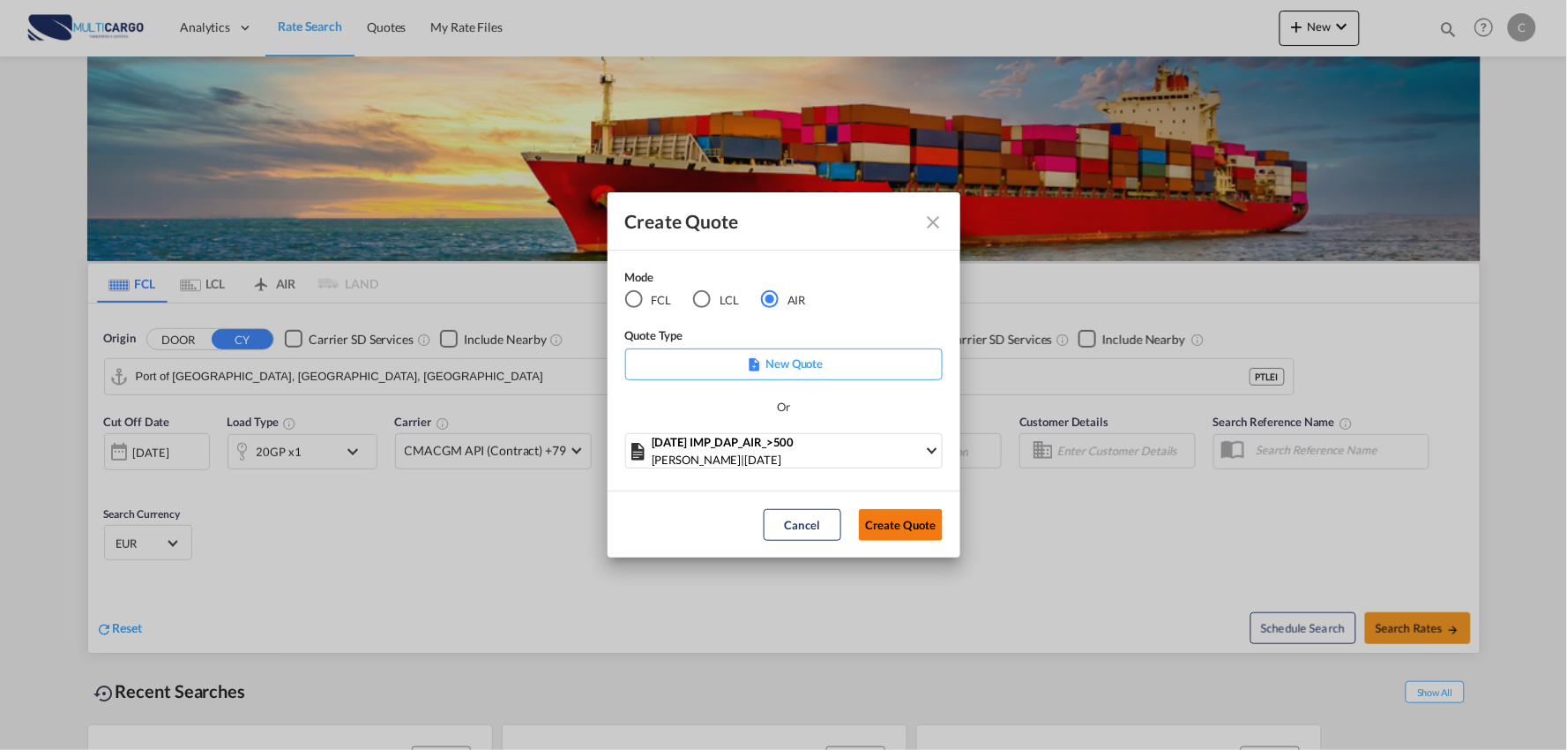
click at [894, 518] on button "Create Quote" at bounding box center [901, 525] width 84 height 32
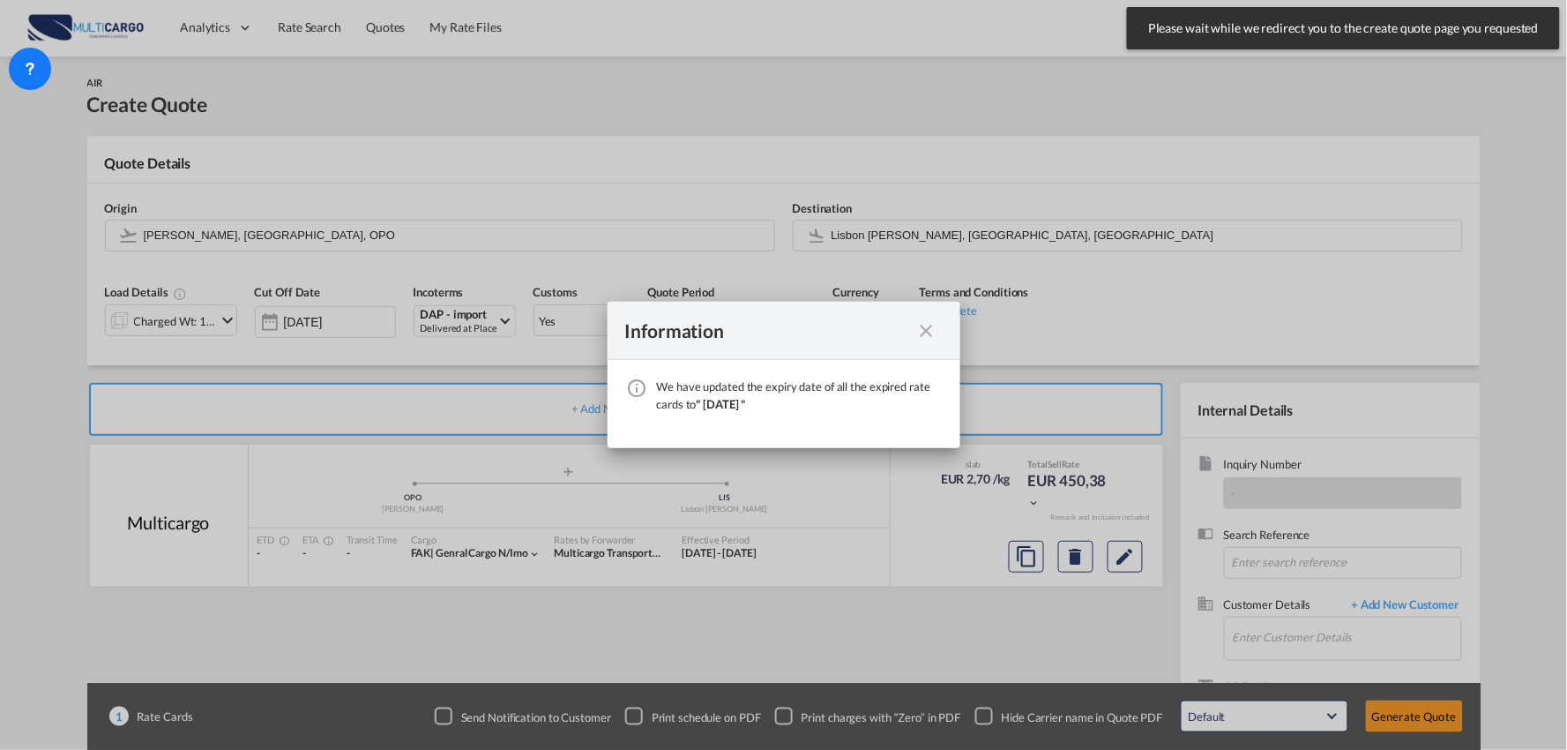
click at [932, 332] on div "We have ..." at bounding box center [927, 330] width 32 height 22
drag, startPoint x: 919, startPoint y: 324, endPoint x: 924, endPoint y: 347, distance: 23.5
click at [921, 332] on md-icon "icon-close fg-AAA8AD cursor" at bounding box center [926, 330] width 21 height 21
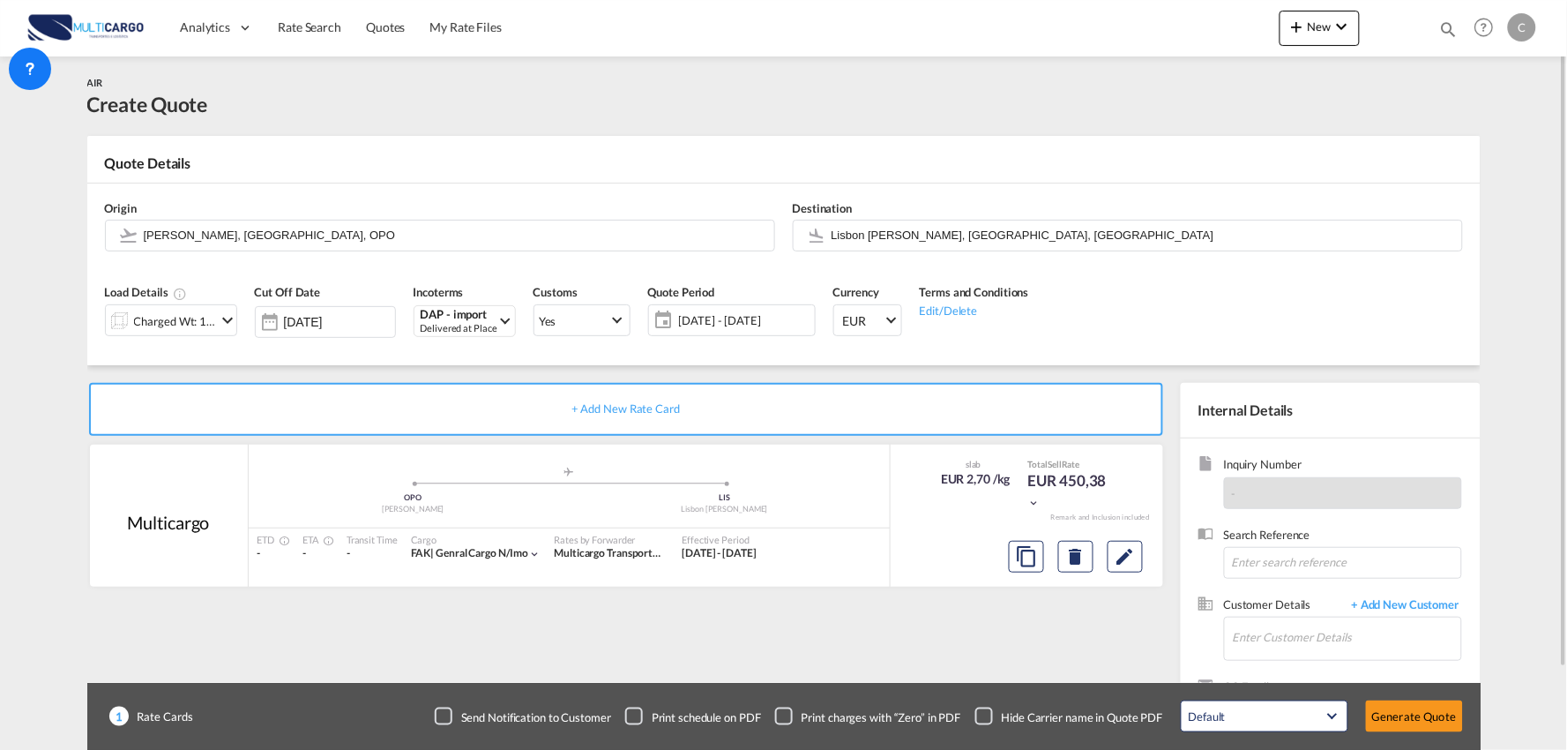
click at [975, 720] on div "Checkbox No Ink" at bounding box center [984, 716] width 18 height 18
click at [1394, 596] on span "+ Add New Customer" at bounding box center [1402, 606] width 119 height 20
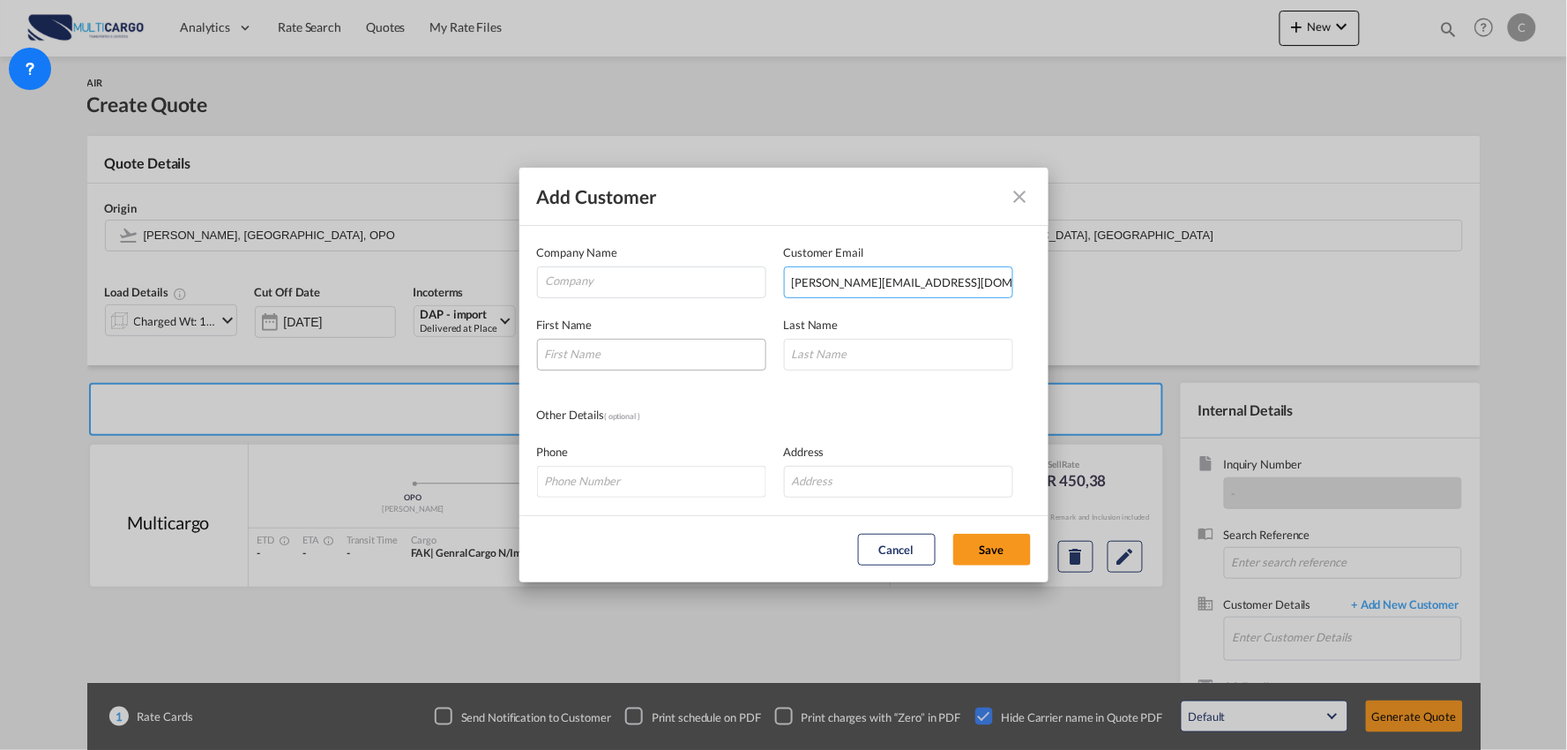
type input "susan_ou@gaiafreight.com"
click at [644, 353] on input "Add Customer Company ..." at bounding box center [651, 355] width 229 height 32
type input "Susan"
type input "Ou"
click at [637, 272] on input "Company" at bounding box center [656, 280] width 220 height 26
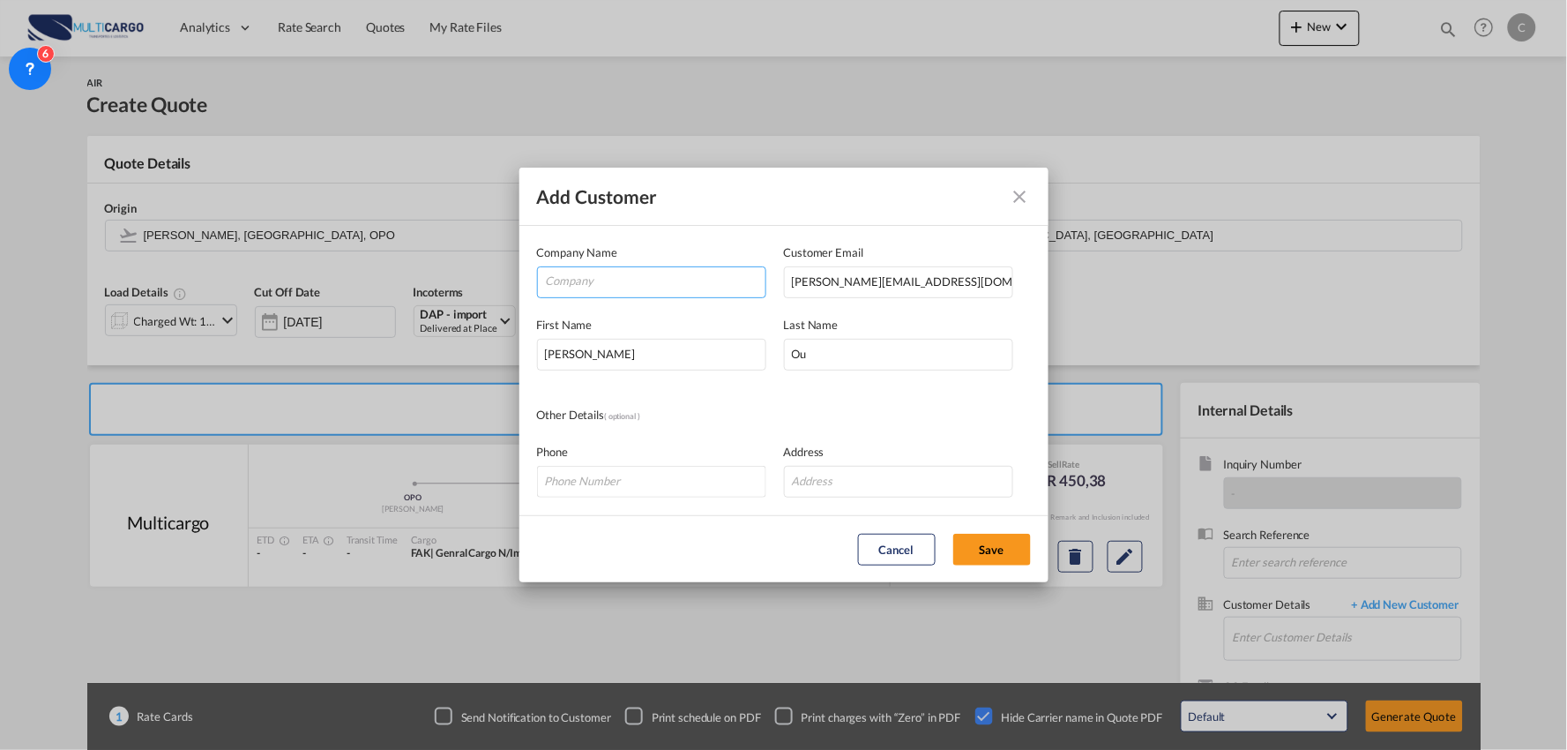
paste input "GAIA INTERNATIONALLOGISTICS CO..LTD"
type input "GAIA INTERNATIONALLOGISTICS CO..LTD"
click at [994, 539] on button "Save" at bounding box center [992, 550] width 78 height 32
type input "GAIA INTERNATIONALLOGISTICS CO..LTD, Susan Ou, susan_ou@gaiafreight.com"
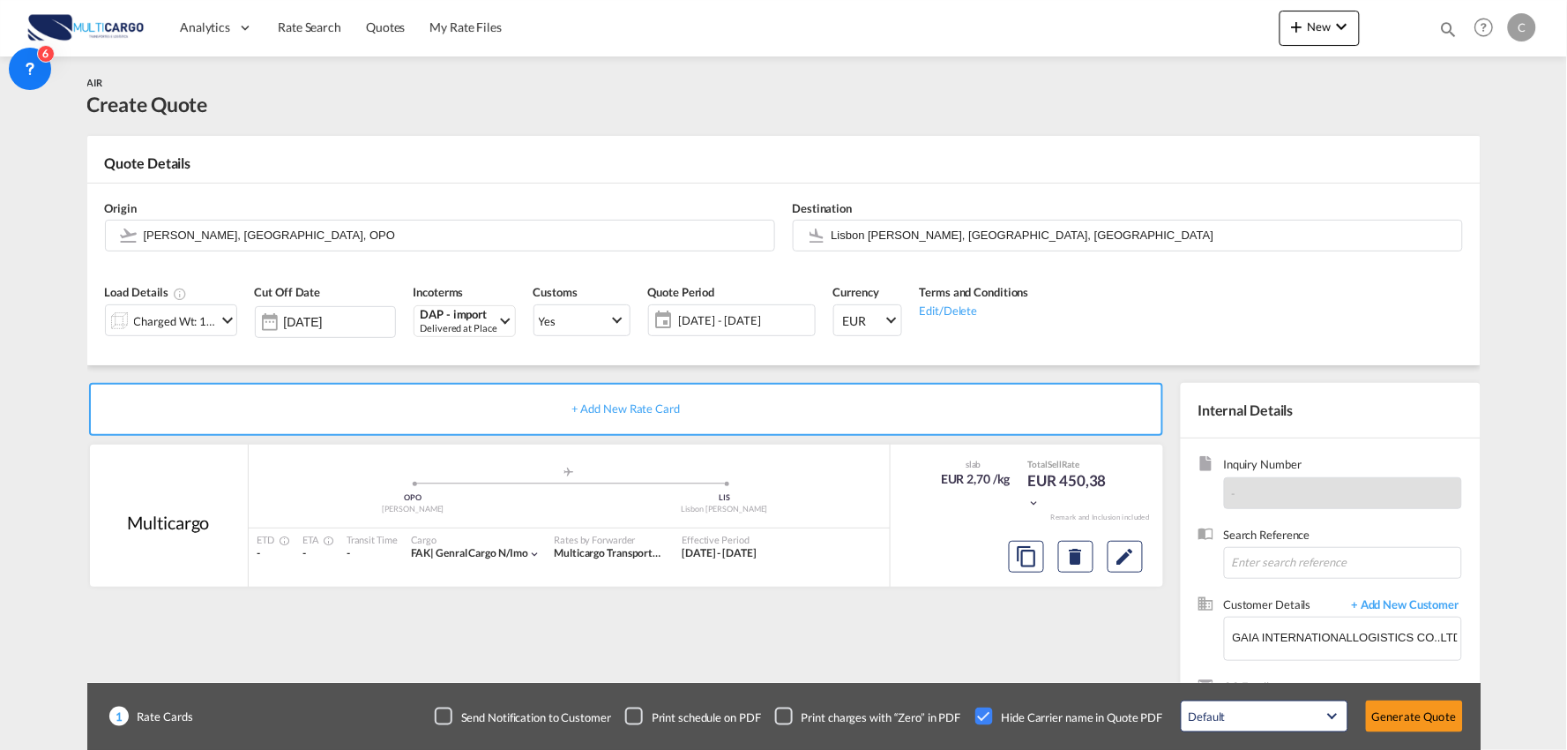
scroll to position [0, 0]
click at [765, 650] on div "+ Add New Rate Card Multicargo added by you .a{fill:#aaa8ad;} .a{fill:#aaa8ad;}…" at bounding box center [629, 567] width 1085 height 369
click at [137, 311] on div "Charged Wt: 166,67 KG" at bounding box center [175, 321] width 83 height 25
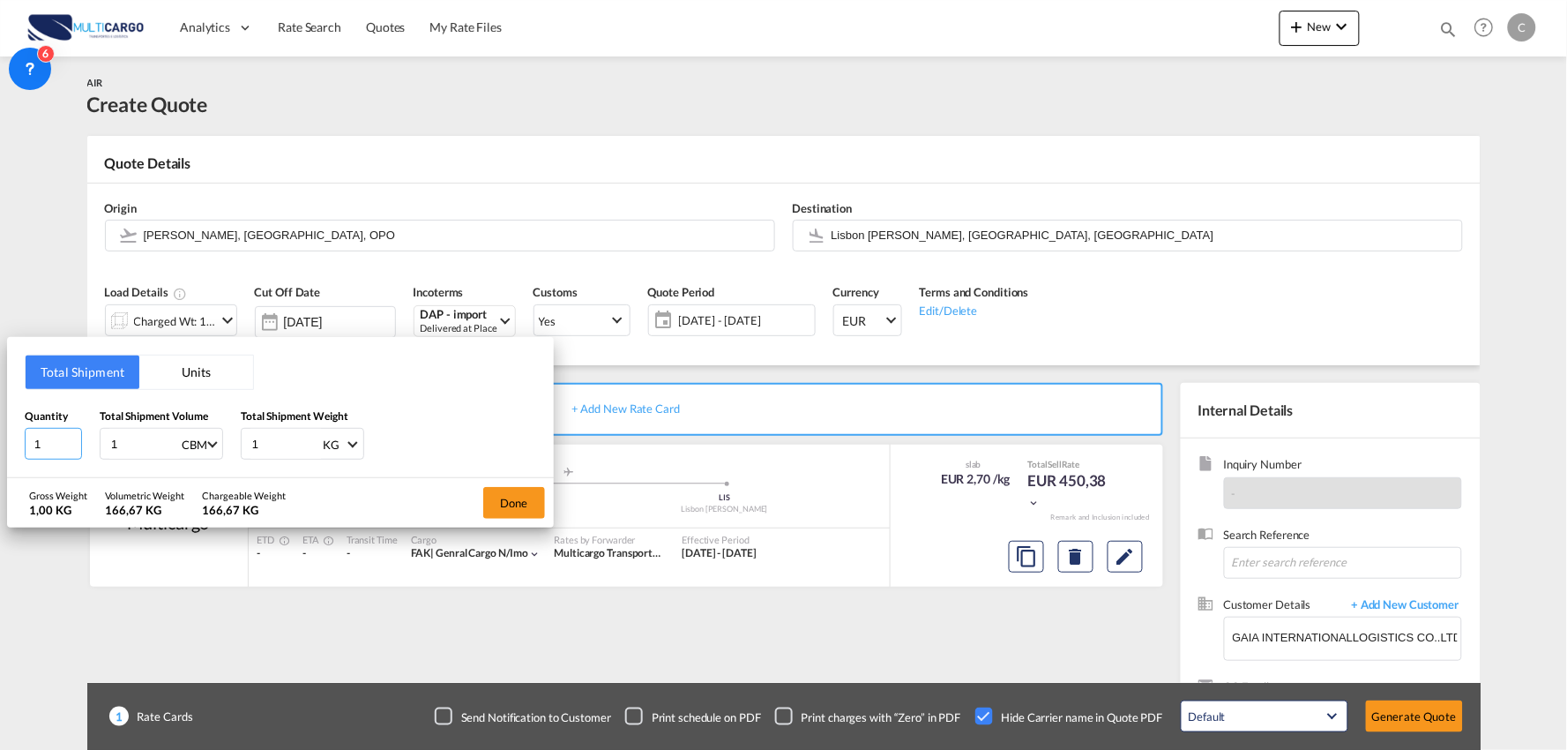
drag, startPoint x: 50, startPoint y: 435, endPoint x: -195, endPoint y: 438, distance: 245.2
click at [0, 438] on html "Analytics Reports Dashboard Rate Search Quotes My Rate Files" at bounding box center [783, 375] width 1567 height 750
click at [220, 447] on div "Quantity 1 Total Shipment Volume 1 CBM CBM CFT KG LB Total Shipment Weight 1 KG…" at bounding box center [280, 433] width 511 height 53
type input "150"
click at [123, 437] on input "1" at bounding box center [144, 444] width 71 height 30
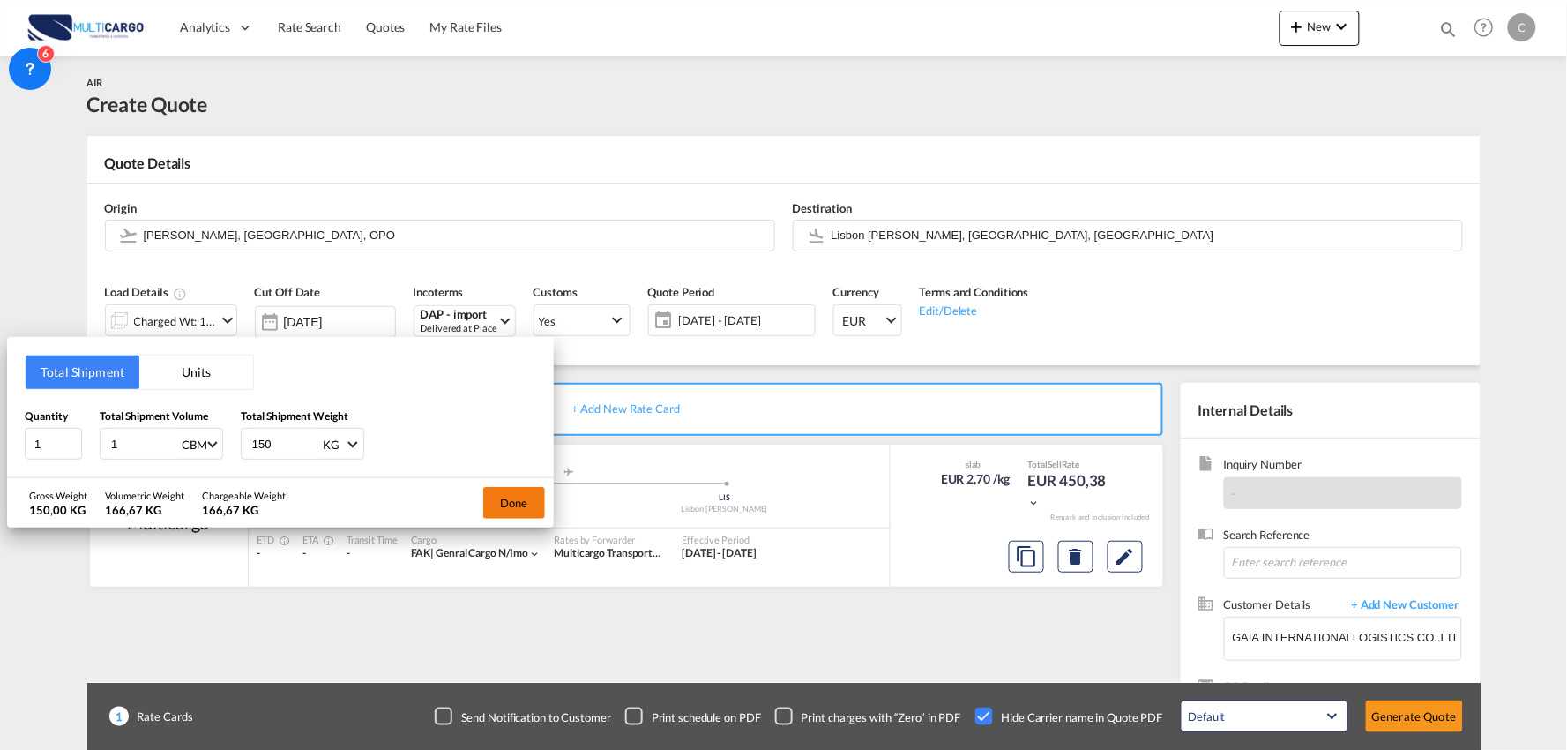
click at [518, 499] on button "Done" at bounding box center [514, 503] width 62 height 32
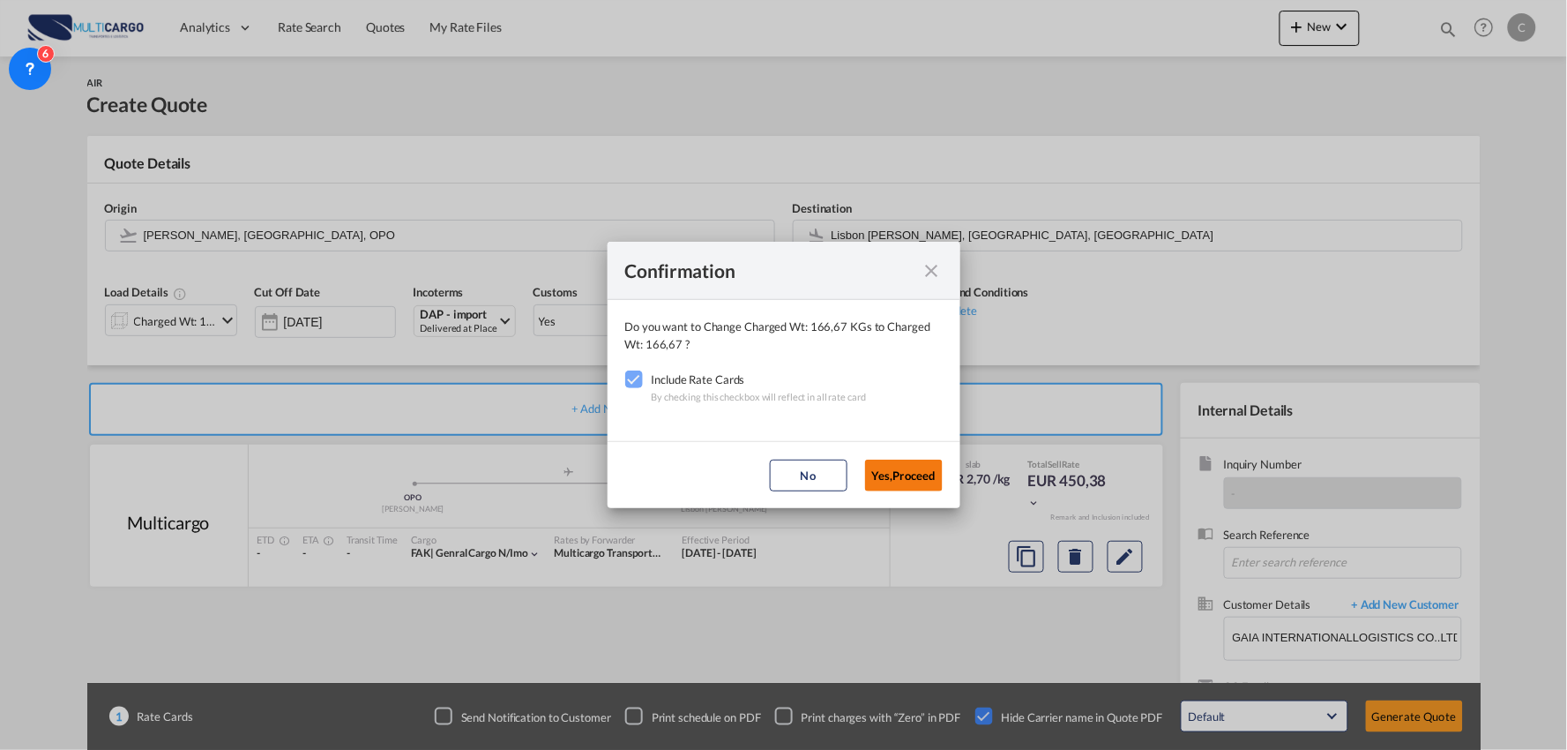
click at [900, 482] on button "Yes,Proceed" at bounding box center [904, 475] width 78 height 32
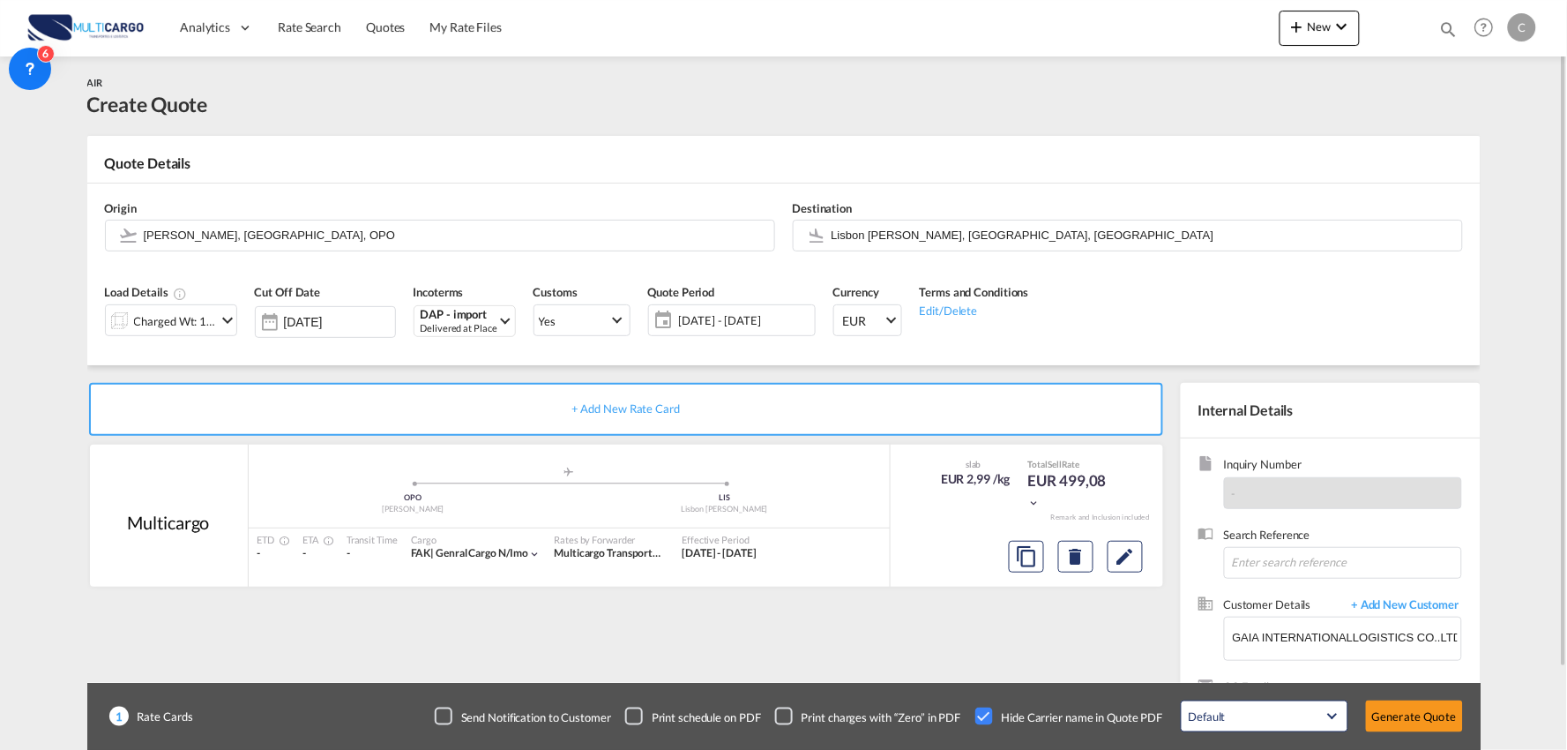
click at [813, 635] on div "+ Add New Rate Card Multicargo added by you .a{fill:#aaa8ad;} .a{fill:#aaa8ad;}…" at bounding box center [629, 567] width 1085 height 369
click at [362, 233] on input "[PERSON_NAME], [GEOGRAPHIC_DATA], OPO" at bounding box center [455, 235] width 622 height 31
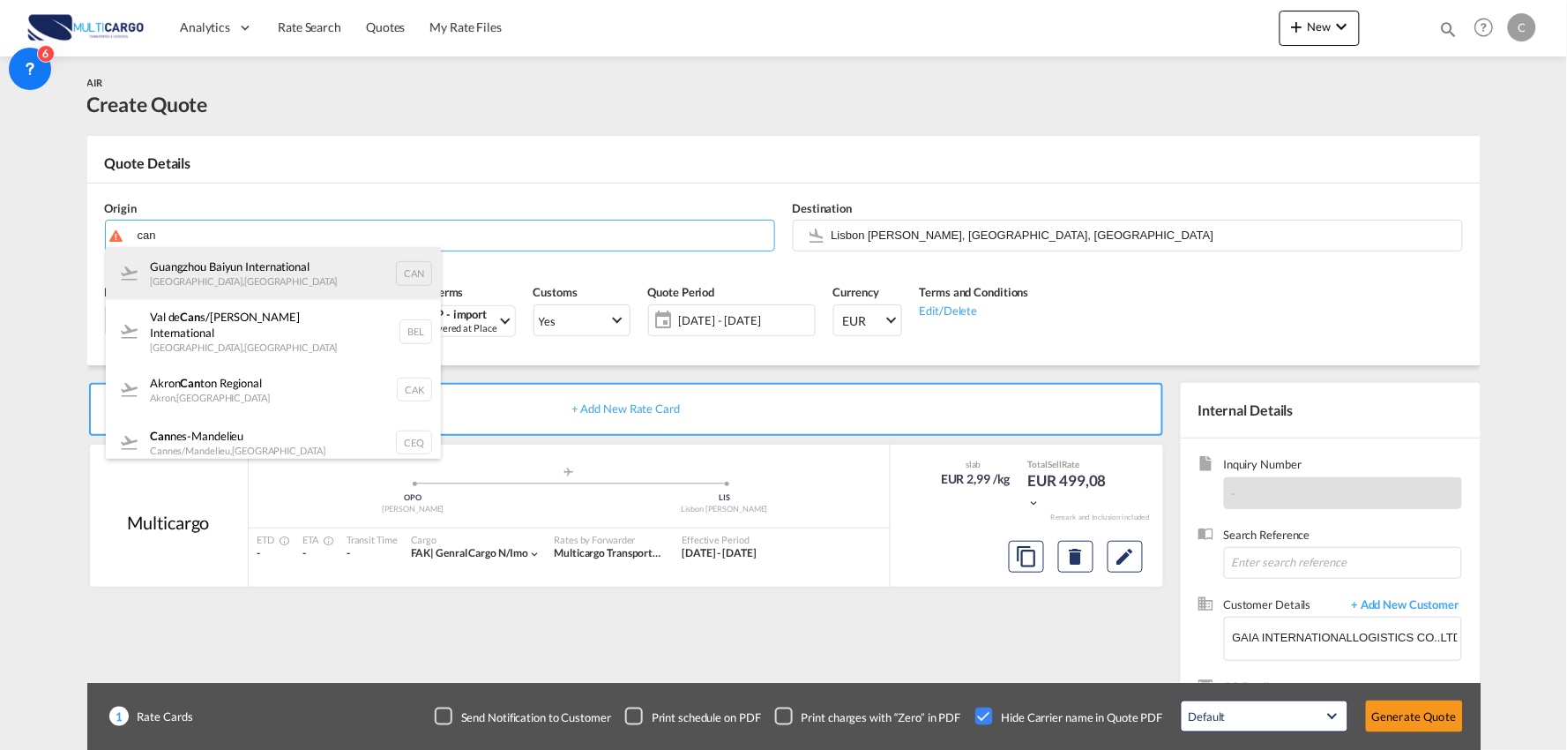
click at [189, 278] on div "Guangzhou Baiyun International Guangzhou , China CAN" at bounding box center [273, 273] width 335 height 53
type input "Guangzhou Baiyun International, Guangzhou, CAN"
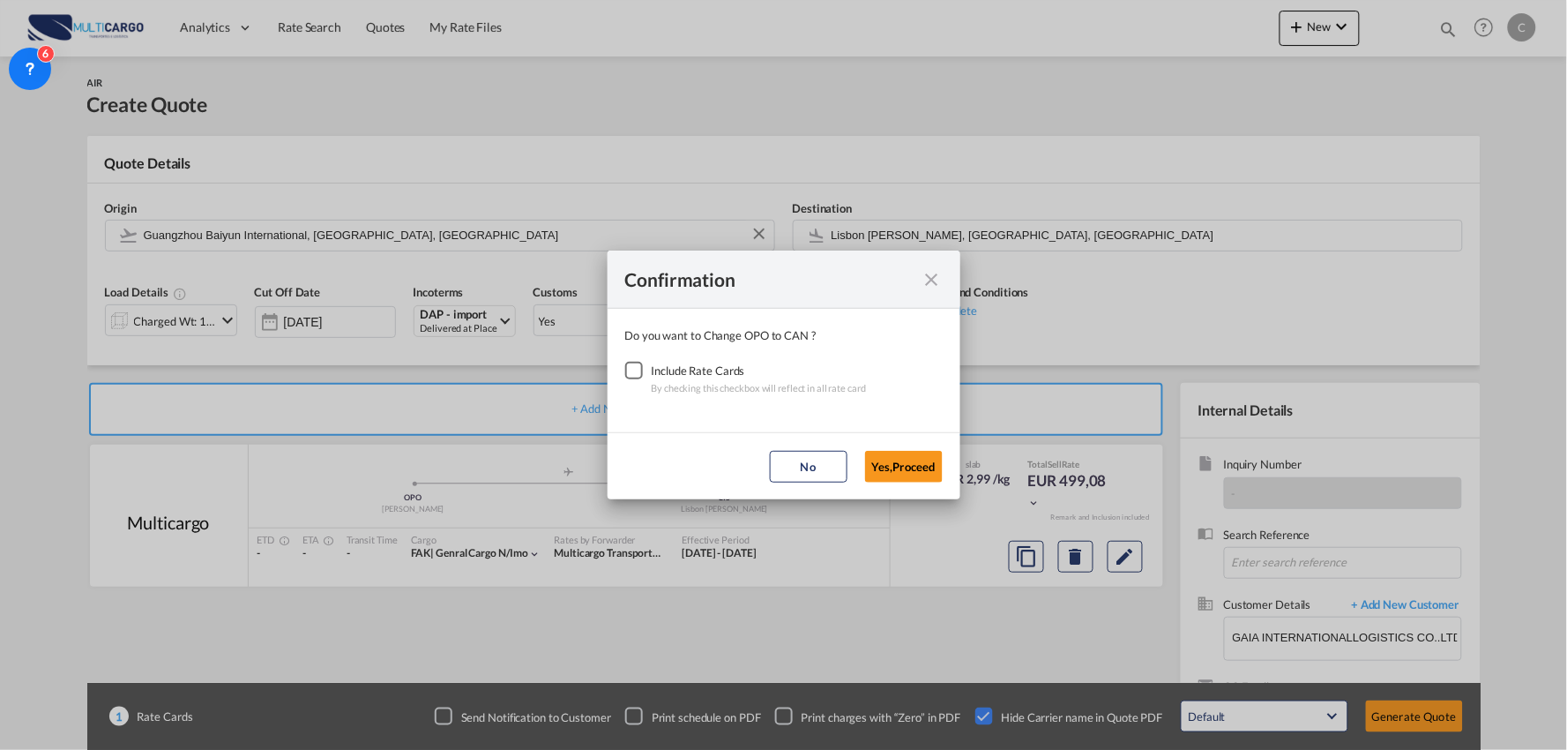
click at [638, 372] on div "Checkbox No Ink" at bounding box center [634, 371] width 18 height 18
click at [901, 479] on button "Yes,Proceed" at bounding box center [904, 467] width 78 height 32
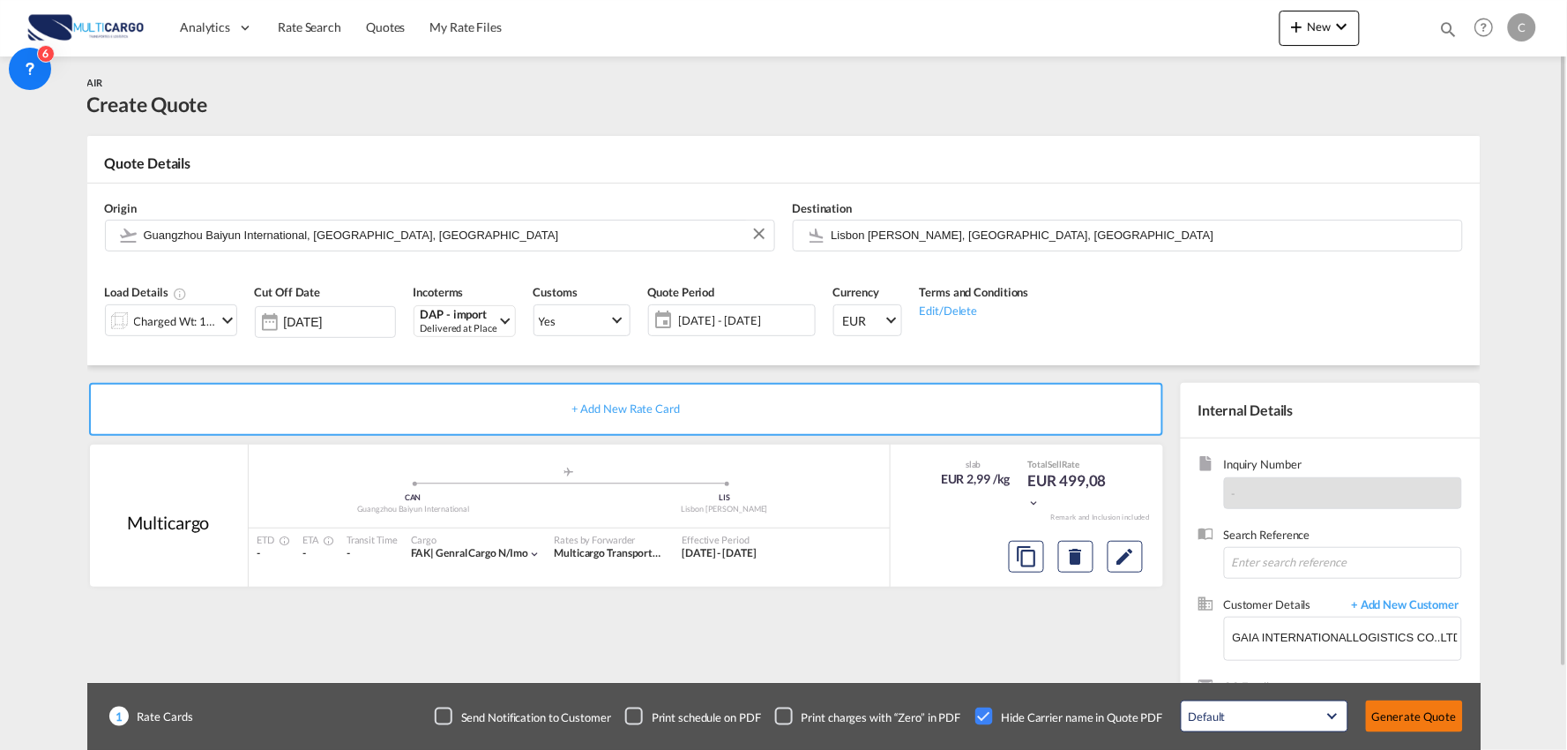
click at [1436, 714] on button "Generate Quote" at bounding box center [1414, 716] width 97 height 32
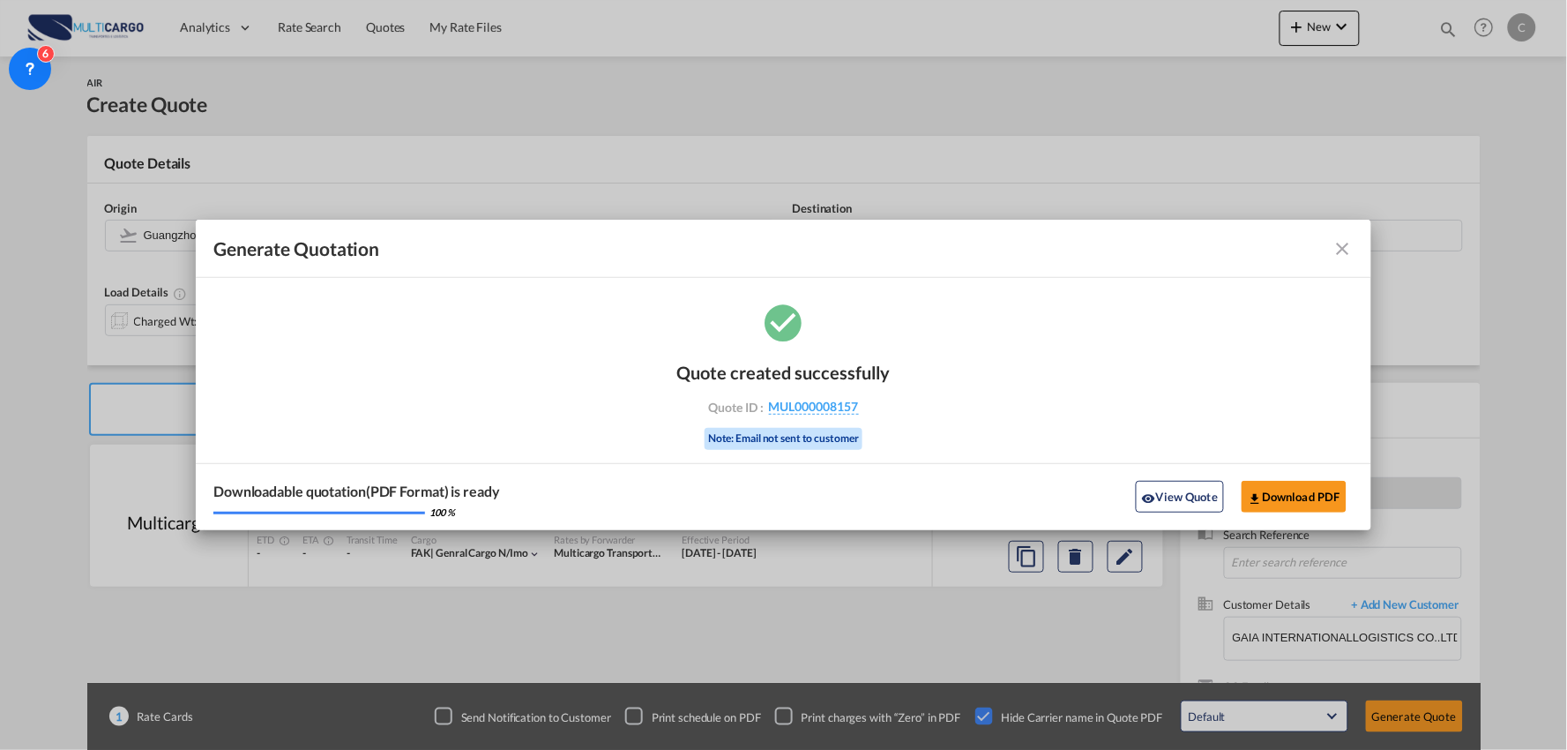
click at [1347, 243] on md-icon "icon-close fg-AAA8AD cursor m-0" at bounding box center [1342, 248] width 21 height 21
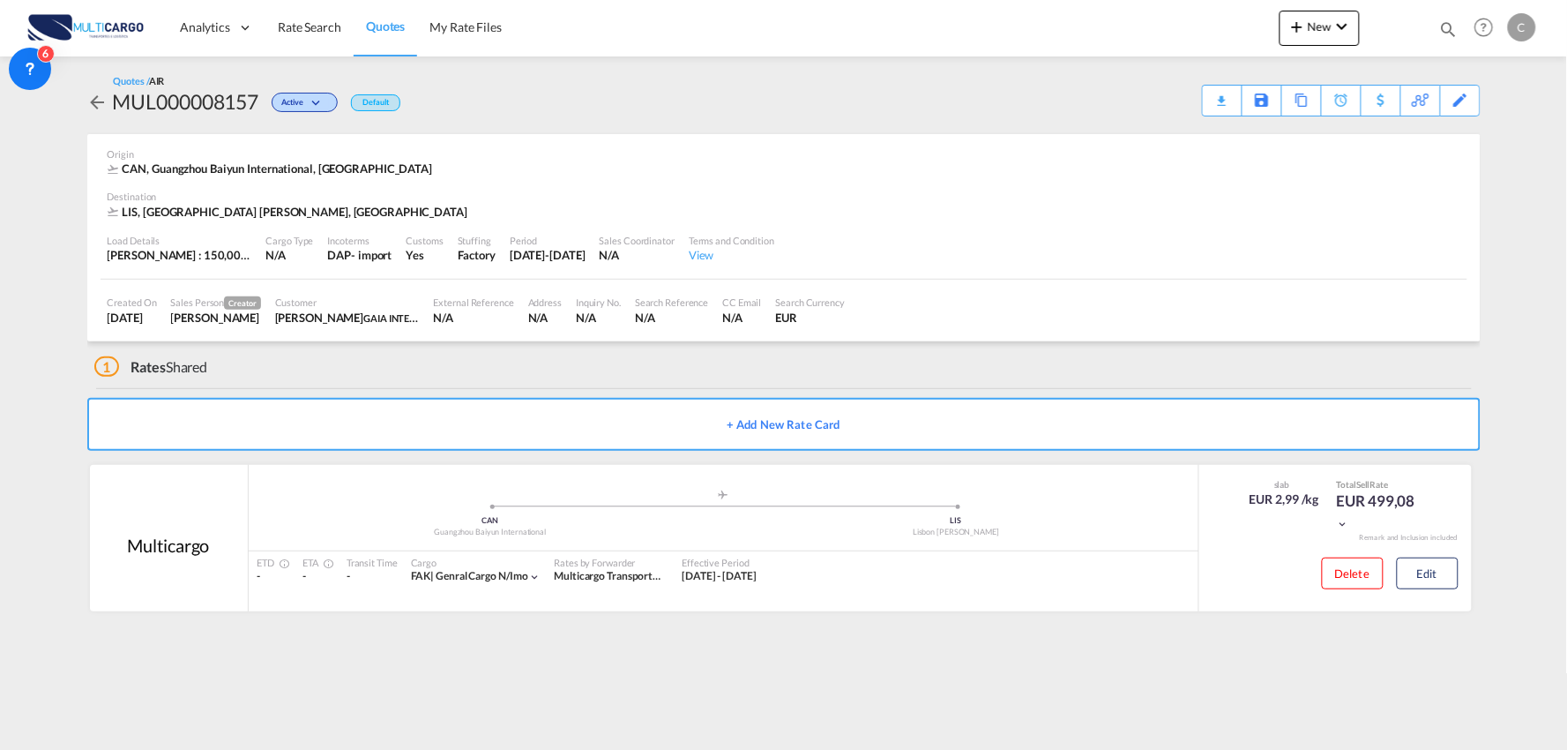
click at [552, 665] on md-content "Analytics Reports Dashboard Rate Search Quotes My Rate Files New Quotes" at bounding box center [783, 375] width 1567 height 750
